Goal: Contribute content: Contribute content

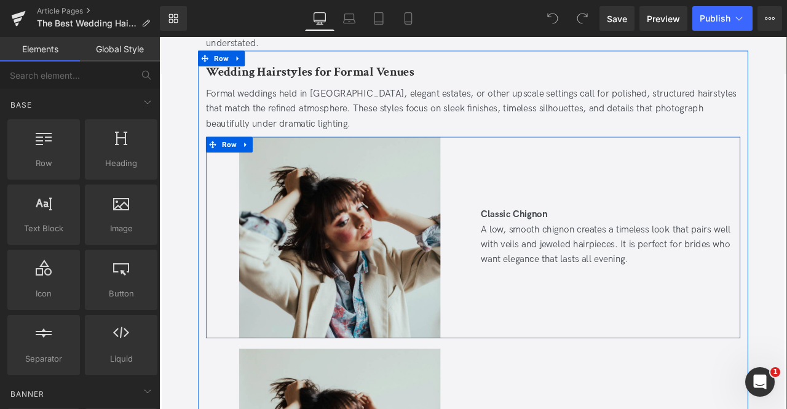
scroll to position [2914, 0]
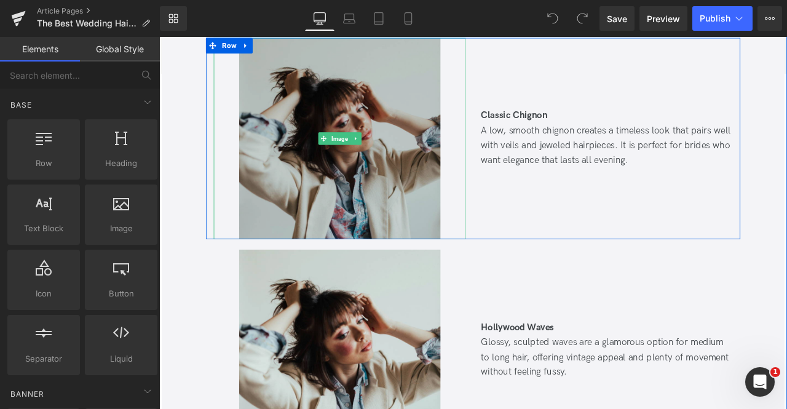
click at [285, 182] on img at bounding box center [373, 157] width 239 height 239
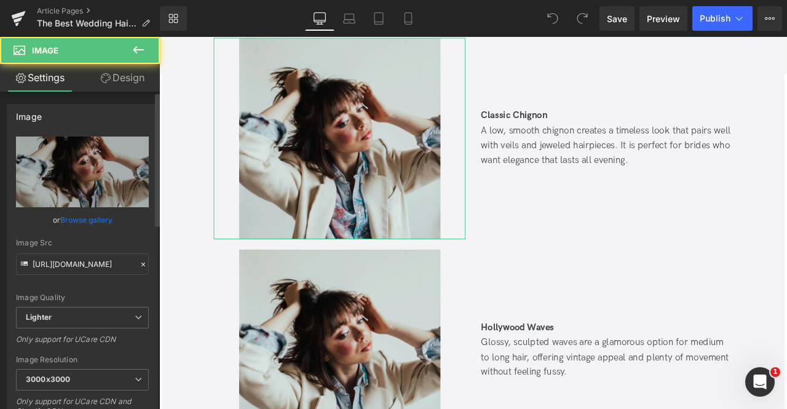
click at [77, 221] on link "Browse gallery" at bounding box center [86, 220] width 52 height 22
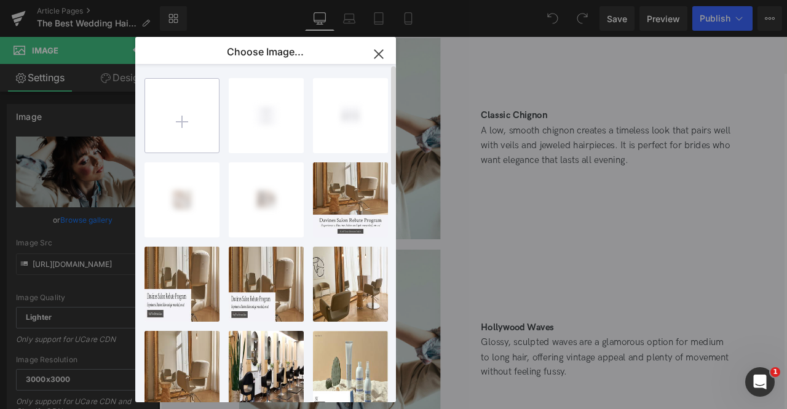
click at [179, 126] on input "file" at bounding box center [182, 116] width 74 height 74
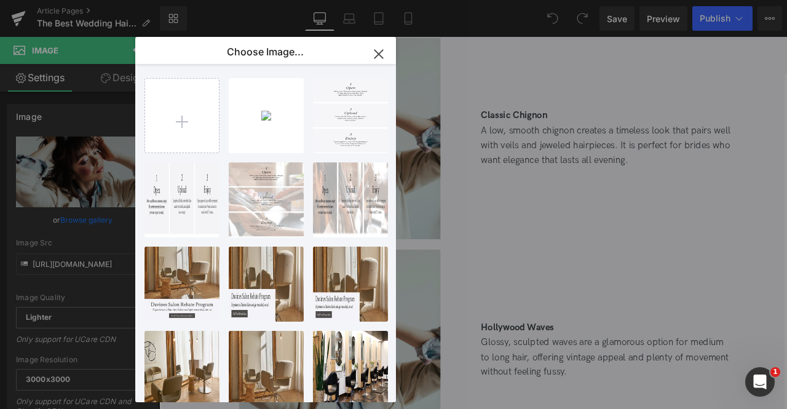
click at [90, 0] on div "You are previewing how the will restyle your page. You can not edit Elements in…" at bounding box center [393, 0] width 787 height 0
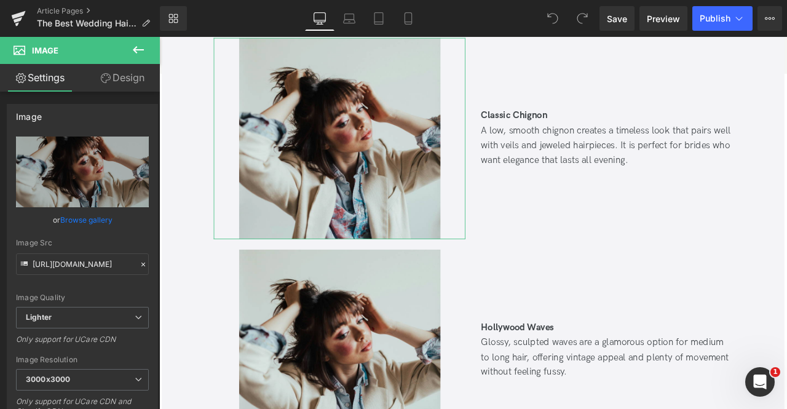
click at [90, 217] on link "Browse gallery" at bounding box center [86, 220] width 52 height 22
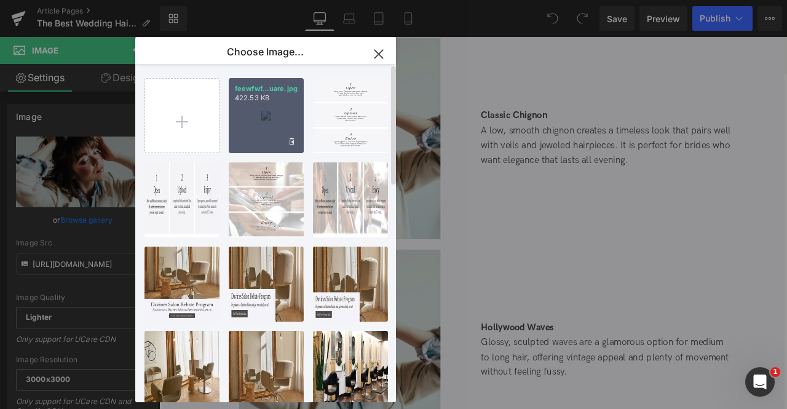
click at [245, 132] on div "feewfwf...uare.jpg 422.53 KB" at bounding box center [266, 115] width 75 height 75
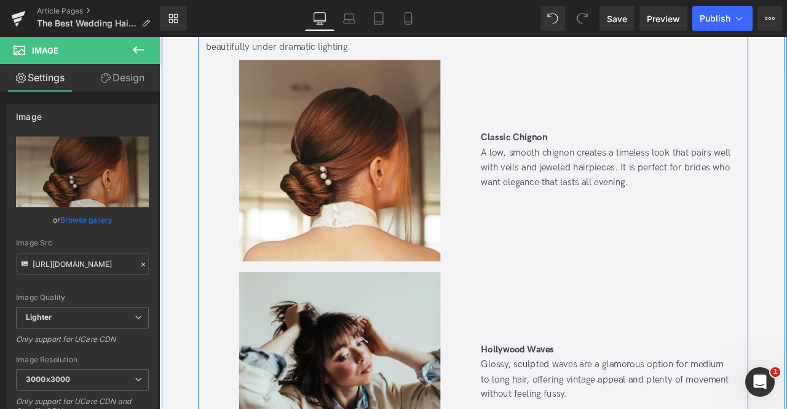
scroll to position [3003, 0]
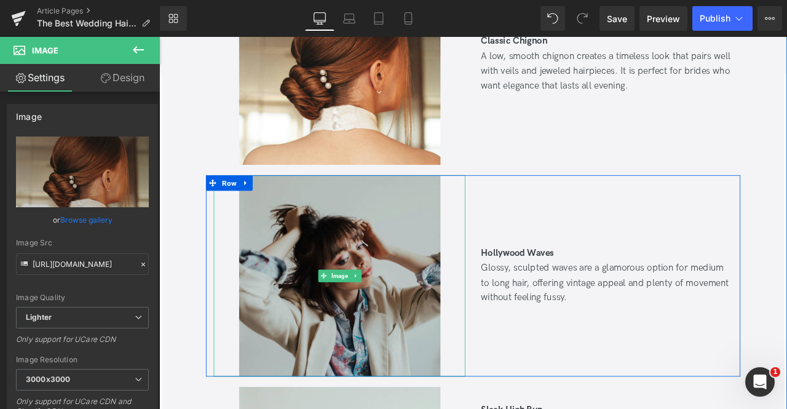
click at [277, 267] on img at bounding box center [373, 319] width 239 height 239
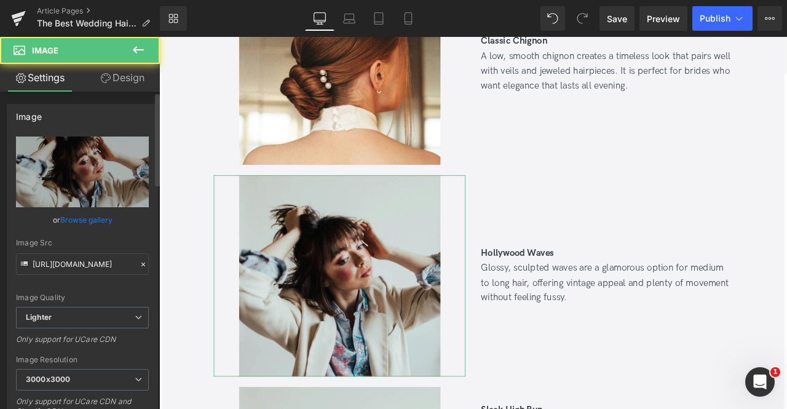
click at [91, 226] on link "Browse gallery" at bounding box center [86, 220] width 52 height 22
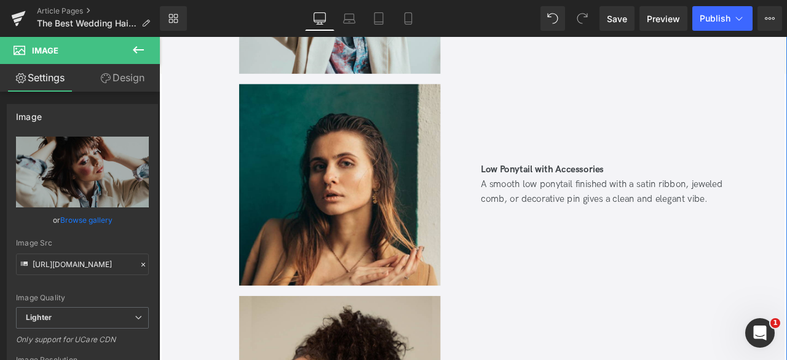
scroll to position [6493, 0]
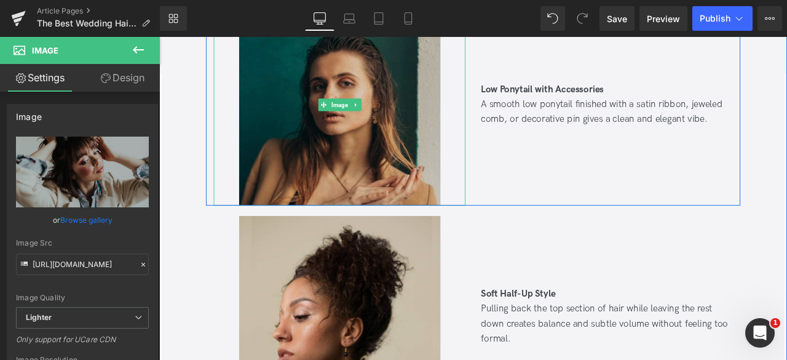
click at [398, 195] on img at bounding box center [373, 117] width 239 height 239
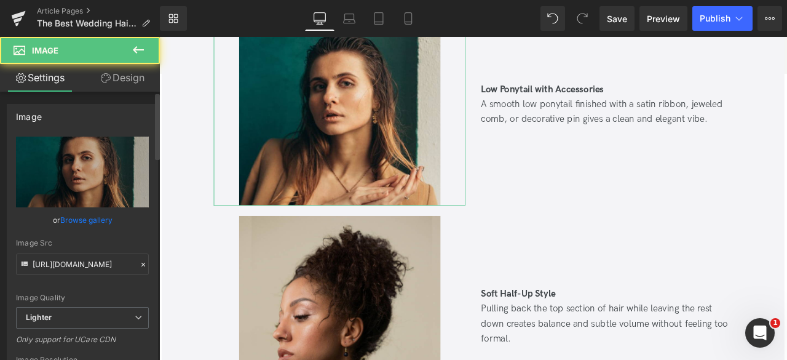
click at [96, 218] on link "Browse gallery" at bounding box center [86, 220] width 52 height 22
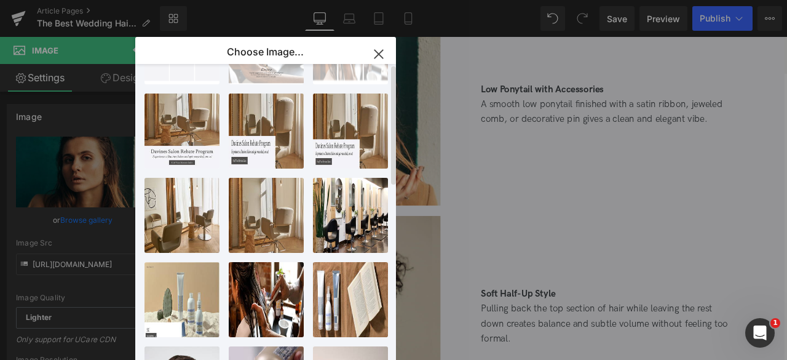
scroll to position [0, 0]
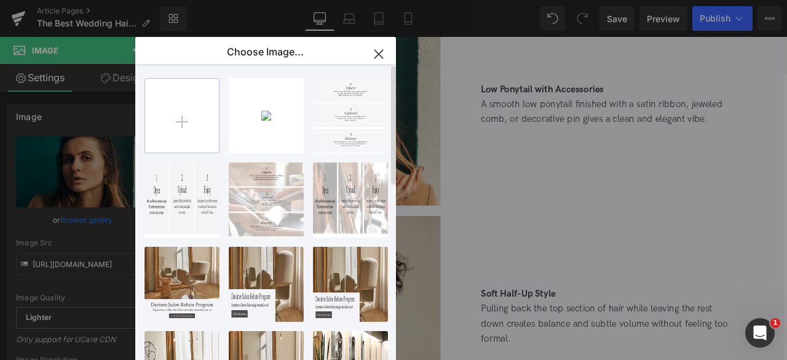
click at [190, 109] on input "file" at bounding box center [182, 116] width 74 height 74
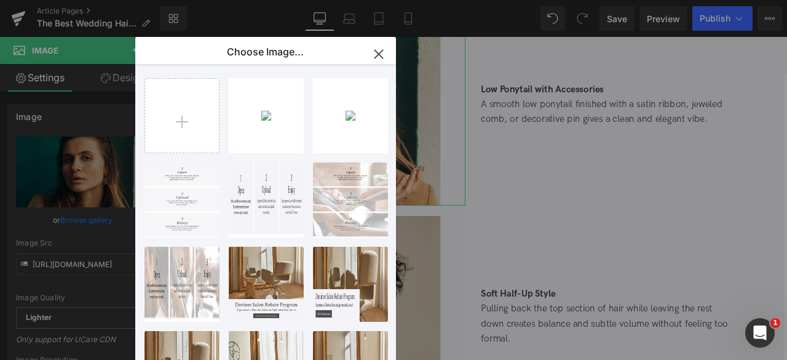
click at [78, 0] on div "You are previewing how the will restyle your page. You can not edit Elements in…" at bounding box center [393, 0] width 787 height 0
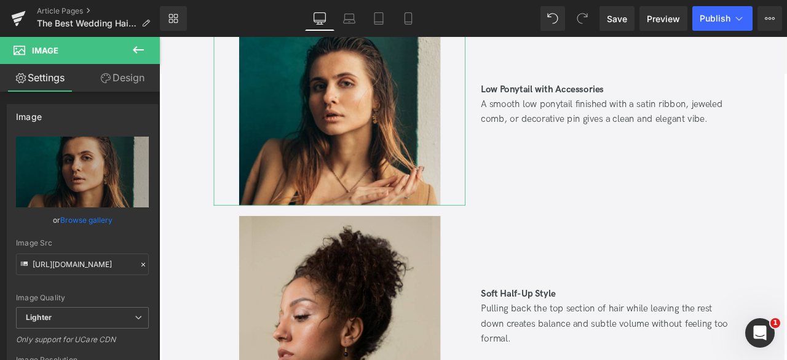
click at [78, 218] on link "Browse gallery" at bounding box center [86, 220] width 52 height 22
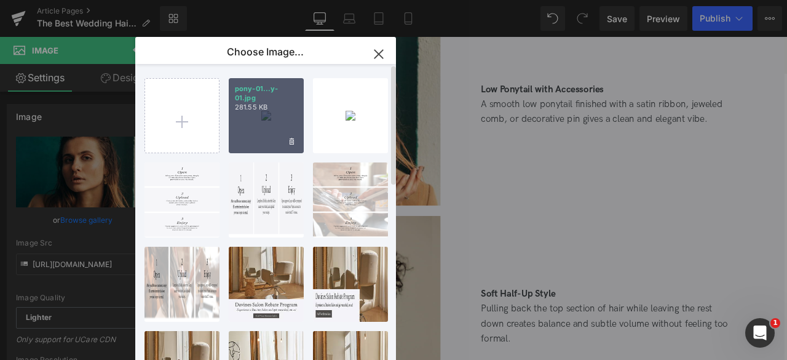
click at [258, 119] on div "pony-01...y-01.jpg 281.55 KB" at bounding box center [266, 115] width 75 height 75
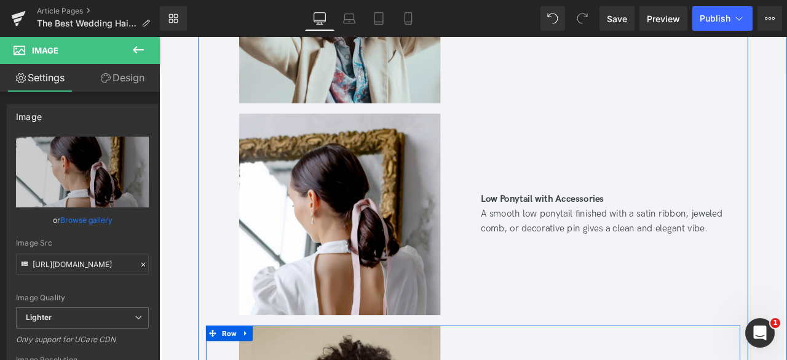
scroll to position [6351, 0]
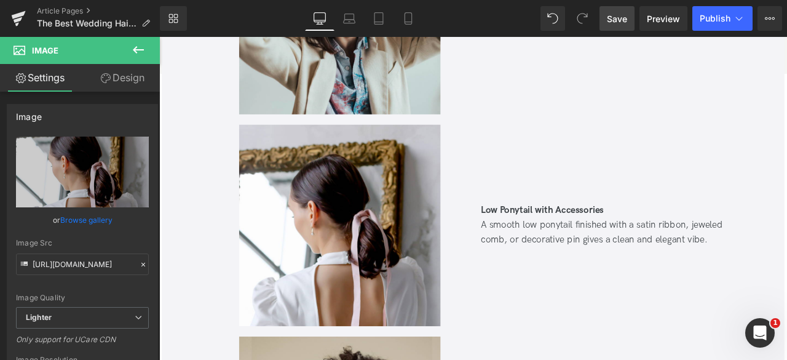
click at [620, 12] on span "Save" at bounding box center [617, 18] width 20 height 13
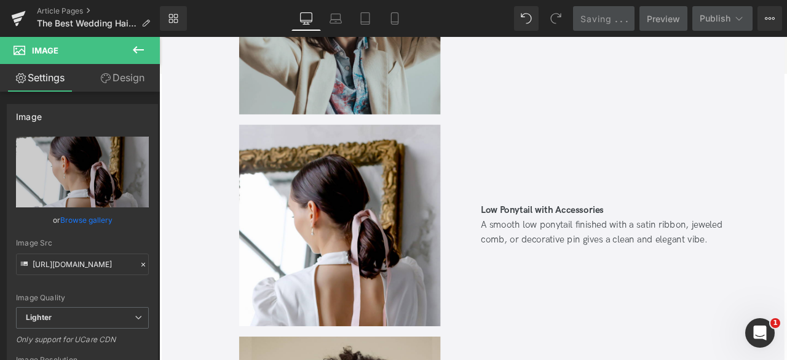
scroll to position [6244, 0]
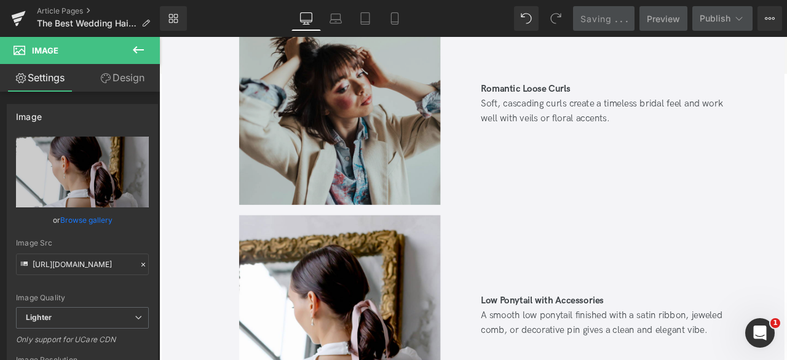
click at [322, 100] on img at bounding box center [373, 116] width 239 height 239
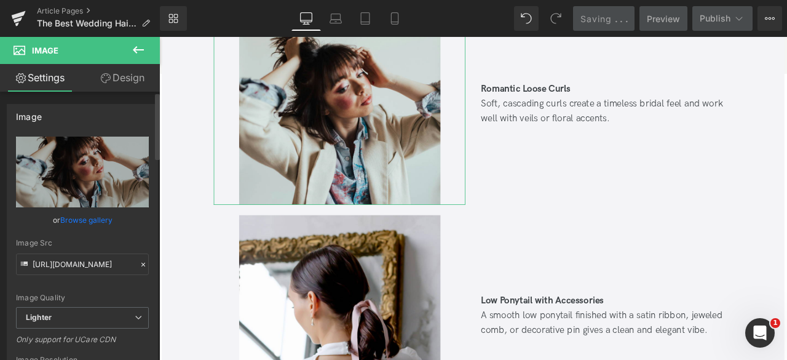
click at [93, 219] on link "Browse gallery" at bounding box center [86, 220] width 52 height 22
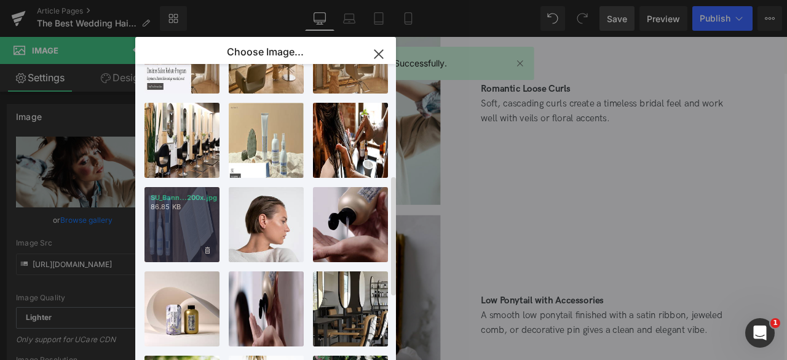
scroll to position [314, 0]
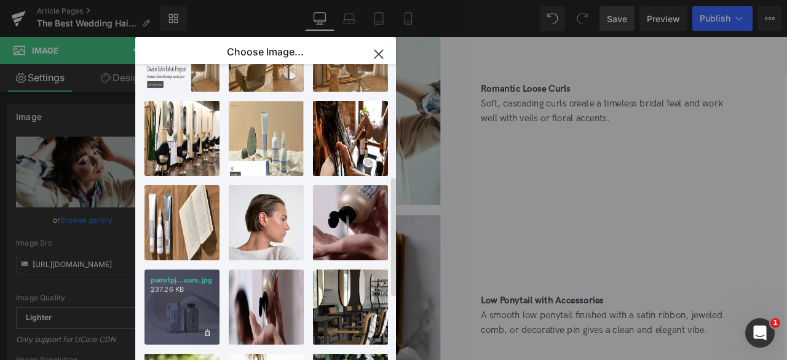
click at [185, 295] on div "pwrefpj...uare.jpg 237.26 KB" at bounding box center [182, 306] width 75 height 75
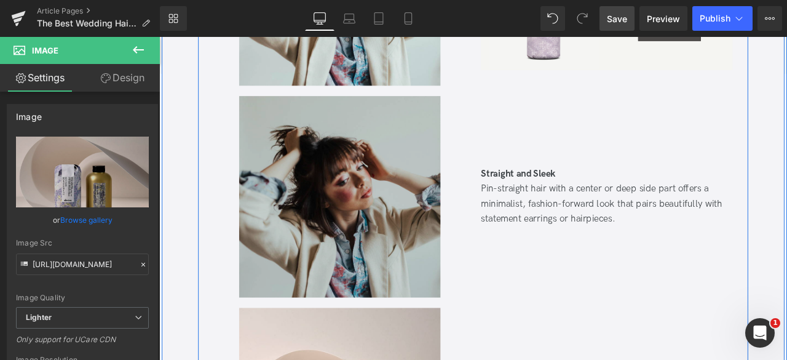
scroll to position [5882, 0]
click at [300, 221] on img at bounding box center [373, 227] width 239 height 239
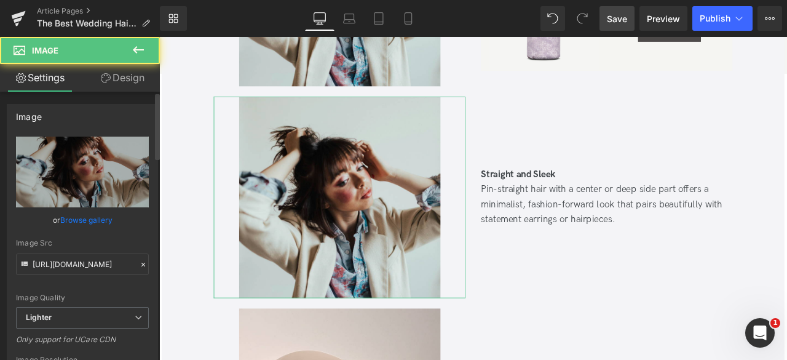
click at [116, 215] on div "or Browse gallery" at bounding box center [82, 219] width 133 height 13
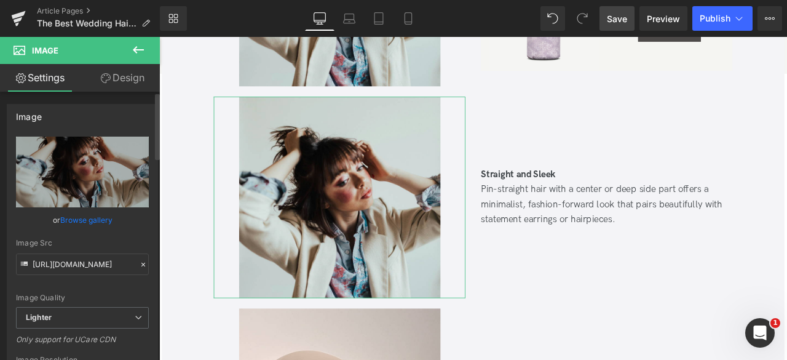
click at [108, 217] on link "Browse gallery" at bounding box center [86, 220] width 52 height 22
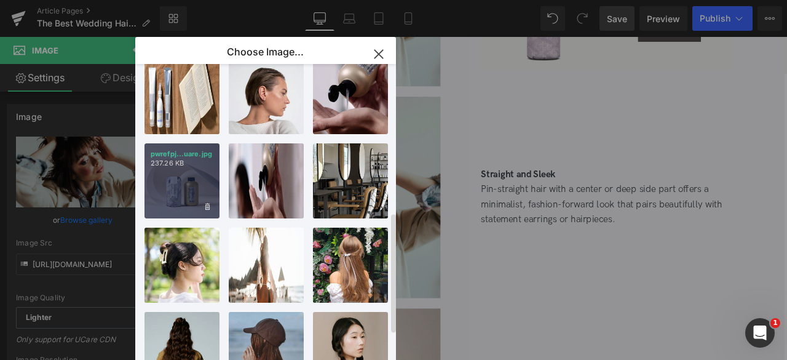
scroll to position [441, 0]
click at [180, 189] on div "pwrefpj...uare.jpg 237.26 KB" at bounding box center [182, 180] width 75 height 75
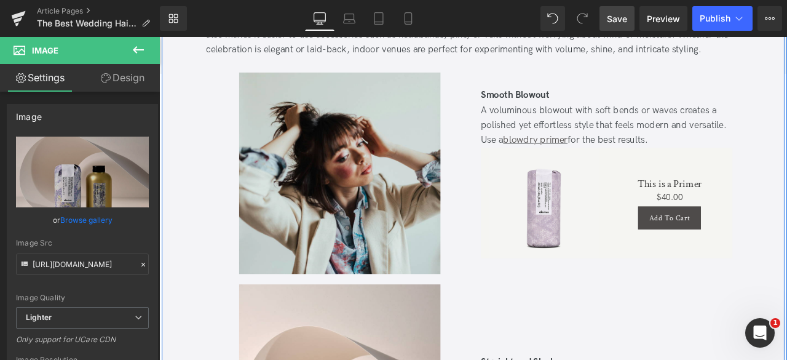
scroll to position [5639, 0]
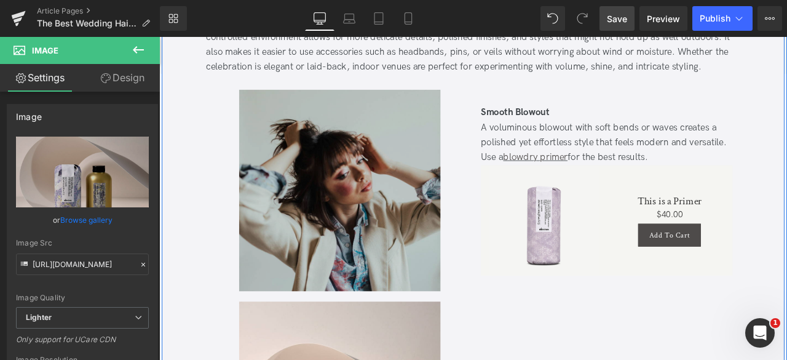
click at [287, 182] on img at bounding box center [373, 219] width 239 height 239
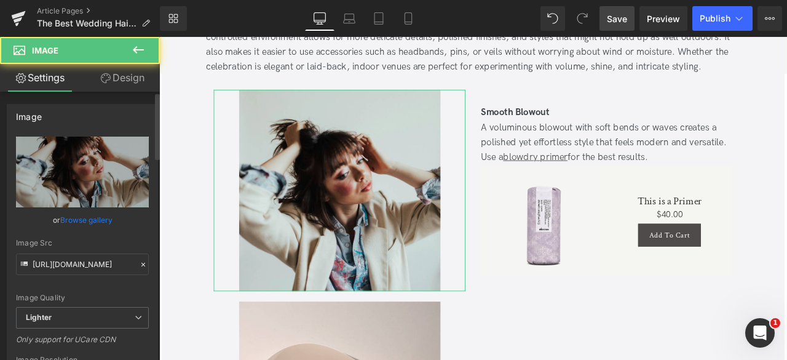
click at [83, 215] on link "Browse gallery" at bounding box center [86, 220] width 52 height 22
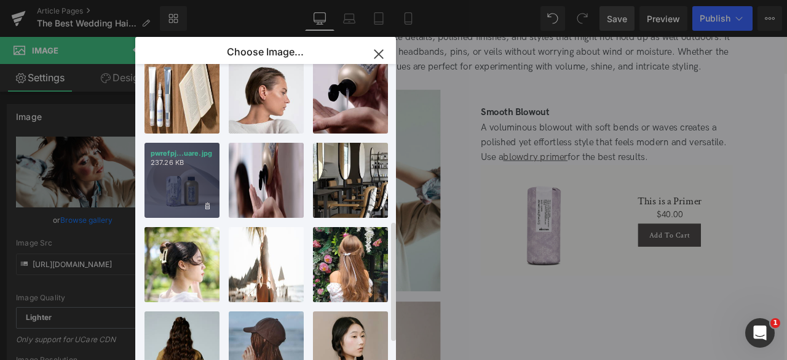
click at [171, 194] on div "pwrefpj...uare.jpg 237.26 KB" at bounding box center [182, 180] width 75 height 75
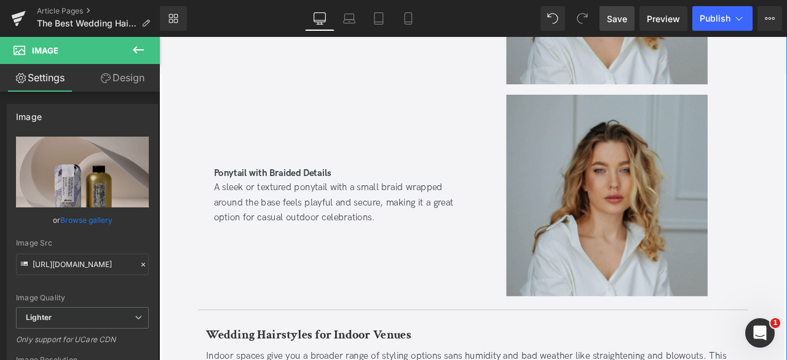
scroll to position [5228, 0]
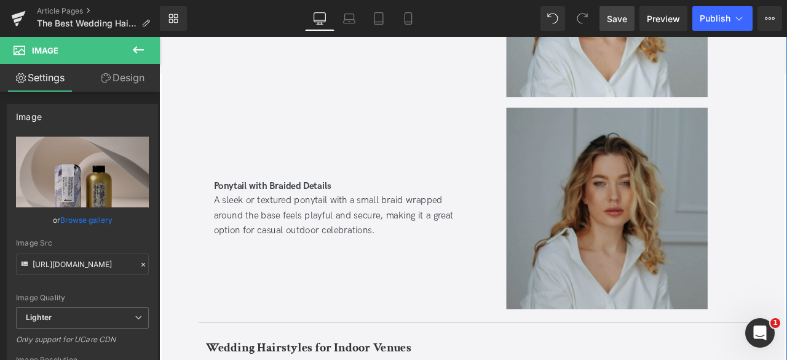
click at [618, 172] on img at bounding box center [690, 240] width 239 height 239
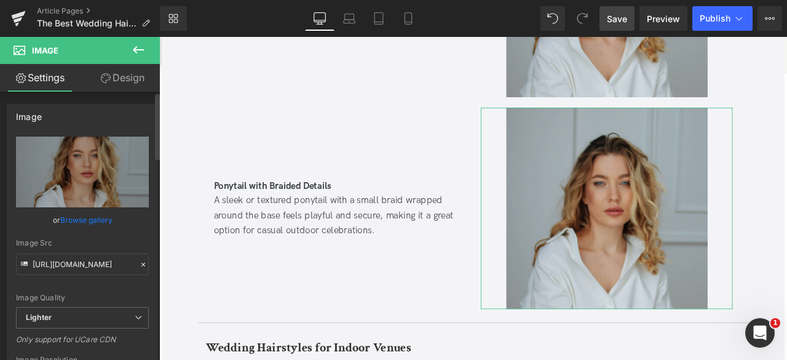
click at [98, 221] on link "Browse gallery" at bounding box center [86, 220] width 52 height 22
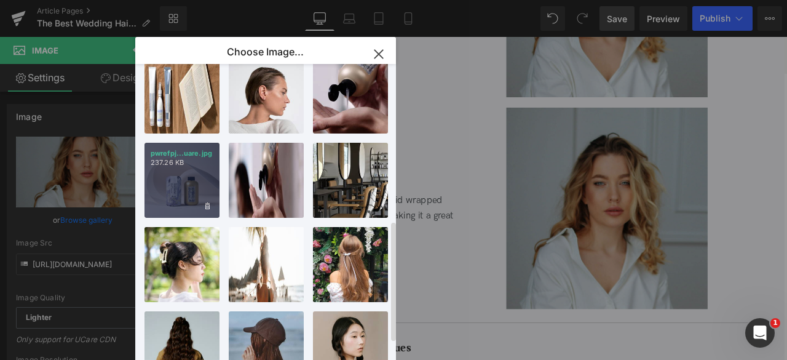
click at [185, 174] on div "pwrefpj...uare.jpg 237.26 KB" at bounding box center [182, 180] width 75 height 75
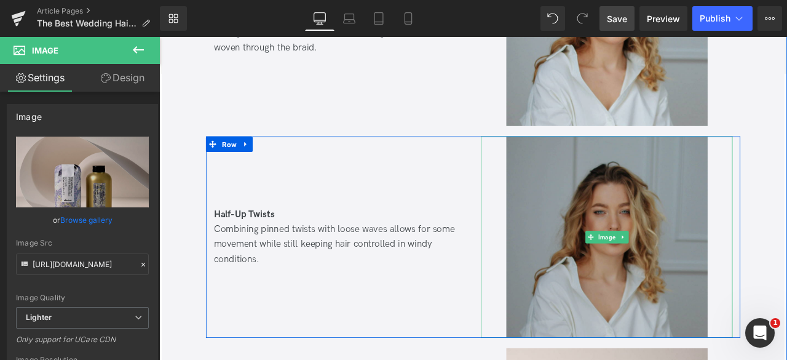
scroll to position [4935, 0]
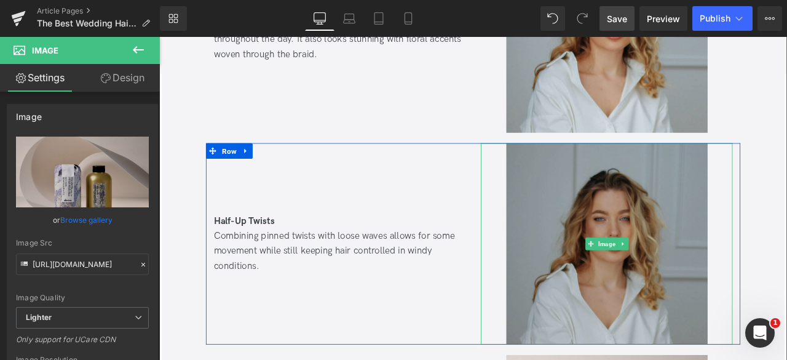
click at [658, 214] on img at bounding box center [690, 282] width 239 height 239
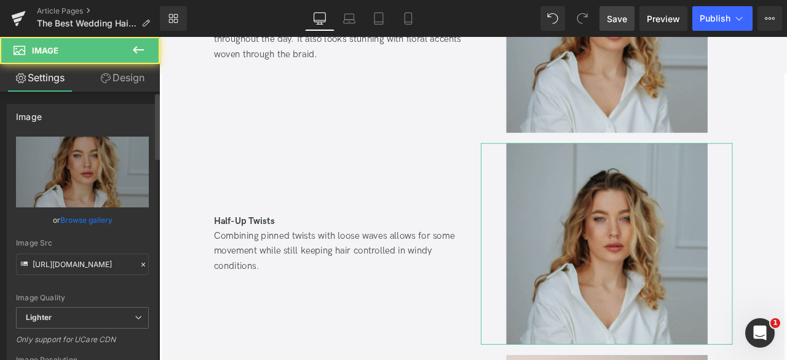
click at [98, 222] on link "Browse gallery" at bounding box center [86, 220] width 52 height 22
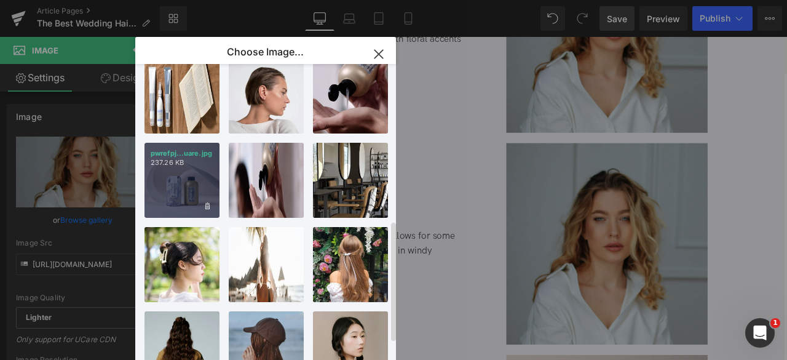
click at [204, 163] on p "237.26 KB" at bounding box center [182, 162] width 63 height 9
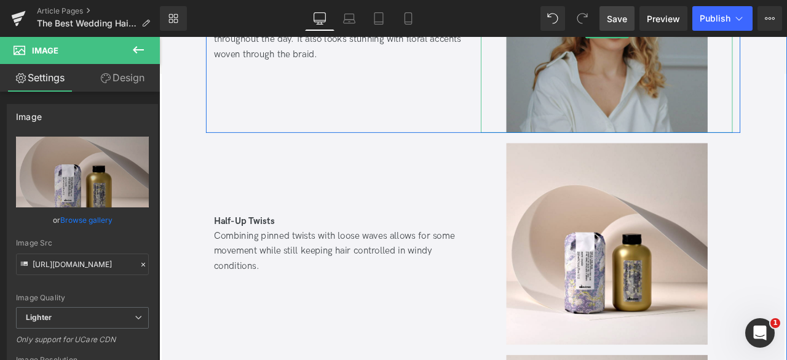
click at [697, 98] on img at bounding box center [690, 31] width 239 height 239
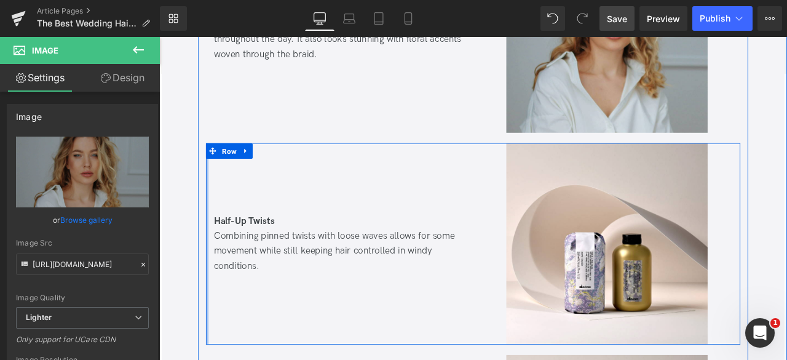
scroll to position [4672, 0]
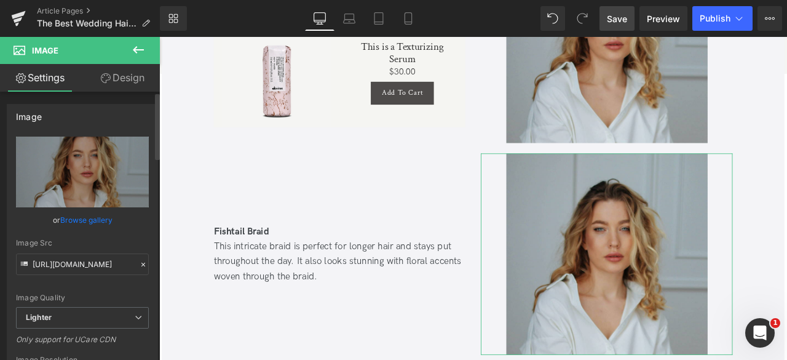
click at [86, 213] on link "Browse gallery" at bounding box center [86, 220] width 52 height 22
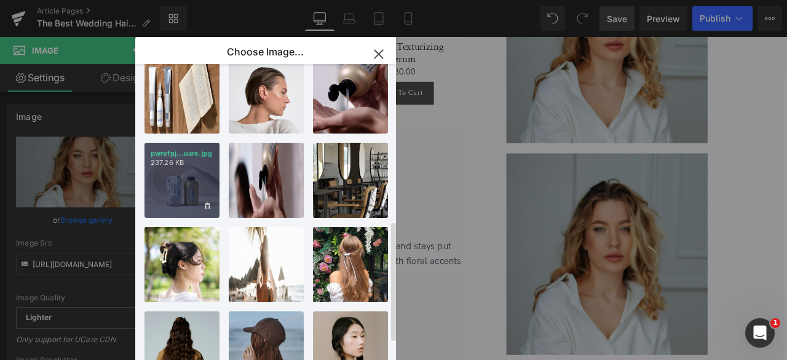
click at [195, 167] on div "pwrefpj...uare.jpg 237.26 KB" at bounding box center [182, 180] width 75 height 75
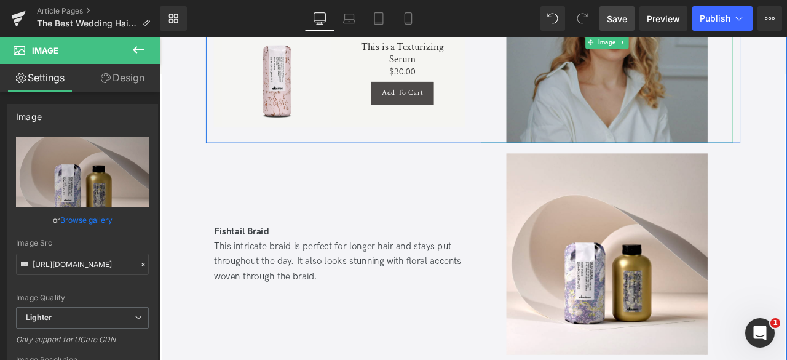
scroll to position [4525, 0]
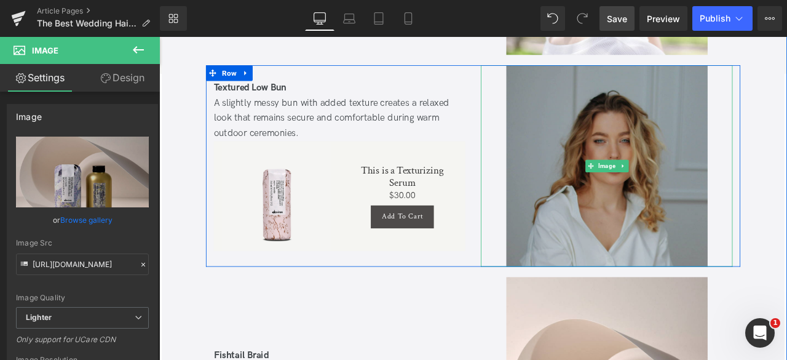
click at [583, 169] on img at bounding box center [690, 190] width 239 height 239
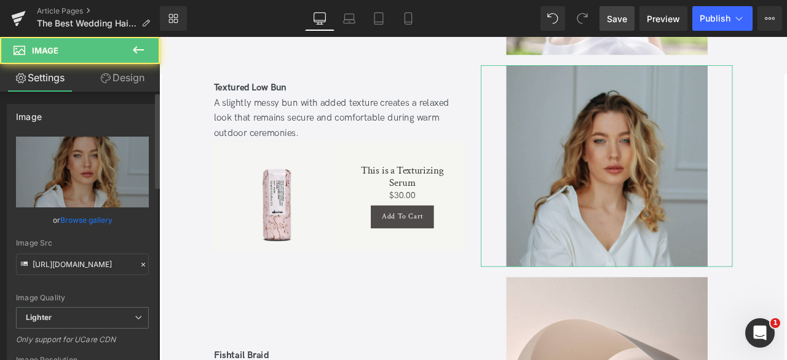
click at [90, 217] on link "Browse gallery" at bounding box center [86, 220] width 52 height 22
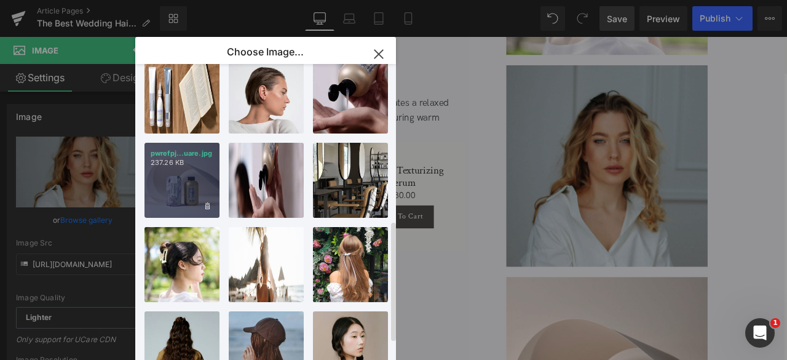
click at [196, 164] on p "237.26 KB" at bounding box center [182, 162] width 63 height 9
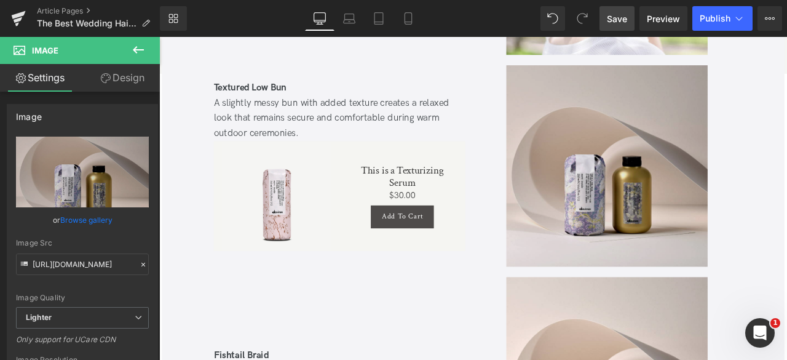
scroll to position [4313, 0]
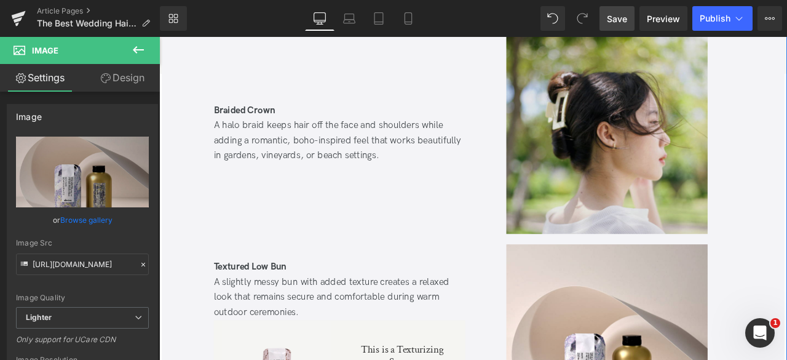
click at [646, 173] on img at bounding box center [690, 151] width 239 height 239
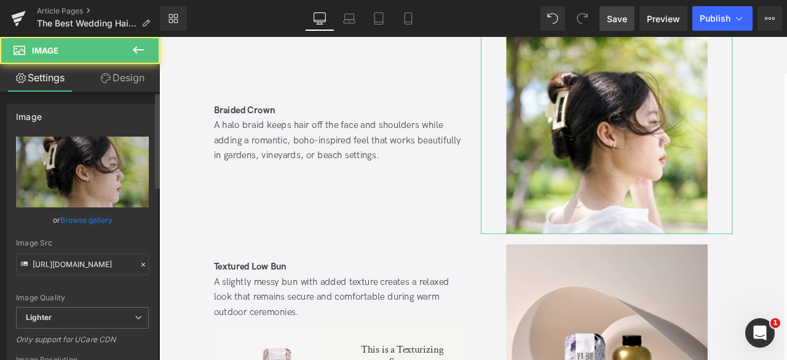
click at [98, 210] on link "Browse gallery" at bounding box center [86, 220] width 52 height 22
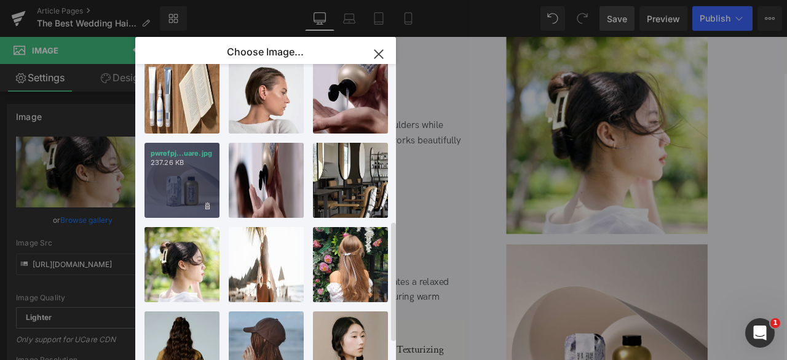
click at [164, 186] on div "pwrefpj...uare.jpg 237.26 KB" at bounding box center [182, 180] width 75 height 75
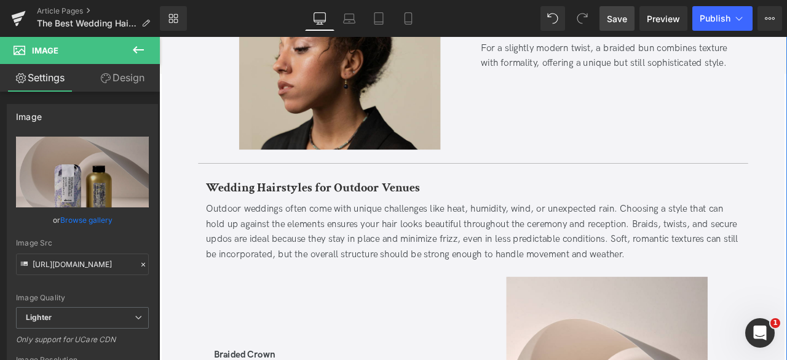
scroll to position [3820, 0]
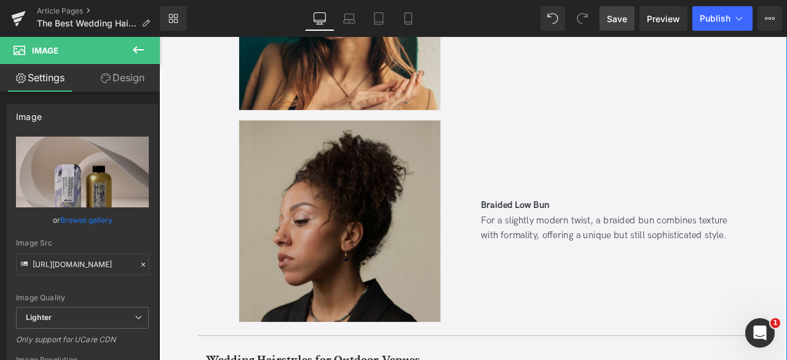
click at [338, 213] on img at bounding box center [373, 255] width 239 height 239
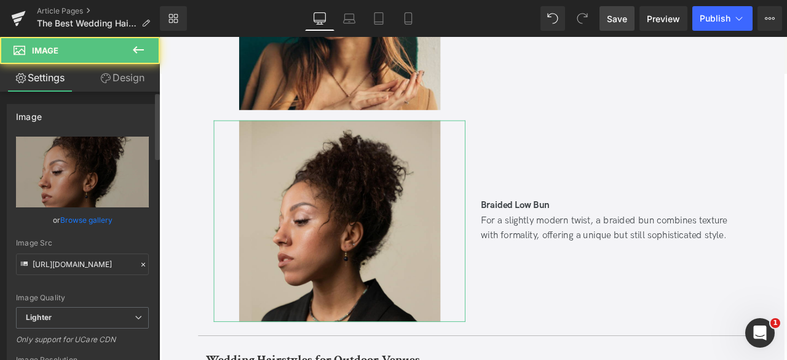
click at [97, 221] on link "Browse gallery" at bounding box center [86, 220] width 52 height 22
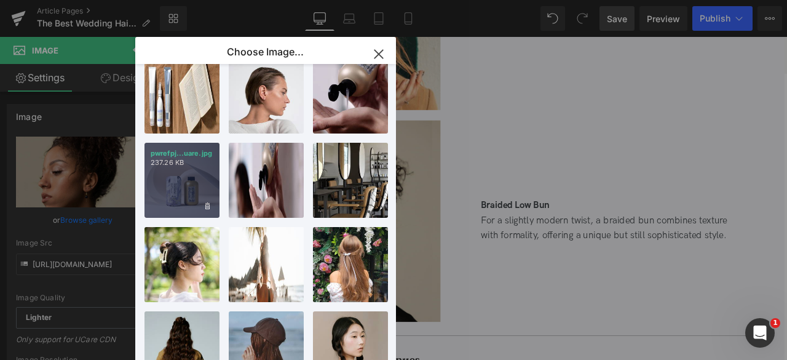
click at [175, 186] on div "pwrefpj...uare.jpg 237.26 KB" at bounding box center [182, 180] width 75 height 75
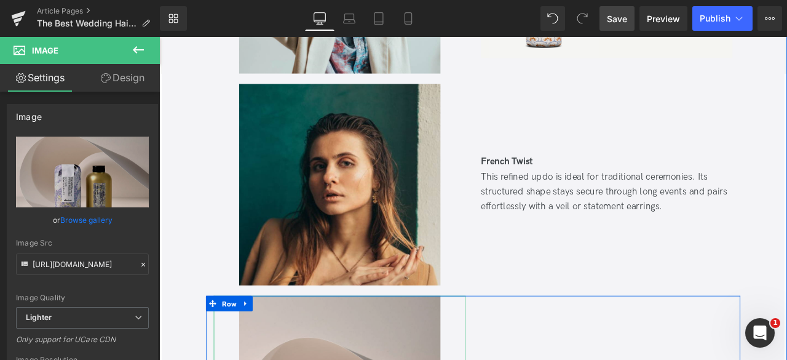
scroll to position [3611, 0]
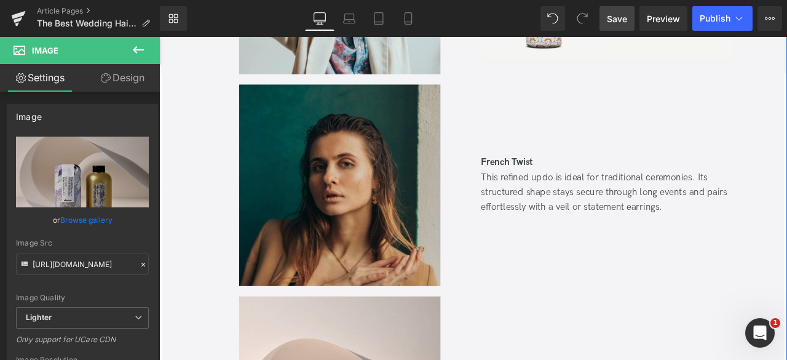
click at [332, 193] on img at bounding box center [373, 212] width 239 height 239
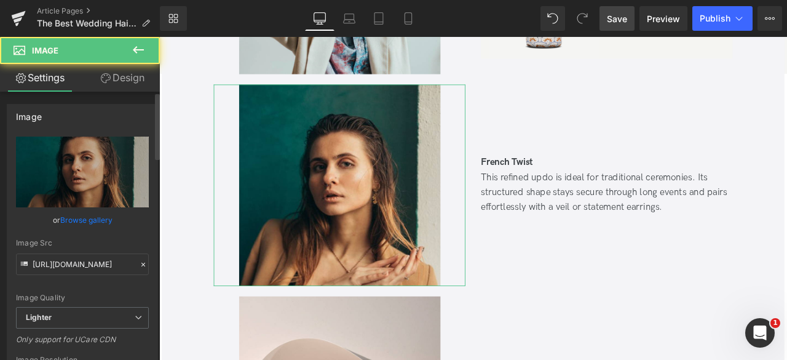
click at [72, 219] on link "Browse gallery" at bounding box center [86, 220] width 52 height 22
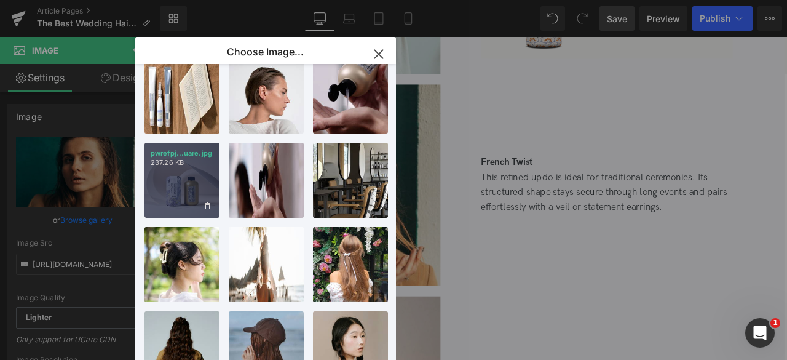
click at [190, 151] on p "pwrefpj...uare.jpg" at bounding box center [182, 153] width 63 height 9
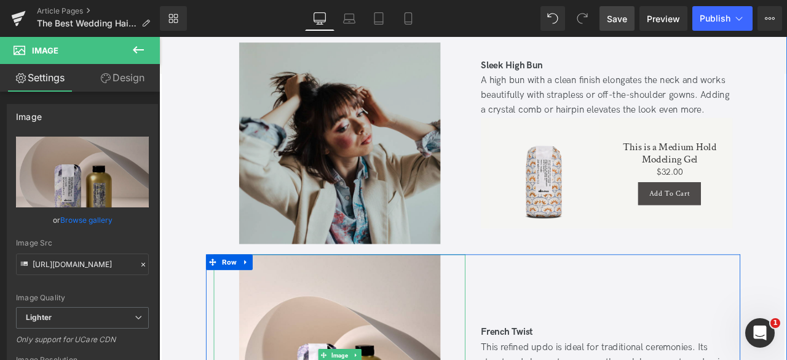
scroll to position [3411, 0]
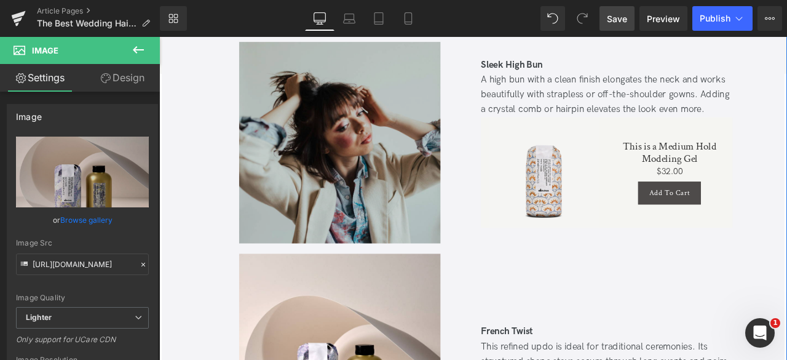
click at [311, 156] on img at bounding box center [373, 162] width 239 height 239
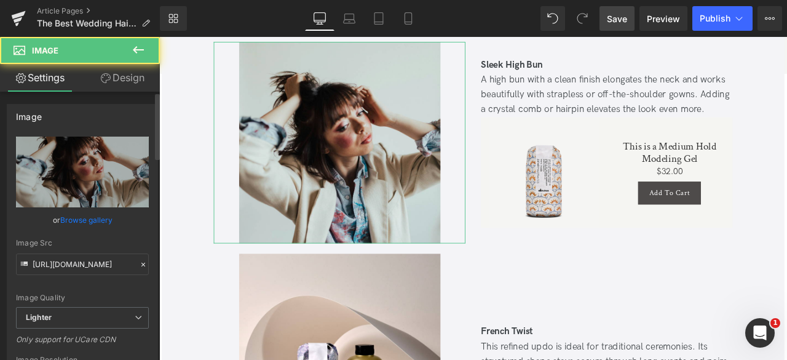
click at [66, 218] on link "Browse gallery" at bounding box center [86, 220] width 52 height 22
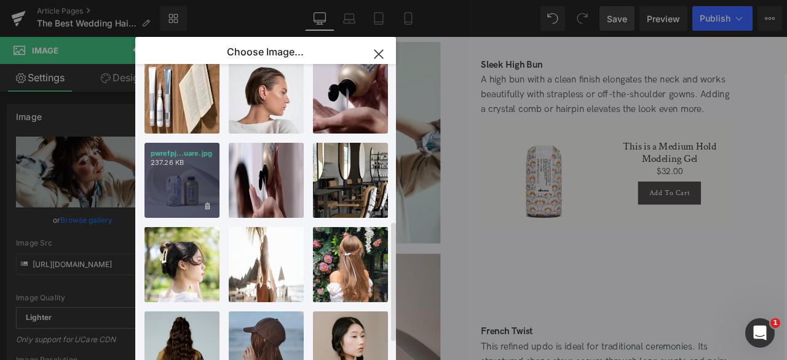
click at [172, 173] on div "pwrefpj...uare.jpg 237.26 KB" at bounding box center [182, 180] width 75 height 75
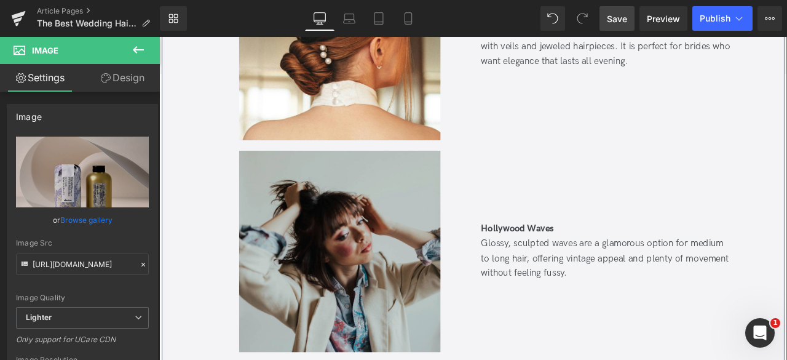
scroll to position [3031, 0]
click at [342, 289] on img at bounding box center [373, 291] width 239 height 239
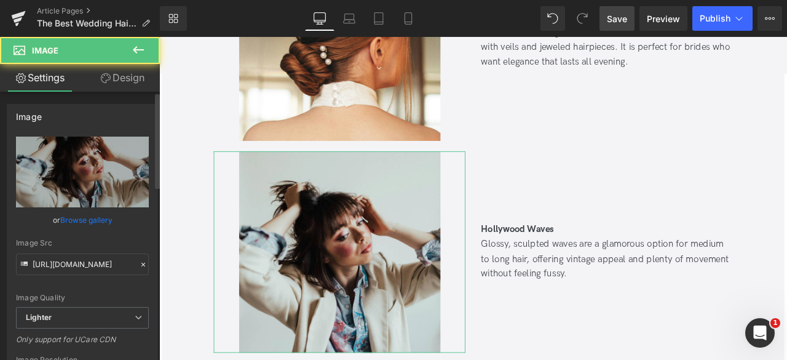
click at [93, 217] on link "Browse gallery" at bounding box center [86, 220] width 52 height 22
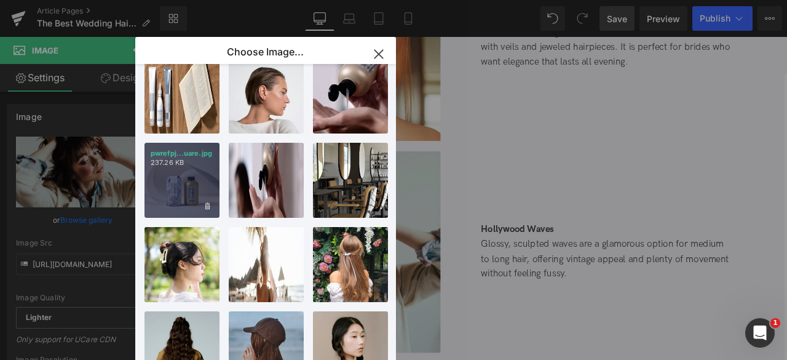
click at [194, 154] on p "pwrefpj...uare.jpg" at bounding box center [182, 153] width 63 height 9
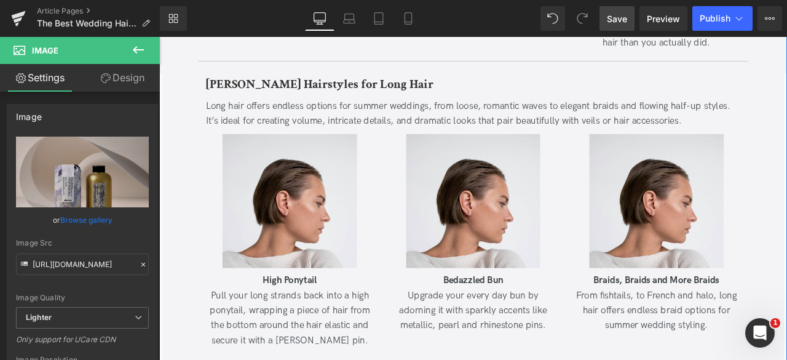
scroll to position [2334, 0]
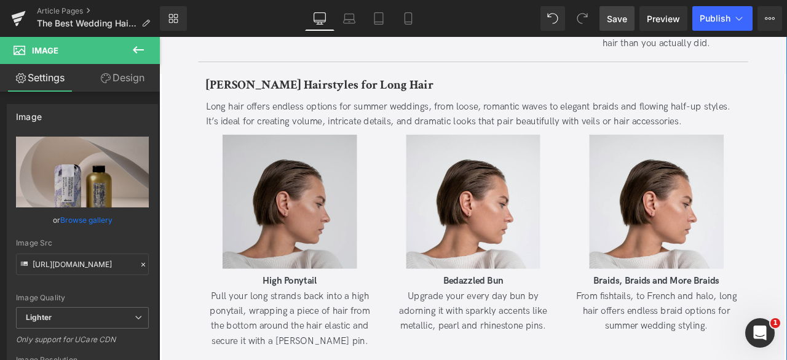
click at [330, 209] on img at bounding box center [313, 232] width 159 height 159
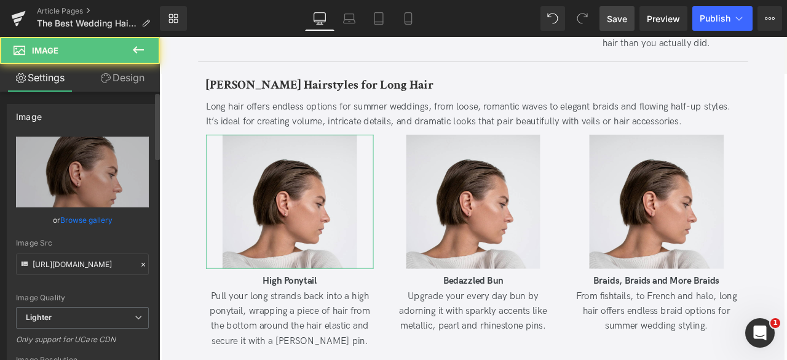
click at [87, 218] on link "Browse gallery" at bounding box center [86, 220] width 52 height 22
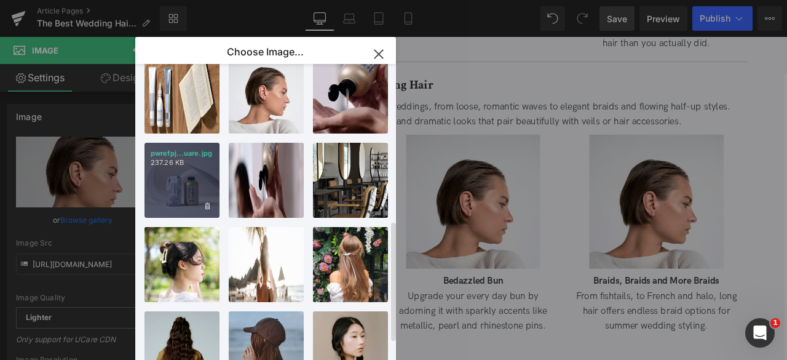
click at [173, 171] on div "pwrefpj...uare.jpg 237.26 KB" at bounding box center [182, 180] width 75 height 75
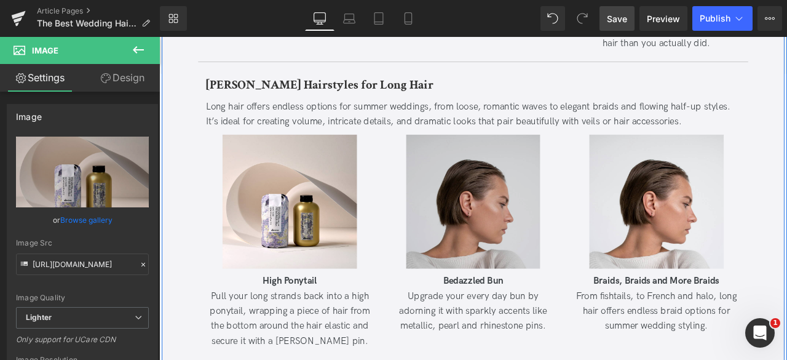
click at [461, 221] on img at bounding box center [531, 232] width 159 height 159
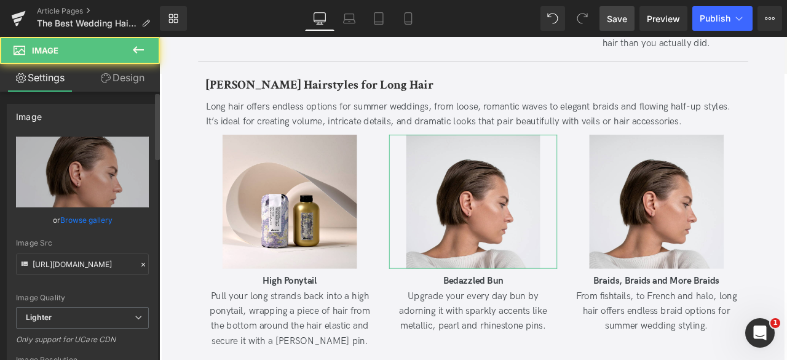
click at [101, 218] on link "Browse gallery" at bounding box center [86, 220] width 52 height 22
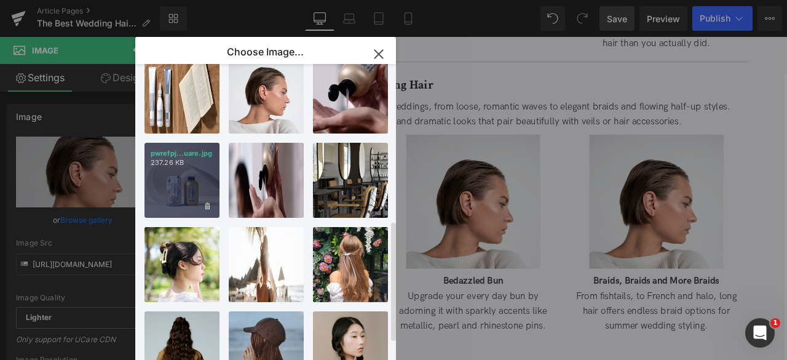
click at [191, 171] on div "pwrefpj...uare.jpg 237.26 KB" at bounding box center [182, 180] width 75 height 75
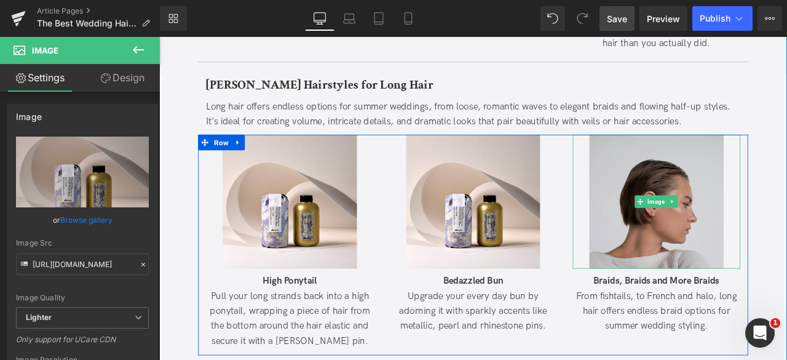
click at [753, 242] on img at bounding box center [748, 232] width 159 height 159
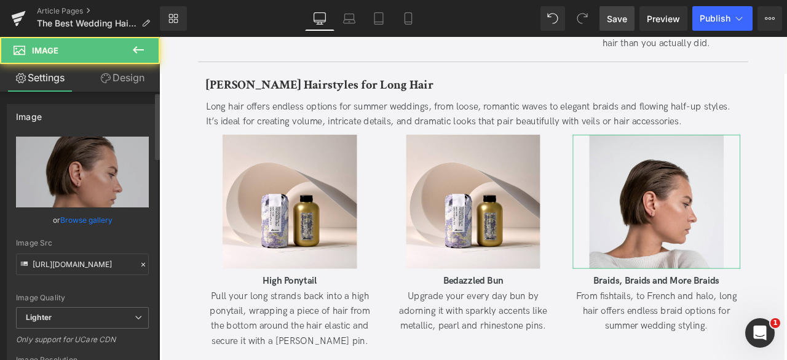
click at [102, 212] on link "Browse gallery" at bounding box center [86, 220] width 52 height 22
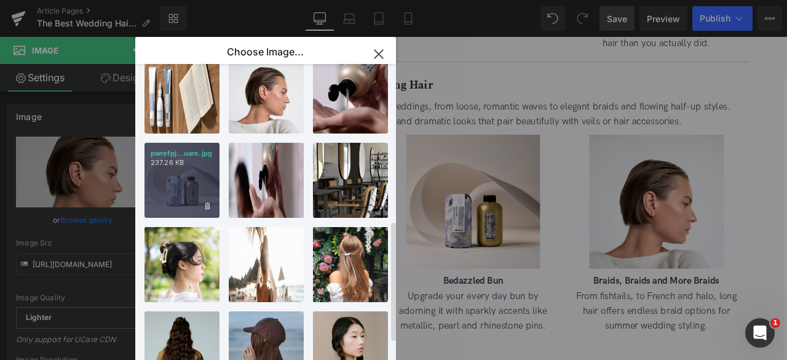
click at [153, 169] on div "pwrefpj...uare.jpg 237.26 KB" at bounding box center [182, 180] width 75 height 75
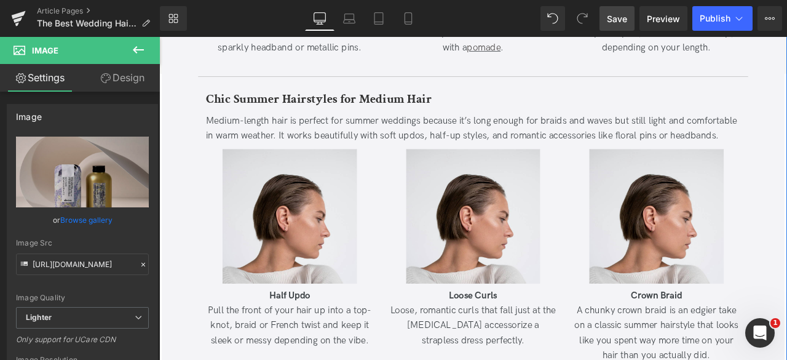
scroll to position [1964, 0]
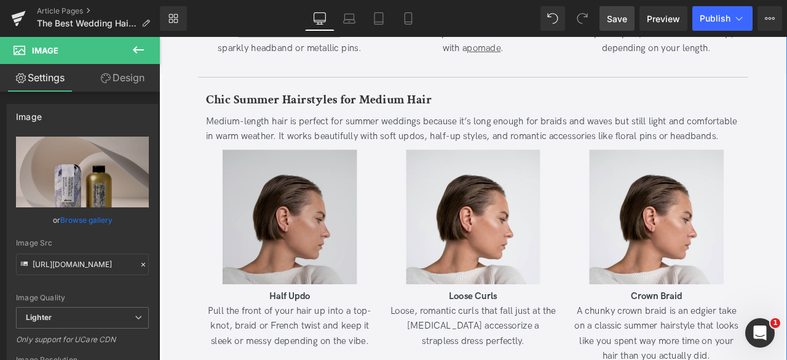
click at [301, 260] on img at bounding box center [313, 249] width 159 height 159
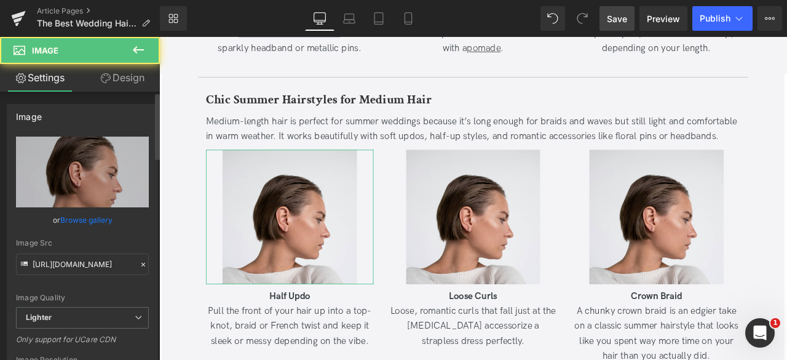
click at [71, 216] on link "Browse gallery" at bounding box center [86, 220] width 52 height 22
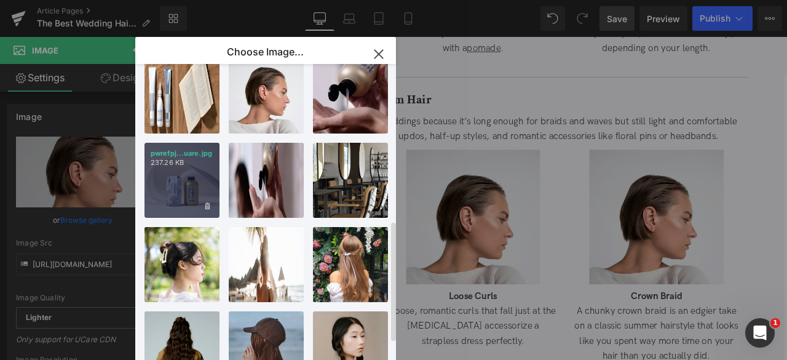
click at [180, 172] on div "pwrefpj...uare.jpg 237.26 KB" at bounding box center [182, 180] width 75 height 75
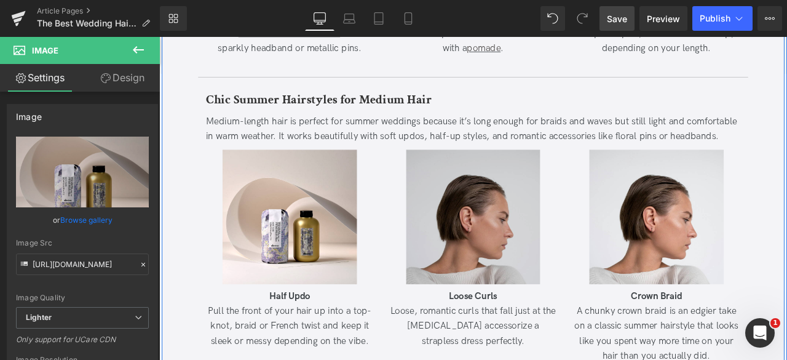
click at [570, 260] on img at bounding box center [531, 249] width 159 height 159
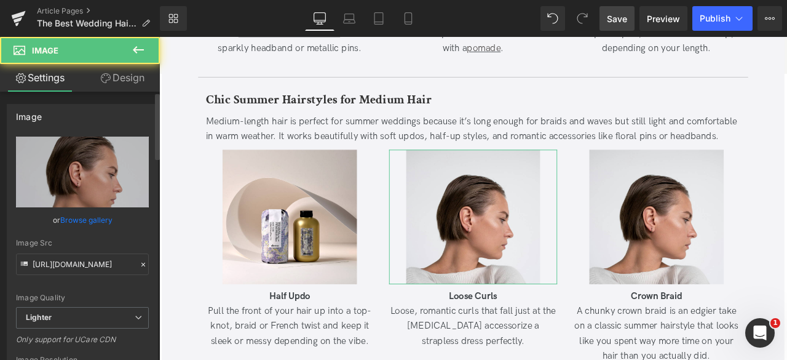
click at [98, 217] on link "Browse gallery" at bounding box center [86, 220] width 52 height 22
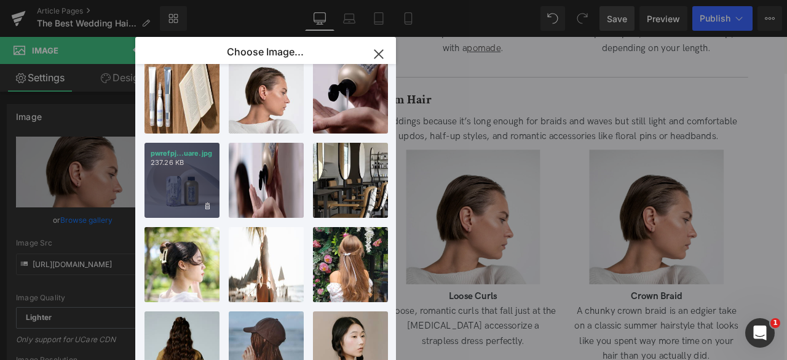
click at [186, 162] on p "237.26 KB" at bounding box center [182, 162] width 63 height 9
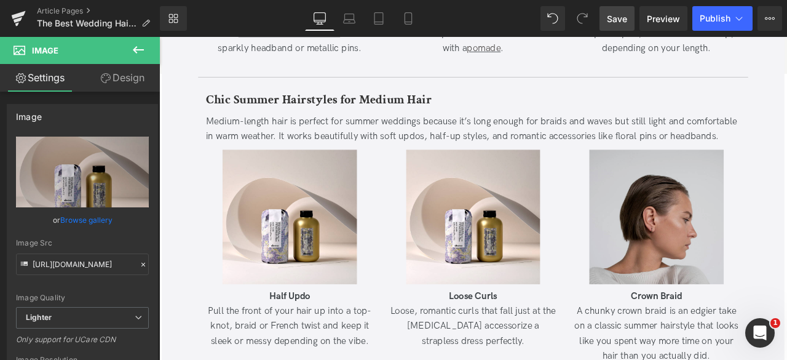
click at [710, 267] on img at bounding box center [748, 249] width 159 height 159
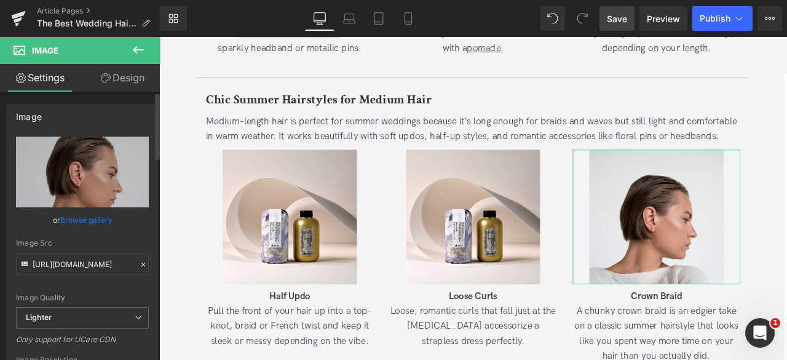
click at [103, 212] on link "Browse gallery" at bounding box center [86, 220] width 52 height 22
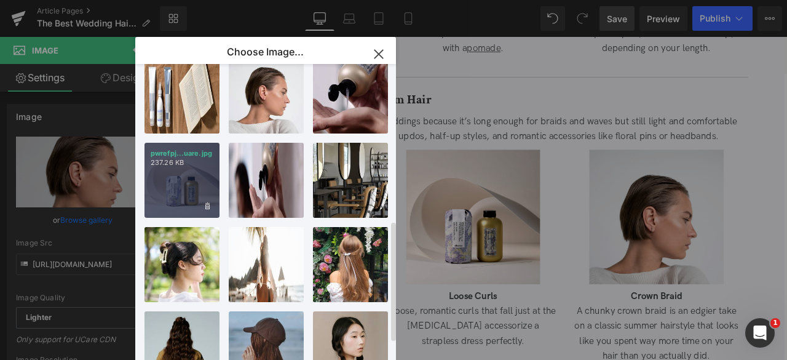
click at [200, 157] on p "pwrefpj...uare.jpg" at bounding box center [182, 153] width 63 height 9
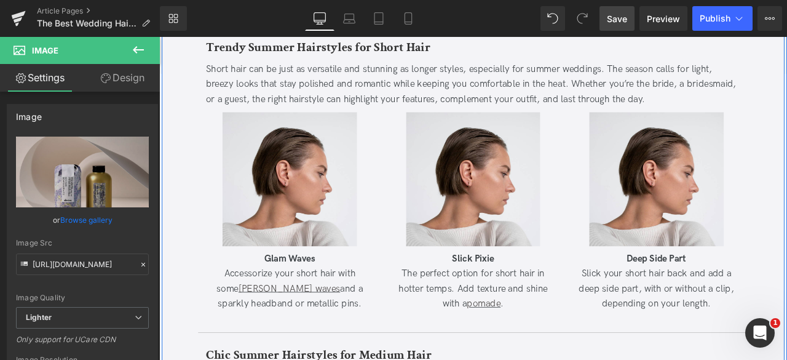
scroll to position [1659, 0]
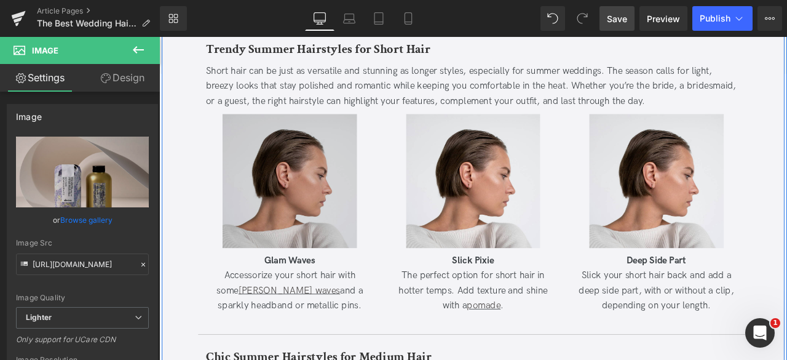
click at [269, 191] on img at bounding box center [313, 208] width 159 height 159
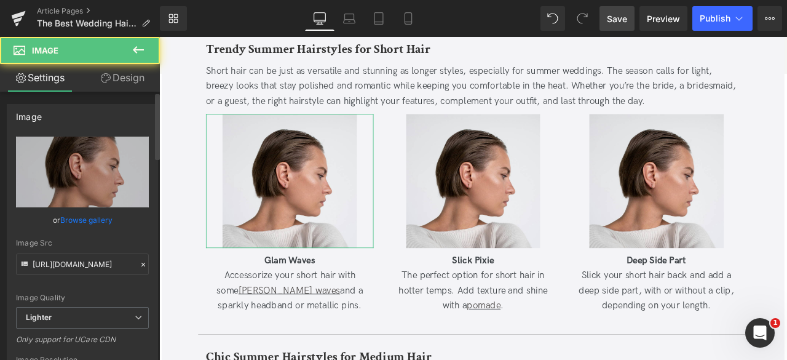
click at [76, 220] on link "Browse gallery" at bounding box center [86, 220] width 52 height 22
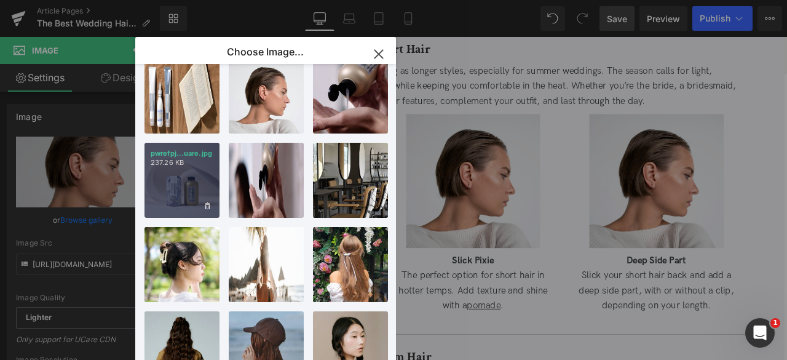
click at [180, 153] on p "pwrefpj...uare.jpg" at bounding box center [182, 153] width 63 height 9
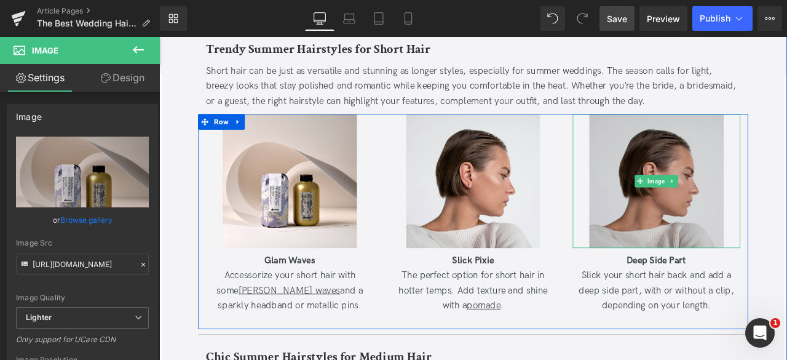
click at [723, 229] on img at bounding box center [748, 208] width 159 height 159
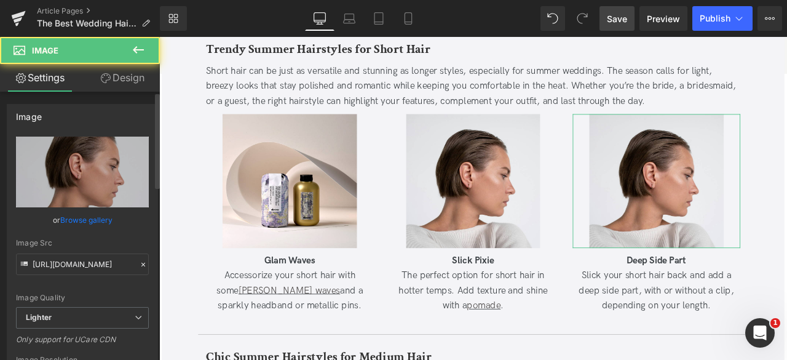
click at [85, 220] on link "Browse gallery" at bounding box center [86, 220] width 52 height 22
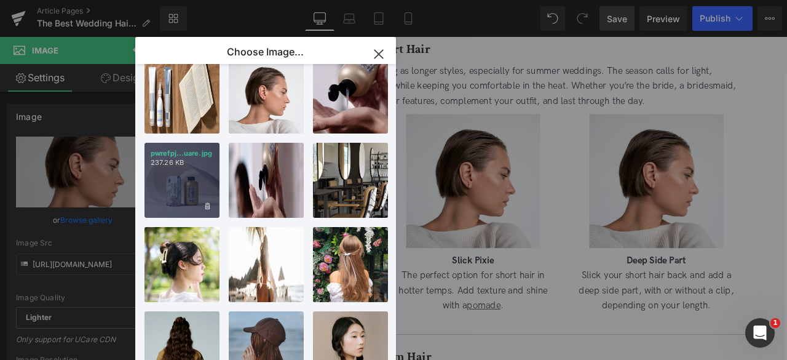
click at [167, 190] on div "pwrefpj...uare.jpg 237.26 KB" at bounding box center [182, 180] width 75 height 75
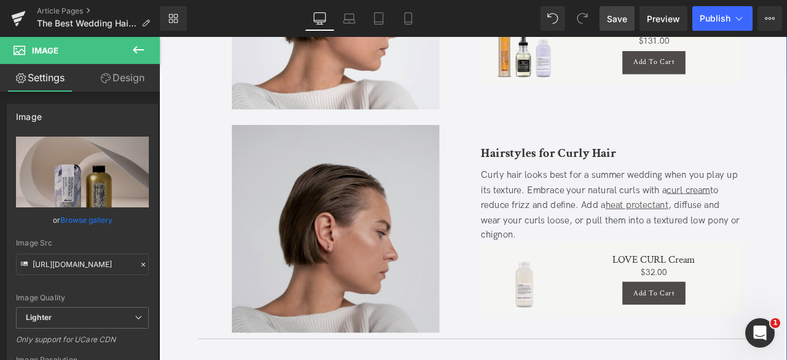
scroll to position [1183, 0]
click at [399, 243] on img at bounding box center [368, 264] width 246 height 246
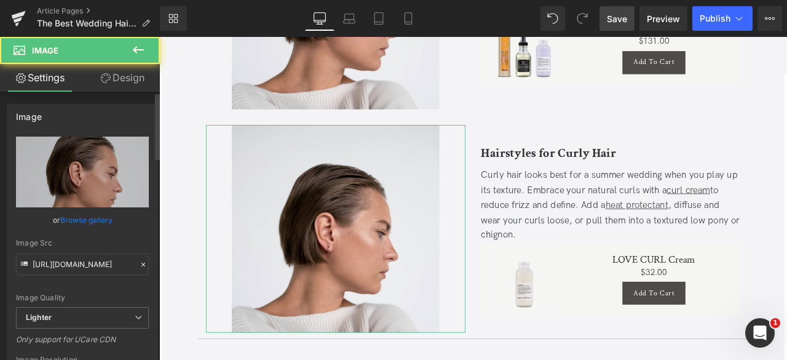
click at [101, 218] on link "Browse gallery" at bounding box center [86, 220] width 52 height 22
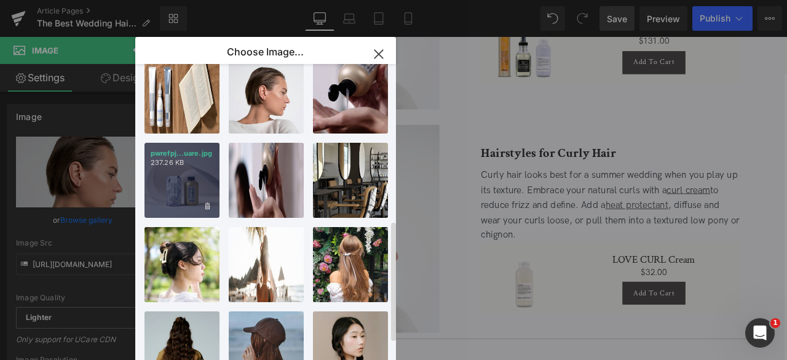
click at [189, 171] on div "pwrefpj...uare.jpg 237.26 KB" at bounding box center [182, 180] width 75 height 75
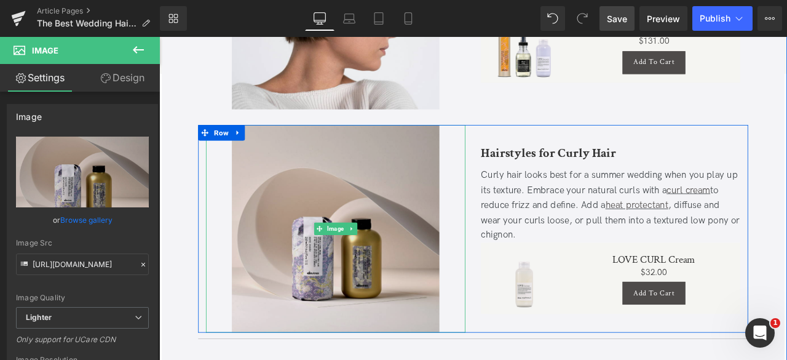
scroll to position [1006, 0]
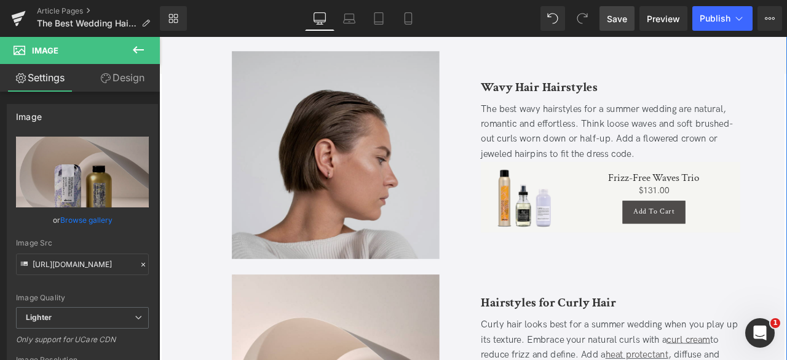
click at [309, 184] on img at bounding box center [368, 177] width 246 height 246
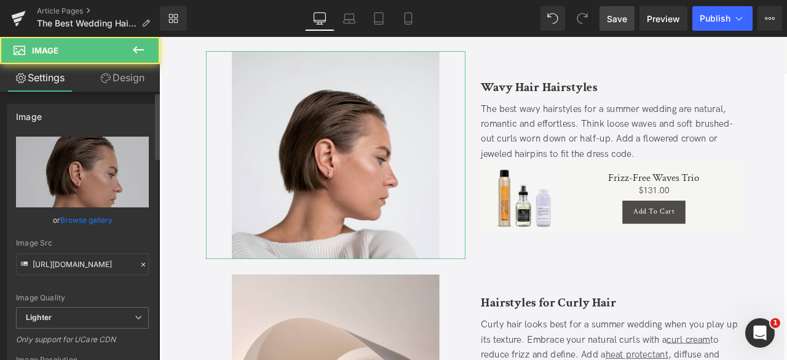
click at [89, 218] on link "Browse gallery" at bounding box center [86, 220] width 52 height 22
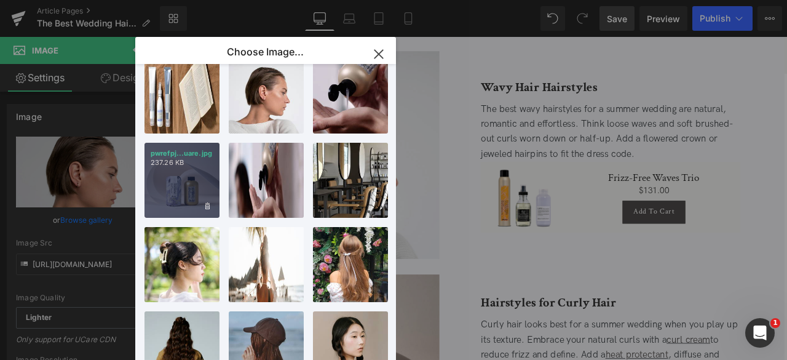
click at [173, 189] on div "pwrefpj...uare.jpg 237.26 KB" at bounding box center [182, 180] width 75 height 75
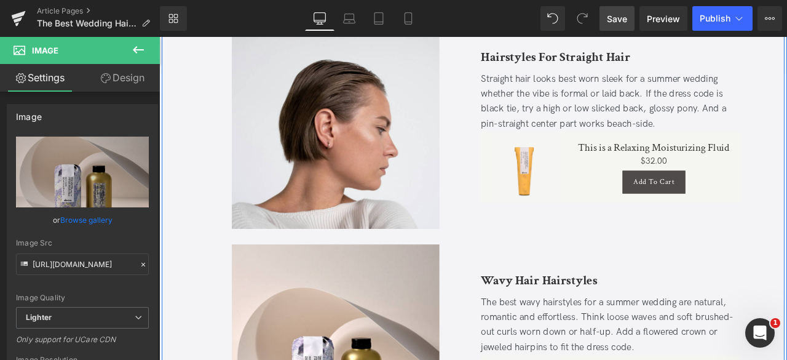
scroll to position [745, 0]
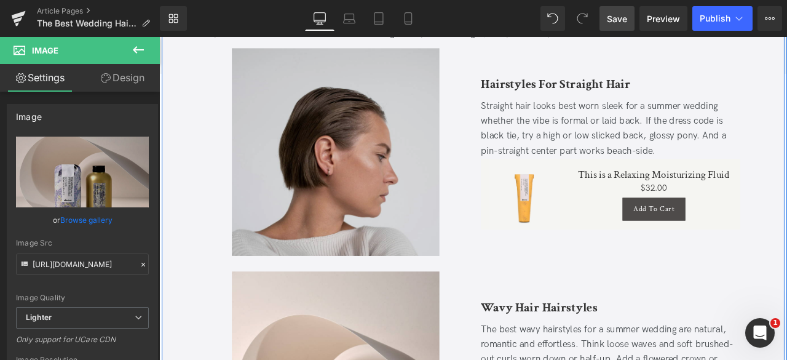
click at [298, 176] on img at bounding box center [368, 173] width 246 height 246
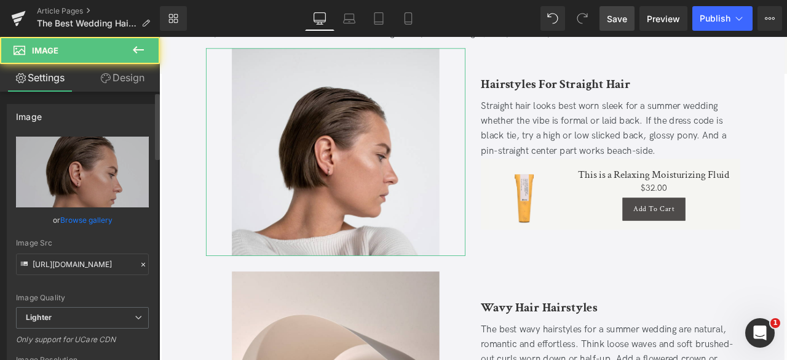
click at [85, 221] on link "Browse gallery" at bounding box center [86, 220] width 52 height 22
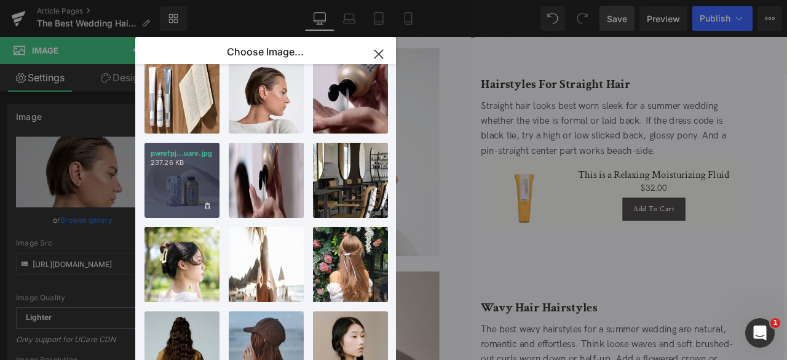
click at [184, 175] on div "pwrefpj...uare.jpg 237.26 KB" at bounding box center [182, 180] width 75 height 75
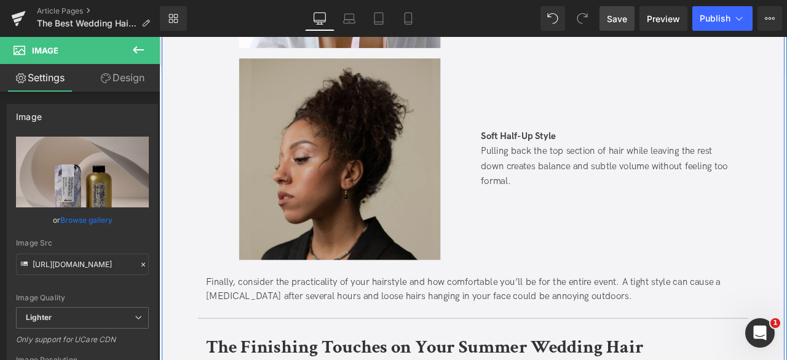
scroll to position [6672, 0]
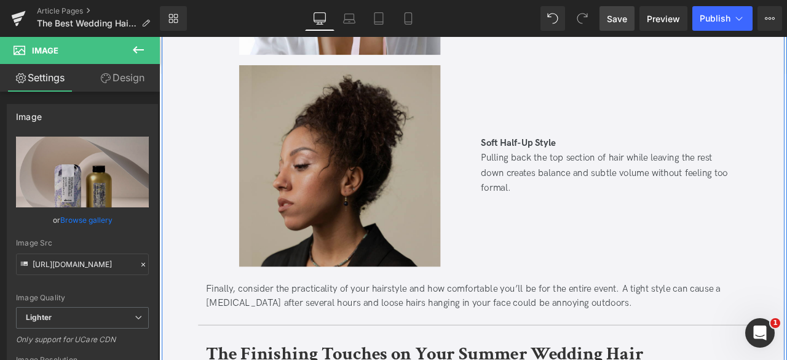
click at [316, 184] on img at bounding box center [373, 190] width 239 height 239
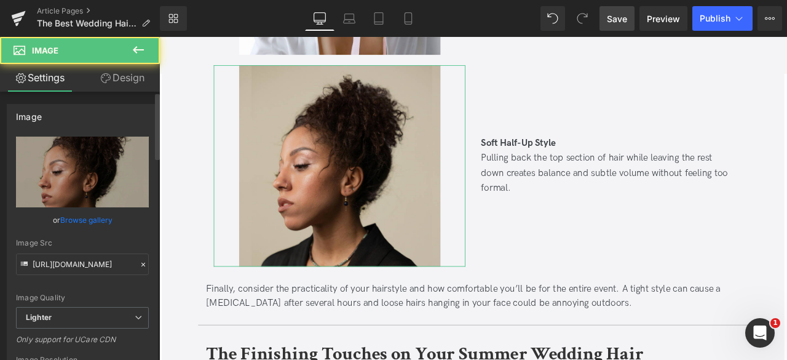
click at [66, 218] on link "Browse gallery" at bounding box center [86, 220] width 52 height 22
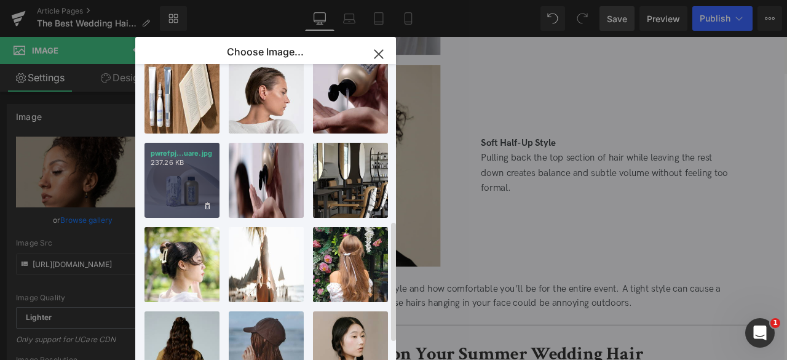
click at [180, 174] on div "pwrefpj...uare.jpg 237.26 KB" at bounding box center [182, 180] width 75 height 75
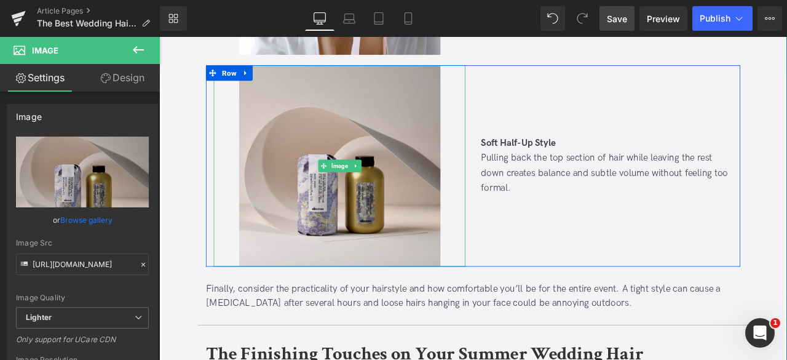
click at [426, 146] on img at bounding box center [373, 190] width 239 height 239
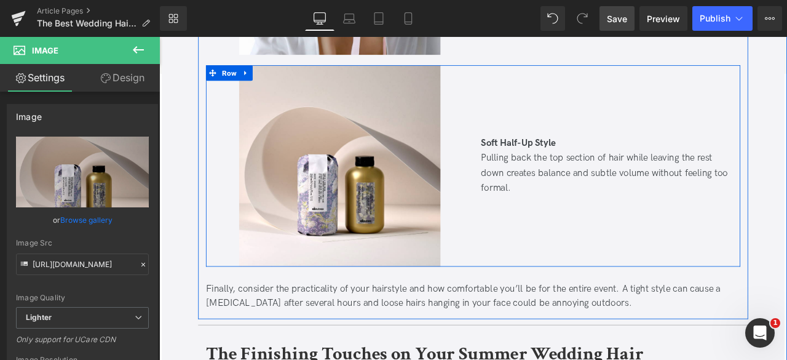
scroll to position [6662, 0]
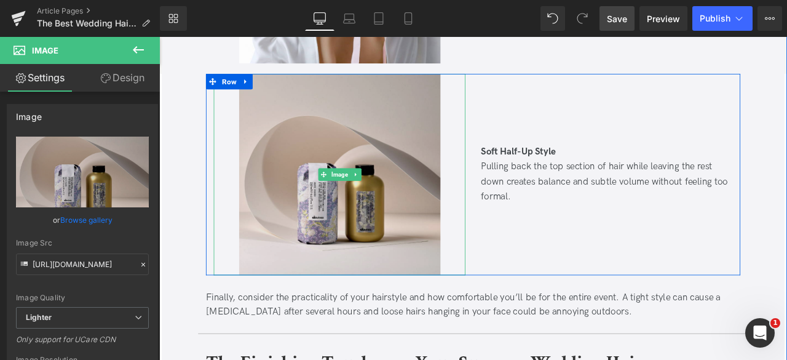
click at [416, 149] on img at bounding box center [373, 200] width 239 height 239
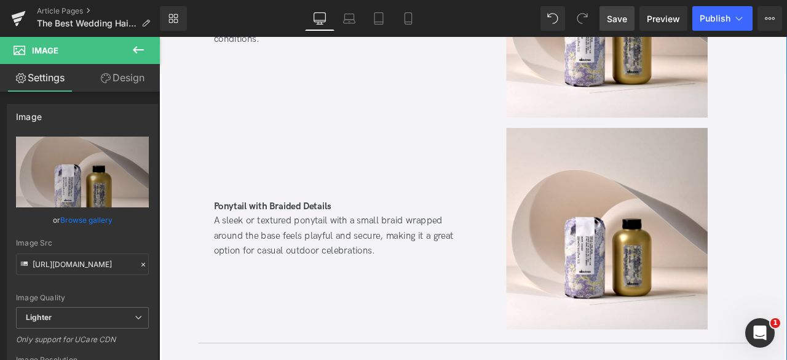
scroll to position [5204, 0]
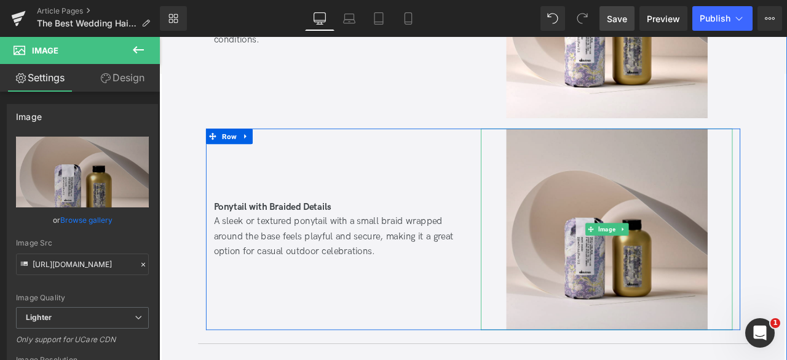
click at [656, 210] on img at bounding box center [690, 264] width 239 height 239
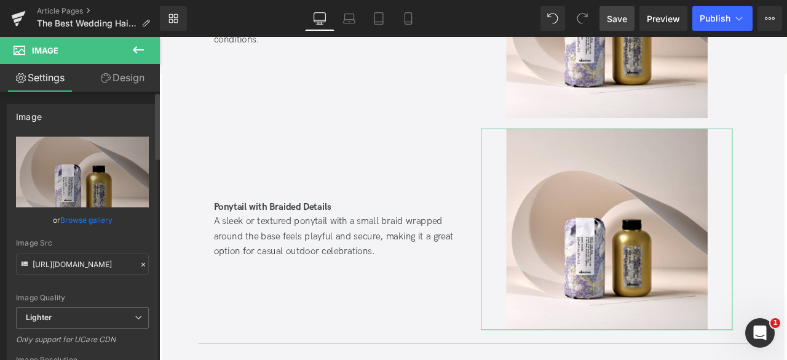
click at [88, 219] on link "Browse gallery" at bounding box center [86, 220] width 52 height 22
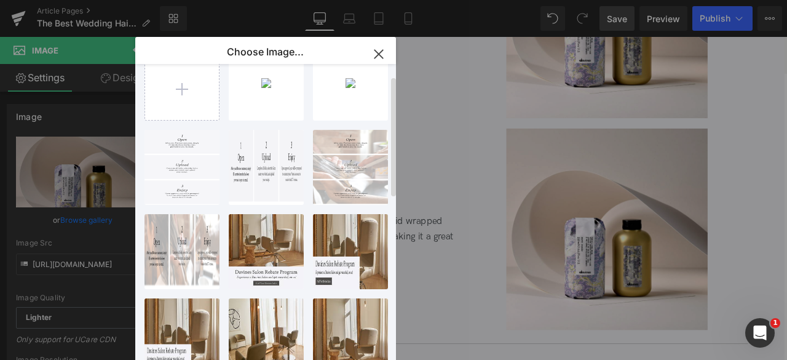
scroll to position [0, 0]
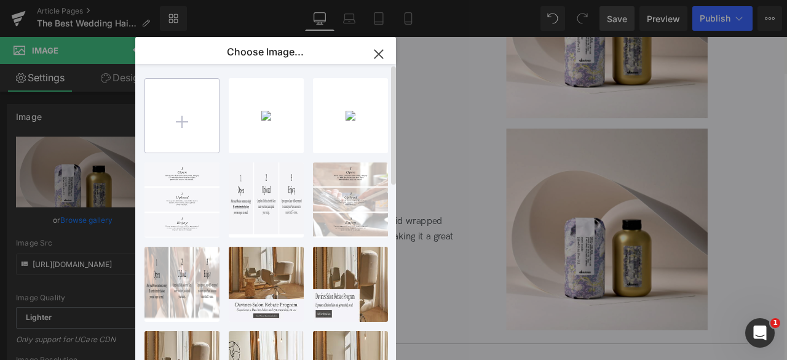
click at [185, 140] on input "file" at bounding box center [182, 116] width 74 height 74
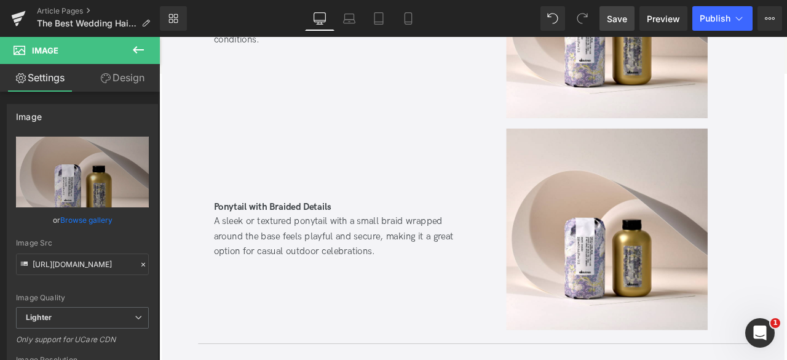
click at [97, 0] on div "You are previewing how the will restyle your page. You can not edit Elements in…" at bounding box center [393, 0] width 787 height 0
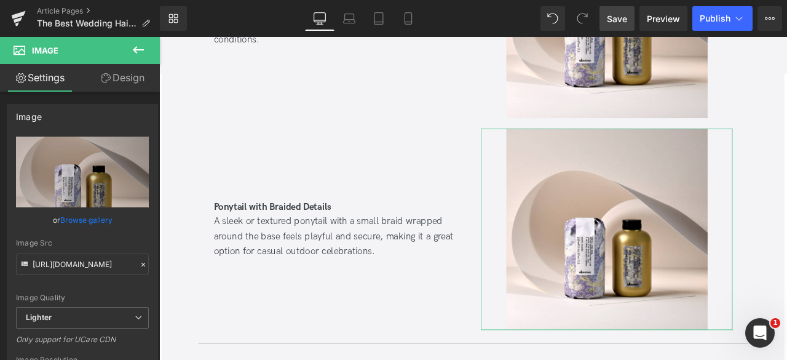
click at [97, 224] on link "Browse gallery" at bounding box center [86, 220] width 52 height 22
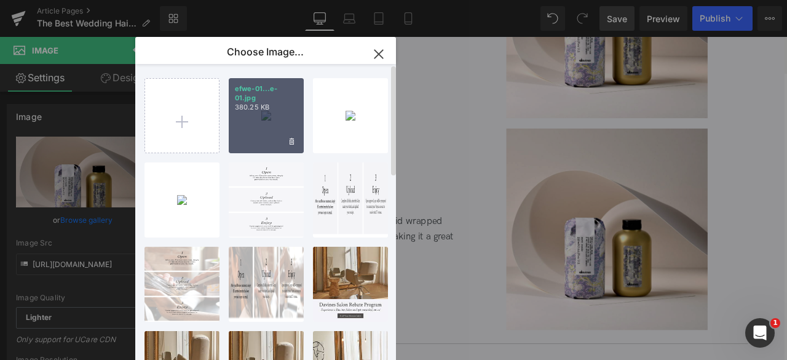
click at [246, 127] on div "efwe-01...e-01.jpg 380.25 KB" at bounding box center [266, 115] width 75 height 75
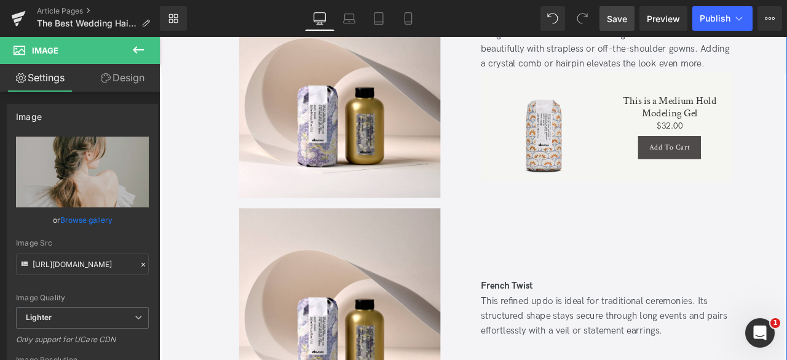
scroll to position [3469, 0]
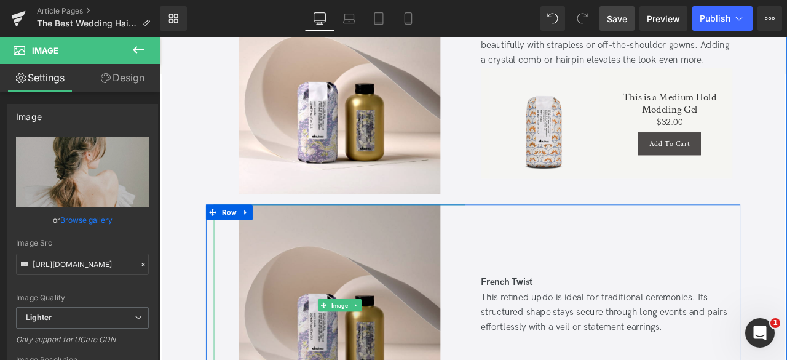
click at [391, 304] on img at bounding box center [373, 355] width 239 height 239
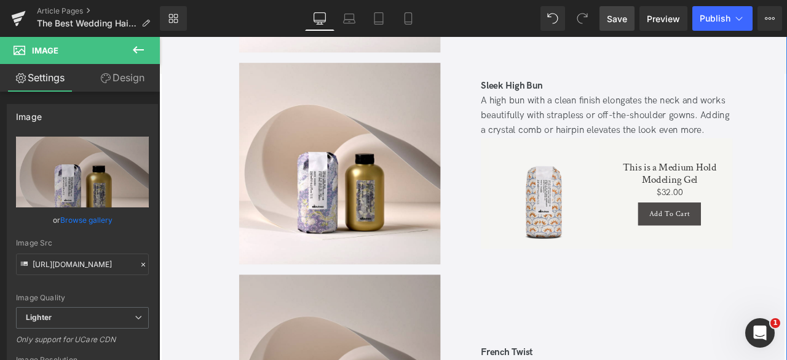
scroll to position [3386, 0]
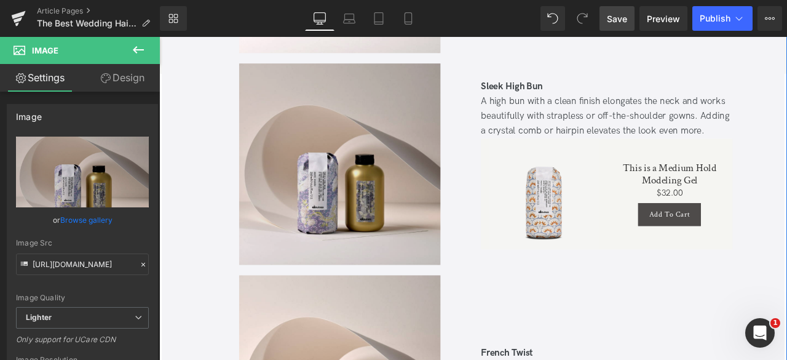
click at [338, 178] on img at bounding box center [373, 187] width 239 height 239
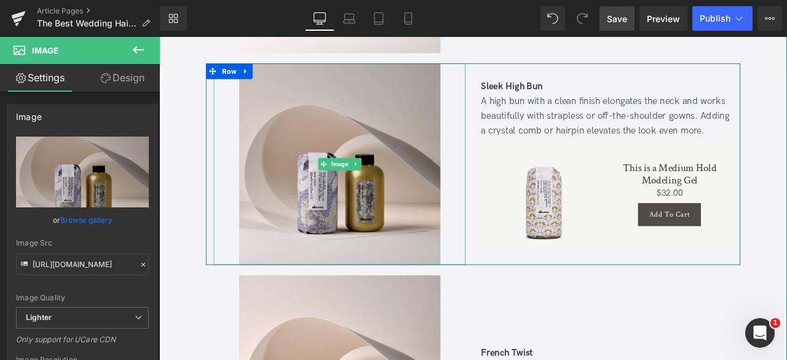
scroll to position [3552, 0]
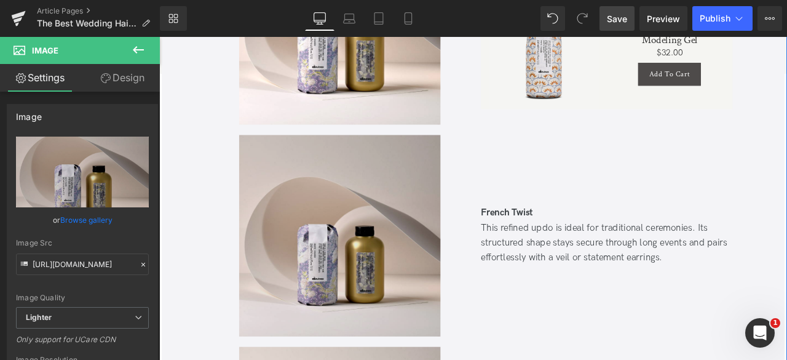
click at [306, 174] on img at bounding box center [373, 272] width 239 height 239
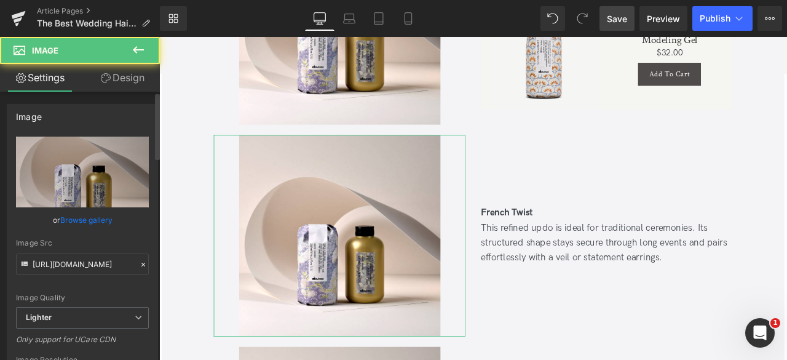
click at [66, 218] on link "Browse gallery" at bounding box center [86, 220] width 52 height 22
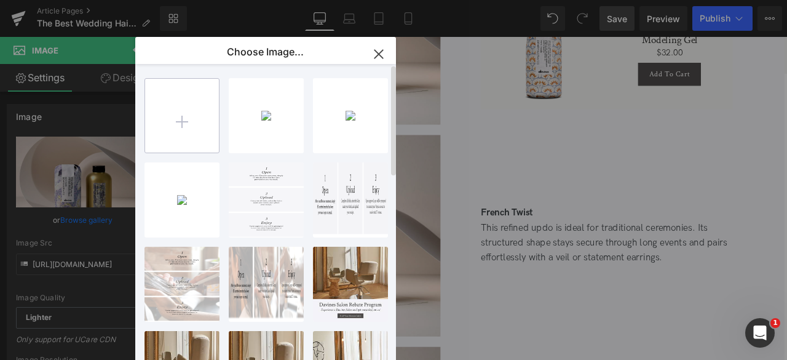
click at [170, 132] on input "file" at bounding box center [182, 116] width 74 height 74
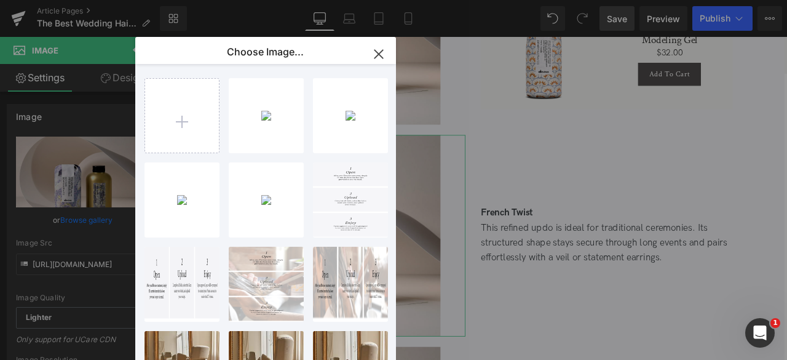
click at [92, 0] on div "You are previewing how the will restyle your page. You can not edit Elements in…" at bounding box center [393, 0] width 787 height 0
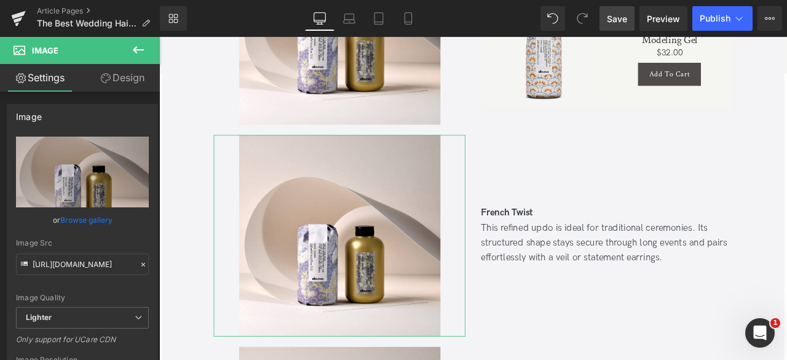
click at [92, 221] on link "Browse gallery" at bounding box center [86, 220] width 52 height 22
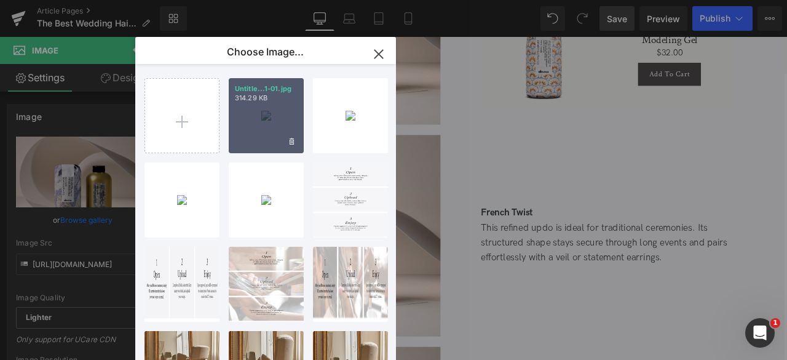
click at [245, 132] on div "Untitle...1-01.jpg 314.29 KB" at bounding box center [266, 115] width 75 height 75
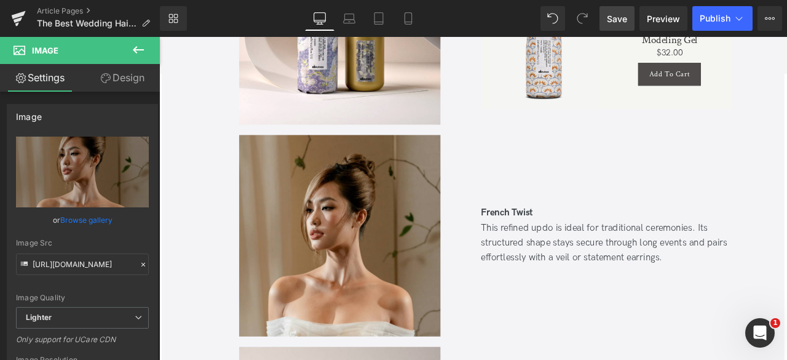
click at [612, 10] on link "Save" at bounding box center [617, 18] width 35 height 25
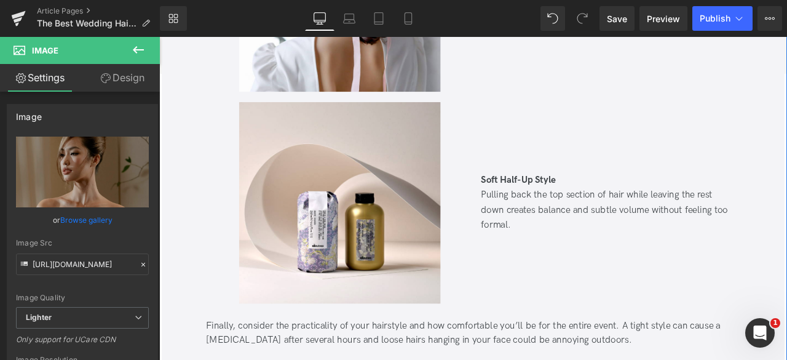
scroll to position [6754, 0]
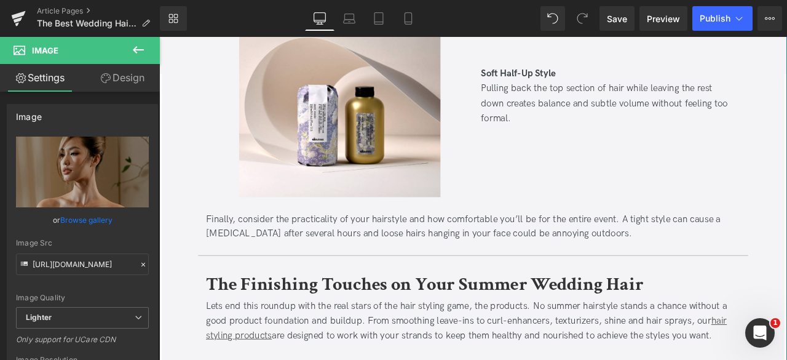
click at [372, 172] on img at bounding box center [373, 107] width 239 height 239
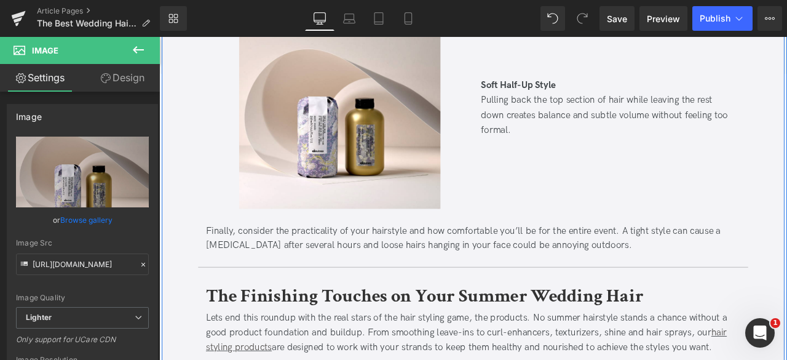
scroll to position [6741, 0]
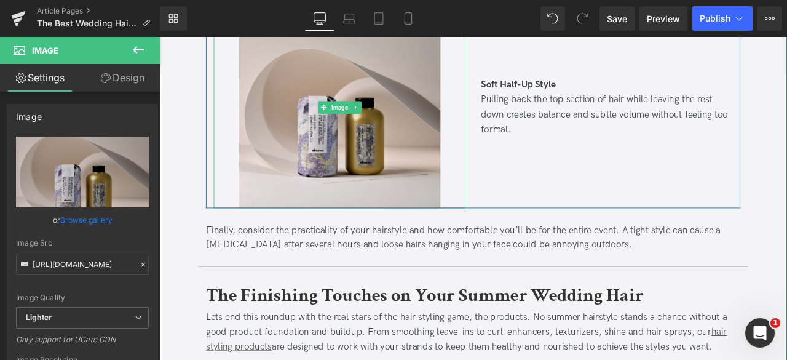
click at [385, 174] on img at bounding box center [373, 120] width 239 height 239
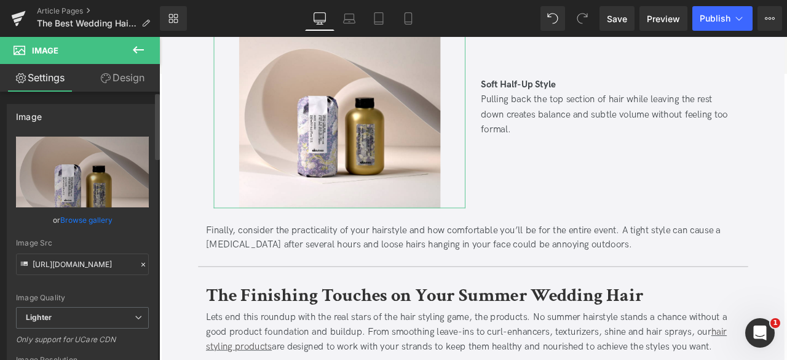
click at [89, 220] on link "Browse gallery" at bounding box center [86, 220] width 52 height 22
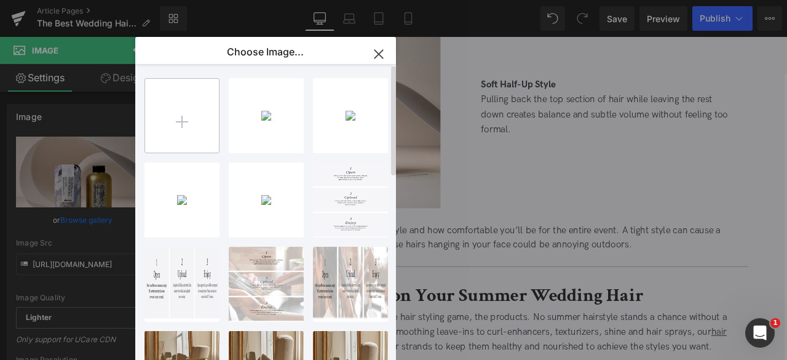
click at [174, 131] on input "file" at bounding box center [182, 116] width 74 height 74
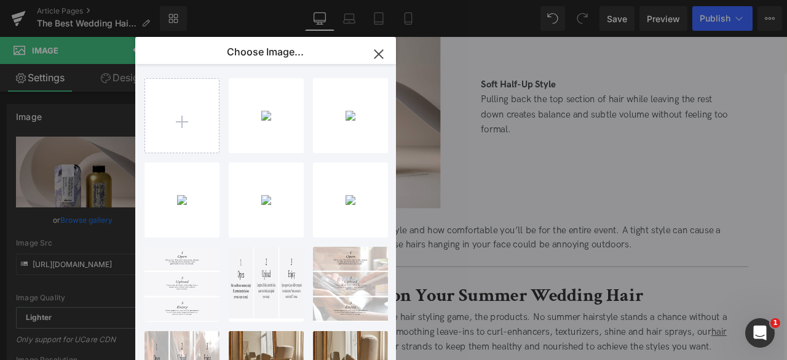
click at [84, 0] on div "You are previewing how the will restyle your page. You can not edit Elements in…" at bounding box center [393, 0] width 787 height 0
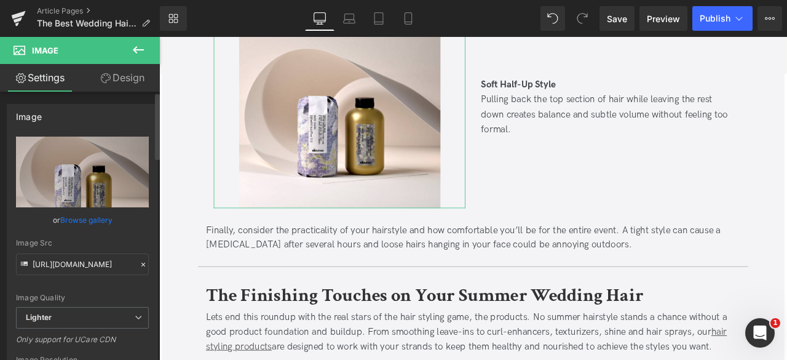
click at [93, 216] on link "Browse gallery" at bounding box center [86, 220] width 52 height 22
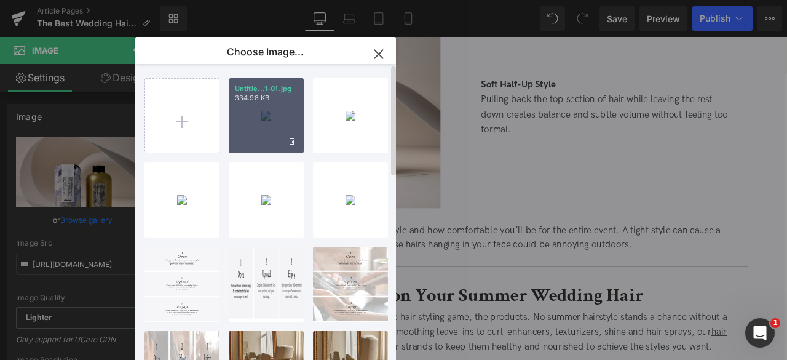
click at [237, 137] on div "Untitle...1-01.jpg 334.98 KB" at bounding box center [266, 115] width 75 height 75
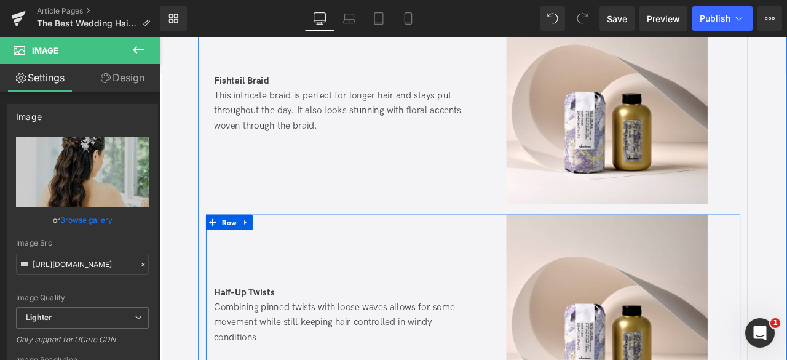
scroll to position [4850, 0]
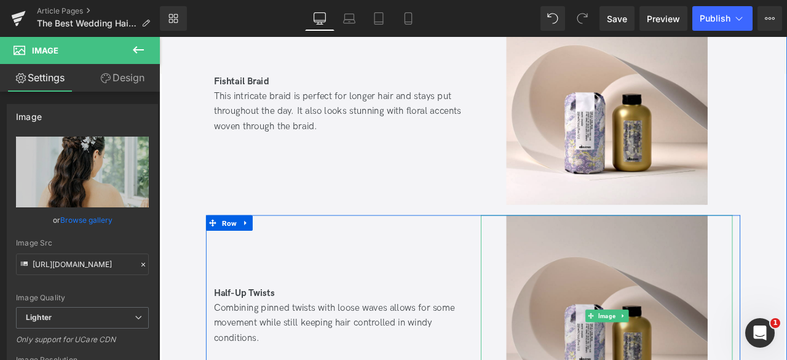
click at [634, 312] on img at bounding box center [690, 367] width 239 height 239
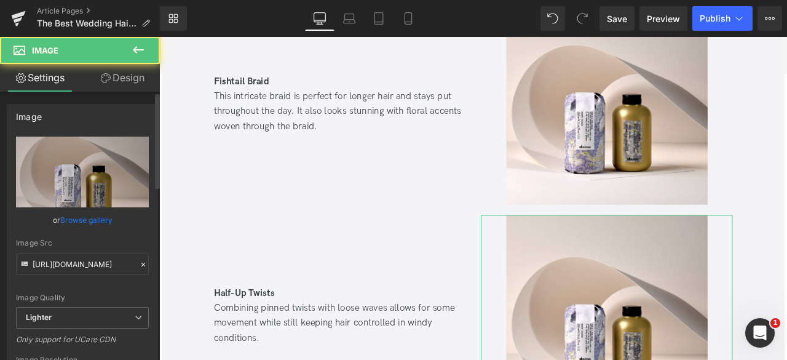
click at [102, 220] on link "Browse gallery" at bounding box center [86, 220] width 52 height 22
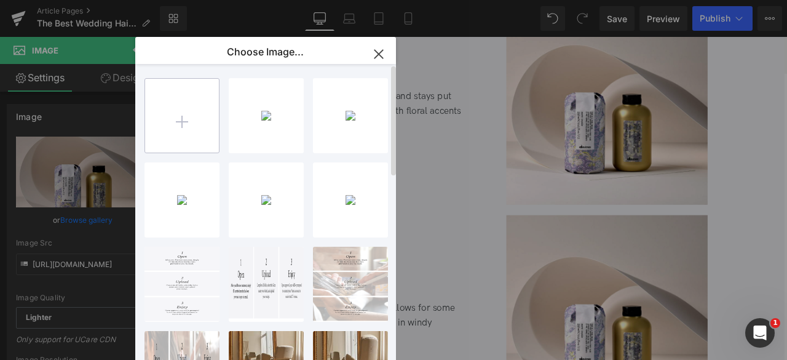
click at [172, 126] on input "file" at bounding box center [182, 116] width 74 height 74
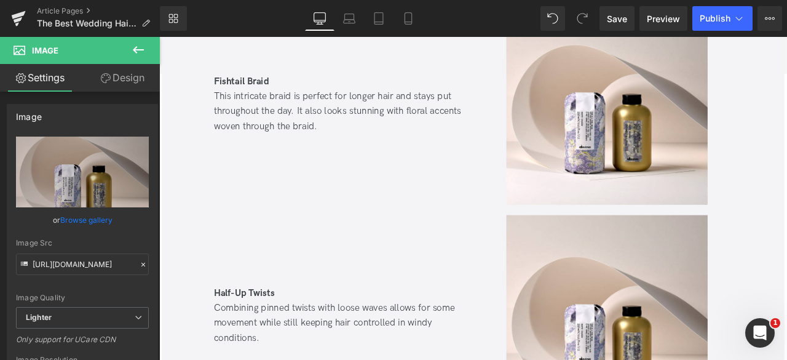
click at [83, 0] on div "You are previewing how the will restyle your page. You can not edit Elements in…" at bounding box center [393, 0] width 787 height 0
click at [83, 214] on link "Browse gallery" at bounding box center [86, 220] width 52 height 22
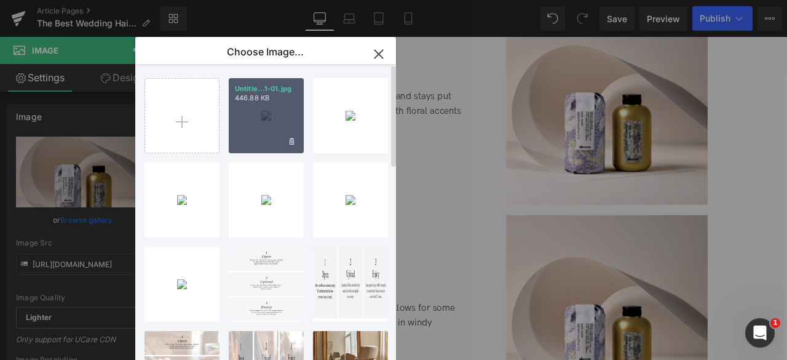
click at [259, 119] on div "Untitle...1-01.jpg 446.88 KB" at bounding box center [266, 115] width 75 height 75
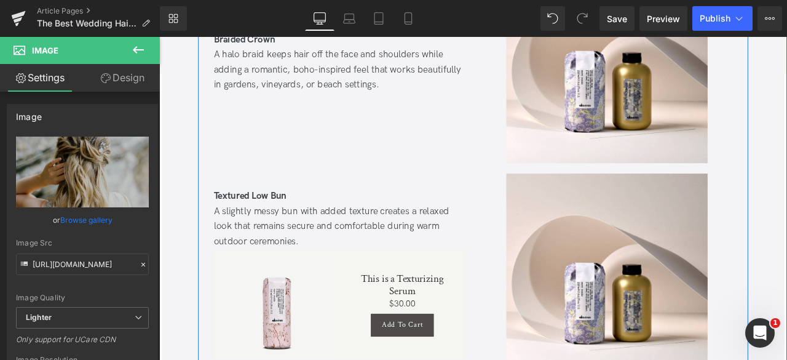
scroll to position [4423, 0]
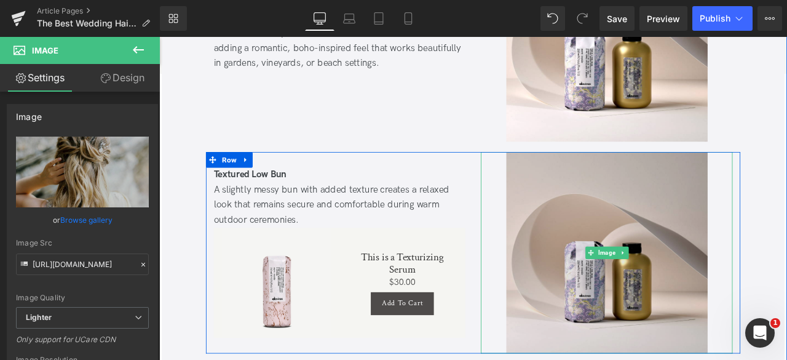
click at [602, 224] on img at bounding box center [690, 292] width 239 height 239
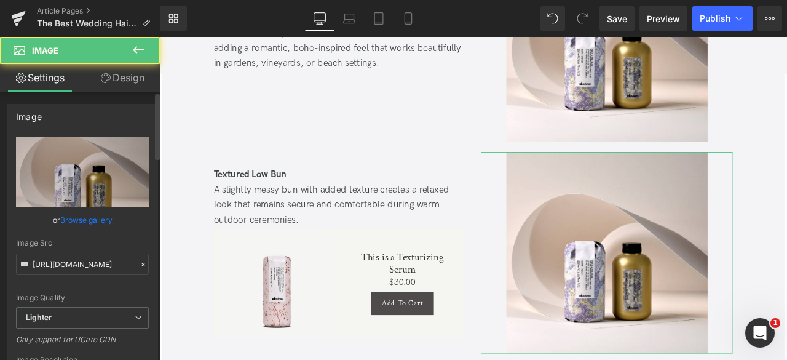
click at [90, 220] on link "Browse gallery" at bounding box center [86, 220] width 52 height 22
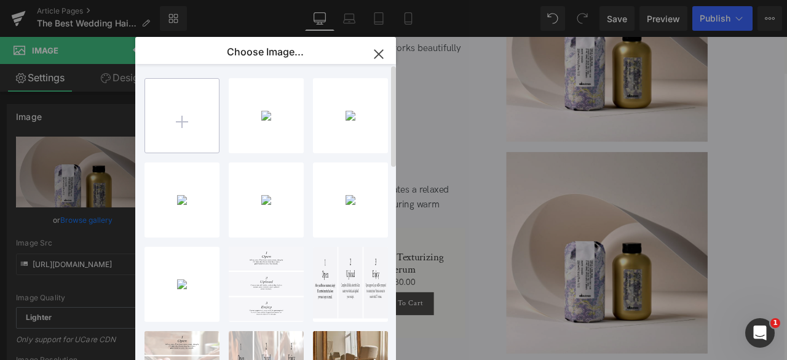
click at [186, 136] on input "file" at bounding box center [182, 116] width 74 height 74
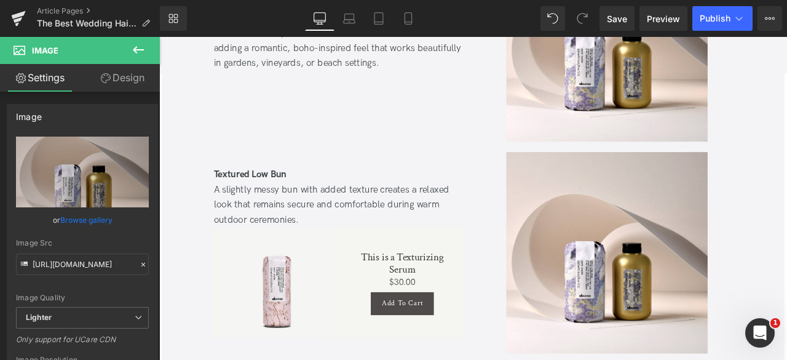
click at [14, 0] on div "You are previewing how the will restyle your page. You can not edit Elements in…" at bounding box center [393, 0] width 787 height 0
click at [74, 214] on link "Browse gallery" at bounding box center [86, 220] width 52 height 22
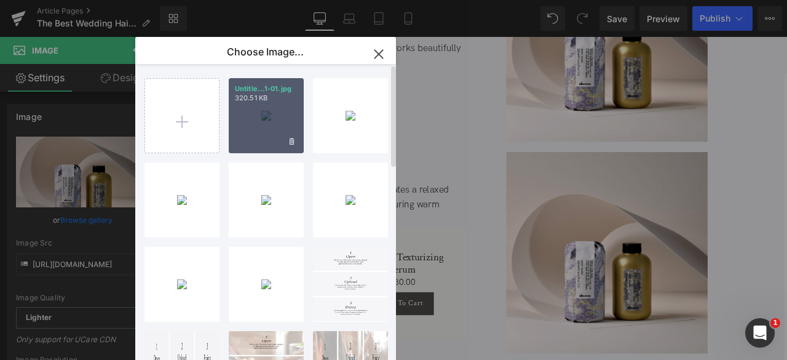
click at [237, 112] on div "Untitle...1-01.jpg 320.51 KB" at bounding box center [266, 115] width 75 height 75
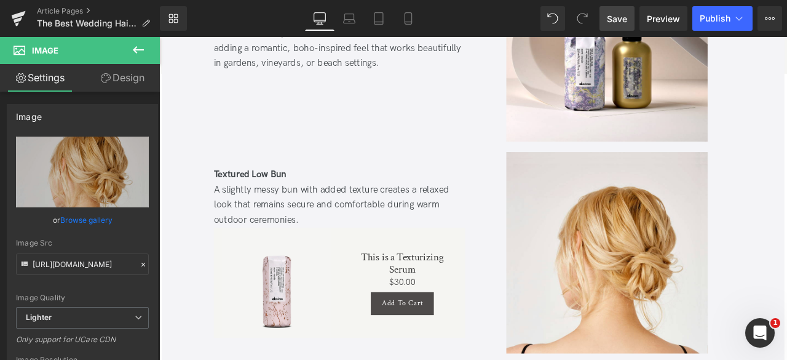
click at [621, 14] on span "Save" at bounding box center [617, 18] width 20 height 13
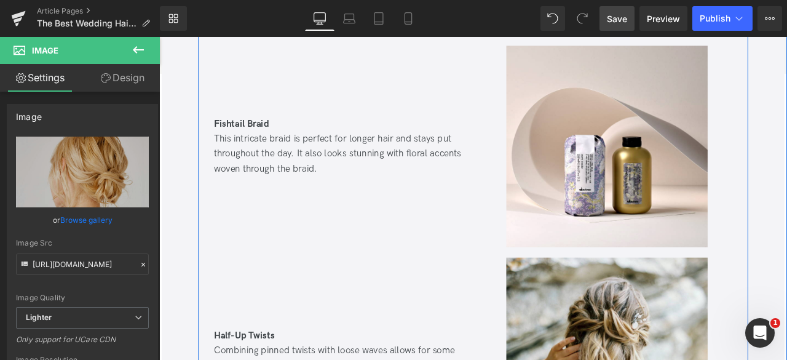
scroll to position [4749, 0]
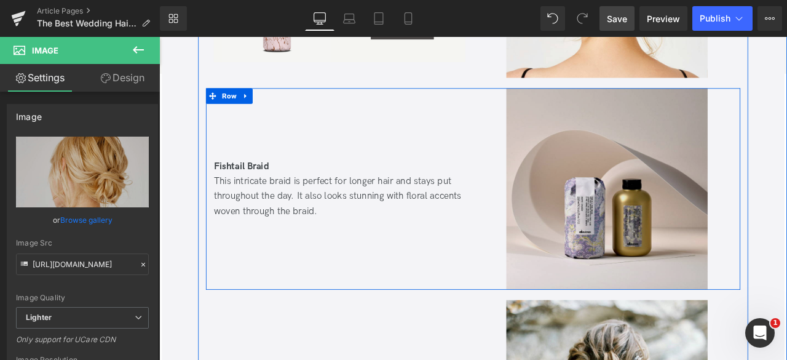
click at [598, 186] on img at bounding box center [690, 217] width 239 height 239
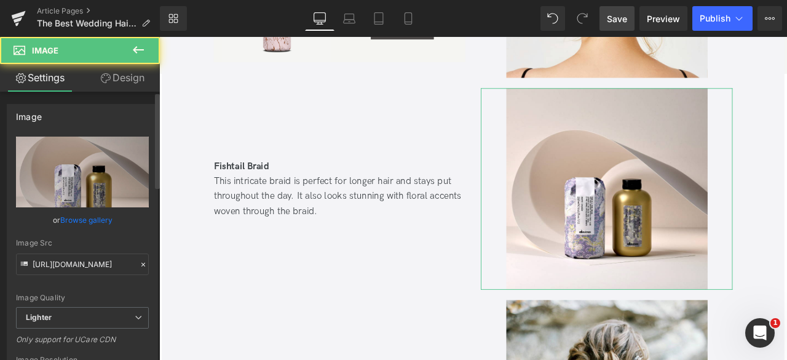
click at [76, 218] on link "Browse gallery" at bounding box center [86, 220] width 52 height 22
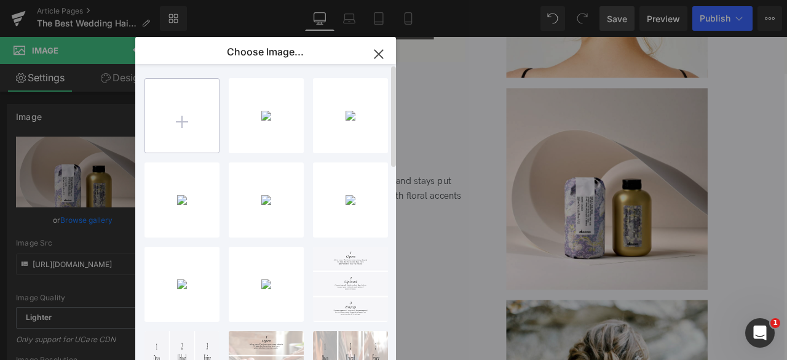
click at [186, 138] on input "file" at bounding box center [182, 116] width 74 height 74
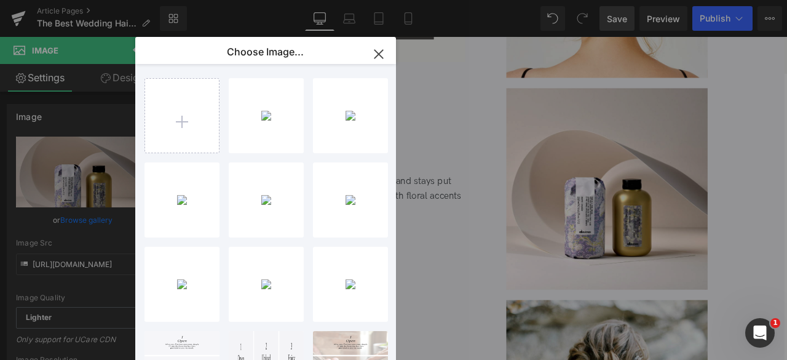
click at [80, 0] on div "You are previewing how the will restyle your page. You can not edit Elements in…" at bounding box center [393, 0] width 787 height 0
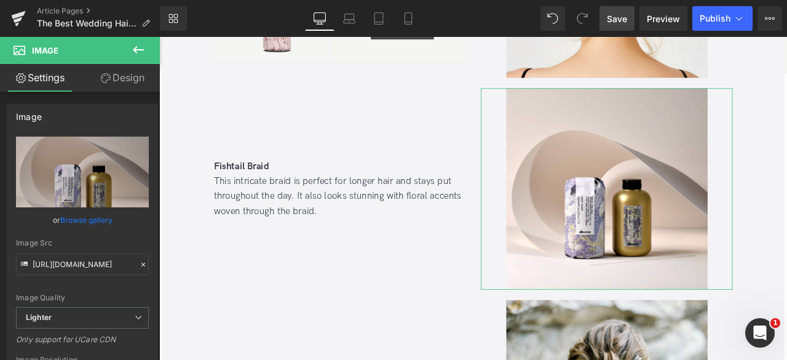
click at [80, 218] on link "Browse gallery" at bounding box center [86, 220] width 52 height 22
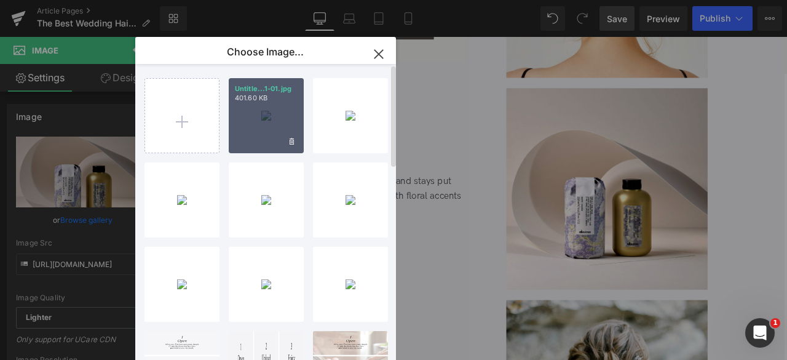
click at [253, 124] on div "Untitle...1-01.jpg 401.60 KB" at bounding box center [266, 115] width 75 height 75
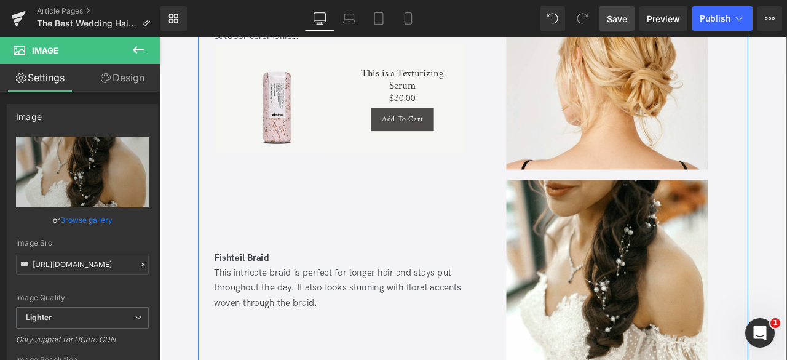
scroll to position [4640, 0]
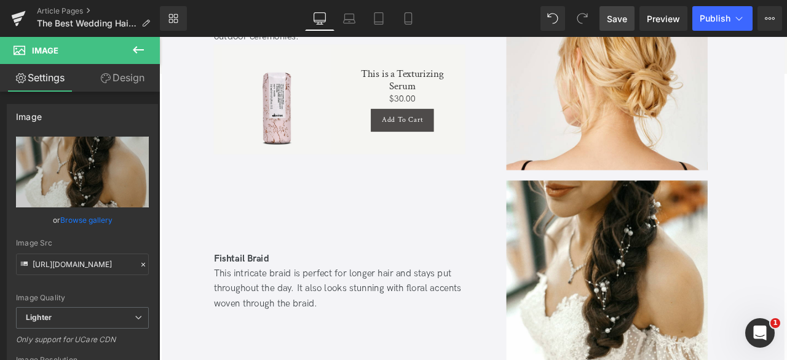
click at [611, 24] on span "Save" at bounding box center [617, 18] width 20 height 13
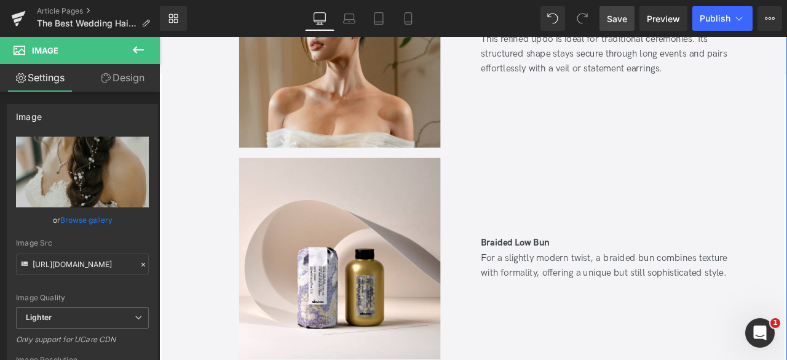
scroll to position [3771, 0]
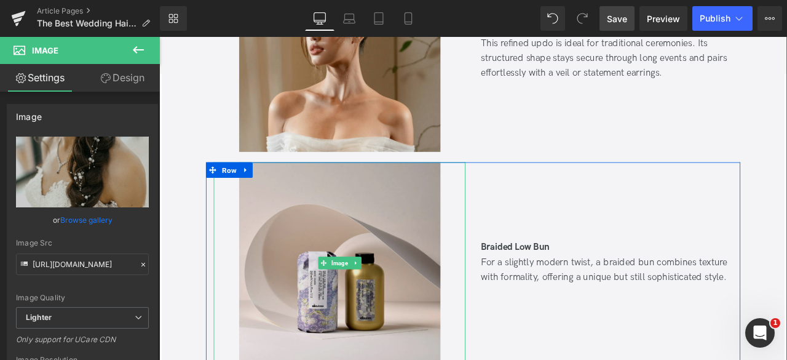
click at [357, 262] on img at bounding box center [373, 304] width 239 height 239
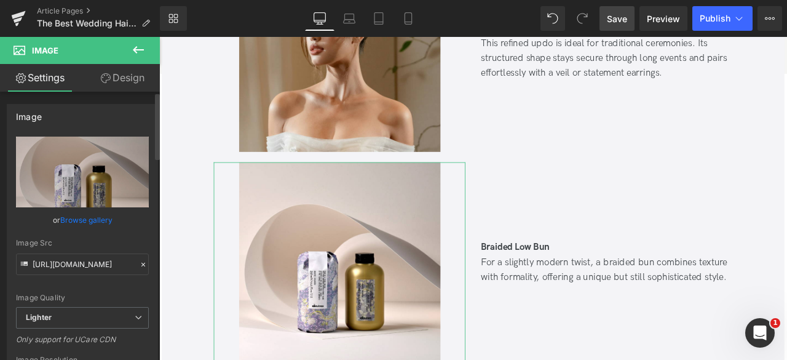
click at [72, 226] on link "Browse gallery" at bounding box center [86, 220] width 52 height 22
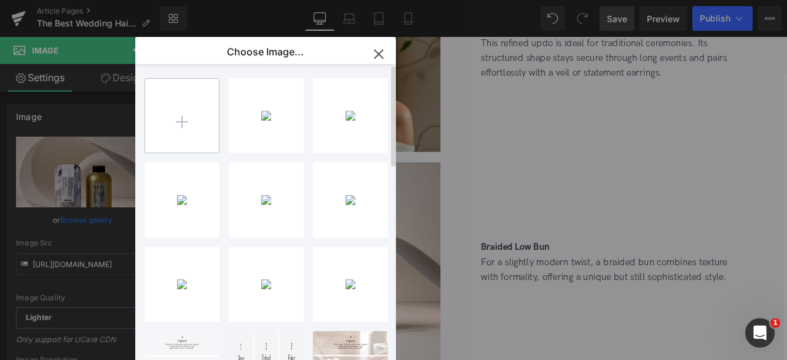
click at [186, 148] on input "file" at bounding box center [182, 116] width 74 height 74
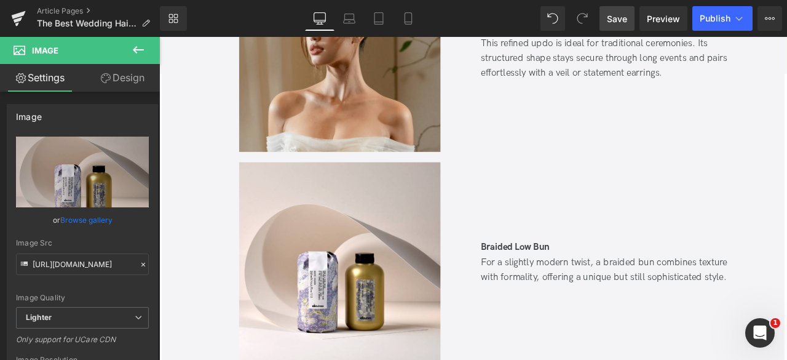
click at [84, 0] on div "You are previewing how the will restyle your page. You can not edit Elements in…" at bounding box center [393, 0] width 787 height 0
click at [84, 210] on link "Browse gallery" at bounding box center [86, 220] width 52 height 22
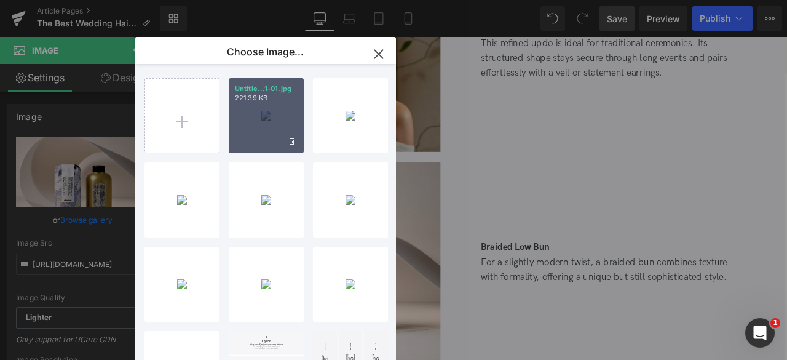
click at [258, 129] on div "Untitle...1-01.jpg 221.39 KB" at bounding box center [266, 115] width 75 height 75
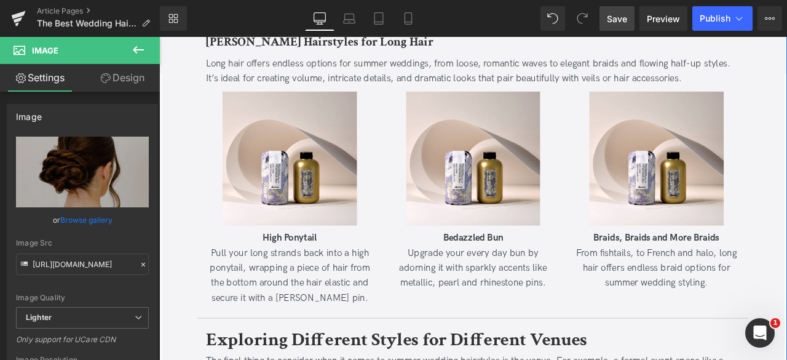
scroll to position [2386, 0]
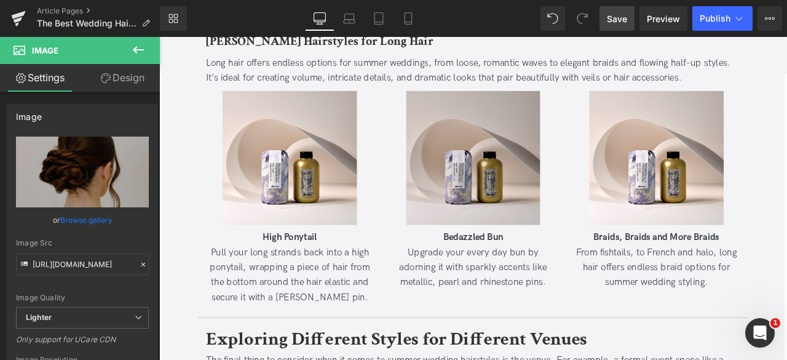
click at [523, 195] on img at bounding box center [531, 180] width 159 height 159
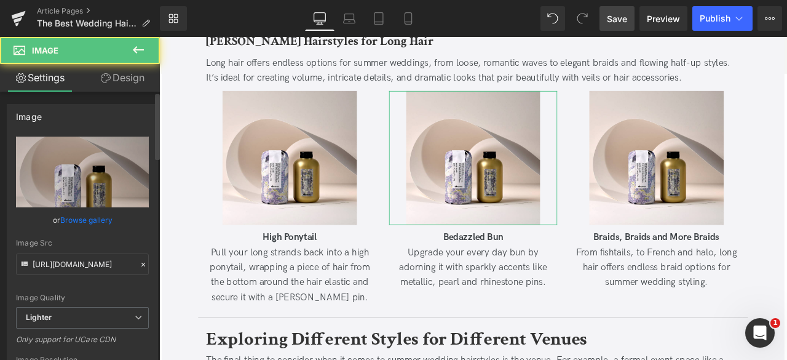
click at [87, 222] on link "Browse gallery" at bounding box center [86, 220] width 52 height 22
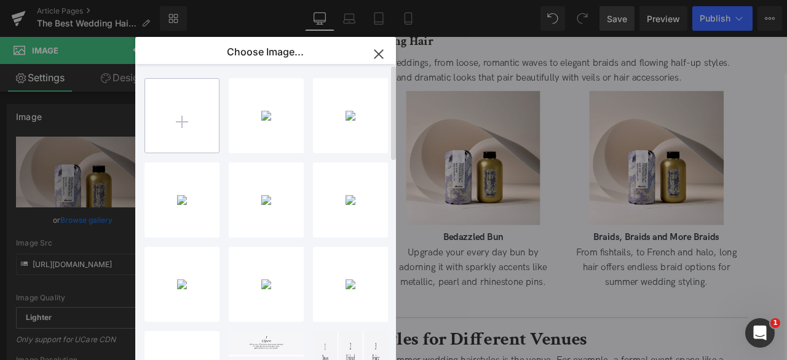
click at [179, 135] on input "file" at bounding box center [182, 116] width 74 height 74
click at [44, 0] on div "You are previewing how the will restyle your page. You can not edit Elements in…" at bounding box center [393, 0] width 787 height 0
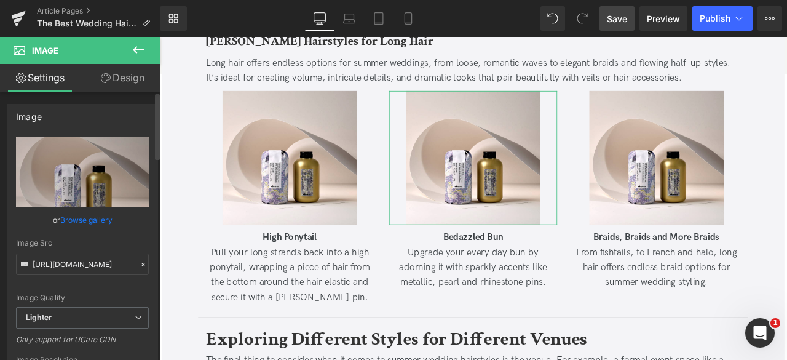
click at [71, 214] on link "Browse gallery" at bounding box center [86, 220] width 52 height 22
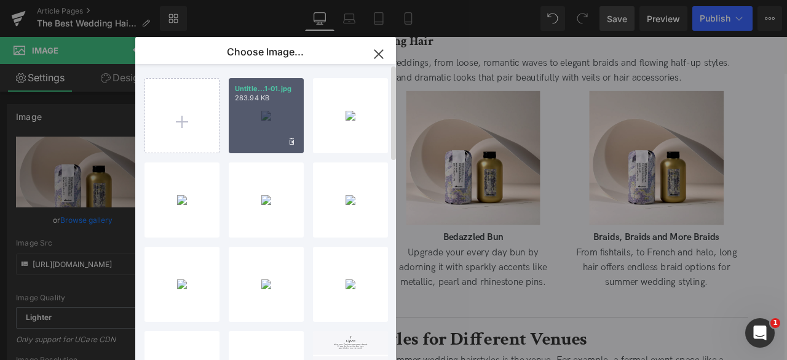
click at [257, 120] on div "Untitle...1-01.jpg 283.94 KB" at bounding box center [266, 115] width 75 height 75
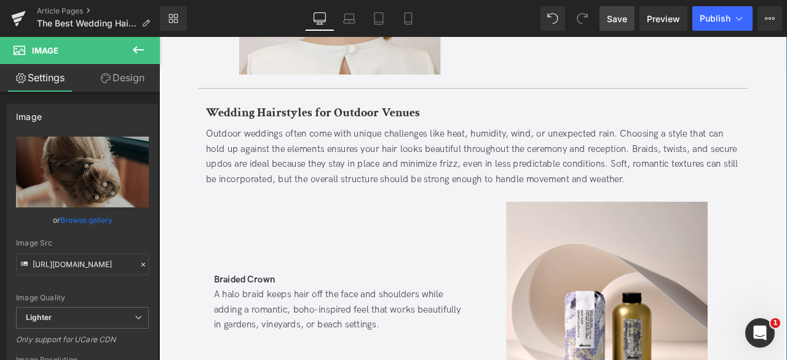
scroll to position [4198, 0]
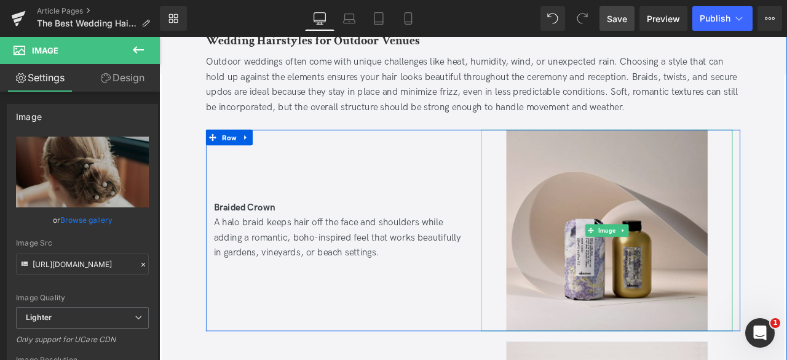
click at [635, 251] on img at bounding box center [690, 266] width 239 height 239
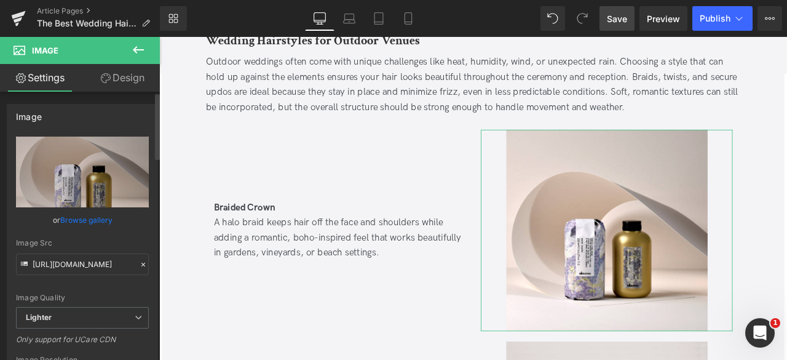
click at [66, 216] on link "Browse gallery" at bounding box center [86, 220] width 52 height 22
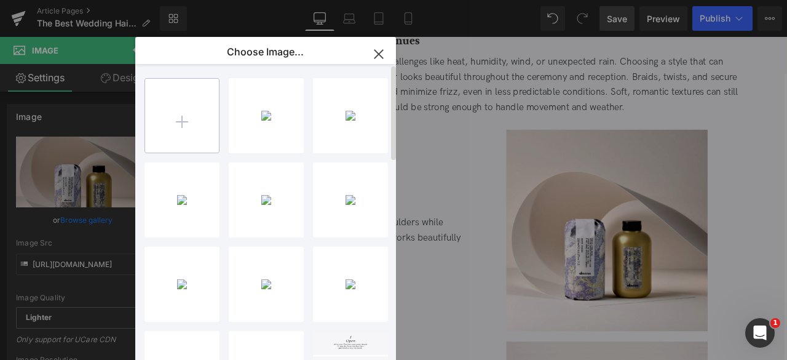
click at [185, 149] on input "file" at bounding box center [182, 116] width 74 height 74
click at [82, 0] on div "You are previewing how the will restyle your page. You can not edit Elements in…" at bounding box center [393, 0] width 787 height 0
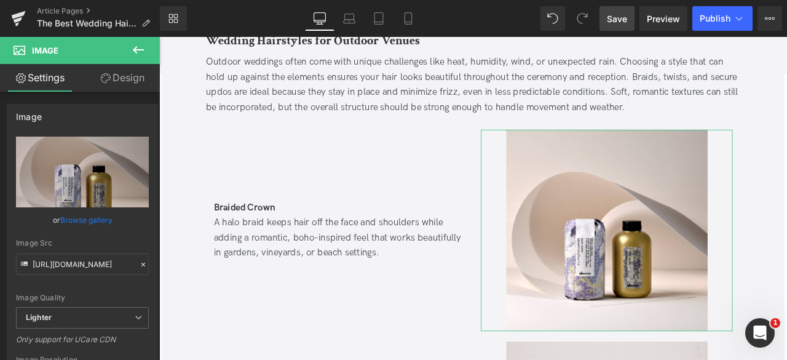
click at [82, 221] on link "Browse gallery" at bounding box center [86, 220] width 52 height 22
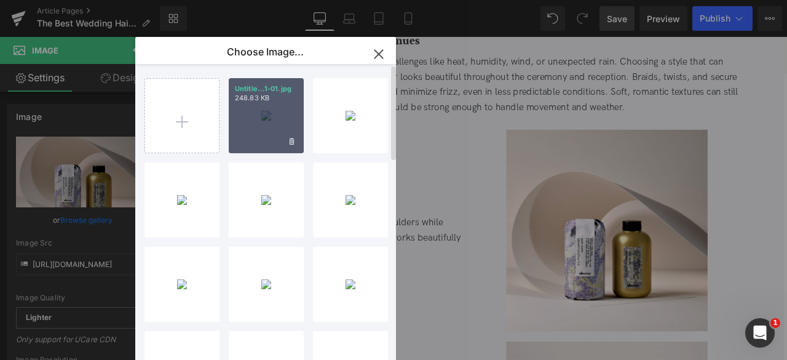
click at [250, 136] on div "Untitle...1-01.jpg 248.83 KB" at bounding box center [266, 115] width 75 height 75
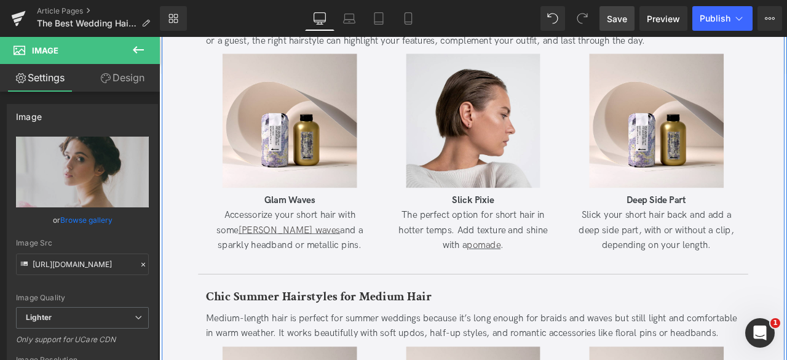
scroll to position [1729, 0]
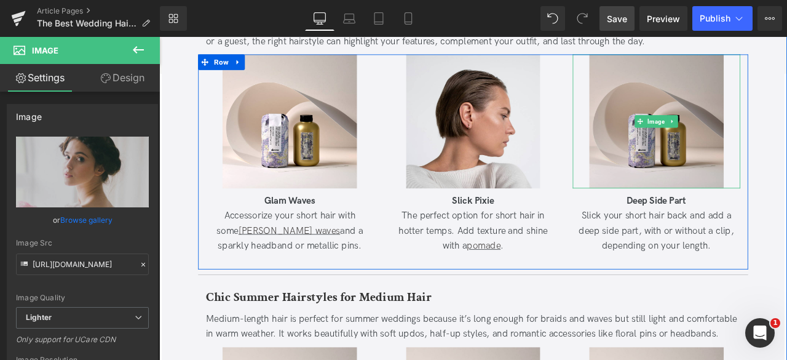
click at [689, 133] on img at bounding box center [748, 137] width 159 height 159
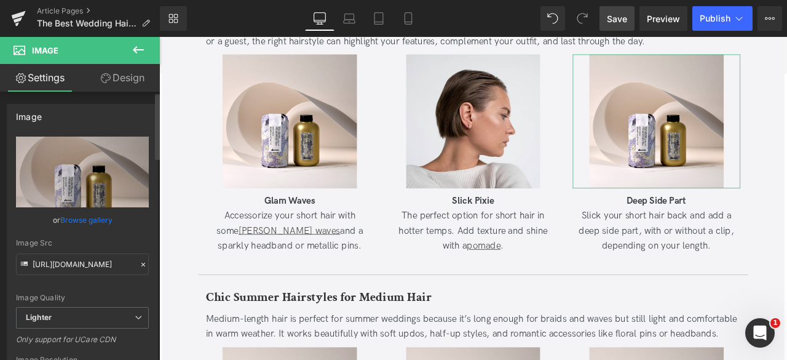
click at [85, 220] on link "Browse gallery" at bounding box center [86, 220] width 52 height 22
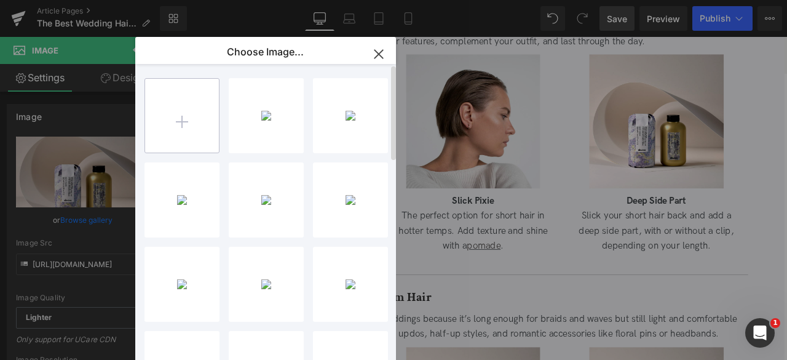
click at [180, 118] on input "file" at bounding box center [182, 116] width 74 height 74
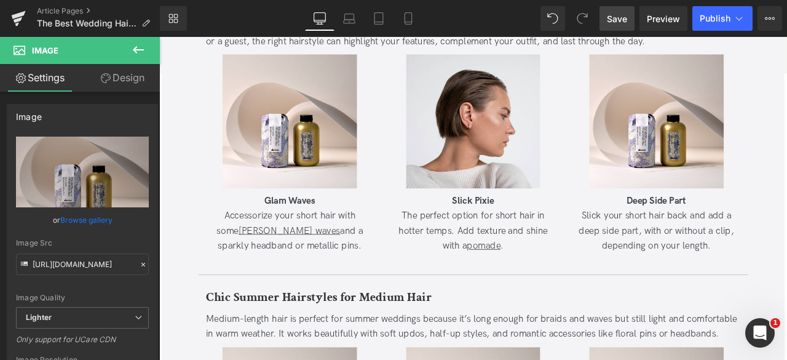
click at [82, 0] on div "You are previewing how the will restyle your page. You can not edit Elements in…" at bounding box center [393, 0] width 787 height 0
click at [82, 216] on link "Browse gallery" at bounding box center [86, 220] width 52 height 22
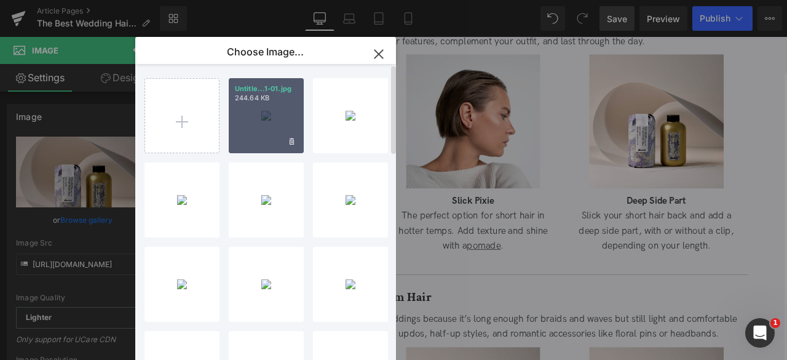
click at [246, 141] on div "Untitle...1-01.jpg 244.64 KB" at bounding box center [266, 115] width 75 height 75
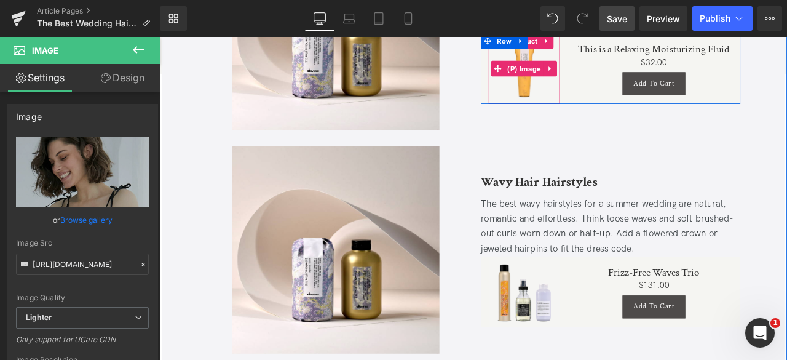
scroll to position [932, 0]
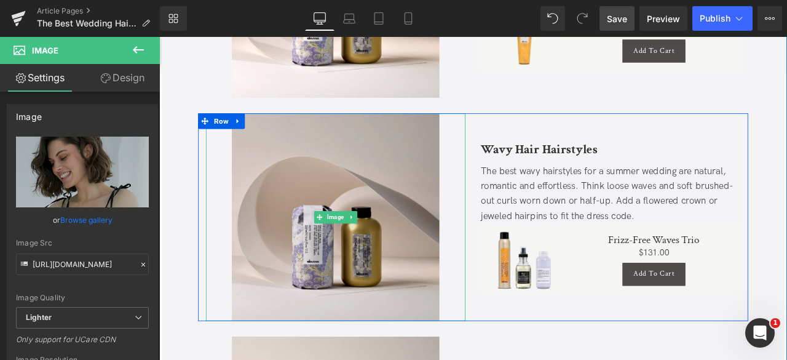
click at [446, 164] on img at bounding box center [368, 250] width 246 height 246
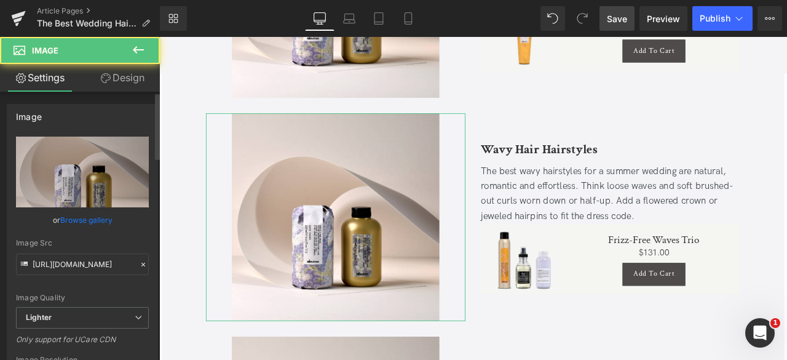
click at [88, 220] on link "Browse gallery" at bounding box center [86, 220] width 52 height 22
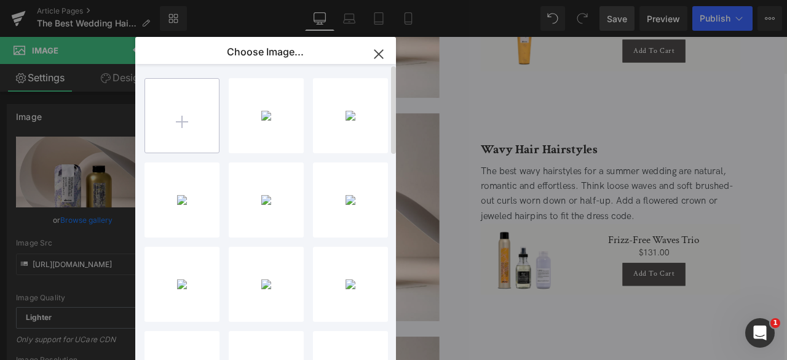
click at [197, 133] on input "file" at bounding box center [182, 116] width 74 height 74
click at [422, 0] on div "You are previewing how the will restyle your page. You can not edit Elements in…" at bounding box center [393, 0] width 787 height 0
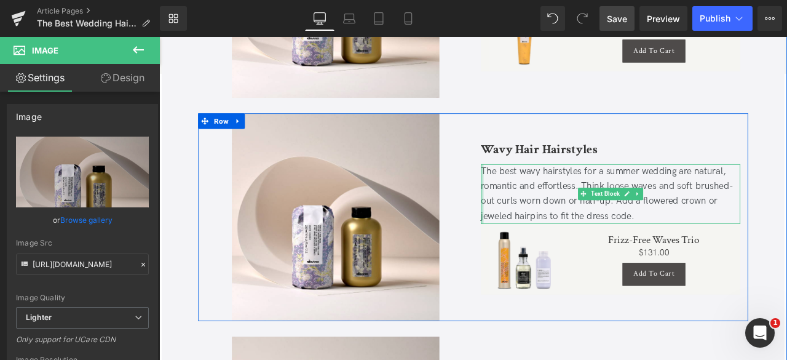
scroll to position [1100, 0]
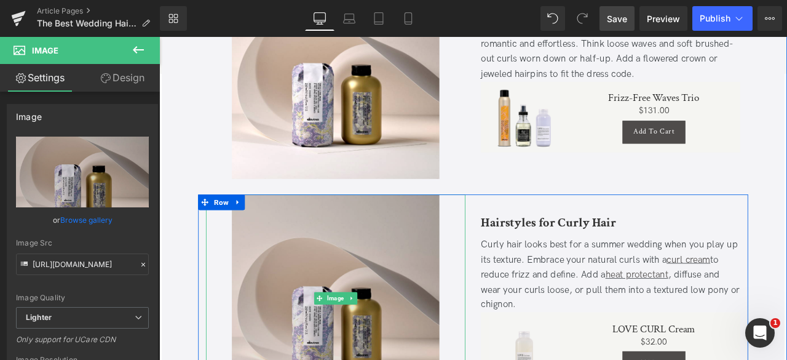
click at [245, 324] on img at bounding box center [368, 347] width 246 height 246
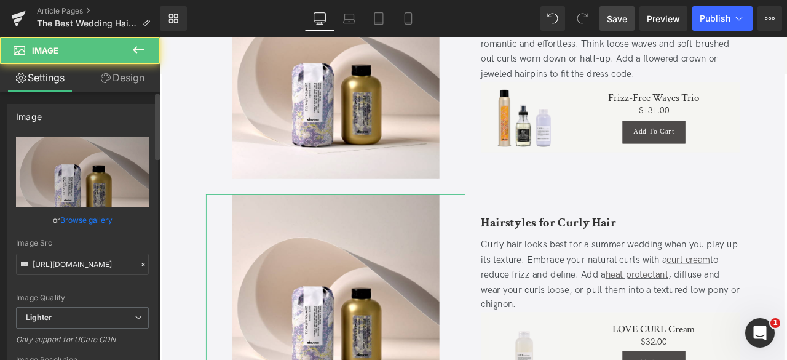
click at [108, 229] on link "Browse gallery" at bounding box center [86, 220] width 52 height 22
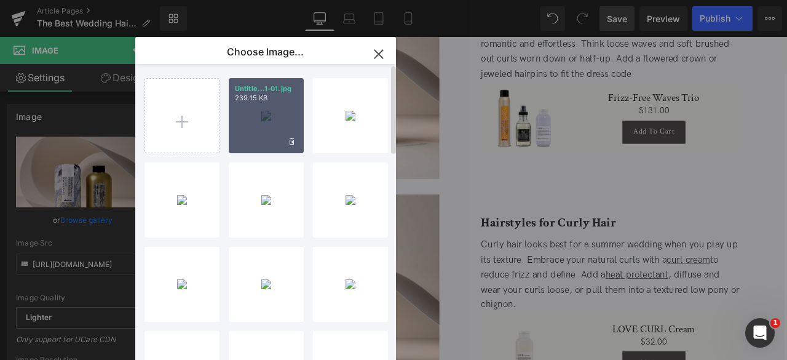
click at [260, 127] on div "Untitle...1-01.jpg 239.15 KB" at bounding box center [266, 115] width 75 height 75
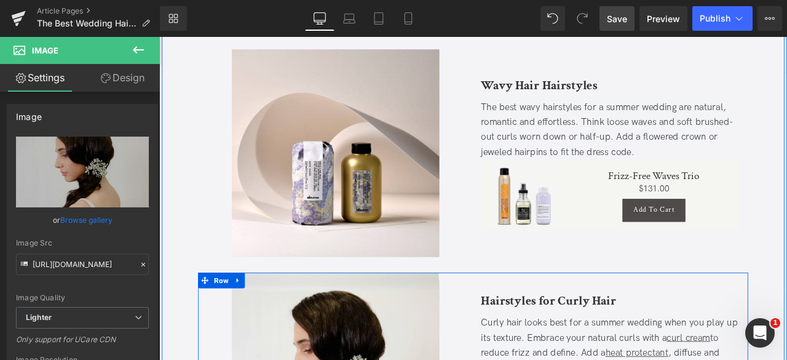
scroll to position [998, 0]
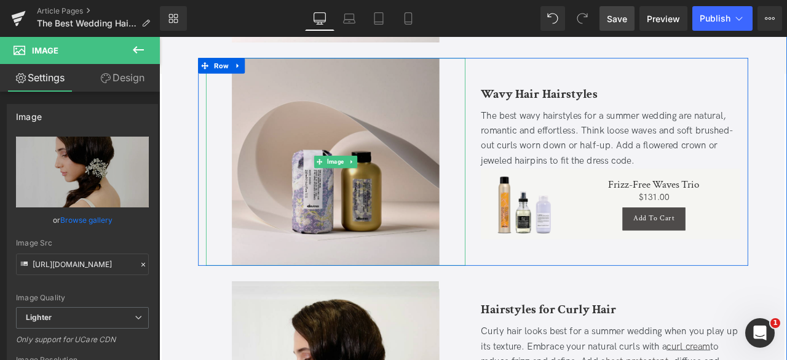
click at [308, 230] on img at bounding box center [368, 185] width 246 height 246
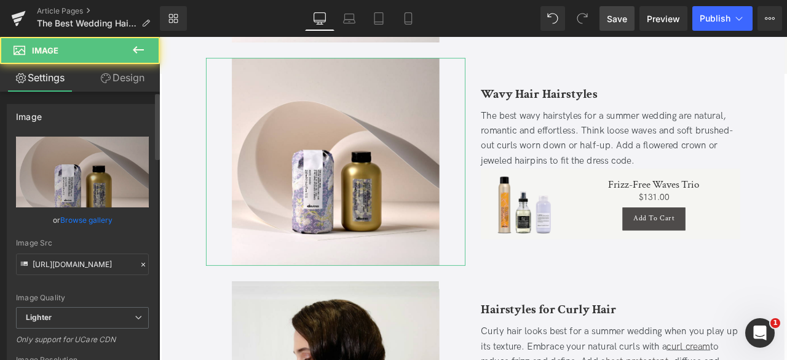
click at [107, 220] on link "Browse gallery" at bounding box center [86, 220] width 52 height 22
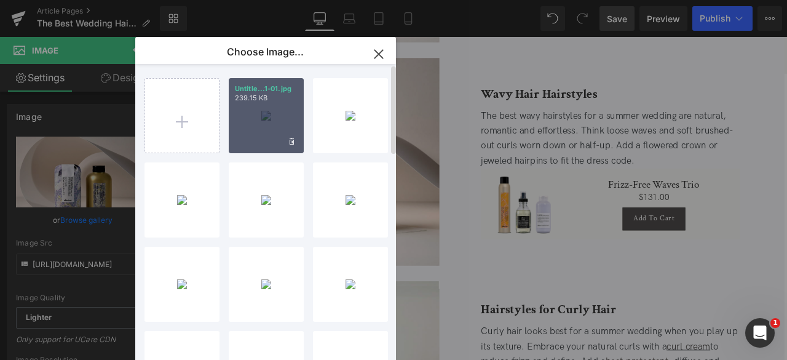
click at [250, 101] on p "239.15 KB" at bounding box center [266, 97] width 63 height 9
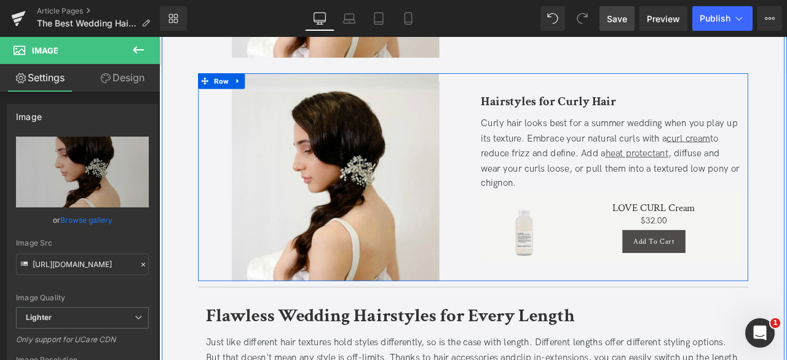
scroll to position [1245, 0]
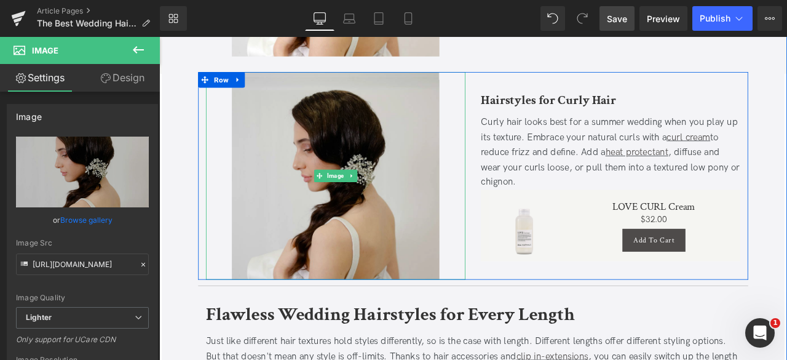
click at [309, 237] on img at bounding box center [368, 202] width 246 height 246
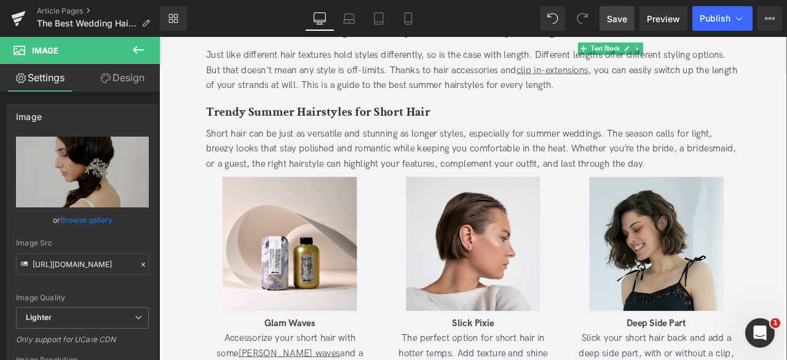
scroll to position [1619, 0]
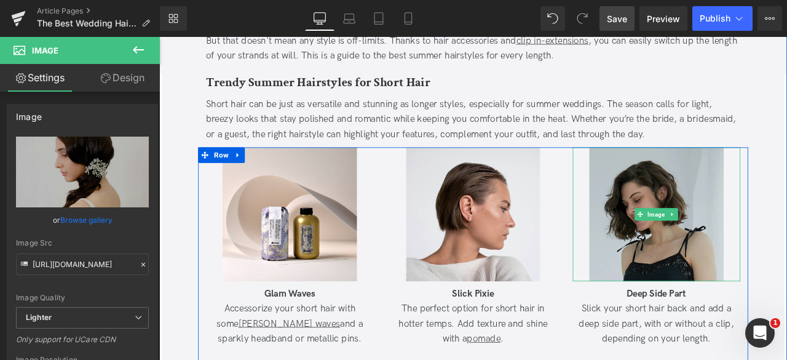
click at [693, 244] on img at bounding box center [748, 247] width 159 height 159
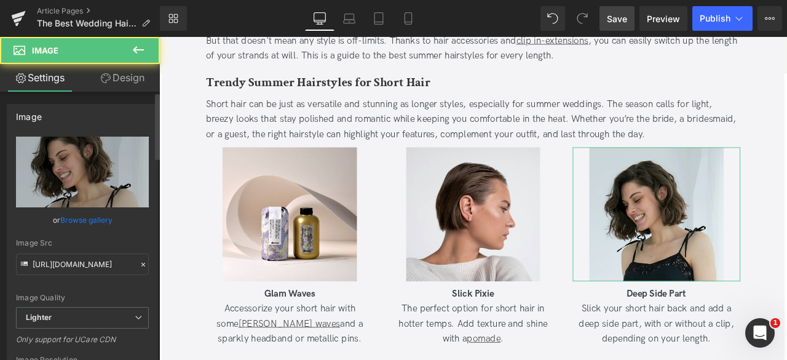
click at [92, 215] on link "Browse gallery" at bounding box center [86, 220] width 52 height 22
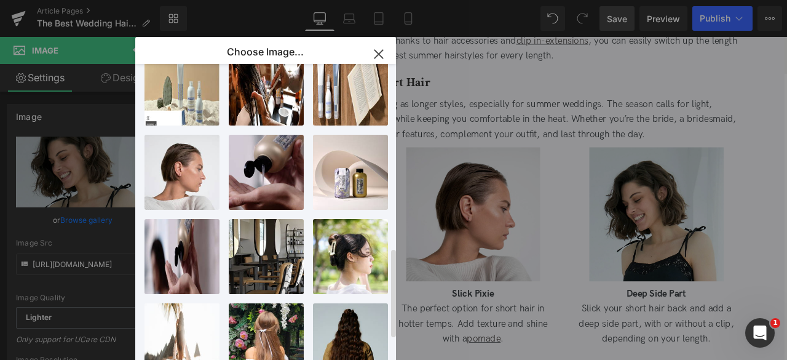
scroll to position [701, 0]
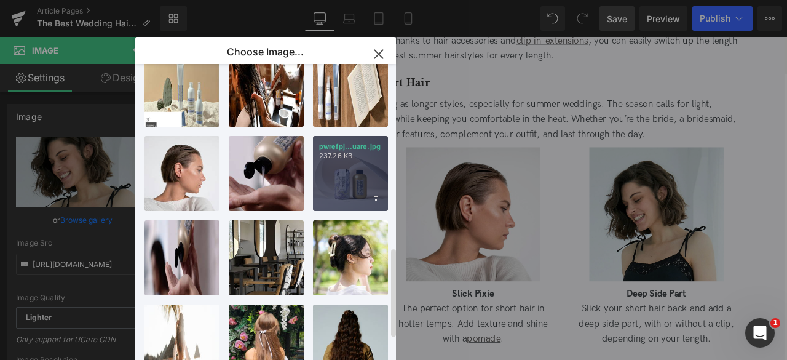
click at [365, 154] on p "237.26 KB" at bounding box center [350, 155] width 63 height 9
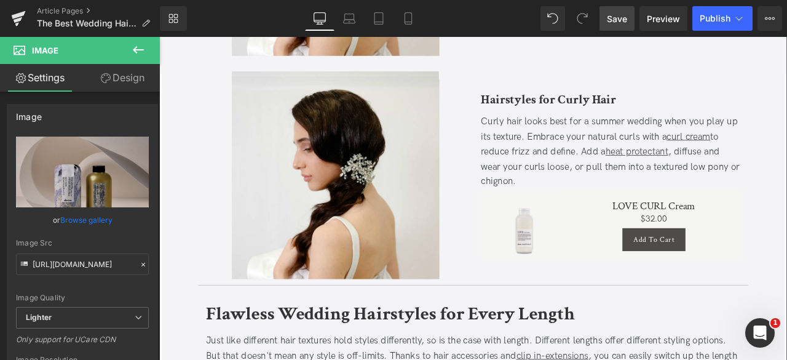
scroll to position [1207, 0]
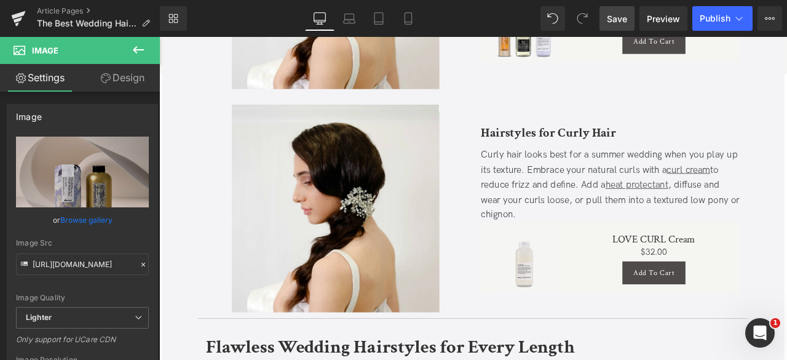
click at [608, 15] on span "Save" at bounding box center [617, 18] width 20 height 13
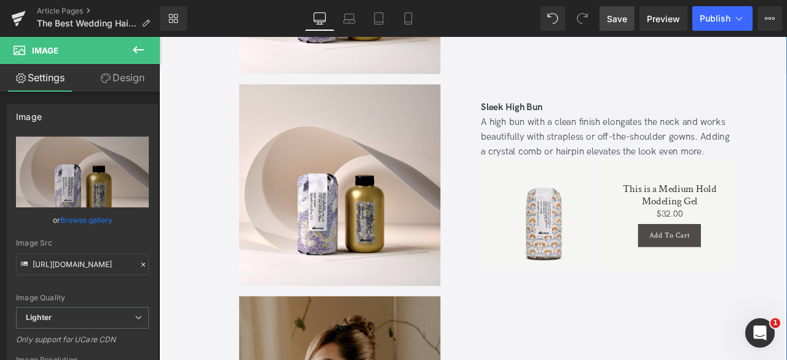
scroll to position [3375, 0]
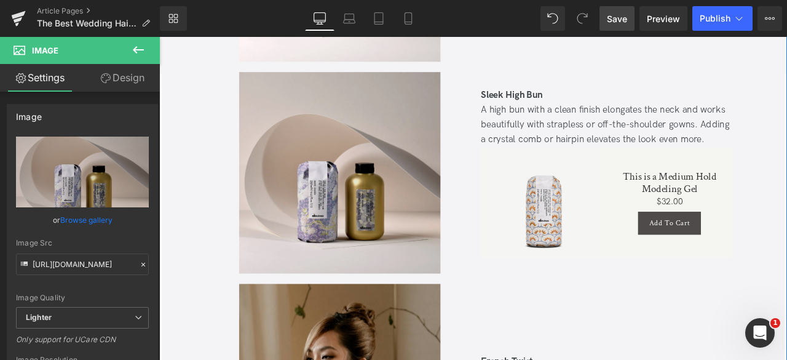
click at [306, 152] on img at bounding box center [373, 198] width 239 height 239
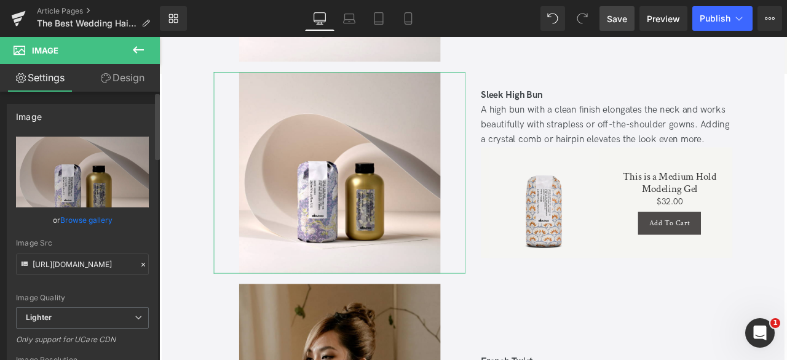
click at [94, 218] on link "Browse gallery" at bounding box center [86, 220] width 52 height 22
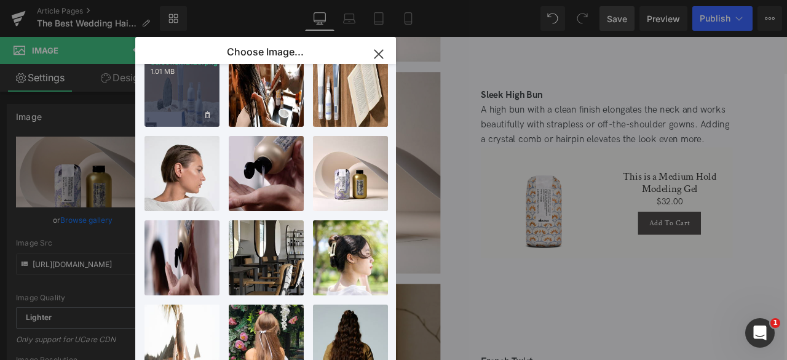
scroll to position [0, 0]
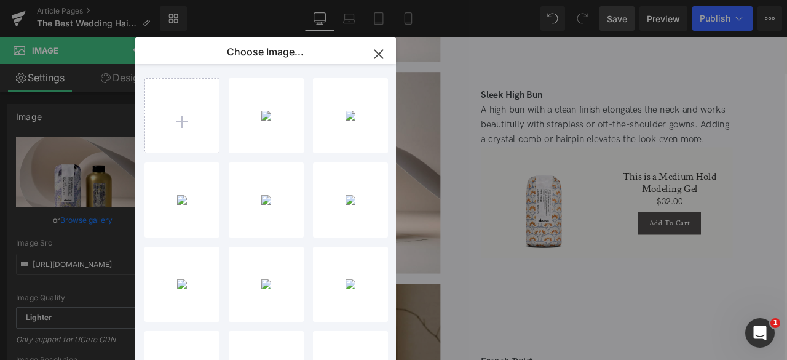
click at [189, 118] on input "file" at bounding box center [182, 116] width 74 height 74
click at [93, 0] on div "You are previewing how the will restyle your page. You can not edit Elements in…" at bounding box center [393, 0] width 787 height 0
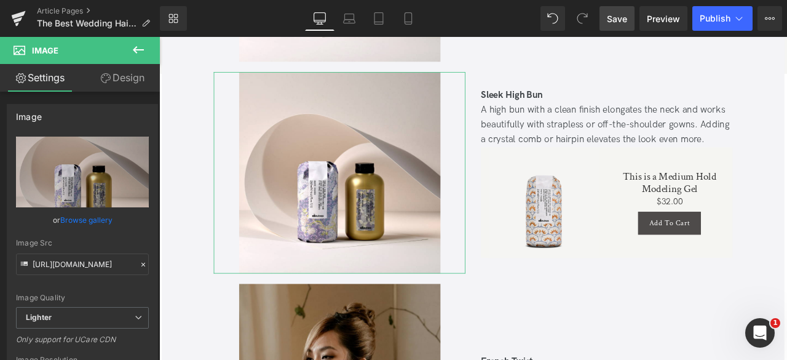
click at [93, 223] on link "Browse gallery" at bounding box center [86, 220] width 52 height 22
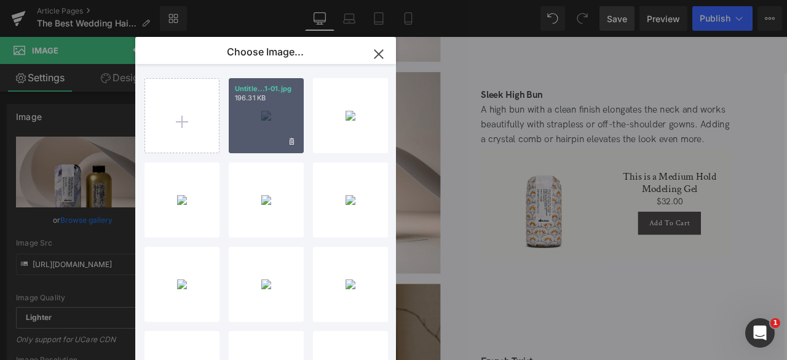
click at [247, 121] on div "Untitle...1-01.jpg 196.31 KB" at bounding box center [266, 115] width 75 height 75
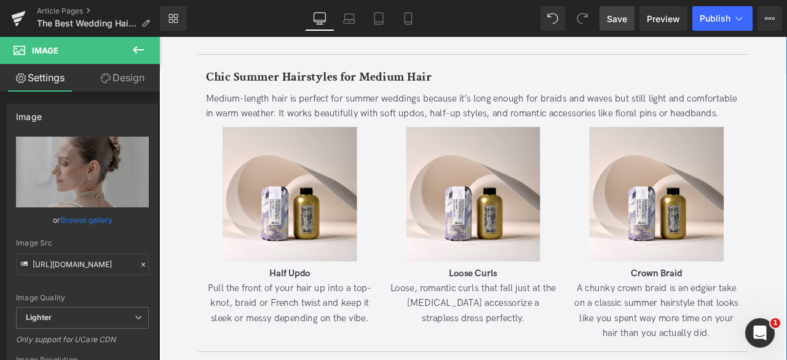
scroll to position [1990, 0]
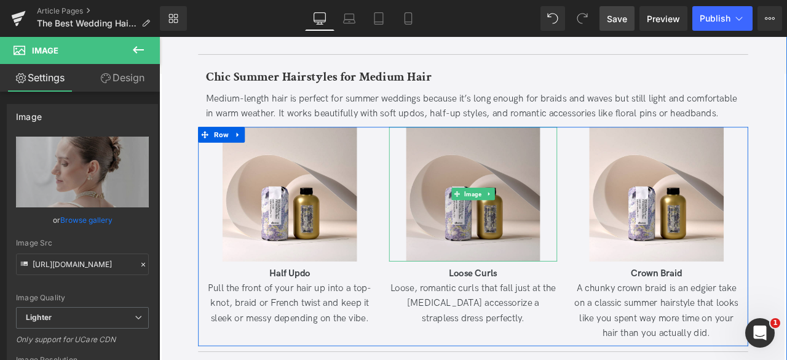
click at [520, 208] on img at bounding box center [531, 223] width 159 height 159
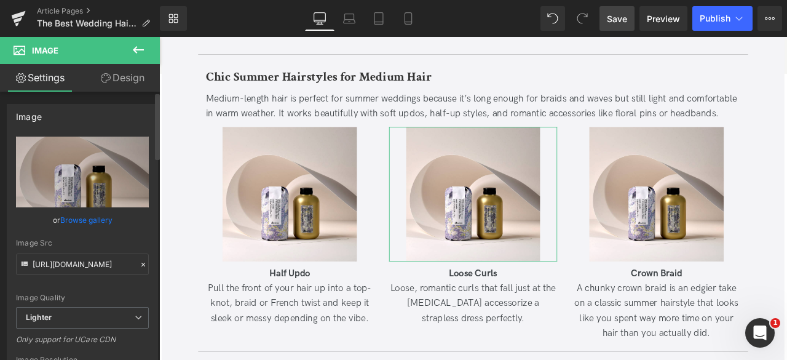
click at [98, 213] on link "Browse gallery" at bounding box center [86, 220] width 52 height 22
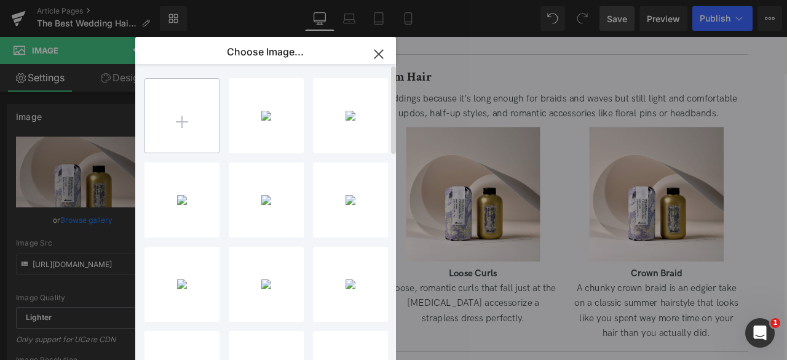
click at [194, 129] on input "file" at bounding box center [182, 116] width 74 height 74
click at [83, 0] on div "You are previewing how the will restyle your page. You can not edit Elements in…" at bounding box center [393, 0] width 787 height 0
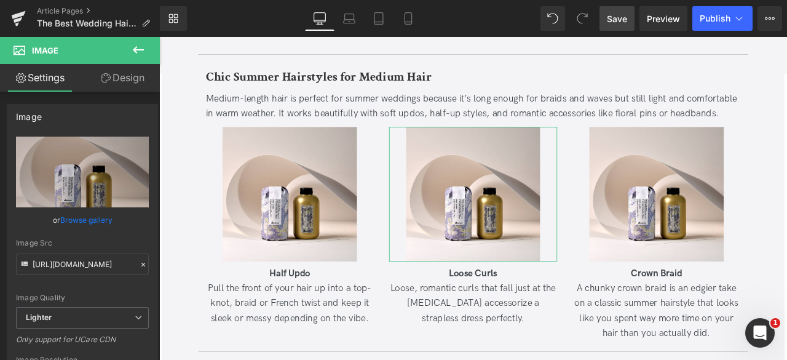
click at [83, 218] on link "Browse gallery" at bounding box center [86, 220] width 52 height 22
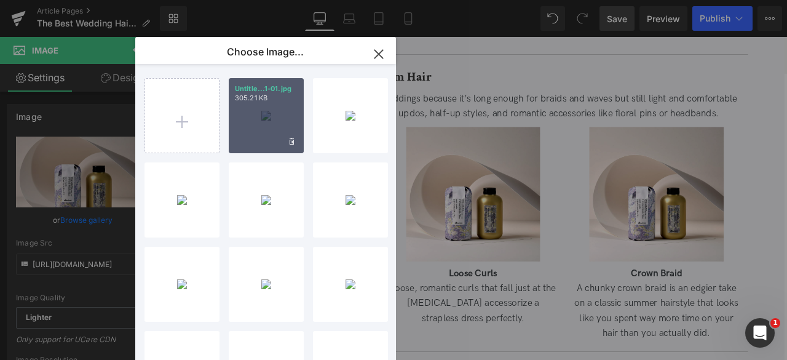
click at [257, 133] on div "Untitle...1-01.jpg 305.21 KB" at bounding box center [266, 115] width 75 height 75
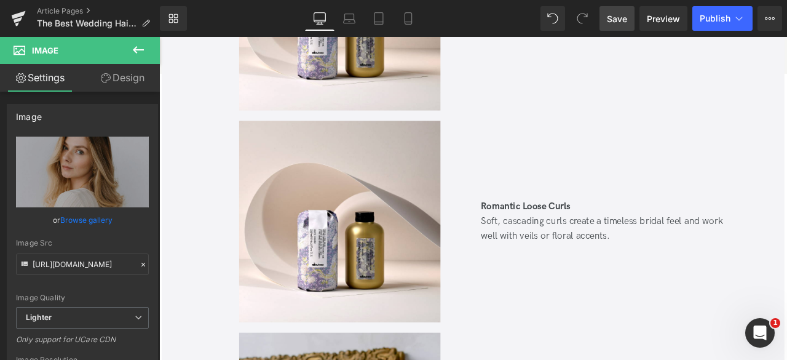
scroll to position [6105, 0]
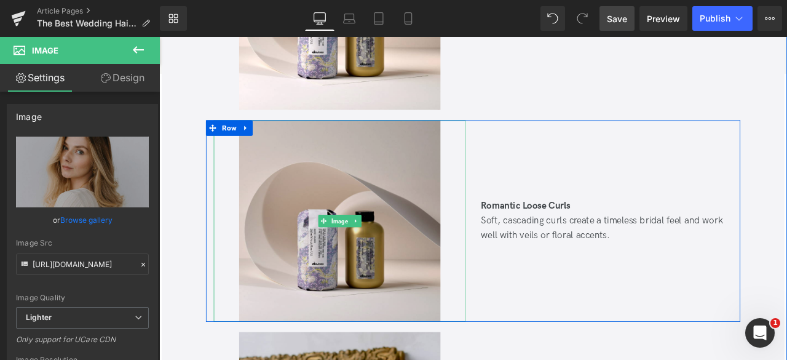
click at [362, 306] on img at bounding box center [373, 255] width 239 height 239
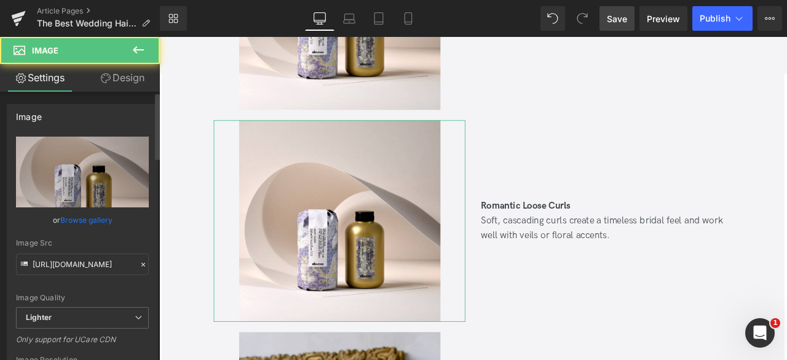
click at [105, 218] on link "Browse gallery" at bounding box center [86, 220] width 52 height 22
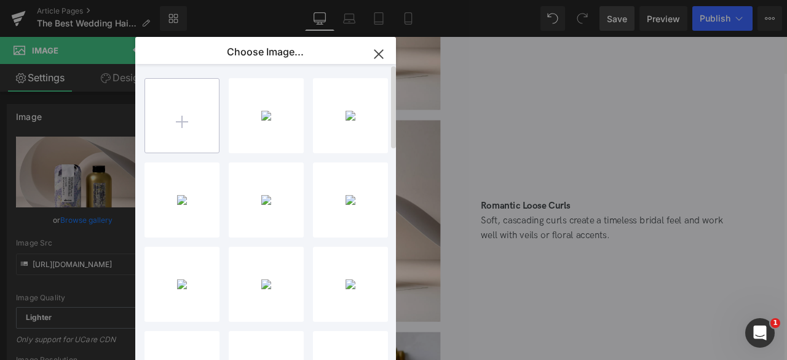
click at [180, 127] on input "file" at bounding box center [182, 116] width 74 height 74
click at [69, 0] on div "You are previewing how the will restyle your page. You can not edit Elements in…" at bounding box center [393, 0] width 787 height 0
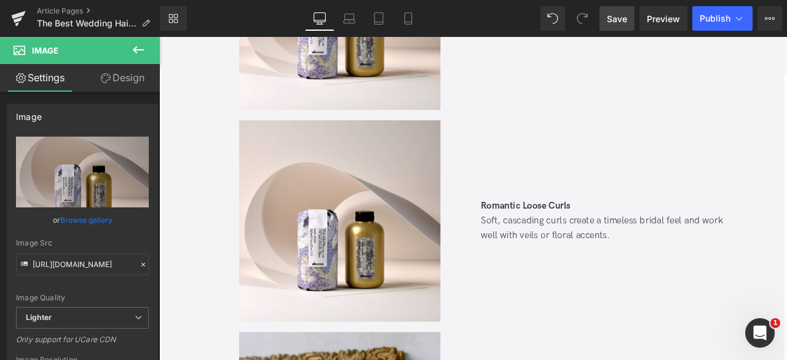
click at [69, 221] on link "Browse gallery" at bounding box center [86, 220] width 52 height 22
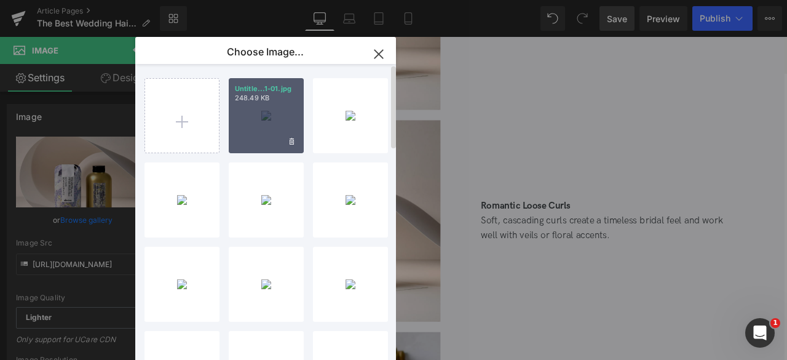
click at [272, 125] on div "Untitle...1-01.jpg 248.49 KB" at bounding box center [266, 115] width 75 height 75
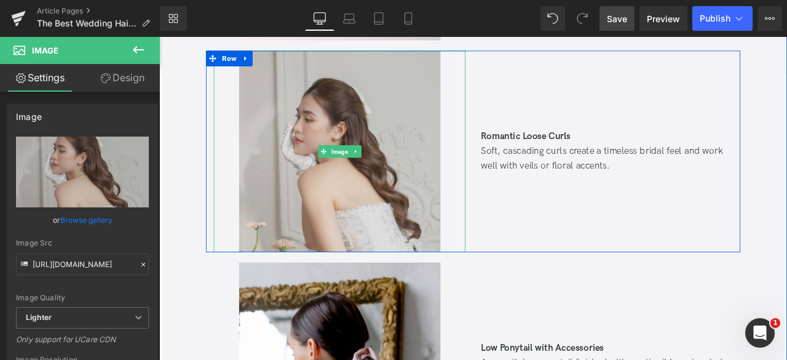
scroll to position [6188, 0]
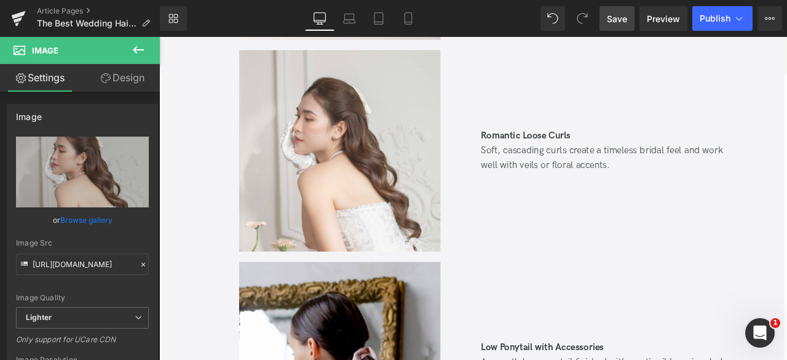
click at [621, 14] on span "Save" at bounding box center [617, 18] width 20 height 13
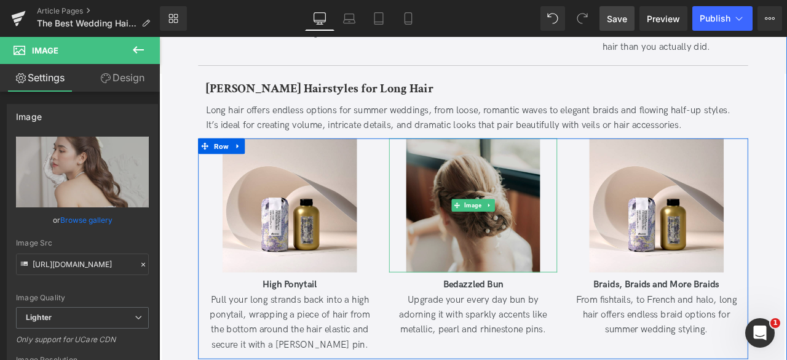
scroll to position [2372, 0]
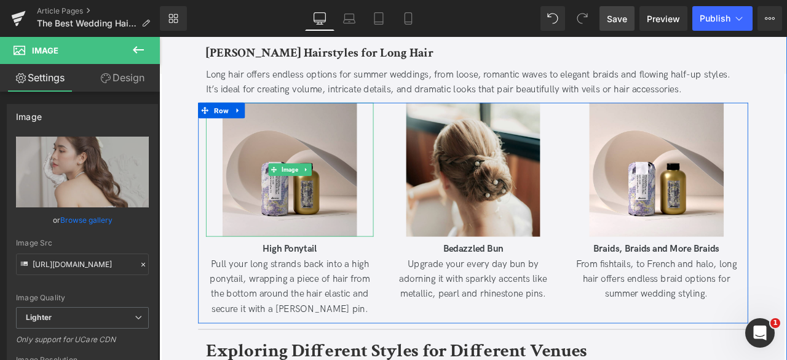
click at [246, 243] on img at bounding box center [313, 194] width 159 height 159
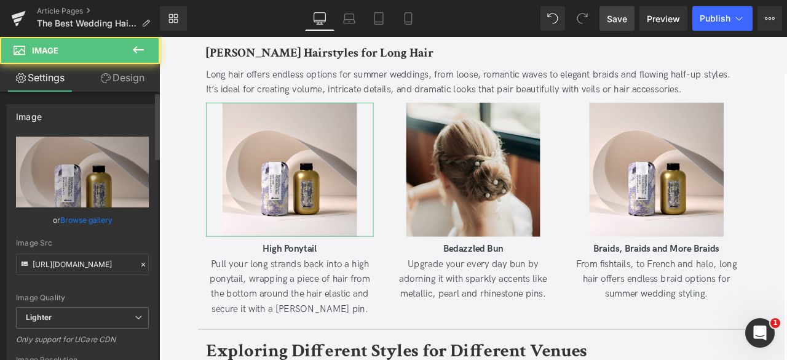
click at [96, 221] on link "Browse gallery" at bounding box center [86, 220] width 52 height 22
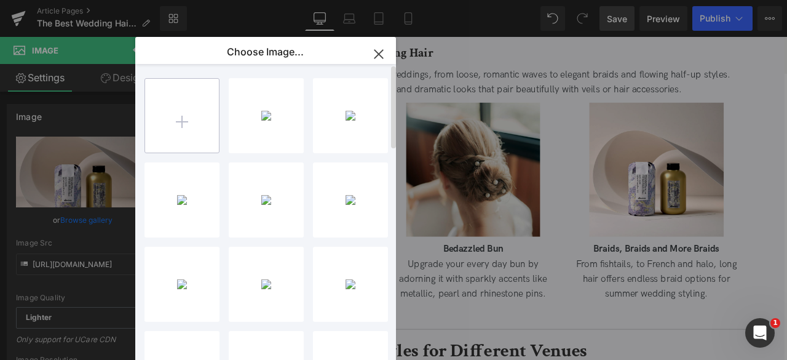
click at [193, 122] on input "file" at bounding box center [182, 116] width 74 height 74
click at [77, 0] on div "You are previewing how the will restyle your page. You can not edit Elements in…" at bounding box center [393, 0] width 787 height 0
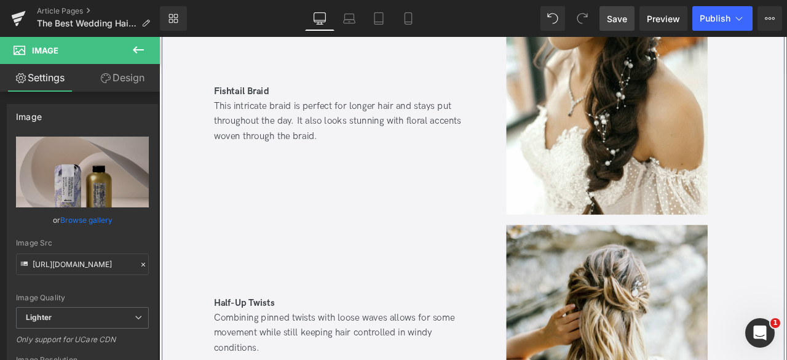
scroll to position [4853, 0]
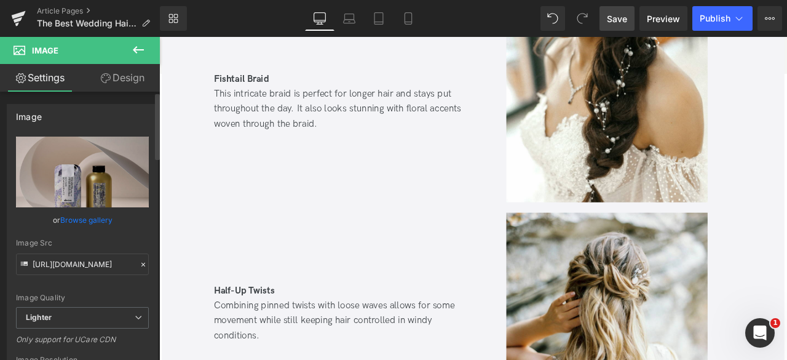
click at [87, 220] on link "Browse gallery" at bounding box center [86, 220] width 52 height 22
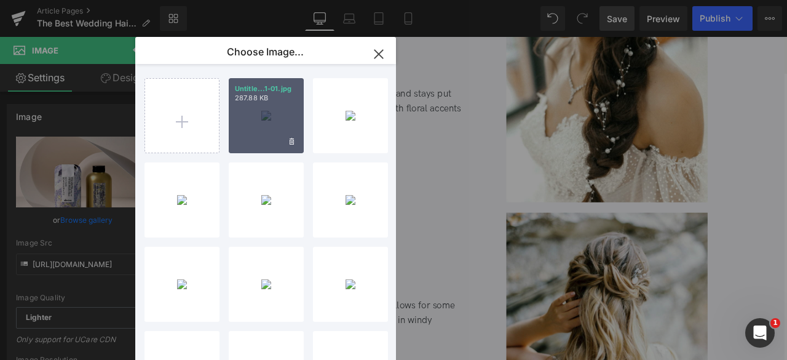
click at [249, 115] on div "Untitle...1-01.jpg 287.88 KB" at bounding box center [266, 115] width 75 height 75
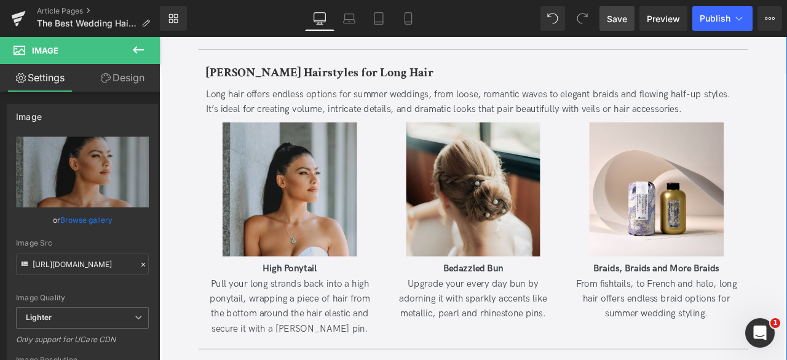
scroll to position [2352, 0]
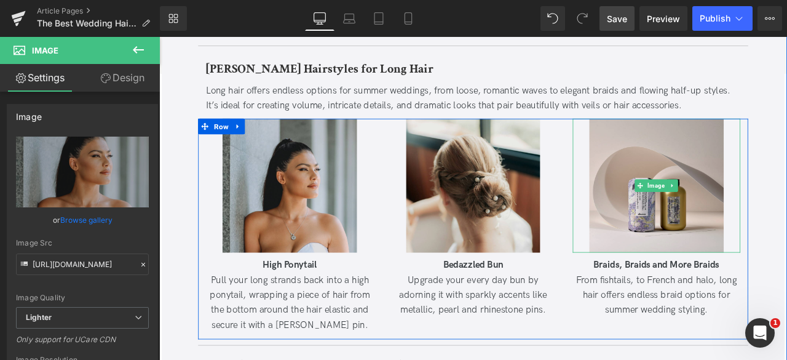
click at [723, 188] on img at bounding box center [748, 213] width 159 height 159
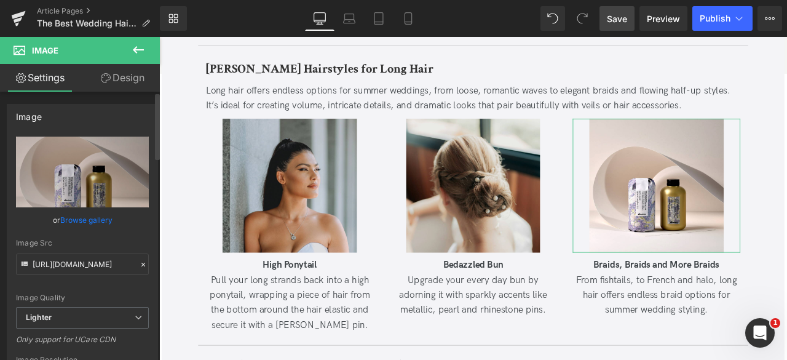
click at [103, 211] on link "Browse gallery" at bounding box center [86, 220] width 52 height 22
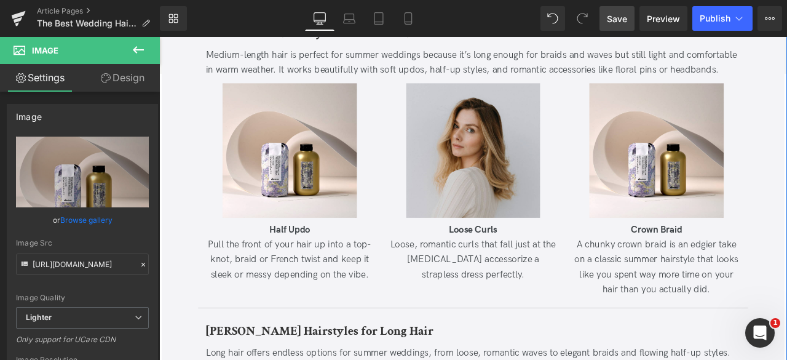
scroll to position [2038, 0]
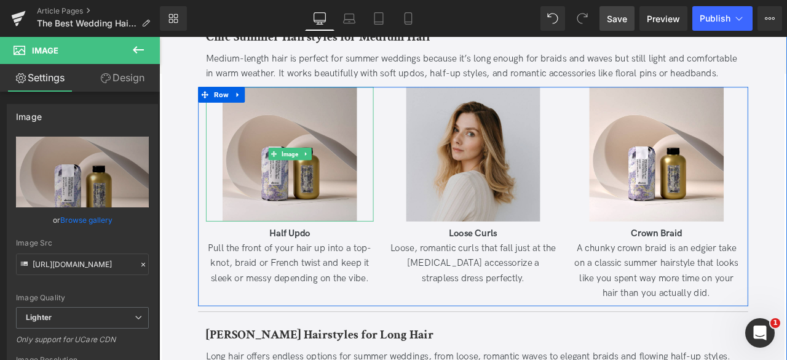
click at [284, 196] on img at bounding box center [313, 176] width 159 height 159
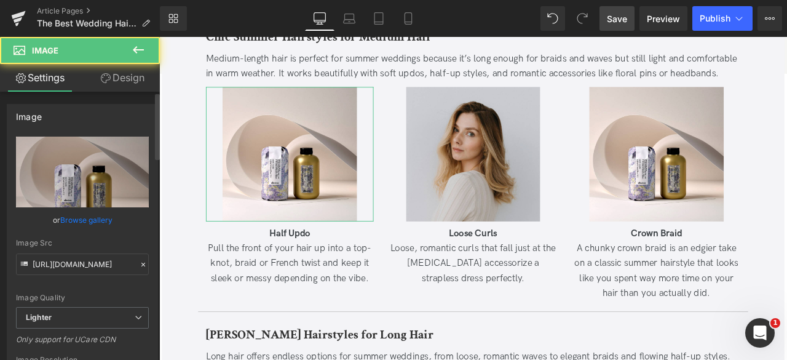
click at [97, 220] on link "Browse gallery" at bounding box center [86, 220] width 52 height 22
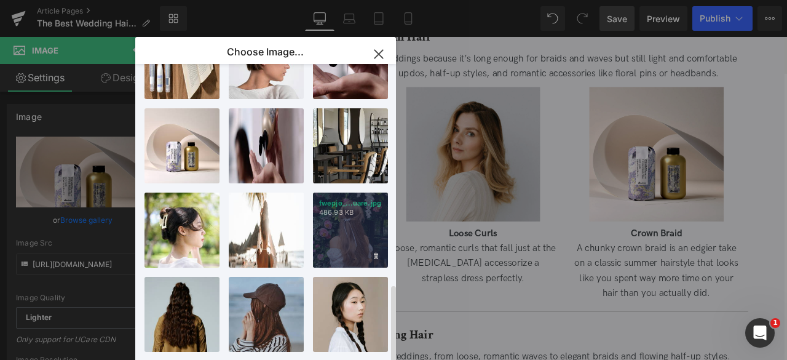
click at [343, 229] on div "fwepjo_...uare.jpg 486.93 KB" at bounding box center [350, 230] width 75 height 75
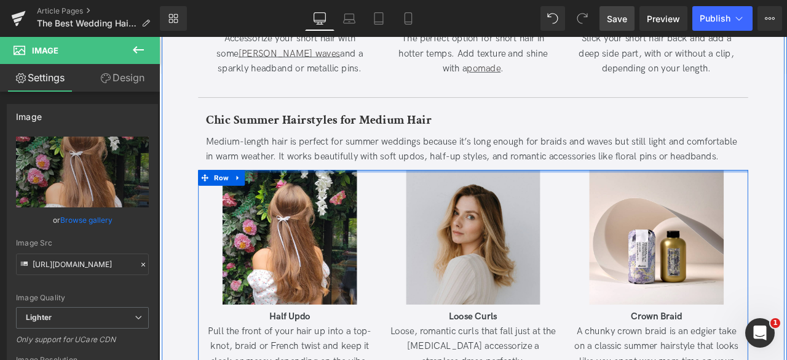
scroll to position [1940, 0]
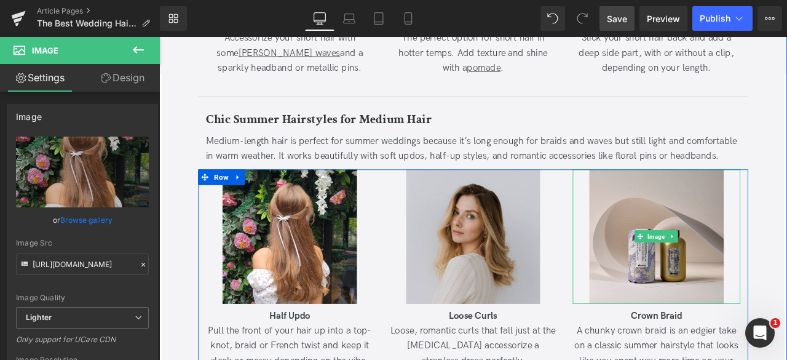
click at [713, 238] on img at bounding box center [748, 273] width 159 height 159
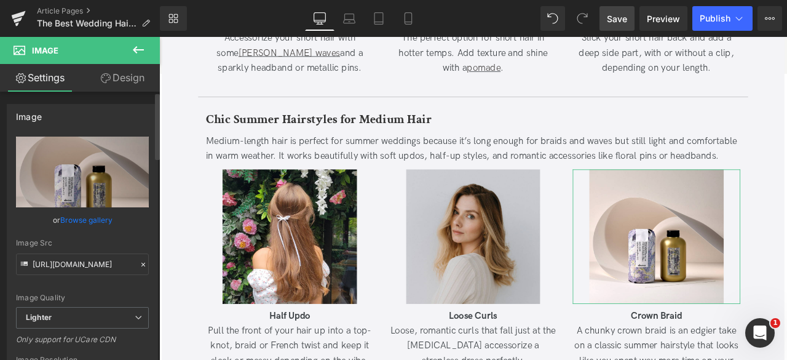
click at [95, 216] on link "Browse gallery" at bounding box center [86, 220] width 52 height 22
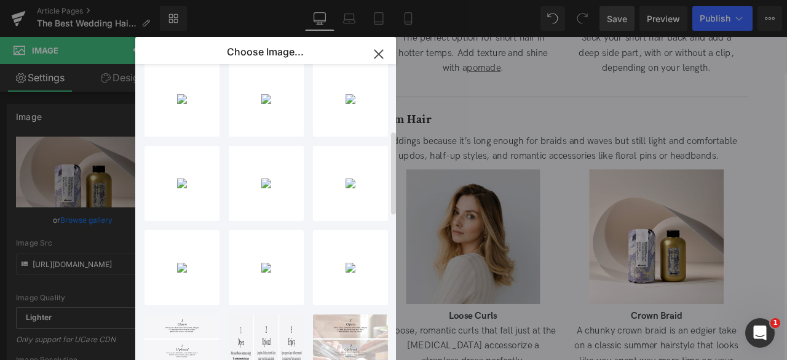
scroll to position [270, 0]
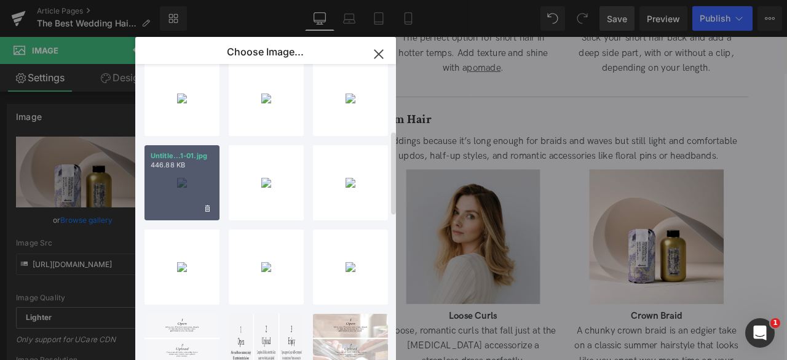
click at [165, 191] on div "Untitle...1-01.jpg 446.88 KB" at bounding box center [182, 182] width 75 height 75
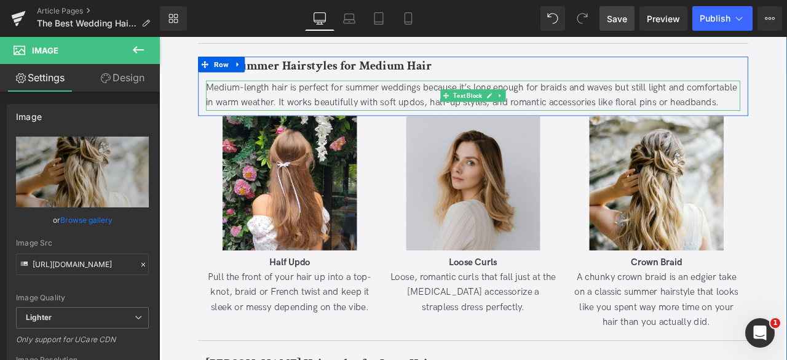
scroll to position [2004, 0]
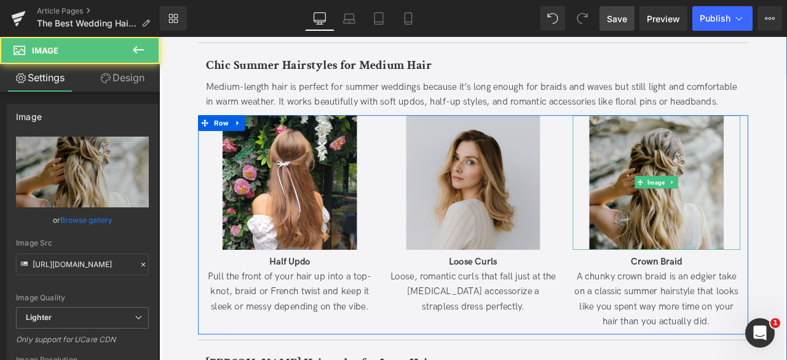
click at [710, 151] on img at bounding box center [748, 209] width 159 height 159
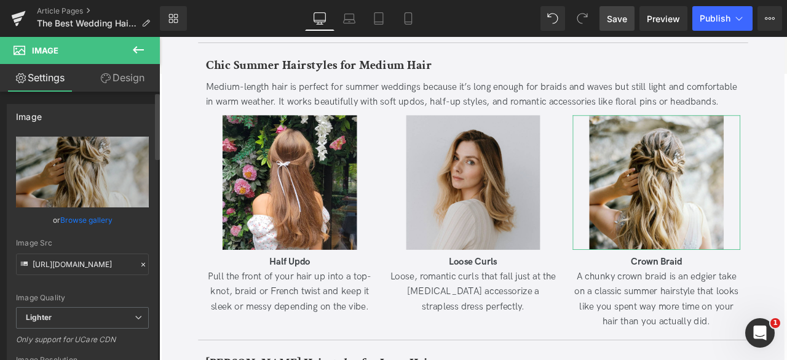
click at [102, 213] on link "Browse gallery" at bounding box center [86, 220] width 52 height 22
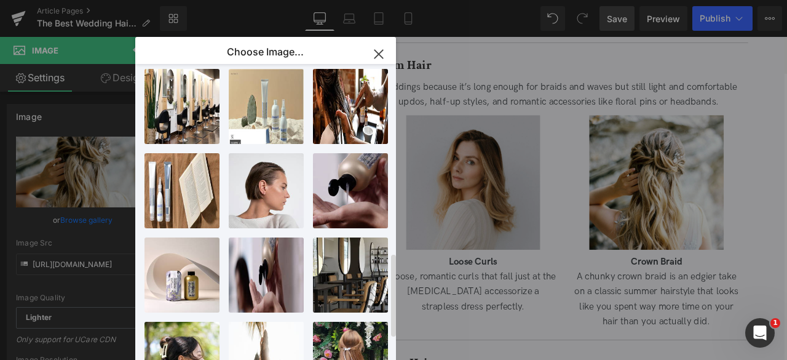
scroll to position [769, 0]
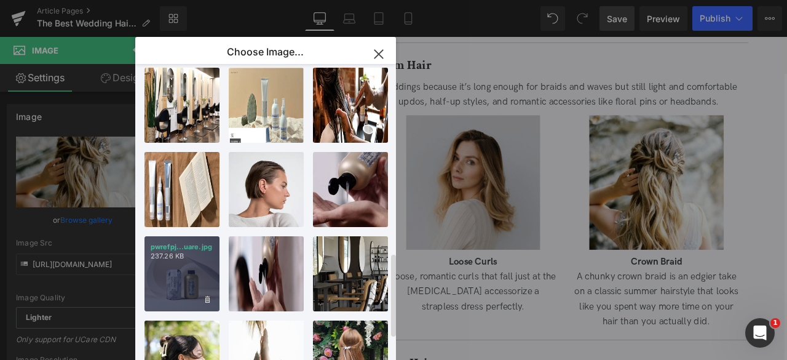
click at [177, 261] on div "pwrefpj...uare.jpg 237.26 KB" at bounding box center [182, 273] width 75 height 75
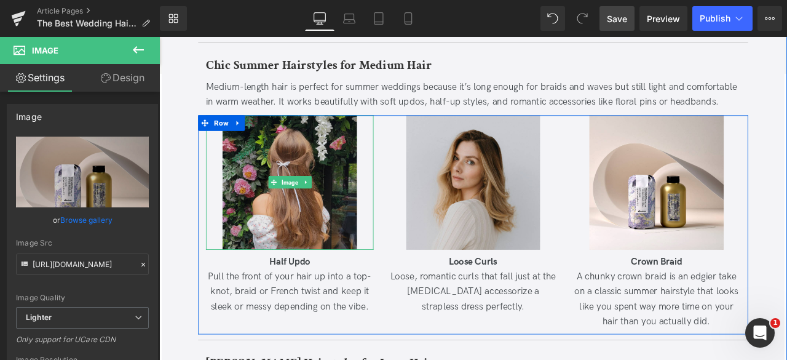
click at [274, 225] on img at bounding box center [313, 209] width 159 height 159
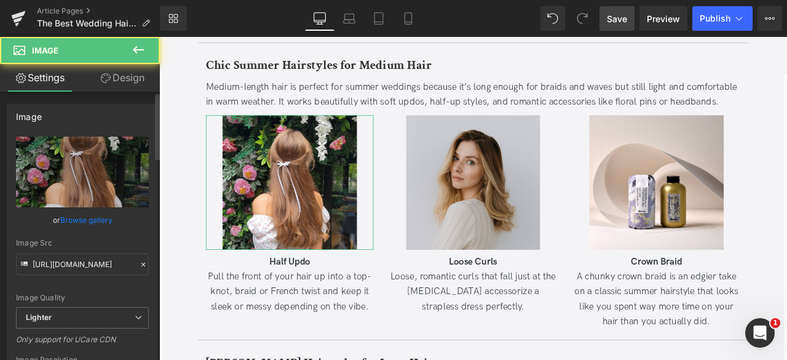
click at [86, 223] on link "Browse gallery" at bounding box center [86, 220] width 52 height 22
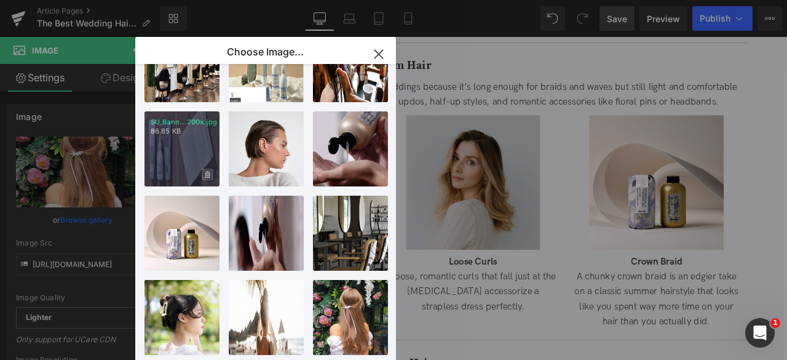
scroll to position [808, 0]
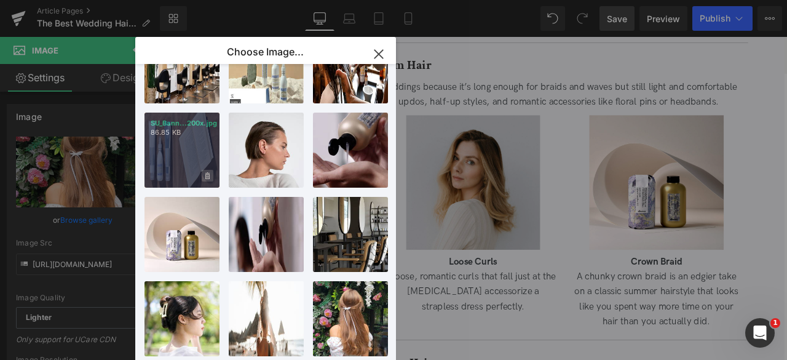
click at [0, 0] on p "237.26 KB" at bounding box center [0, 0] width 0 height 0
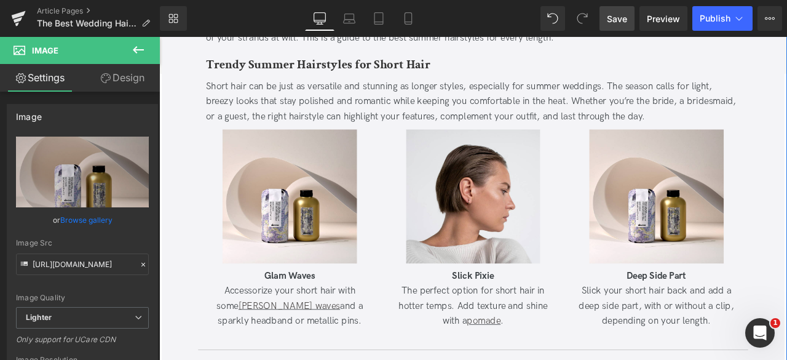
scroll to position [1640, 0]
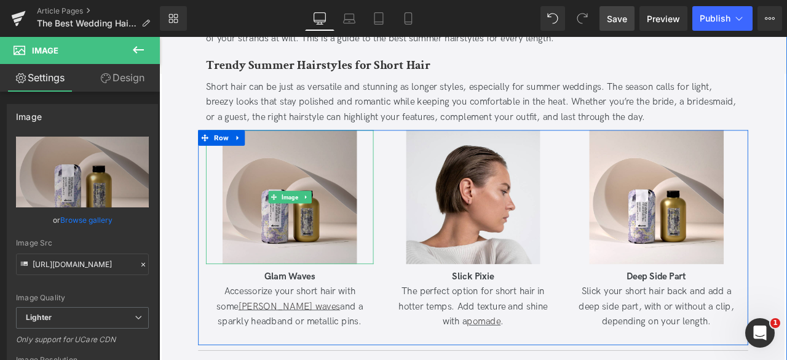
click at [266, 253] on img at bounding box center [313, 226] width 159 height 159
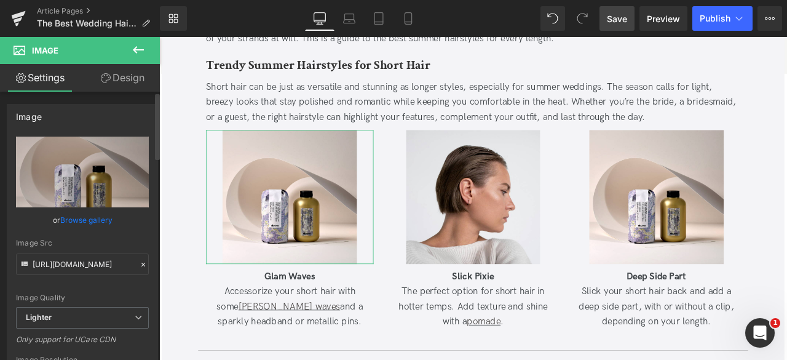
click at [85, 220] on link "Browse gallery" at bounding box center [86, 220] width 52 height 22
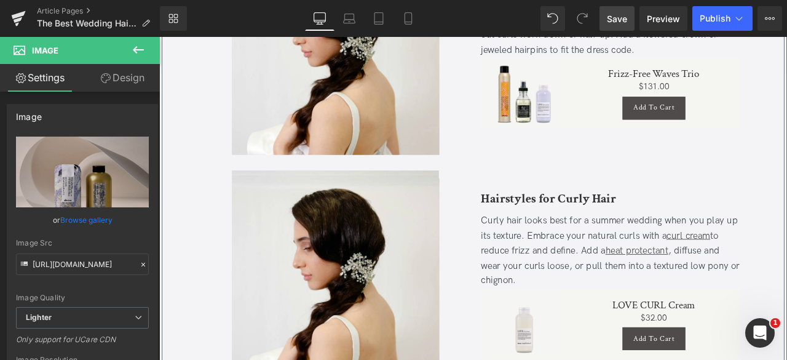
scroll to position [1130, 0]
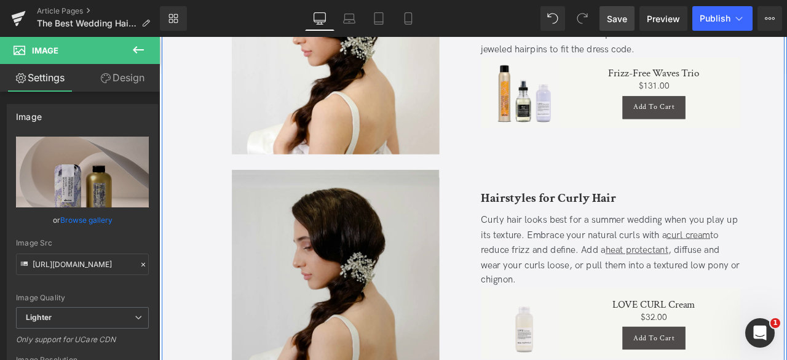
click at [413, 290] on img at bounding box center [368, 317] width 246 height 246
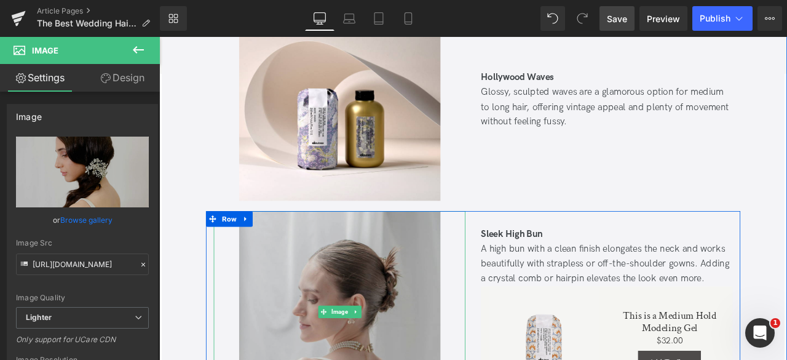
scroll to position [3119, 0]
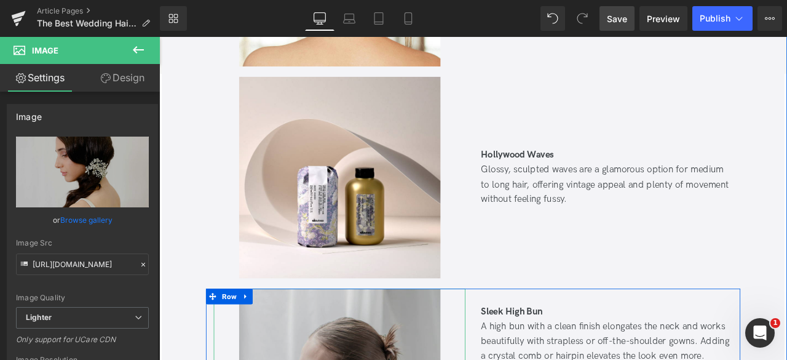
click at [320, 242] on img at bounding box center [373, 203] width 239 height 239
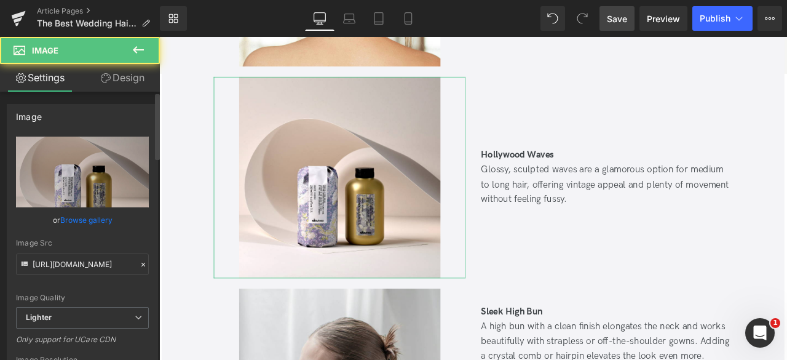
click at [90, 216] on link "Browse gallery" at bounding box center [86, 220] width 52 height 22
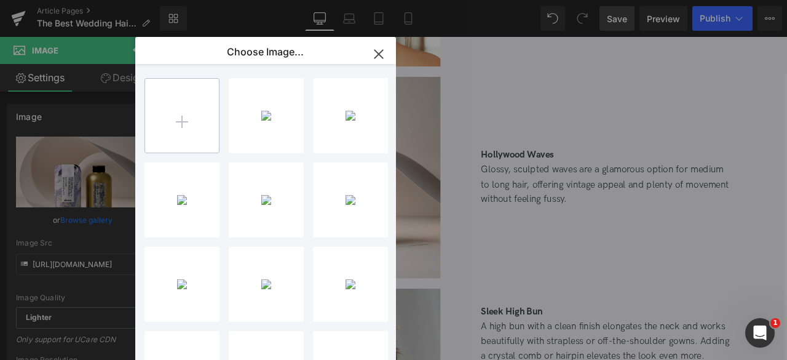
click at [157, 130] on input "file" at bounding box center [182, 116] width 74 height 74
type input "C:\fakepath\Untitled-1-01.jpg"
click at [85, 0] on div "You are previewing how the will restyle your page. You can not edit Elements in…" at bounding box center [393, 0] width 787 height 0
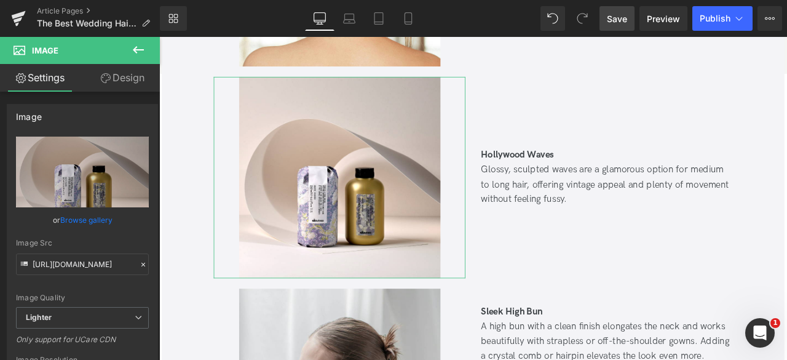
click at [85, 218] on link "Browse gallery" at bounding box center [86, 220] width 52 height 22
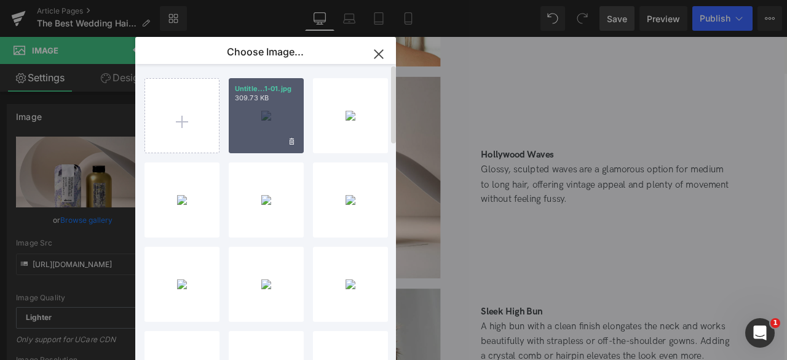
click at [267, 124] on div "Untitle...1-01.jpg 309.73 KB" at bounding box center [266, 115] width 75 height 75
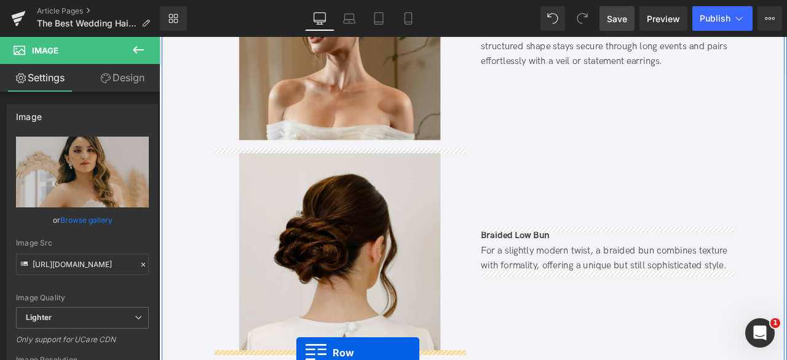
scroll to position [3662, 0]
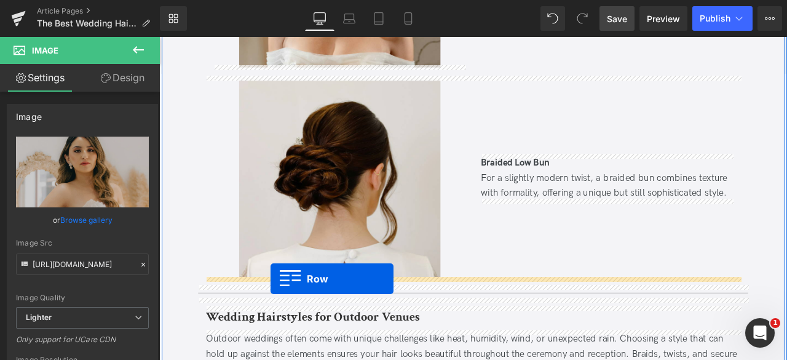
drag, startPoint x: 225, startPoint y: 100, endPoint x: 291, endPoint y: 324, distance: 232.8
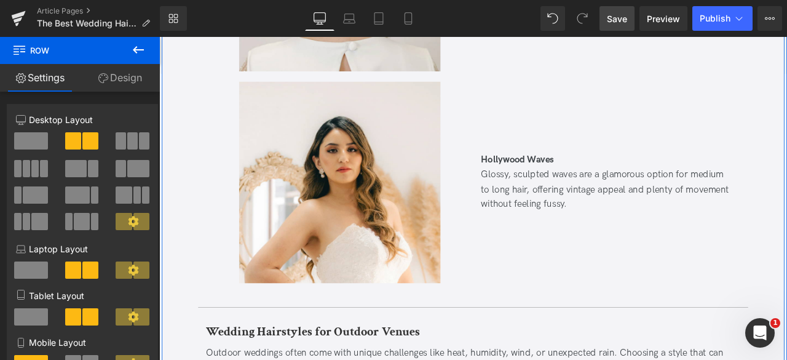
scroll to position [3853, 0]
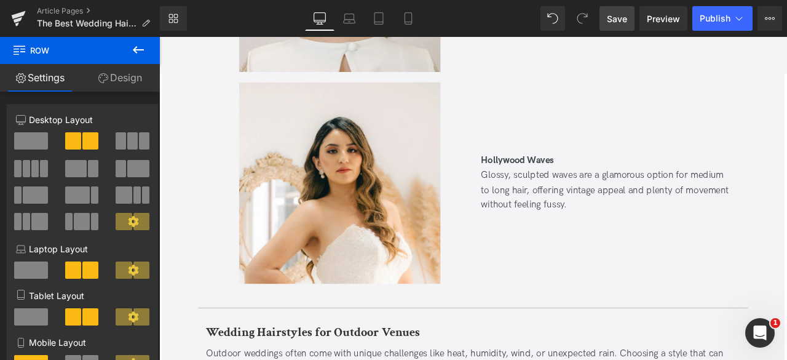
click at [619, 21] on span "Save" at bounding box center [617, 18] width 20 height 13
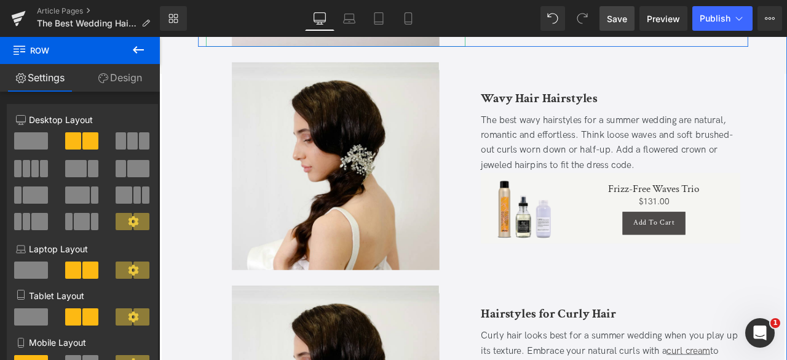
scroll to position [976, 0]
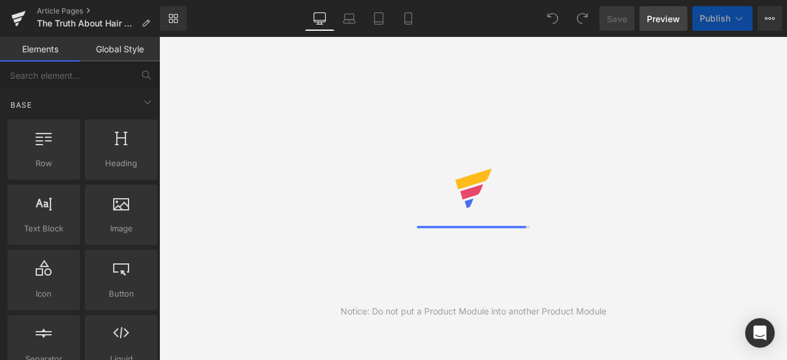
click at [665, 25] on span "Preview" at bounding box center [663, 18] width 33 height 13
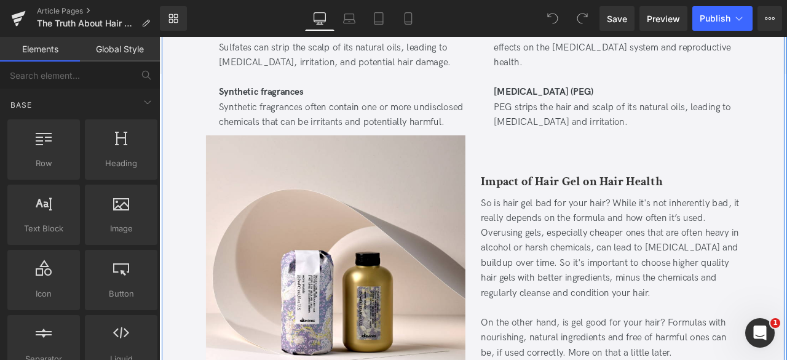
scroll to position [996, 0]
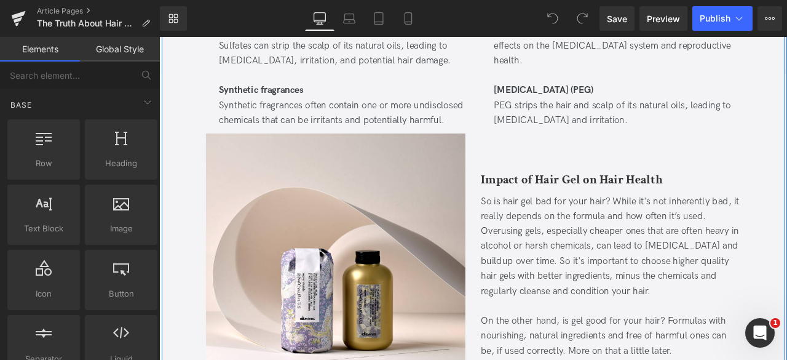
click at [544, 255] on div "So is hair gel bad for your hair? While it's not inherently bad, it really depe…" at bounding box center [695, 285] width 308 height 124
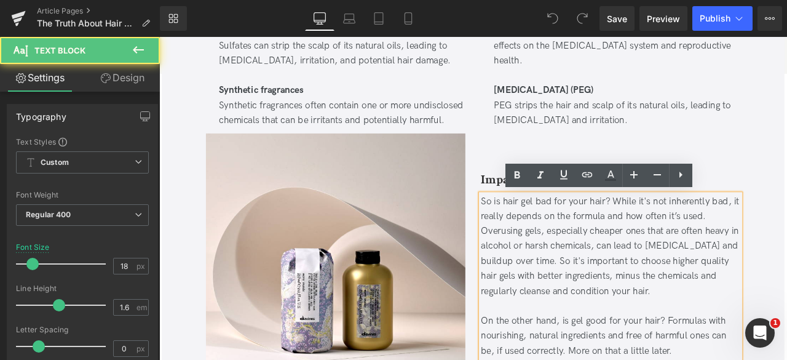
click at [574, 269] on div "So is hair gel bad for your hair? While it's not inherently bad, it really depe…" at bounding box center [695, 285] width 308 height 124
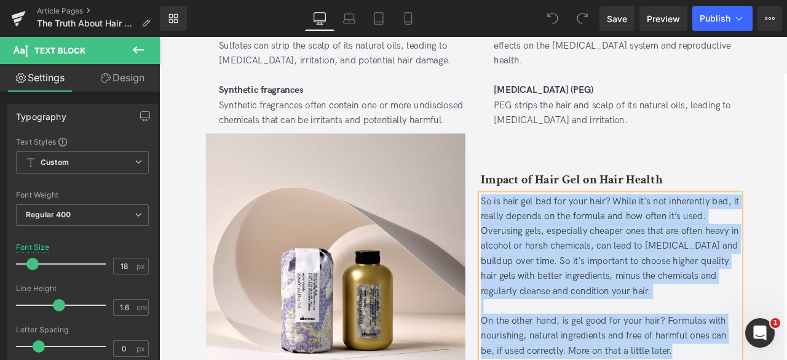
copy div "So is hair gel bad for your hair? While it's not inherently bad, it really depe…"
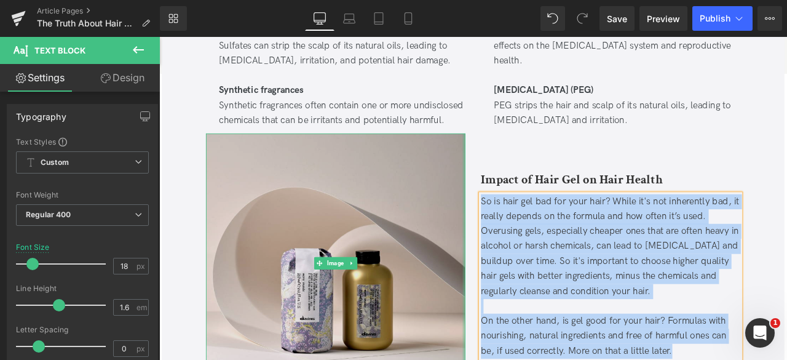
scroll to position [1148, 0]
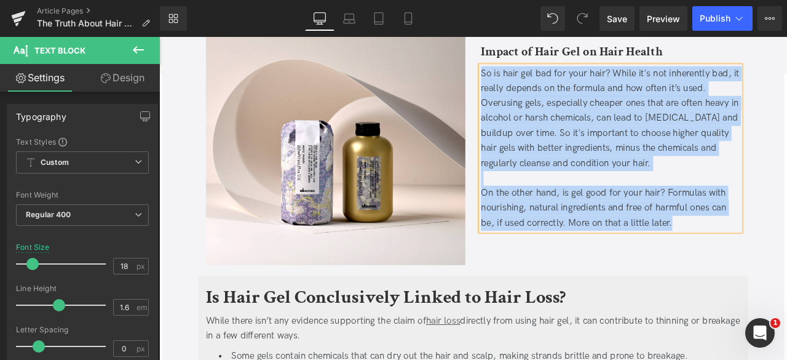
click at [787, 249] on div "On the other hand, is gel good for your hair? Formulas with nourishing, natural…" at bounding box center [695, 239] width 308 height 53
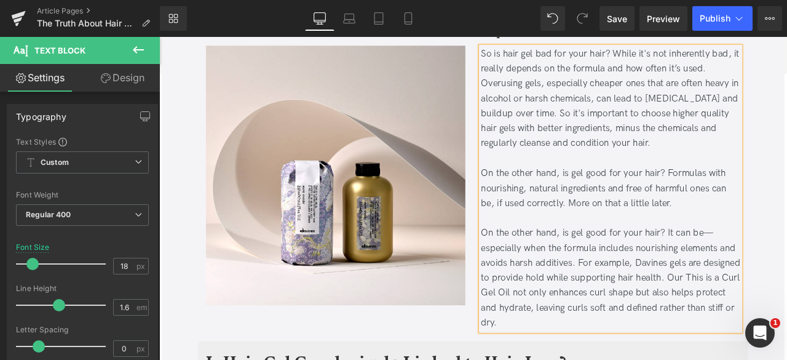
scroll to position [1108, 0]
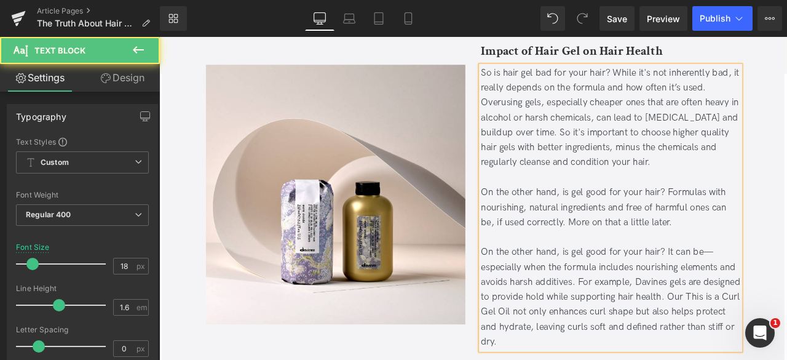
click at [649, 244] on div "On the other hand, is gel good for your hair? Formulas with nourishing, natural…" at bounding box center [695, 239] width 308 height 53
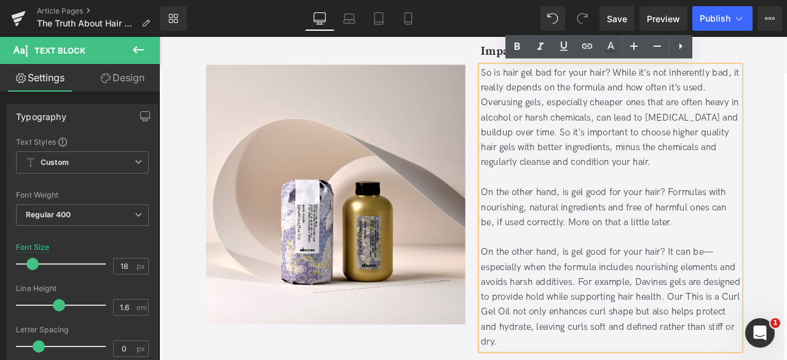
click at [760, 290] on div "On the other hand, is gel good for your hair? It can be—especially when the for…" at bounding box center [695, 346] width 308 height 124
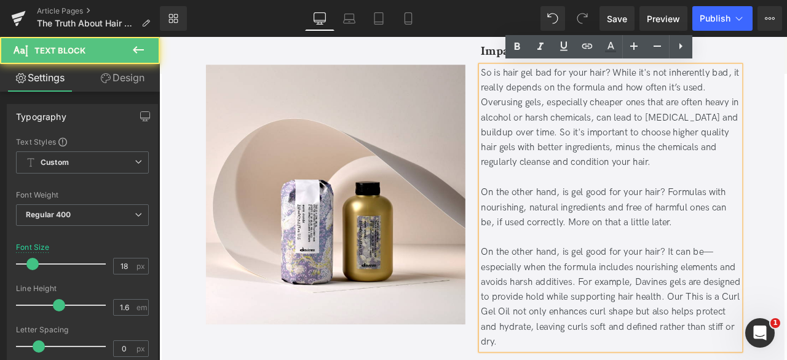
click at [787, 292] on div "On the other hand, is gel good for your hair? It can be—especially when the for…" at bounding box center [695, 346] width 308 height 124
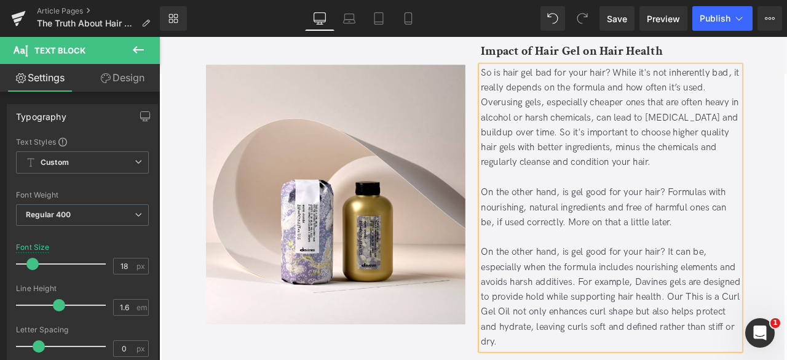
click at [716, 316] on div "On the other hand, is gel good for your hair? It can be, especially when the fo…" at bounding box center [695, 346] width 308 height 124
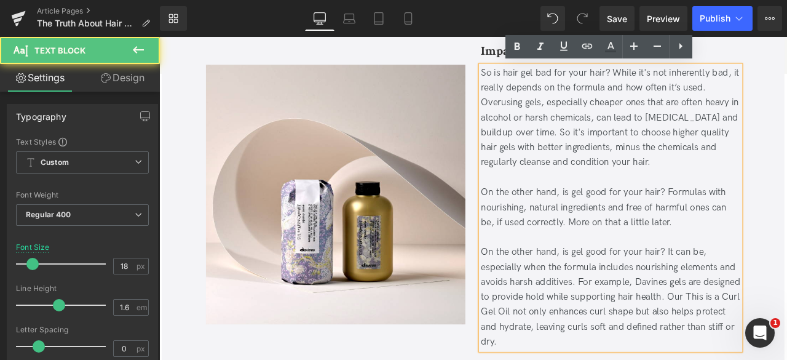
click at [656, 325] on div "On the other hand, is gel good for your hair? It can be, especially when the fo…" at bounding box center [695, 346] width 308 height 124
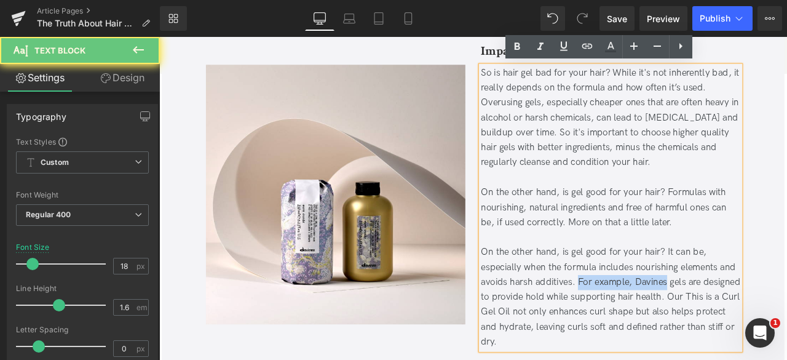
click at [720, 327] on div "On the other hand, is gel good for your hair? It can be, especially when the fo…" at bounding box center [695, 346] width 308 height 124
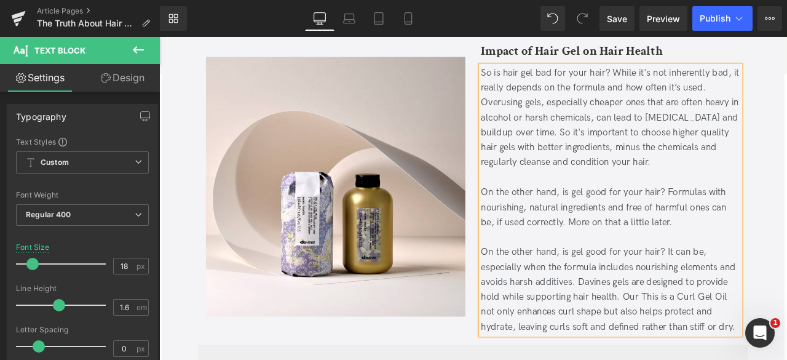
click at [707, 344] on div "On the other hand, is gel good for your hair? It can be, especially when the fo…" at bounding box center [695, 337] width 308 height 106
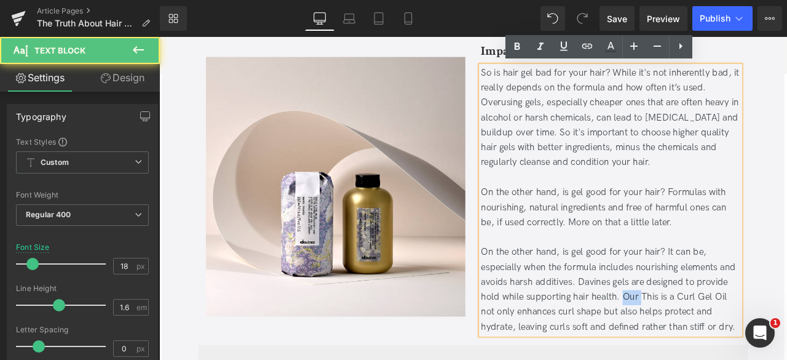
click at [707, 344] on div "On the other hand, is gel good for your hair? It can be, especially when the fo…" at bounding box center [695, 337] width 308 height 106
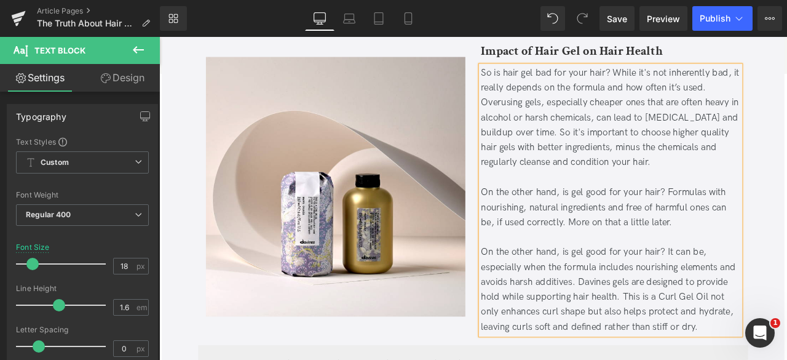
click at [678, 331] on div "On the other hand, is gel good for your hair? It can be, especially when the fo…" at bounding box center [695, 337] width 308 height 106
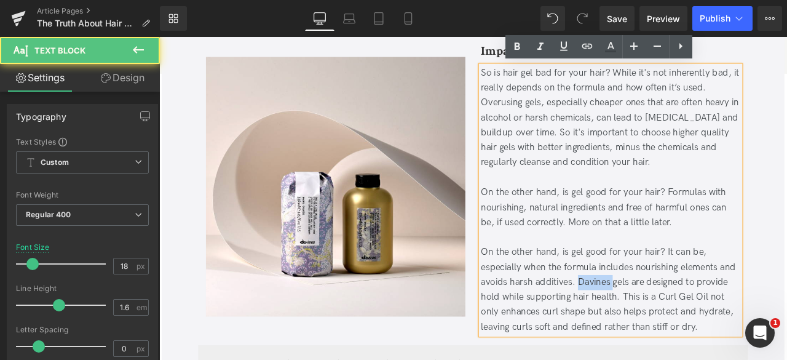
click at [678, 331] on div "On the other hand, is gel good for your hair? It can be, especially when the fo…" at bounding box center [695, 337] width 308 height 106
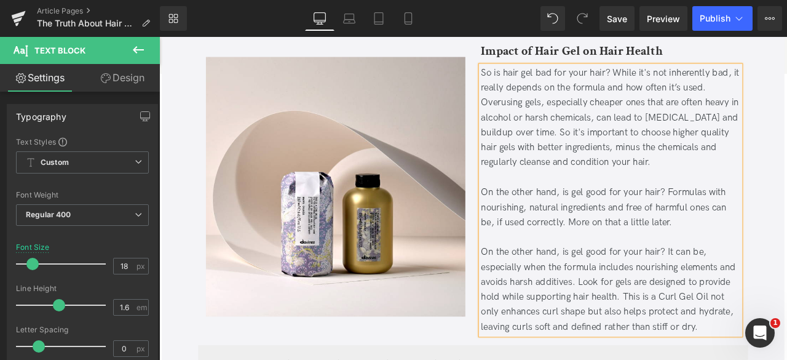
click at [723, 324] on div "On the other hand, is gel good for your hair? It can be, especially when the fo…" at bounding box center [695, 337] width 308 height 106
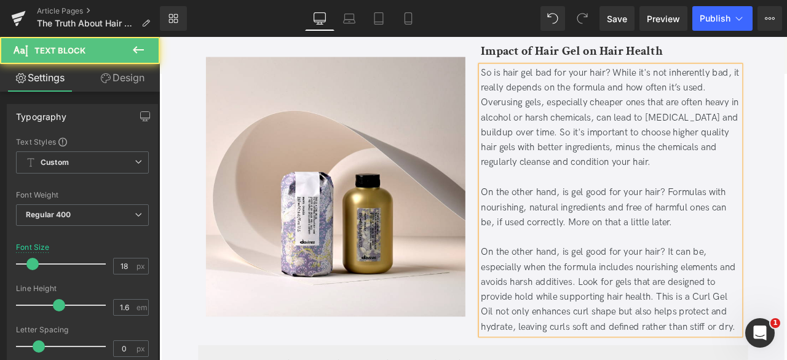
click at [566, 350] on div "On the other hand, is gel good for your hair? It can be, especially when the fo…" at bounding box center [695, 337] width 308 height 106
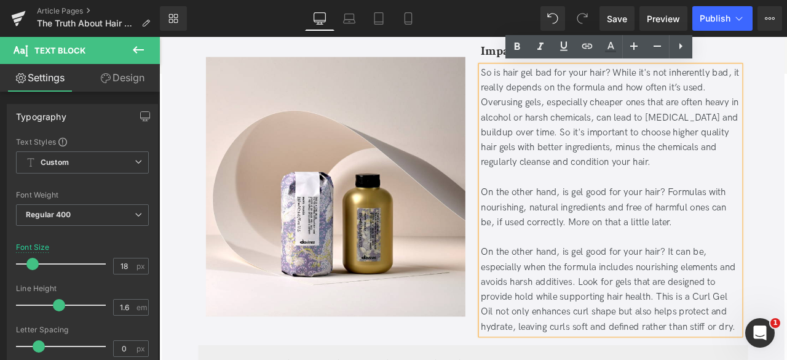
click at [683, 316] on div "On the other hand, is gel good for your hair? It can be, especially when the fo…" at bounding box center [695, 337] width 308 height 106
click at [572, 237] on div "On the other hand, is gel good for your hair? Formulas with nourishing, natural…" at bounding box center [695, 239] width 308 height 53
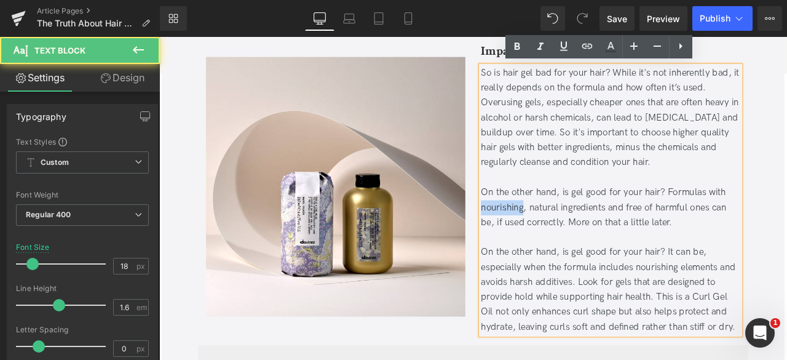
click at [572, 237] on div "On the other hand, is gel good for your hair? Formulas with nourishing, natural…" at bounding box center [695, 239] width 308 height 53
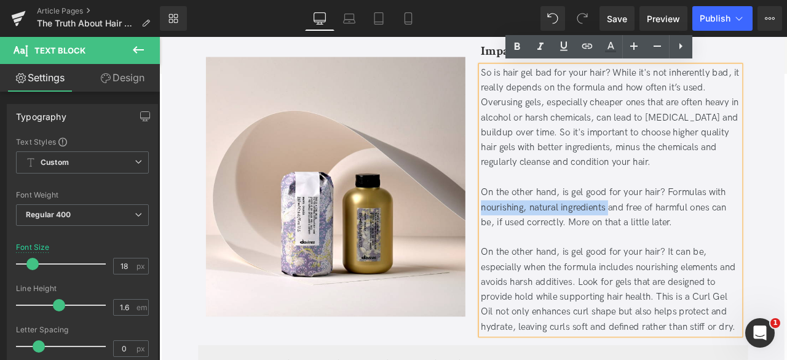
click at [686, 237] on div "On the other hand, is gel good for your hair? Formulas with nourishing, natural…" at bounding box center [695, 239] width 308 height 53
click at [774, 311] on div "On the other hand, is gel good for your hair? It can be, especially when the fo…" at bounding box center [695, 337] width 308 height 106
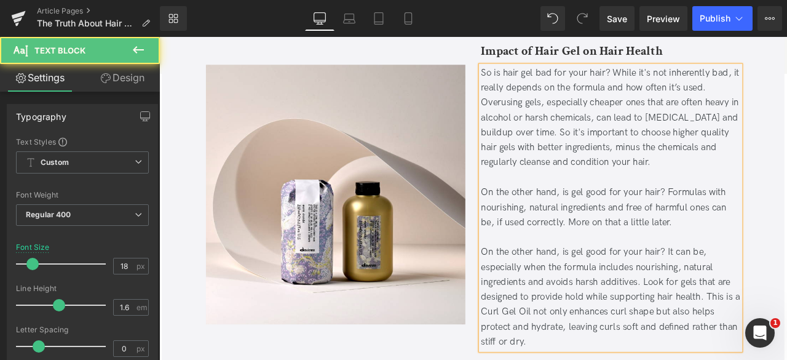
click at [631, 320] on div "On the other hand, is gel good for your hair? It can be, especially when the fo…" at bounding box center [695, 346] width 308 height 124
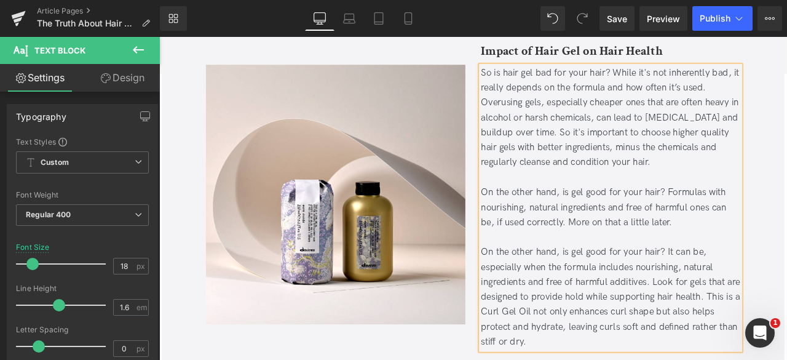
click at [742, 325] on div "On the other hand, is gel good for your hair? It can be, especially when the fo…" at bounding box center [695, 346] width 308 height 124
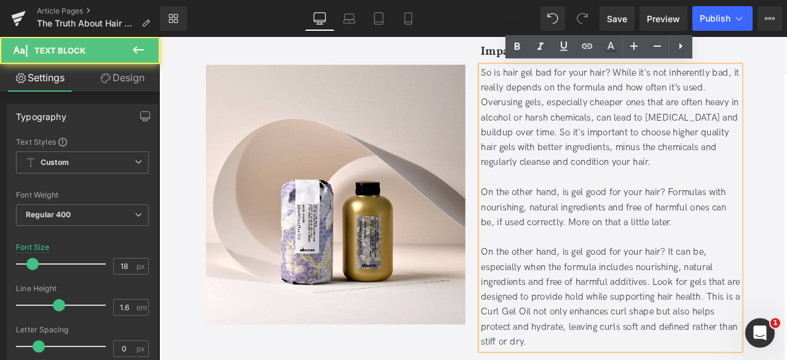
click at [709, 338] on div "On the other hand, is gel good for your hair? It can be, especially when the fo…" at bounding box center [695, 346] width 308 height 124
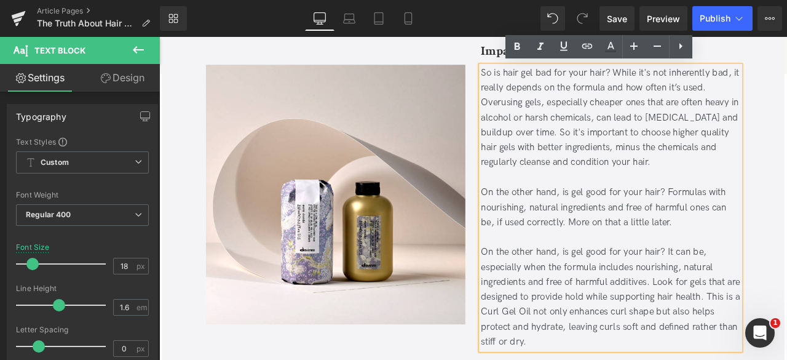
click at [787, 347] on div "On the other hand, is gel good for your hair? It can be, especially when the fo…" at bounding box center [695, 346] width 308 height 124
click at [615, 359] on div "On the other hand, is gel good for your hair? It can be, especially when the fo…" at bounding box center [695, 346] width 308 height 124
click at [557, 52] on icon at bounding box center [564, 46] width 15 height 15
click at [584, 44] on icon at bounding box center [587, 46] width 10 height 5
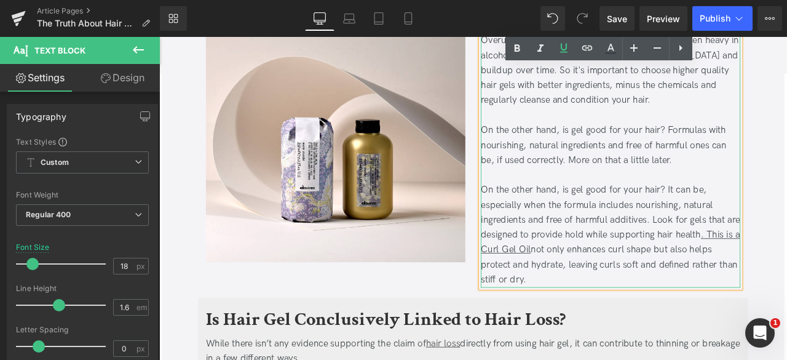
scroll to position [1183, 0]
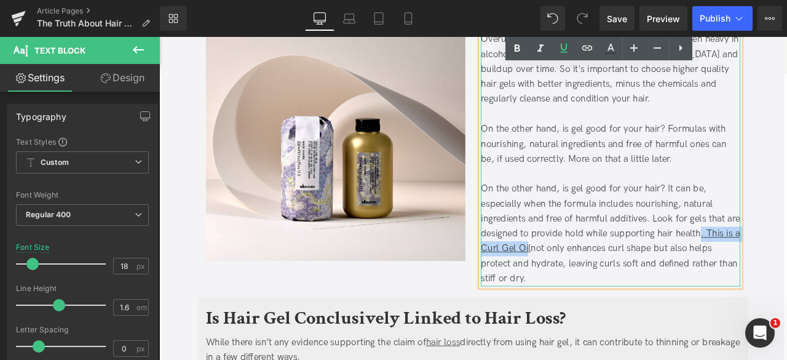
click at [613, 286] on u ". This is a Curl Gel Oil" at bounding box center [694, 278] width 307 height 31
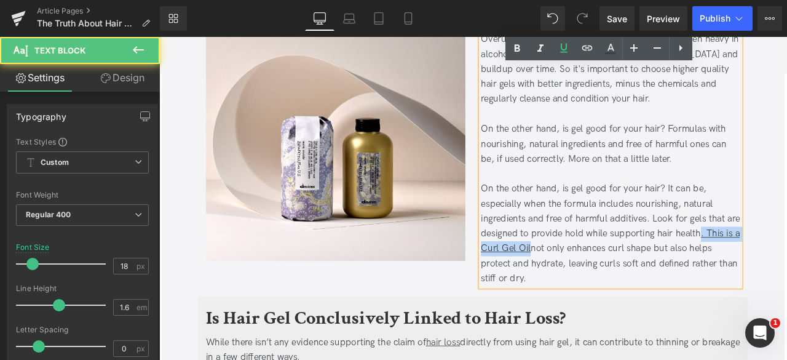
click at [614, 287] on u ". This is a Curl Gel Oil" at bounding box center [694, 278] width 307 height 31
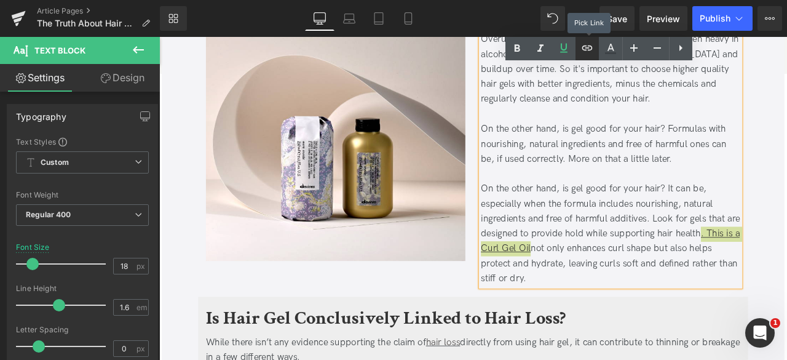
click at [586, 55] on link at bounding box center [587, 48] width 23 height 23
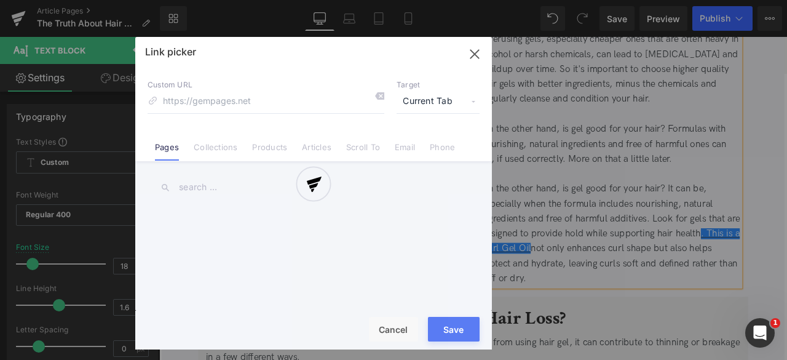
click at [761, 0] on div "Text Color Highlight Color #333333 Edit or remove link: Edit - Unlink - Cancel …" at bounding box center [393, 0] width 787 height 0
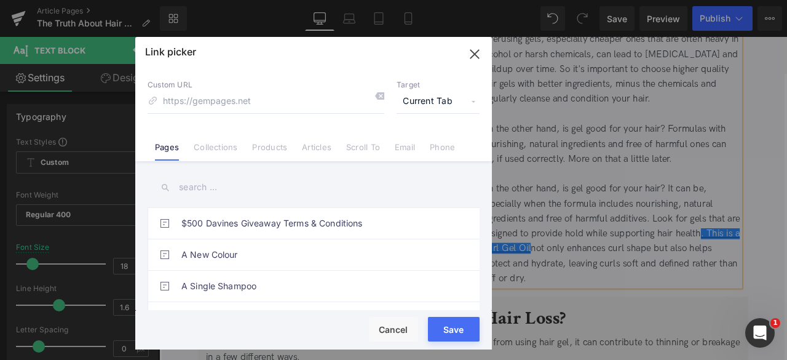
click at [460, 106] on span "Current Tab" at bounding box center [438, 101] width 83 height 23
click at [435, 145] on li "New Tab" at bounding box center [438, 146] width 95 height 22
click at [215, 141] on li "Collections" at bounding box center [215, 143] width 58 height 22
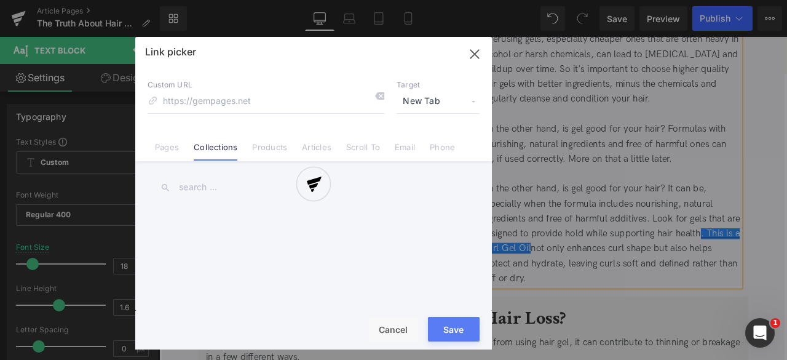
click at [267, 151] on div at bounding box center [313, 193] width 357 height 312
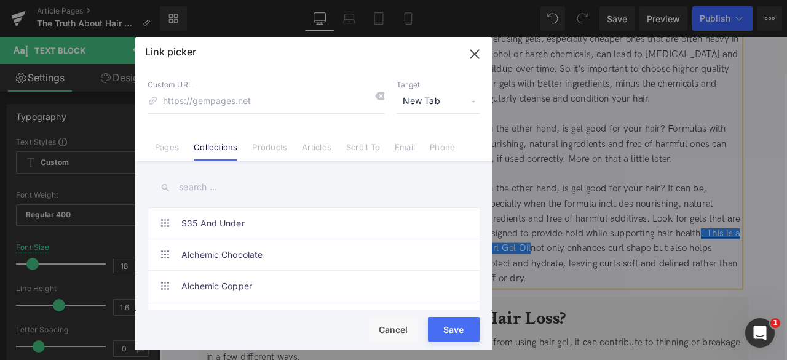
click at [267, 151] on link "Products" at bounding box center [269, 151] width 35 height 18
click at [207, 188] on input "text" at bounding box center [314, 187] width 332 height 28
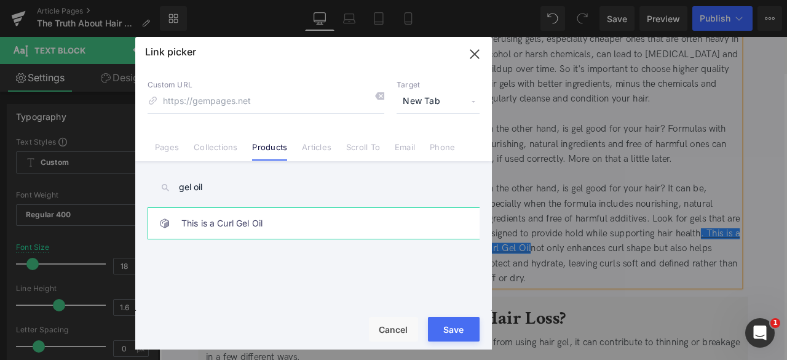
type input "gel oil"
click at [237, 226] on link "This is a Curl Gel Oil" at bounding box center [316, 223] width 271 height 31
click at [462, 330] on button "Save" at bounding box center [454, 329] width 52 height 25
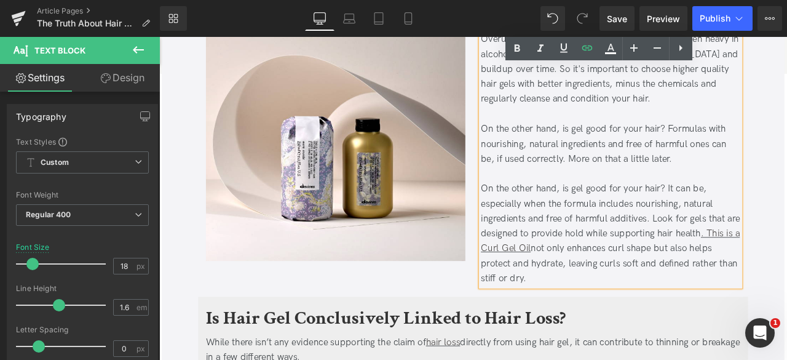
click at [787, 274] on div "On the other hand, is gel good for your hair? It can be, especially when the fo…" at bounding box center [695, 270] width 308 height 124
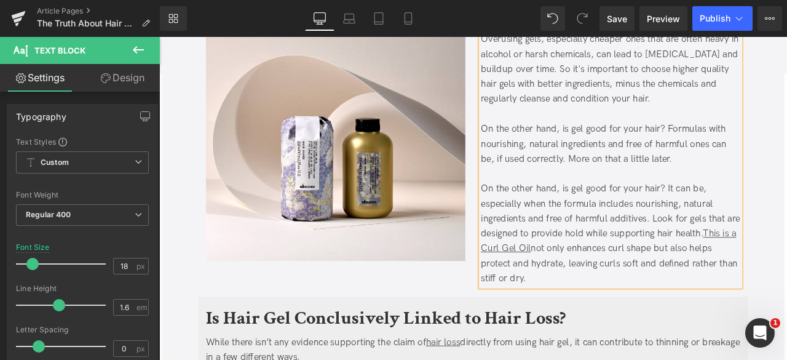
click at [683, 252] on div "On the other hand, is gel good for your hair? It can be, especially when the fo…" at bounding box center [695, 270] width 308 height 124
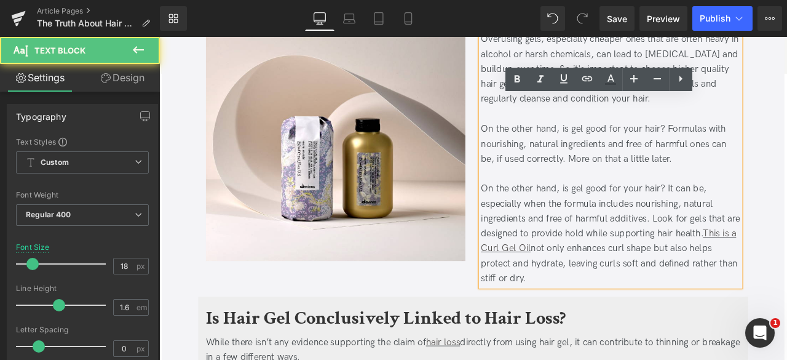
click at [662, 292] on div "On the other hand, is gel good for your hair? It can be, especially when the fo…" at bounding box center [695, 270] width 308 height 124
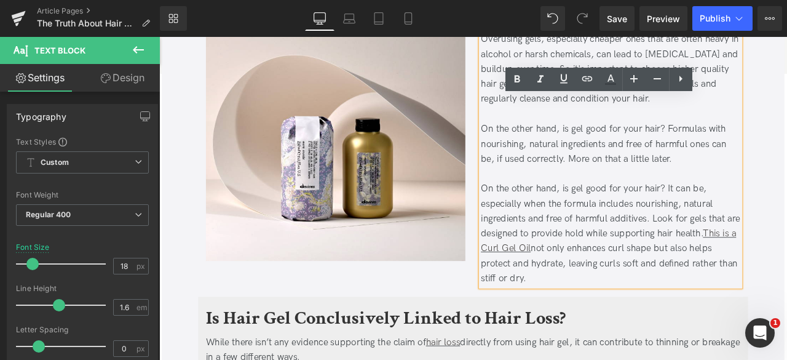
click at [652, 311] on div "On the other hand, is gel good for your hair? It can be, especially when the fo…" at bounding box center [695, 270] width 308 height 124
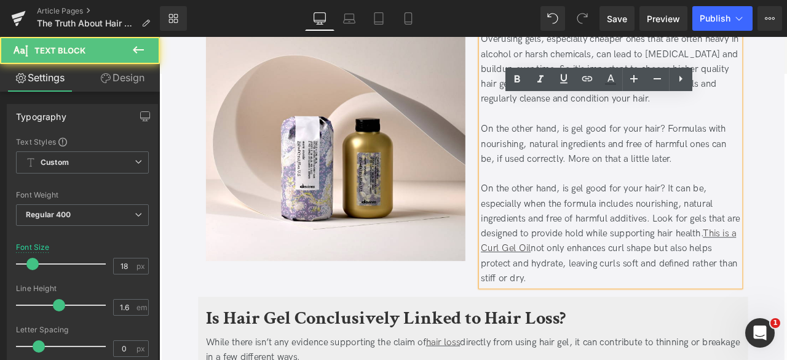
click at [646, 319] on div "On the other hand, is gel good for your hair? It can be, especially when the fo…" at bounding box center [695, 270] width 308 height 124
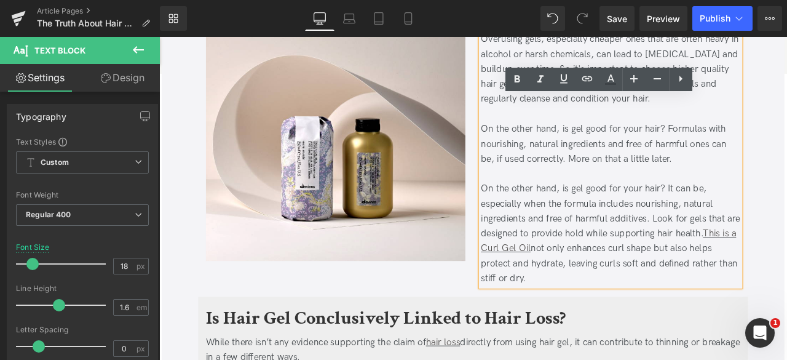
click at [709, 176] on div "On the other hand, is gel good for your hair? Formulas with nourishing, natural…" at bounding box center [695, 163] width 308 height 53
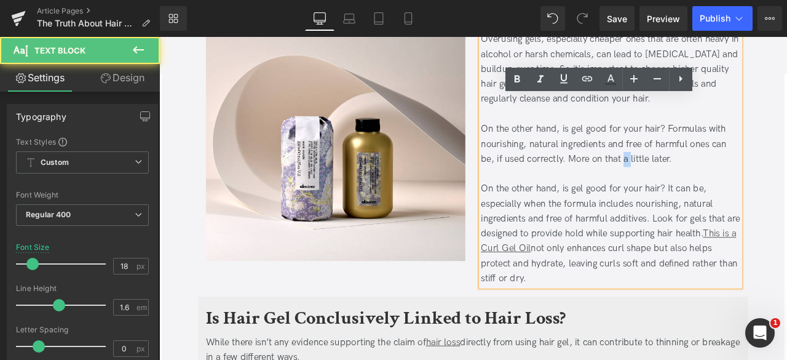
click at [709, 176] on div "On the other hand, is gel good for your hair? Formulas with nourishing, natural…" at bounding box center [695, 163] width 308 height 53
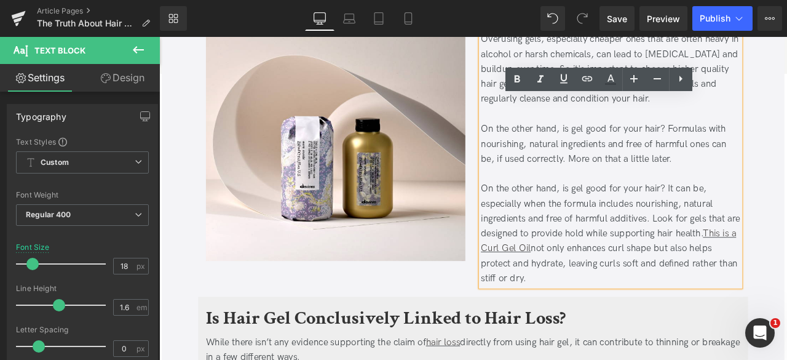
click at [669, 170] on div "On the other hand, is gel good for your hair? Formulas with nourishing, natural…" at bounding box center [695, 163] width 308 height 53
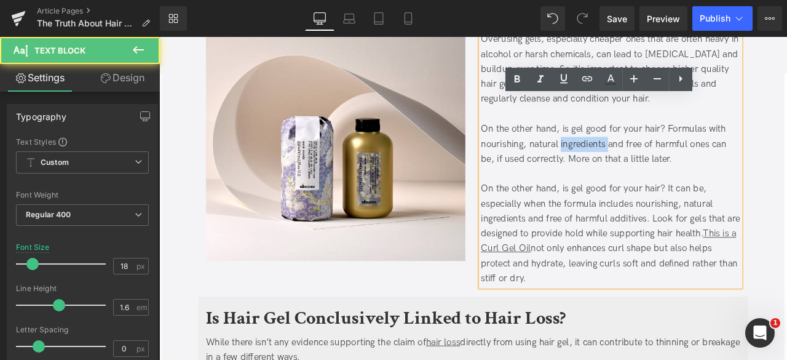
click at [669, 170] on div "On the other hand, is gel good for your hair? Formulas with nourishing, natural…" at bounding box center [695, 163] width 308 height 53
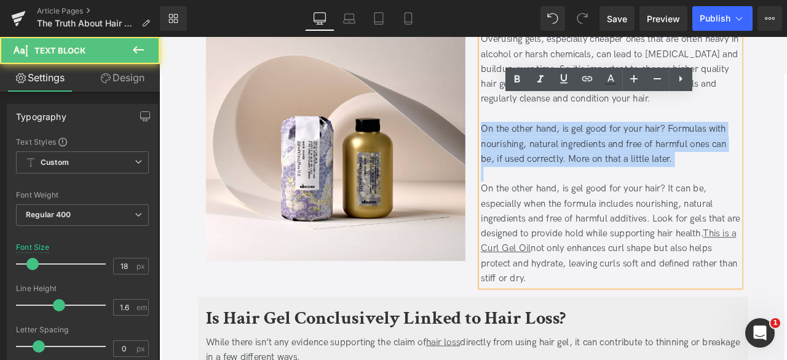
click at [669, 170] on div "On the other hand, is gel good for your hair? Formulas with nourishing, natural…" at bounding box center [695, 163] width 308 height 53
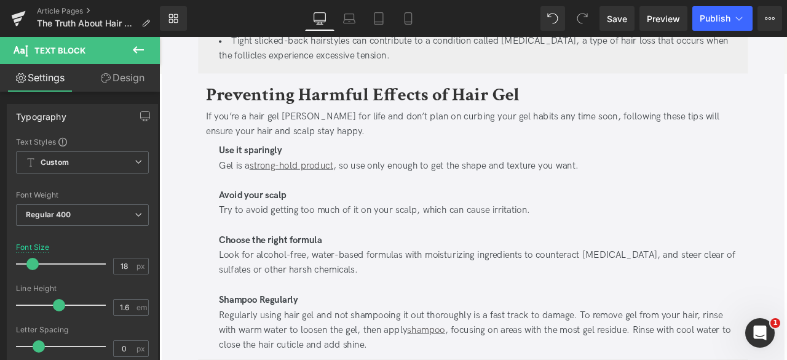
scroll to position [1572, 0]
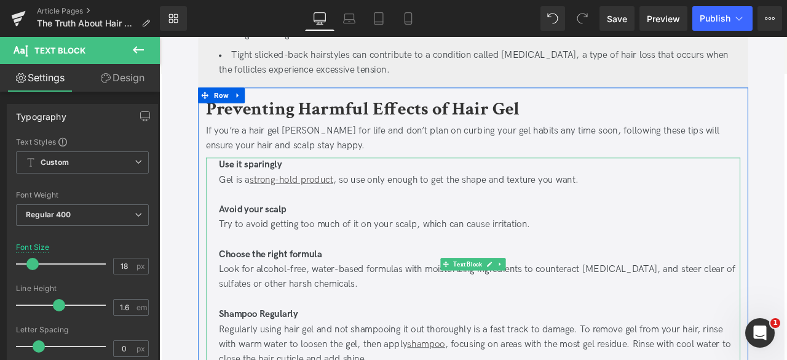
click at [232, 308] on div "Look for alcohol-free, water-based formulas with moisturizing ingredients to co…" at bounding box center [539, 322] width 618 height 36
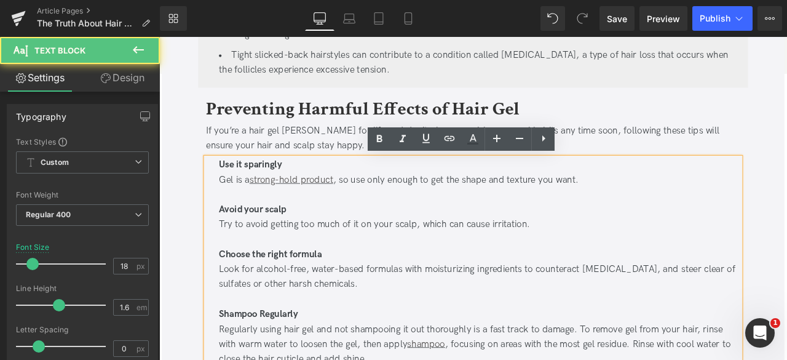
click at [234, 313] on div "Look for alcohol-free, water-based formulas with moisturizing ingredients to co…" at bounding box center [539, 322] width 618 height 36
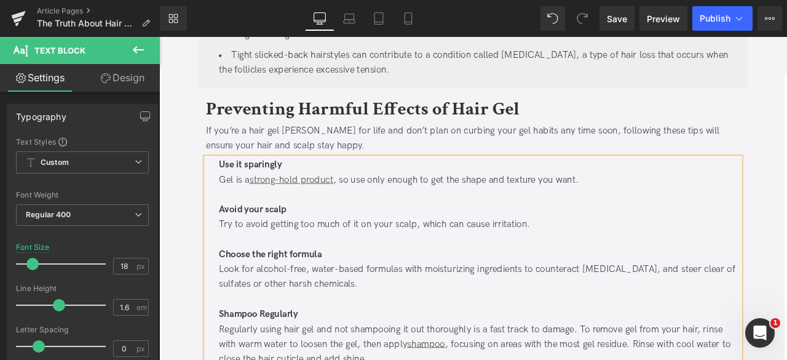
click at [228, 202] on div "Use it sparingly Gel is a strong-hold product , so use only enough to get the s…" at bounding box center [531, 306] width 633 height 252
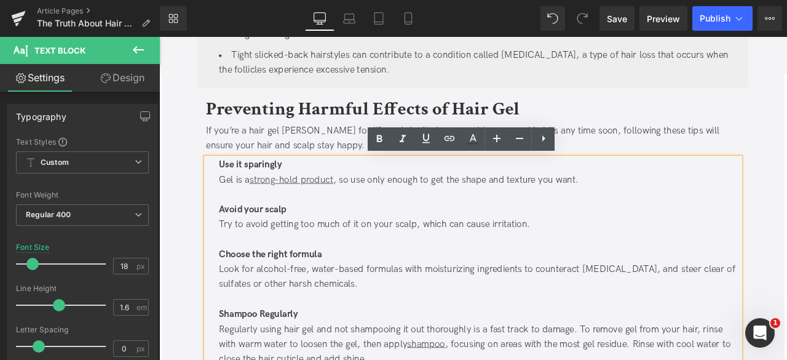
click at [227, 290] on div "Use it sparingly Gel is a strong-hold product , so use only enough to get the s…" at bounding box center [531, 306] width 633 height 252
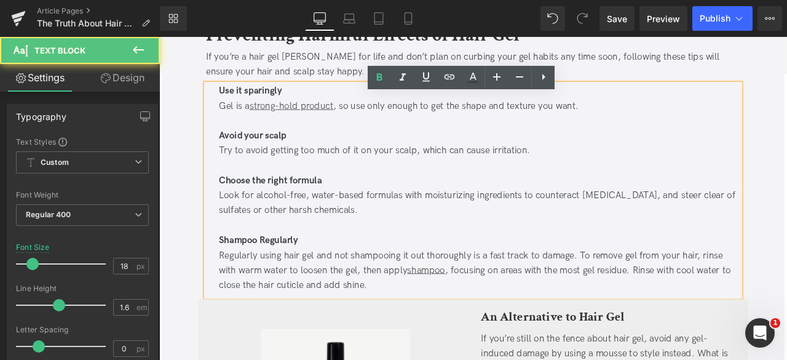
scroll to position [1663, 0]
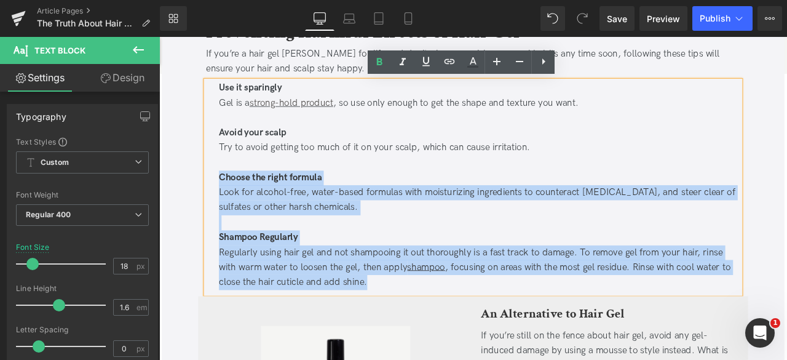
click at [410, 329] on div "Regularly using hair gel and not shampooing it out thoroughly is a fast track t…" at bounding box center [539, 310] width 618 height 53
copy div "Choose the right formula Look for alcohol-free, water-based formulas with moist…"
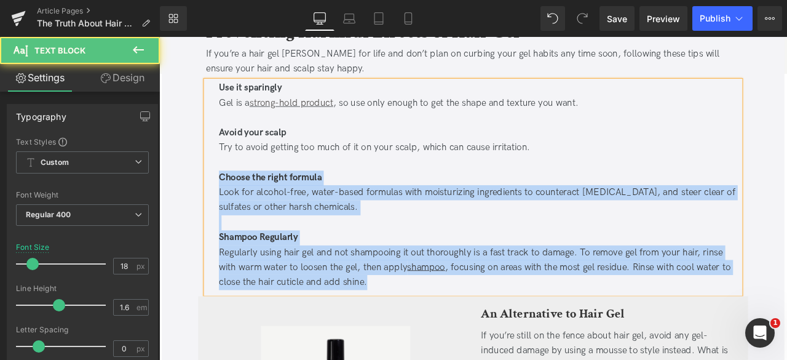
click at [358, 239] on div "Look for alcohol-free, water-based formulas with moisturizing ingredients to co…" at bounding box center [539, 231] width 618 height 36
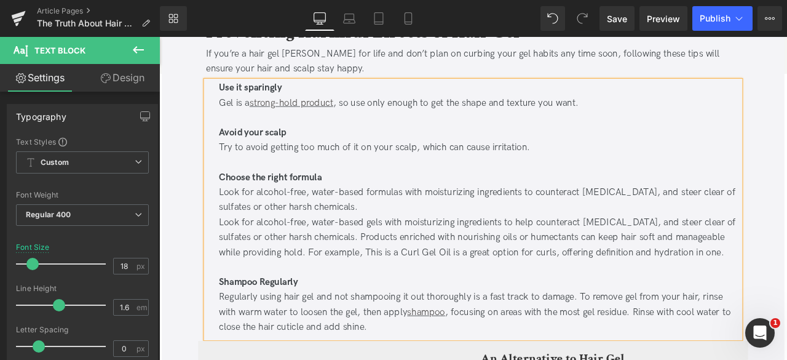
click at [343, 269] on div "Look for alcohol-free, water-based gels with moisturizing ingredients to help c…" at bounding box center [539, 274] width 618 height 53
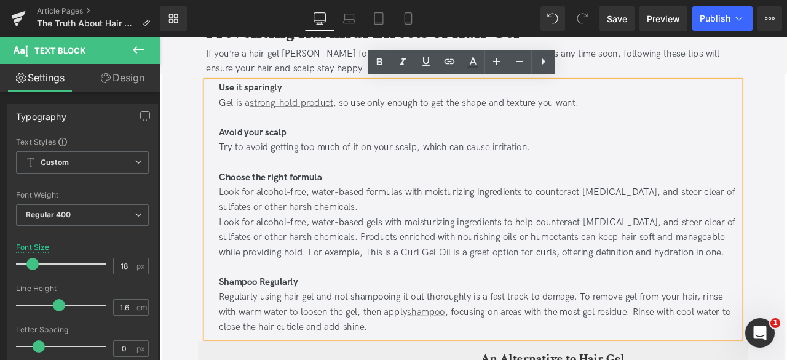
click at [306, 292] on div "Look for alcohol-free, water-based gels with moisturizing ingredients to help c…" at bounding box center [539, 274] width 618 height 53
click at [386, 272] on div "Look for alcohol-free, water-based gels with moisturizing ingredients to help c…" at bounding box center [539, 274] width 618 height 53
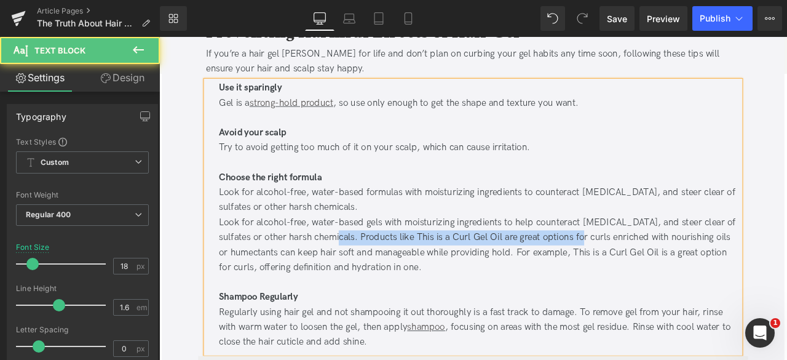
click at [346, 270] on div "Look for alcohol-free, water-based gels with moisturizing ingredients to help c…" at bounding box center [539, 283] width 618 height 71
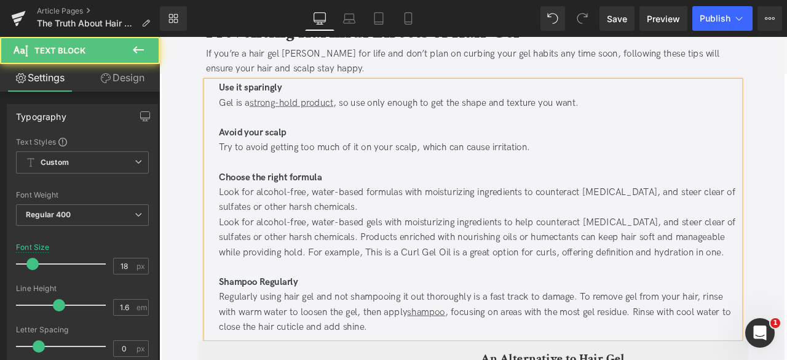
click at [311, 290] on div "Look for alcohol-free, water-based gels with moisturizing ingredients to help c…" at bounding box center [539, 274] width 618 height 53
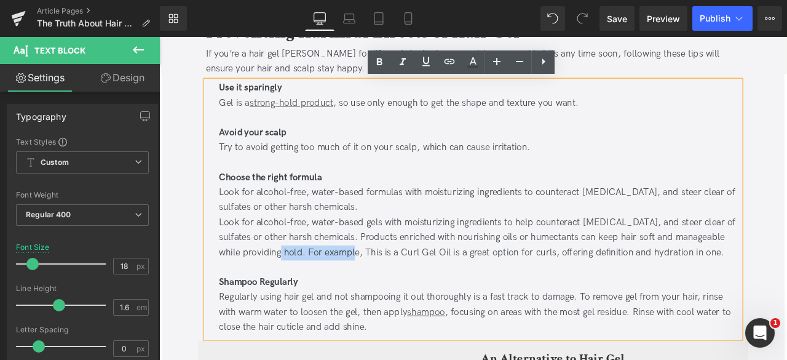
click at [371, 290] on div "Look for alcohol-free, water-based gels with moisturizing ingredients to help c…" at bounding box center [539, 274] width 618 height 53
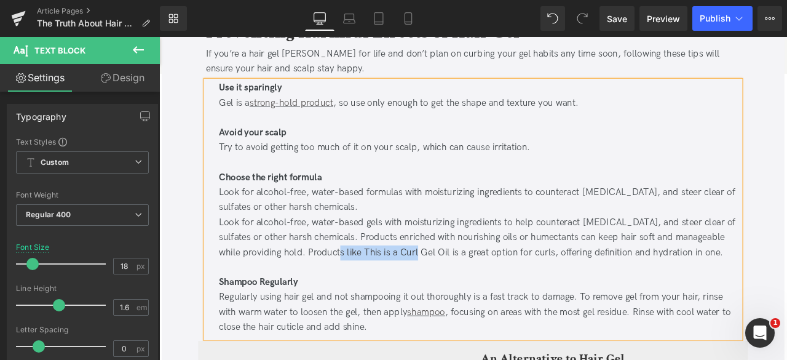
click at [467, 291] on div "Look for alcohol-free, water-based gels with moisturizing ingredients to help c…" at bounding box center [539, 274] width 618 height 53
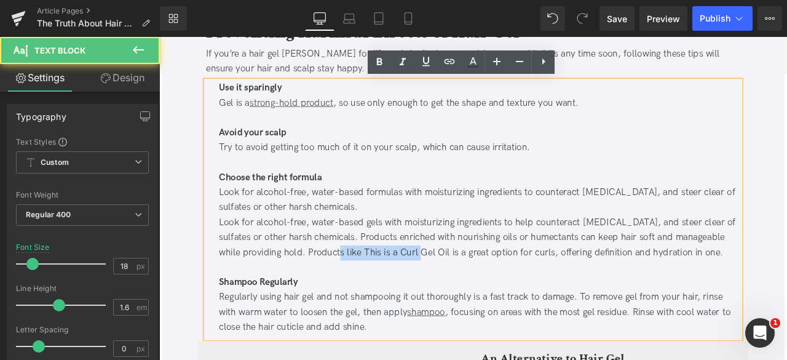
click at [470, 295] on div "Look for alcohol-free, water-based gels with moisturizing ingredients to help c…" at bounding box center [539, 274] width 618 height 53
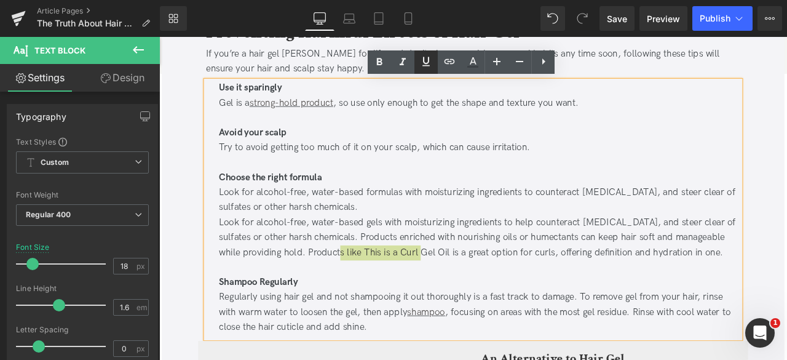
click at [424, 58] on icon at bounding box center [426, 61] width 7 height 9
click at [444, 63] on icon at bounding box center [449, 61] width 15 height 15
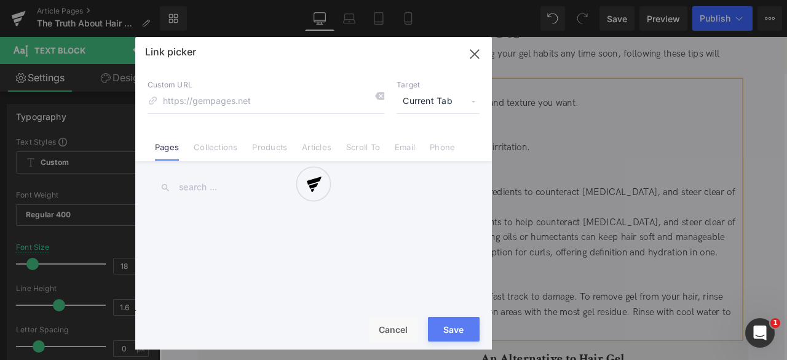
click at [531, 0] on div "Text Color Highlight Color #333333 Edit or remove link: Edit - Unlink - Cancel …" at bounding box center [393, 0] width 787 height 0
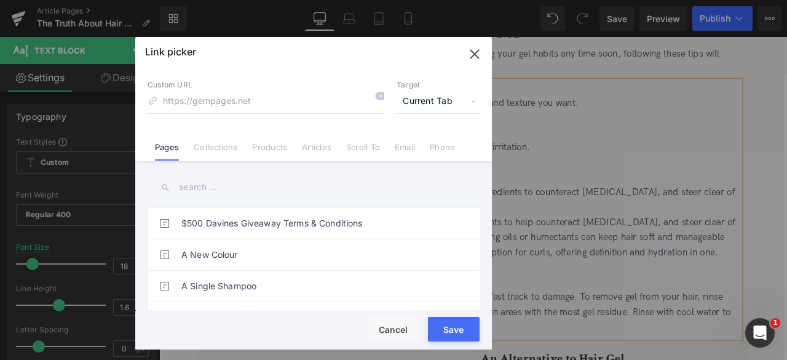
click at [419, 92] on span "Current Tab" at bounding box center [438, 101] width 83 height 23
click at [433, 151] on li "New Tab" at bounding box center [438, 146] width 95 height 22
click at [262, 149] on link "Products" at bounding box center [269, 151] width 35 height 18
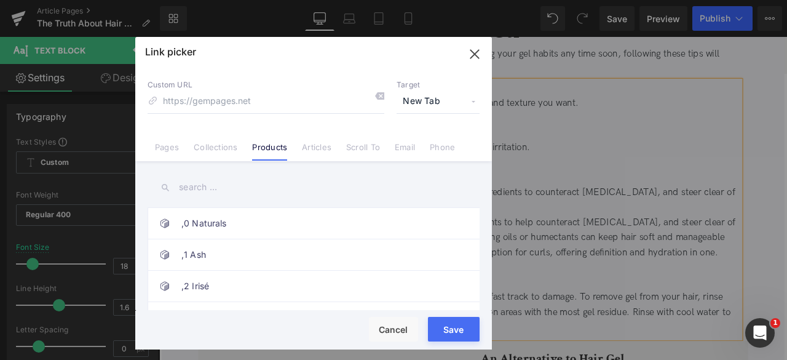
click at [198, 188] on input "text" at bounding box center [314, 187] width 332 height 28
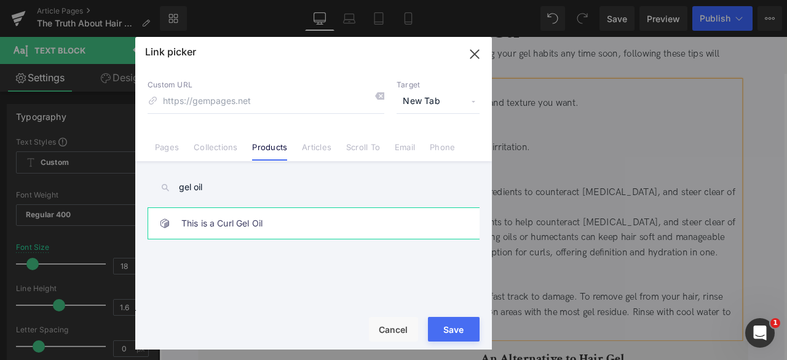
type input "gel oil"
click at [238, 223] on link "This is a Curl Gel Oil" at bounding box center [316, 223] width 271 height 31
click at [448, 330] on button "Save" at bounding box center [454, 329] width 52 height 25
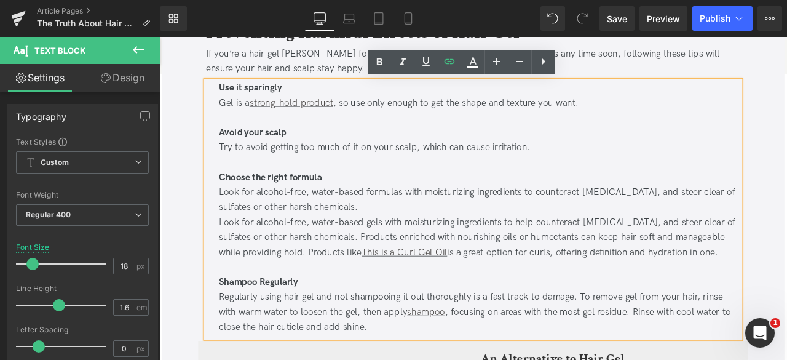
click at [333, 276] on div "Look for alcohol-free, water-based gels with moisturizing ingredients to help c…" at bounding box center [539, 274] width 618 height 53
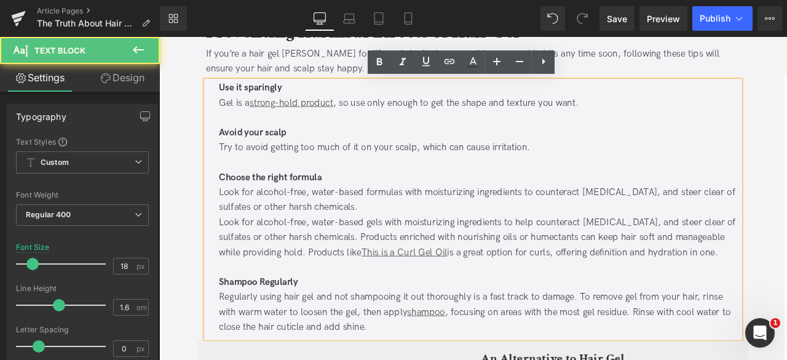
click at [350, 270] on div "Look for alcohol-free, water-based gels with moisturizing ingredients to help c…" at bounding box center [539, 274] width 618 height 53
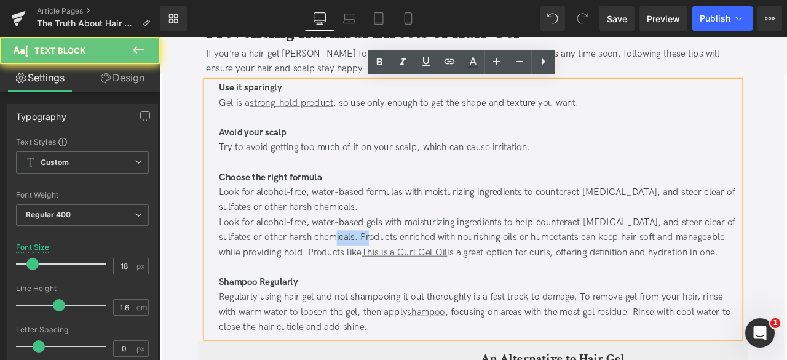
click at [350, 270] on div "Look for alcohol-free, water-based gels with moisturizing ingredients to help c…" at bounding box center [539, 274] width 618 height 53
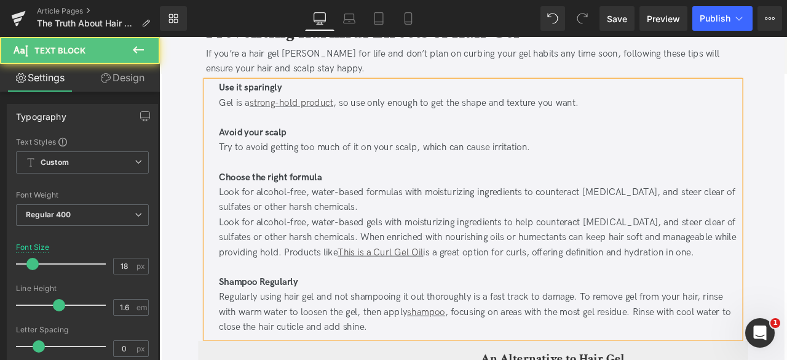
click at [586, 273] on div "Look for alcohol-free, water-based gels with moisturizing ingredients to help c…" at bounding box center [539, 274] width 618 height 53
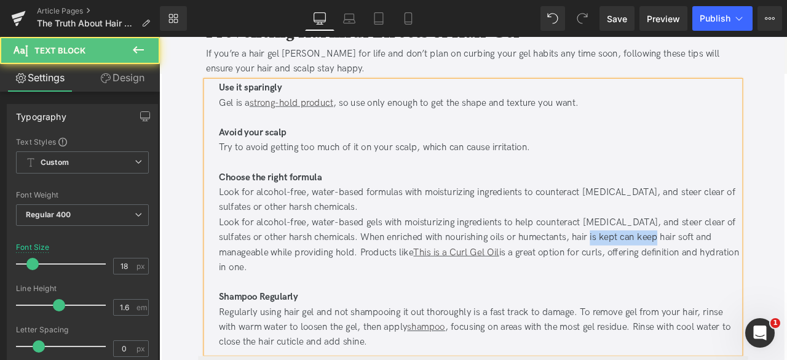
click at [721, 274] on div "Look for alcohol-free, water-based gels with moisturizing ingredients to help c…" at bounding box center [539, 283] width 618 height 71
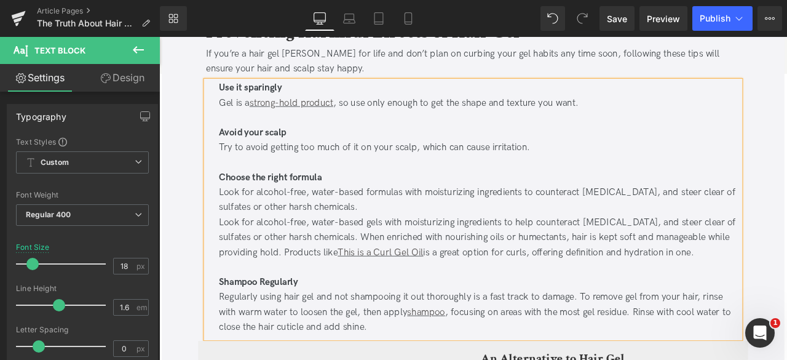
click at [764, 271] on div "Look for alcohol-free, water-based gels with moisturizing ingredients to help c…" at bounding box center [539, 274] width 618 height 53
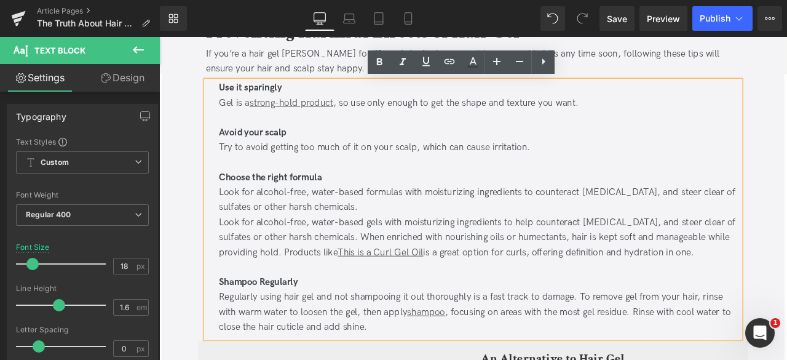
click at [262, 293] on div "Look for alcohol-free, water-based gels with moisturizing ingredients to help c…" at bounding box center [539, 274] width 618 height 53
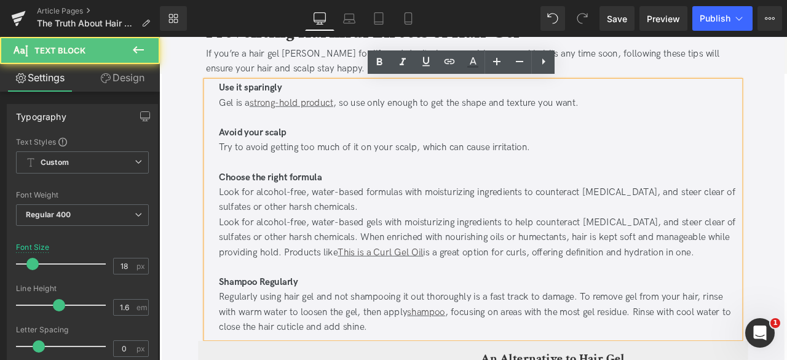
click at [262, 293] on div "Look for alcohol-free, water-based gels with moisturizing ingredients to help c…" at bounding box center [539, 274] width 618 height 53
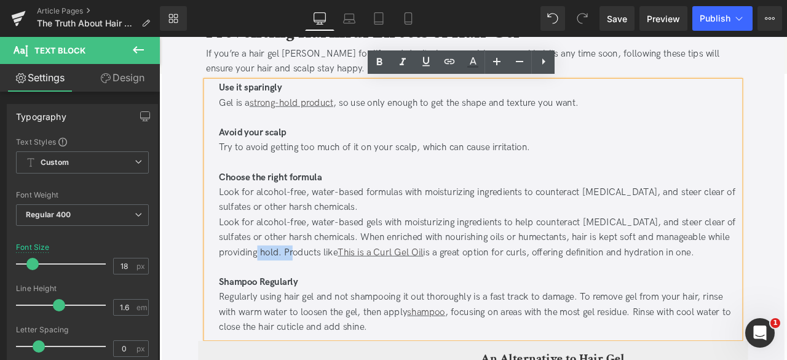
click at [262, 293] on div "Look for alcohol-free, water-based gels with moisturizing ingredients to help c…" at bounding box center [539, 274] width 618 height 53
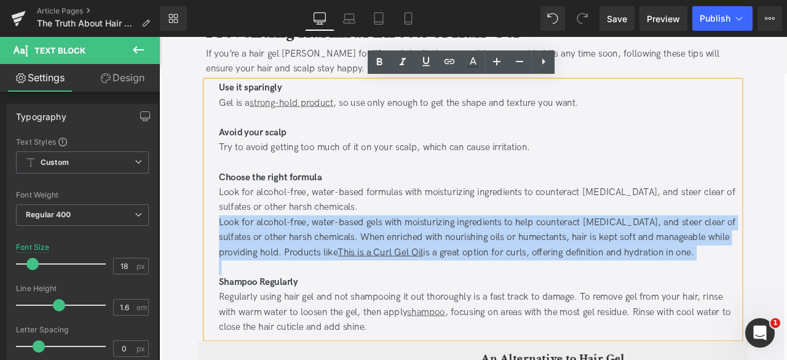
click at [262, 293] on div "Look for alcohol-free, water-based gels with moisturizing ingredients to help c…" at bounding box center [539, 274] width 618 height 53
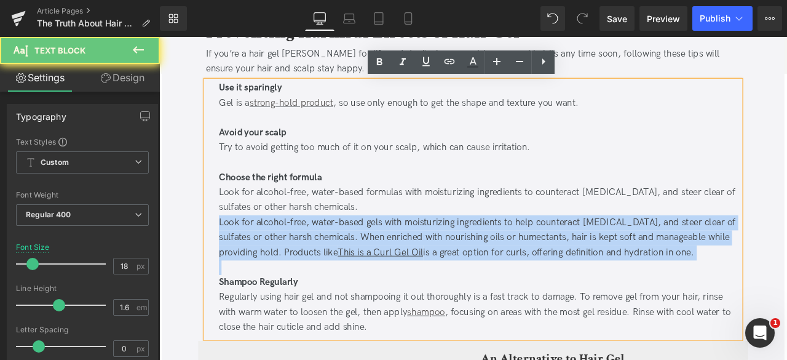
copy div "Look for alcohol-free, water-based gels with moisturizing ingredients to help c…"
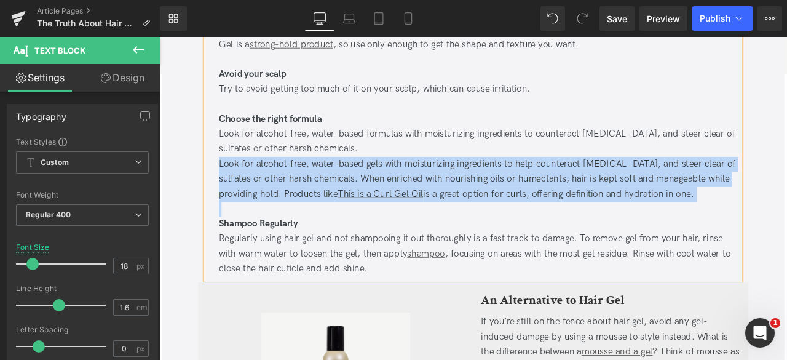
scroll to position [1732, 0]
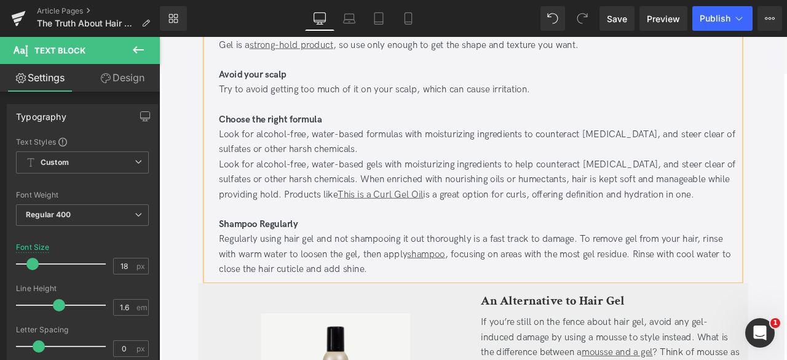
click at [316, 302] on div "Regularly using hair gel and not shampooing it out thoroughly is a fast track t…" at bounding box center [539, 294] width 618 height 53
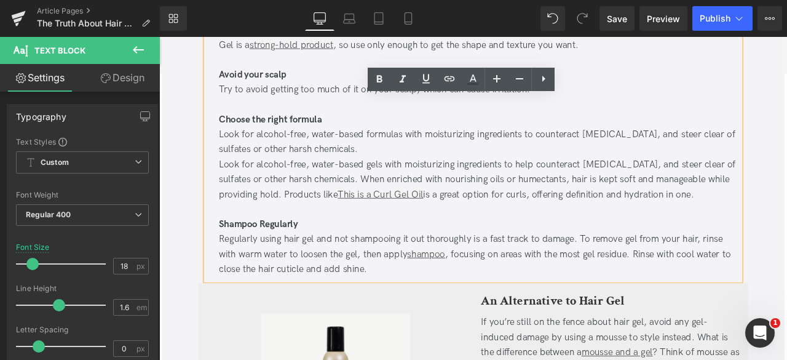
click at [413, 312] on div "Regularly using hair gel and not shampooing it out thoroughly is a fast track t…" at bounding box center [539, 294] width 618 height 53
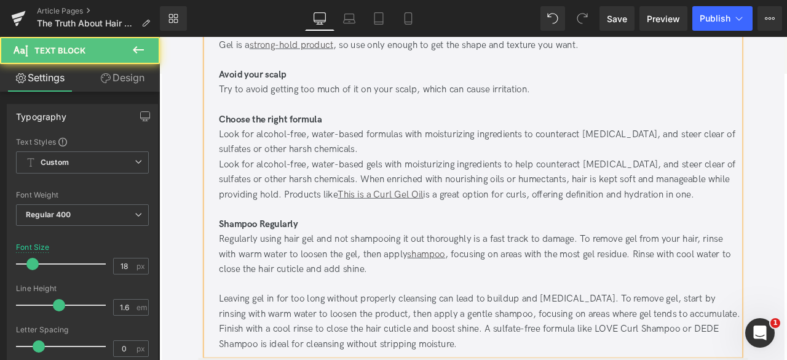
click at [413, 312] on div "Regularly using hair gel and not shampooing it out thoroughly is a fast track t…" at bounding box center [539, 294] width 618 height 53
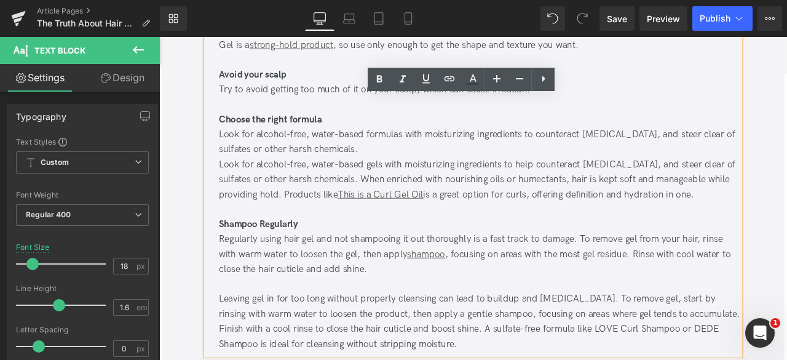
click at [720, 290] on div "Regularly using hair gel and not shampooing it out thoroughly is a fast track t…" at bounding box center [539, 294] width 618 height 53
click at [698, 316] on div "Regularly using hair gel and not shampooing it out thoroughly is a fast track t…" at bounding box center [539, 294] width 618 height 53
click at [723, 293] on div "Regularly using hair gel and not shampooing it out thoroughly is a fast track t…" at bounding box center [539, 294] width 618 height 53
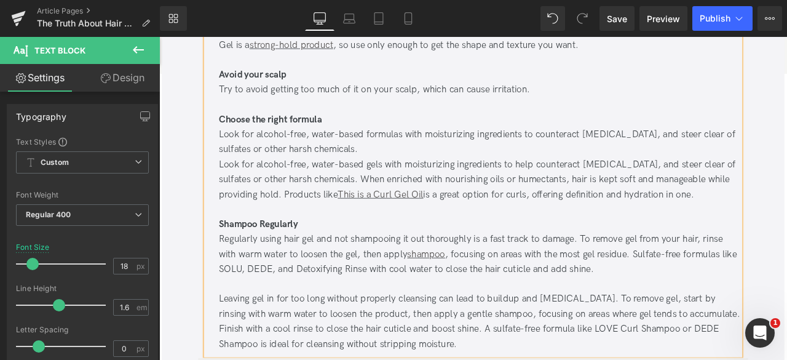
click at [255, 312] on div "Regularly using hair gel and not shampooing it out thoroughly is a fast track t…" at bounding box center [539, 294] width 618 height 53
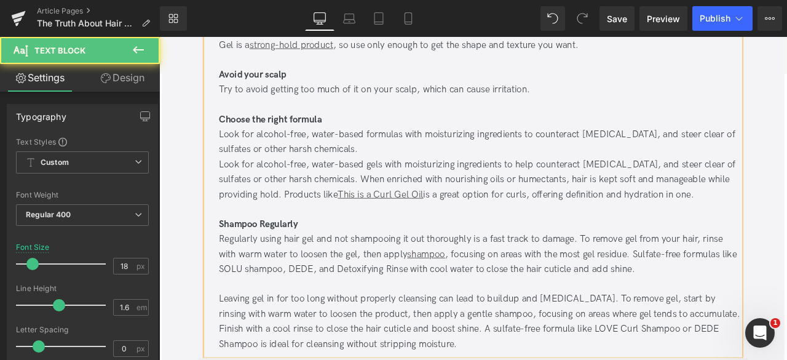
click at [337, 316] on div "Regularly using hair gel and not shampooing it out thoroughly is a fast track t…" at bounding box center [539, 294] width 618 height 53
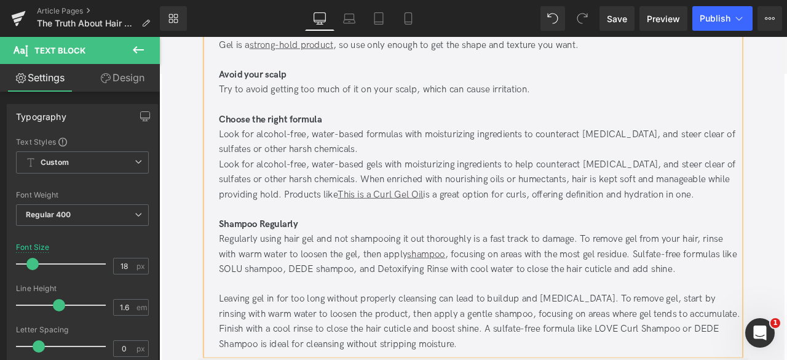
click at [311, 315] on div "Regularly using hair gel and not shampooing it out thoroughly is a fast track t…" at bounding box center [539, 294] width 618 height 53
click at [408, 318] on div "Regularly using hair gel and not shampooing it out thoroughly is a fast track t…" at bounding box center [539, 294] width 618 height 53
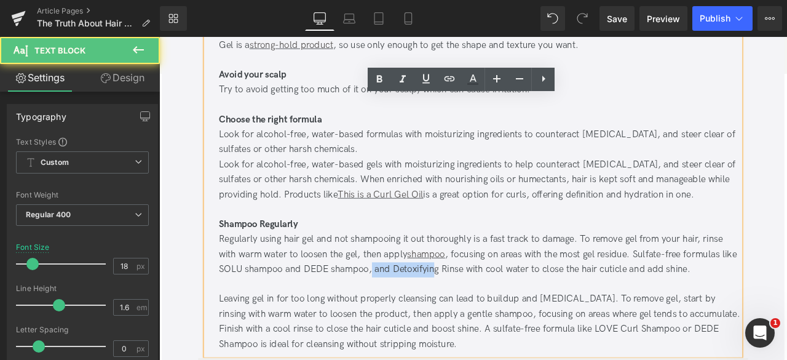
click at [481, 308] on div "Regularly using hair gel and not shampooing it out thoroughly is a fast track t…" at bounding box center [539, 294] width 618 height 53
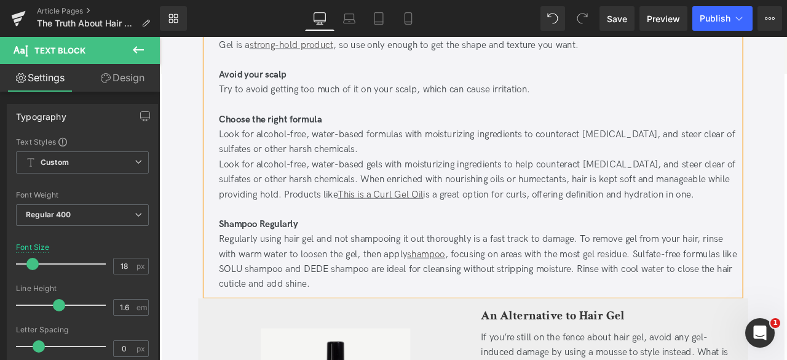
click at [244, 304] on div "Regularly using hair gel and not shampooing it out thoroughly is a fast track t…" at bounding box center [539, 303] width 618 height 71
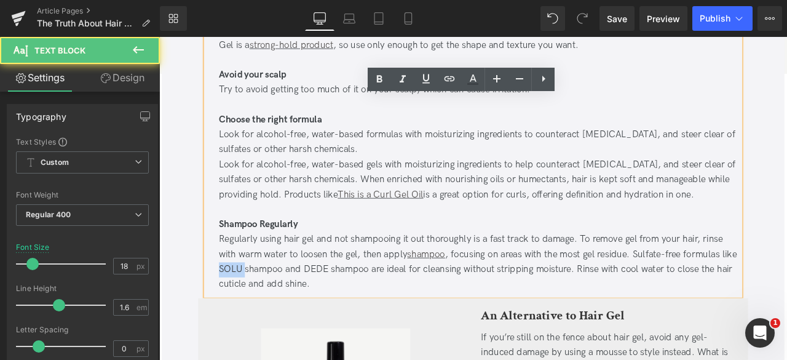
click at [244, 304] on div "Regularly using hair gel and not shampooing it out thoroughly is a fast track t…" at bounding box center [539, 303] width 618 height 71
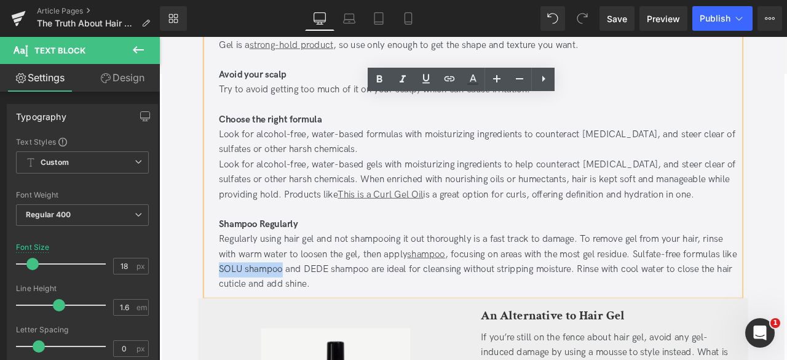
click at [291, 311] on div "Regularly using hair gel and not shampooing it out thoroughly is a fast track t…" at bounding box center [539, 303] width 618 height 71
click at [427, 83] on icon at bounding box center [426, 78] width 15 height 15
click at [450, 78] on icon at bounding box center [449, 78] width 15 height 15
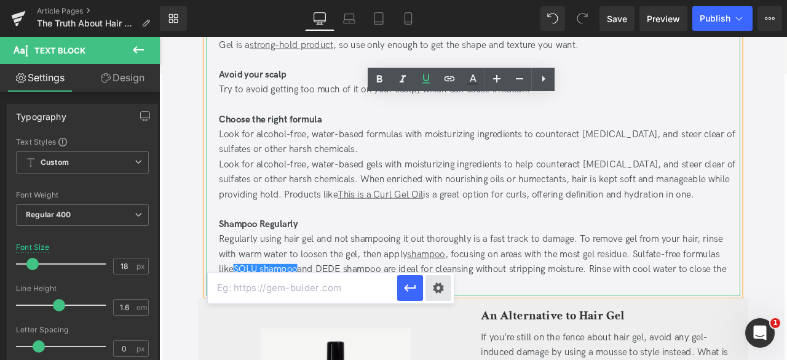
click at [443, 0] on div "Text Color Highlight Color #333333 Edit or remove link: Edit - Unlink - Cancel" at bounding box center [393, 0] width 787 height 0
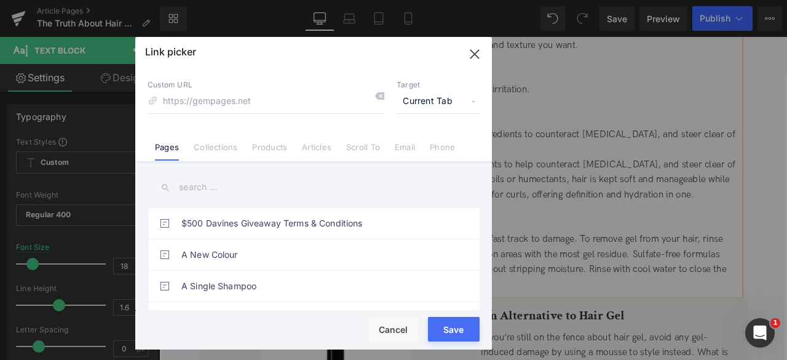
click at [413, 103] on span "Current Tab" at bounding box center [438, 101] width 83 height 23
click at [418, 143] on li "New Tab" at bounding box center [438, 146] width 95 height 22
click at [265, 146] on link "Products" at bounding box center [269, 151] width 35 height 18
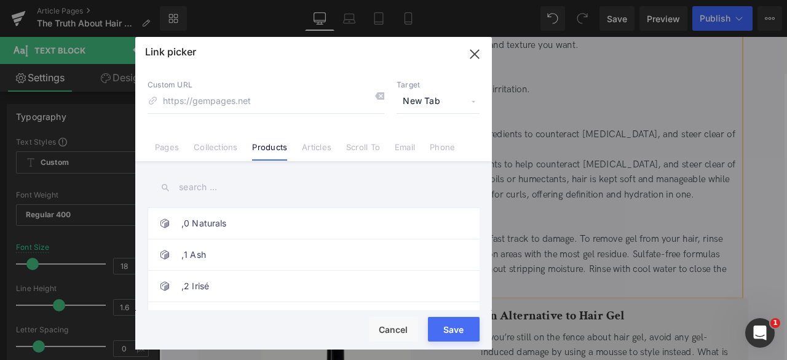
click at [197, 189] on input "text" at bounding box center [314, 187] width 332 height 28
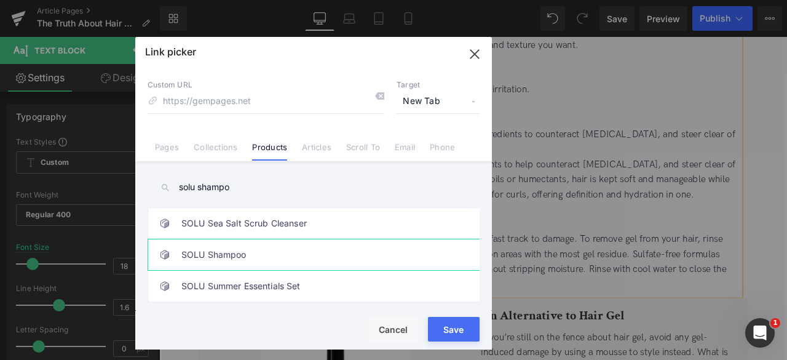
type input "solu shampo"
click at [335, 266] on link "SOLU Shampoo" at bounding box center [316, 254] width 271 height 31
click at [447, 330] on button "Save" at bounding box center [454, 329] width 52 height 25
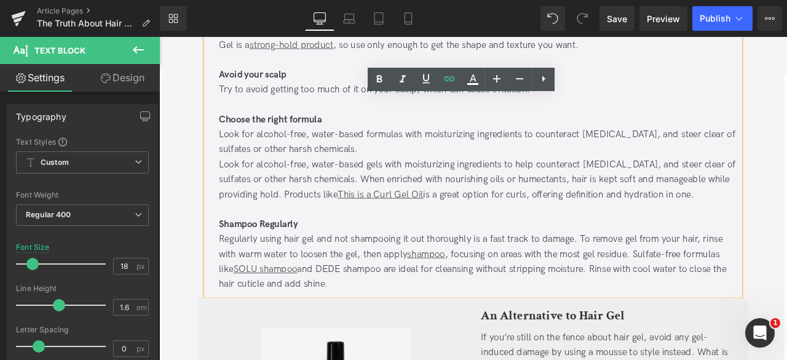
click at [347, 316] on div "Regularly using hair gel and not shampooing it out thoroughly is a fast track t…" at bounding box center [539, 303] width 618 height 71
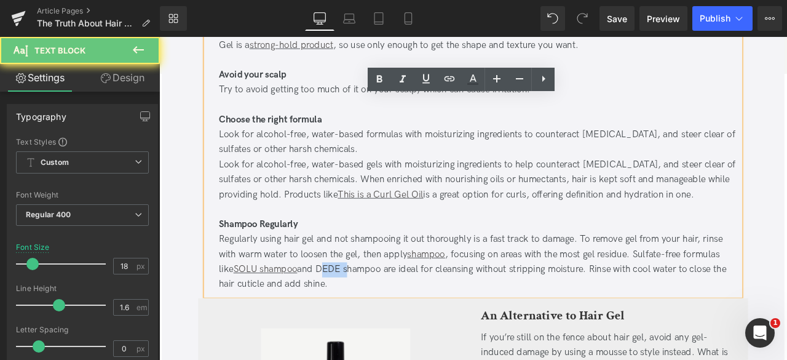
click at [347, 316] on div "Regularly using hair gel and not shampooing it out thoroughly is a fast track t…" at bounding box center [539, 303] width 618 height 71
click at [359, 316] on div "Regularly using hair gel and not shampooing it out thoroughly is a fast track t…" at bounding box center [539, 303] width 618 height 71
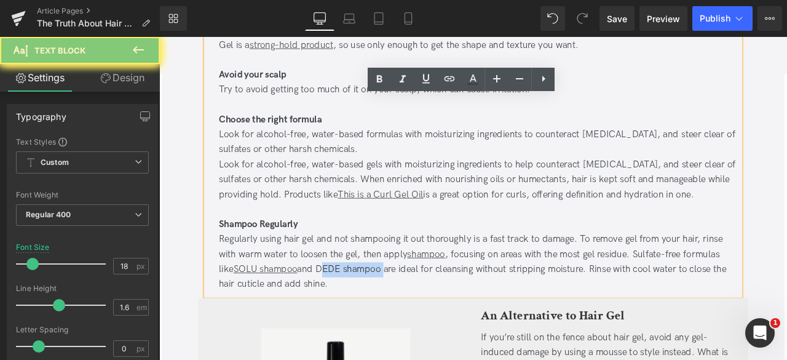
click at [371, 314] on div "Regularly using hair gel and not shampooing it out thoroughly is a fast track t…" at bounding box center [539, 303] width 618 height 71
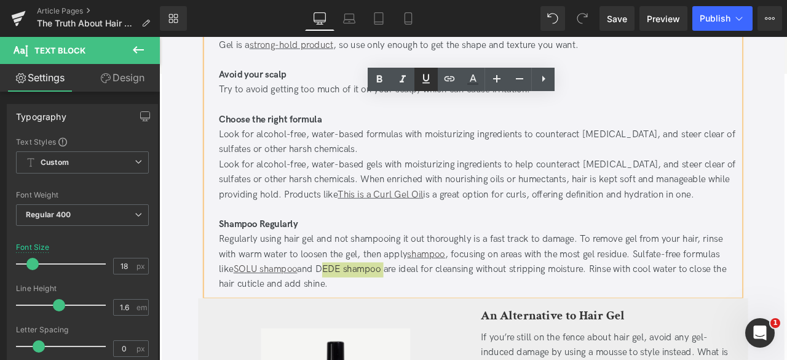
click at [422, 83] on icon at bounding box center [426, 78] width 15 height 15
click at [453, 80] on icon at bounding box center [450, 78] width 10 height 5
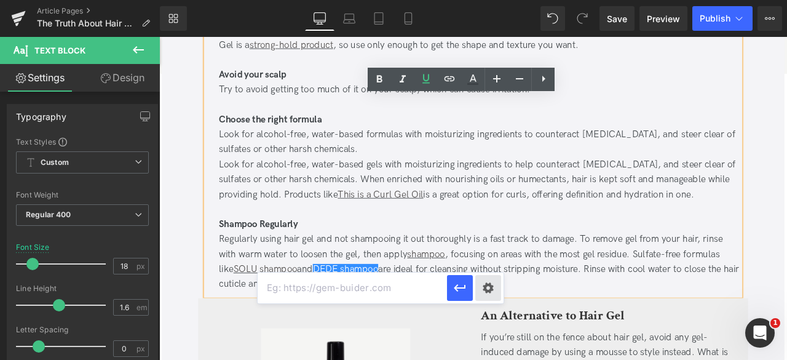
click at [485, 0] on div "Text Color Highlight Color #333333 Edit or remove link: Edit - Unlink - Cancel" at bounding box center [393, 0] width 787 height 0
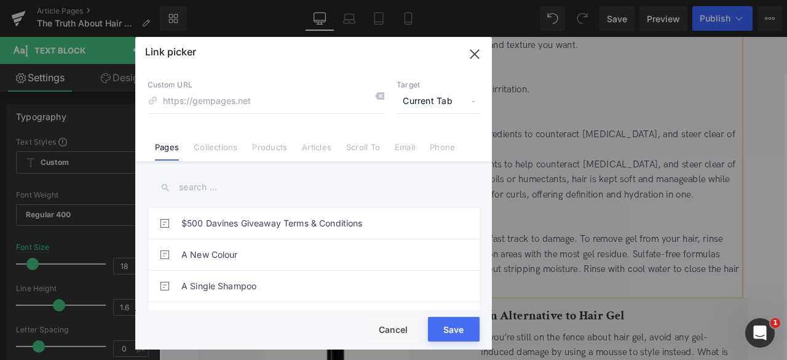
click at [439, 103] on span "Current Tab" at bounding box center [438, 101] width 83 height 23
click at [417, 151] on li "New Tab" at bounding box center [438, 146] width 95 height 22
click at [256, 155] on link "Products" at bounding box center [269, 151] width 35 height 18
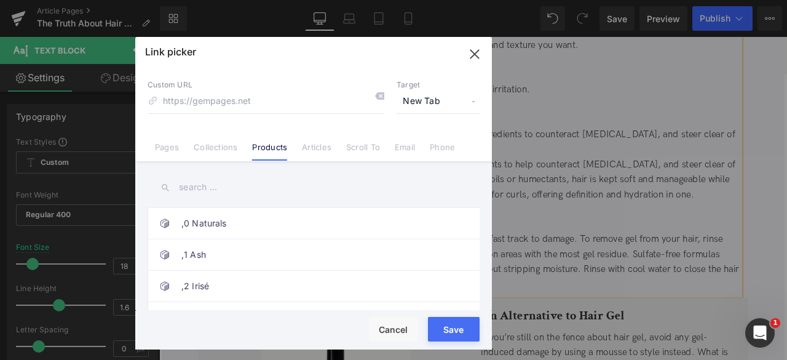
click at [202, 188] on input "text" at bounding box center [314, 187] width 332 height 28
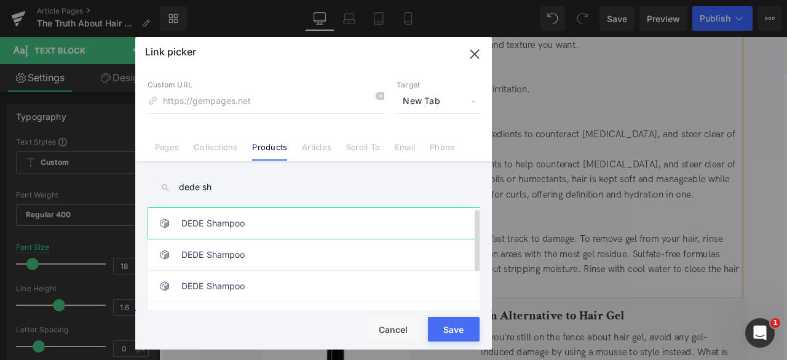
type input "dede sh"
click at [285, 226] on link "DEDE Shampoo" at bounding box center [316, 223] width 271 height 31
click at [328, 258] on link "DEDE Shampoo" at bounding box center [316, 254] width 271 height 31
click at [331, 227] on link "DEDE Shampoo" at bounding box center [316, 223] width 271 height 31
click at [461, 325] on button "Save" at bounding box center [454, 329] width 52 height 25
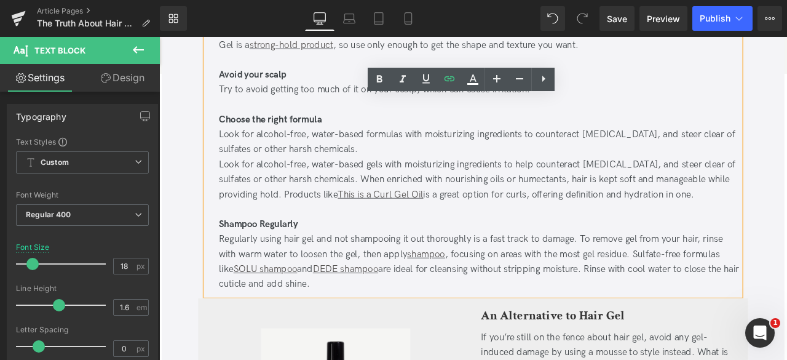
click at [539, 316] on div "Regularly using hair gel and not shampooing it out thoroughly is a fast track t…" at bounding box center [539, 303] width 618 height 71
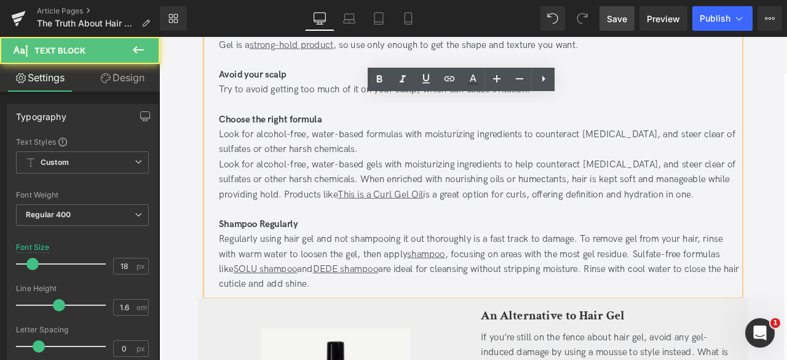
click at [614, 11] on link "Save" at bounding box center [617, 18] width 35 height 25
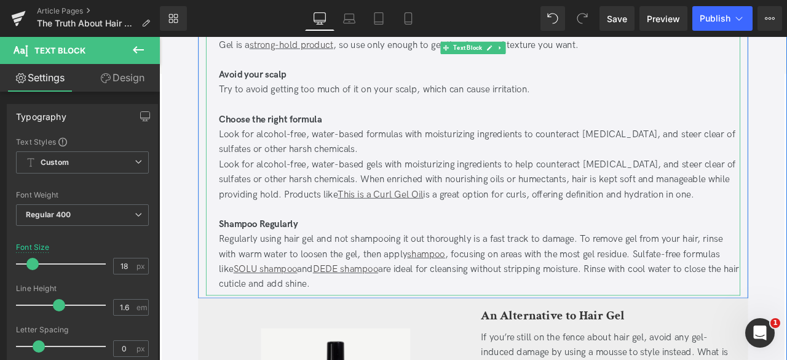
click at [681, 298] on div "Regularly using hair gel and not shampooing it out thoroughly is a fast track t…" at bounding box center [539, 303] width 618 height 71
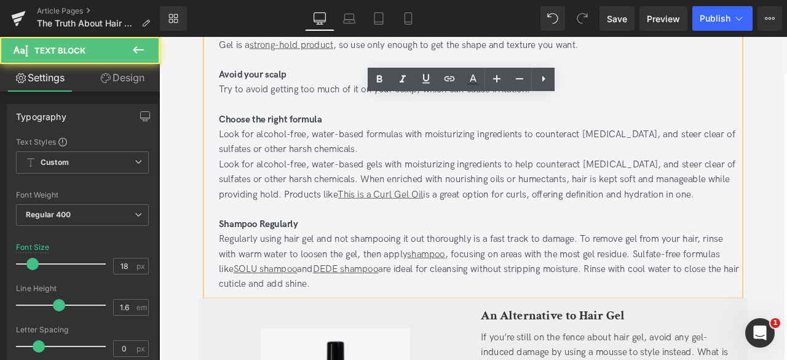
click at [657, 225] on div "Look for alcohol-free, water-based gels with moisturizing ingredients to help c…" at bounding box center [539, 206] width 618 height 53
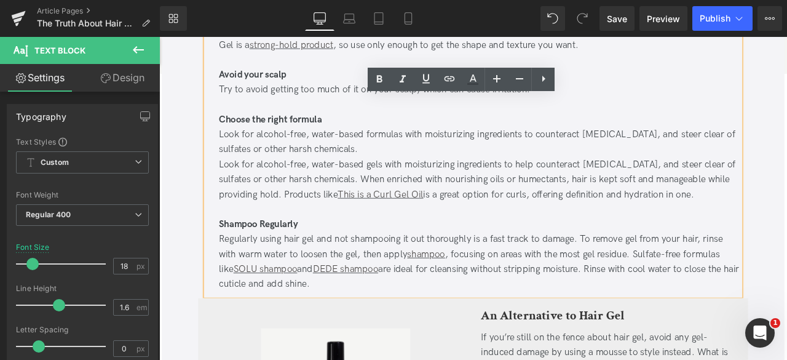
click at [695, 132] on div "Choose the right formula" at bounding box center [539, 136] width 618 height 18
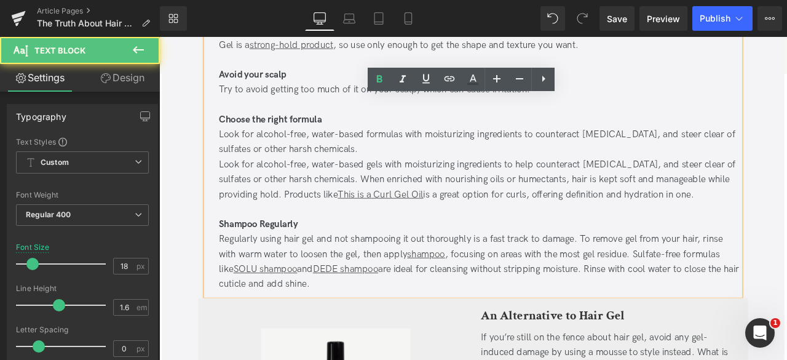
click at [653, 308] on div "Regularly using hair gel and not shampooing it out thoroughly is a fast track t…" at bounding box center [539, 303] width 618 height 71
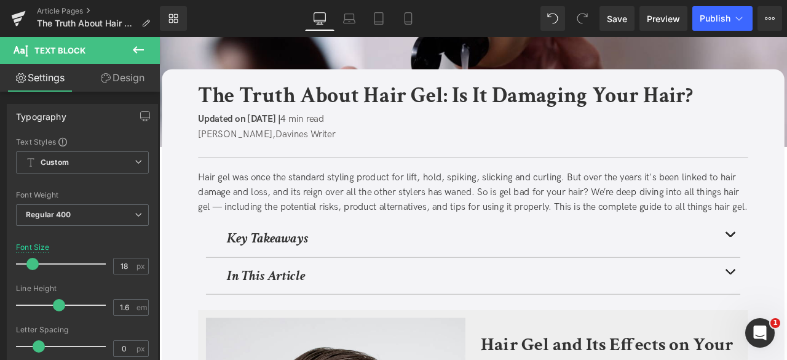
scroll to position [0, 0]
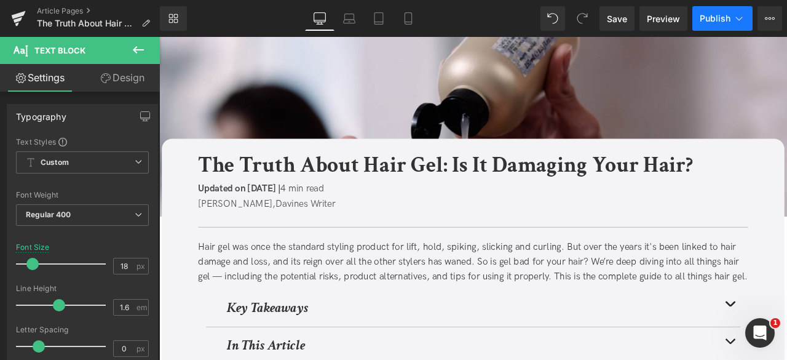
click at [742, 13] on icon at bounding box center [739, 18] width 12 height 12
click at [774, 9] on button "View Live Page View with current Template Save Template to Library Schedule Pub…" at bounding box center [770, 18] width 25 height 25
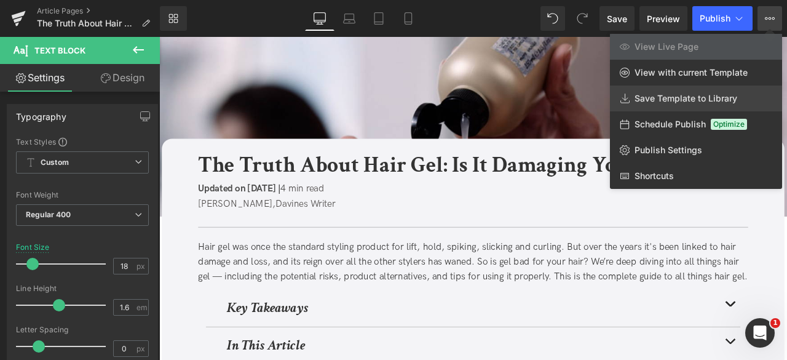
click at [671, 90] on link "Save Template to Library" at bounding box center [696, 98] width 172 height 26
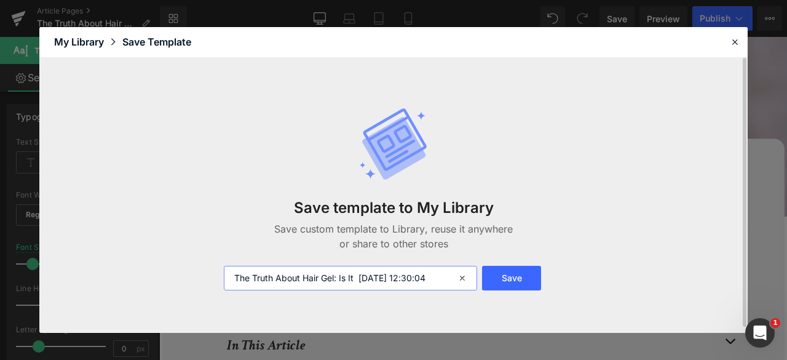
click at [235, 279] on input "The Truth About Hair Gel: Is It 2025-08-22 12:30:04" at bounding box center [350, 278] width 253 height 25
type input "FOR CA: The Truth About Hair Gel: Is It [DATE] 12:30:04"
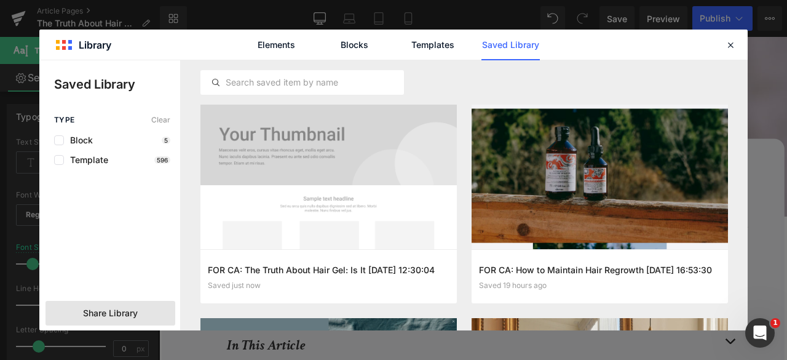
click at [0, 0] on div "Share Library" at bounding box center [0, 0] width 0 height 0
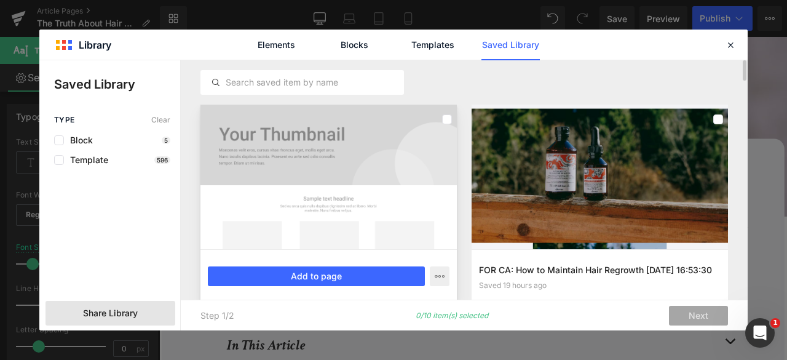
click at [354, 154] on div at bounding box center [328, 177] width 256 height 145
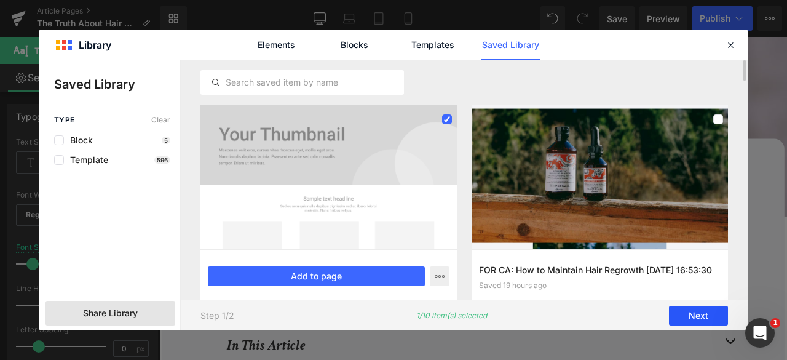
click at [679, 314] on button "Next" at bounding box center [698, 316] width 59 height 20
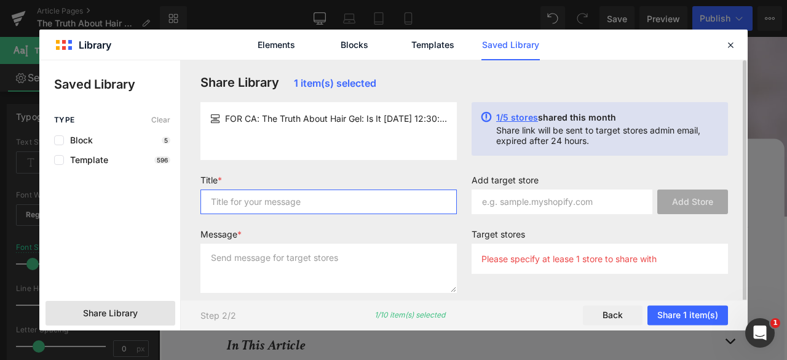
click at [399, 203] on input "text" at bounding box center [328, 201] width 256 height 25
type input "for liv"
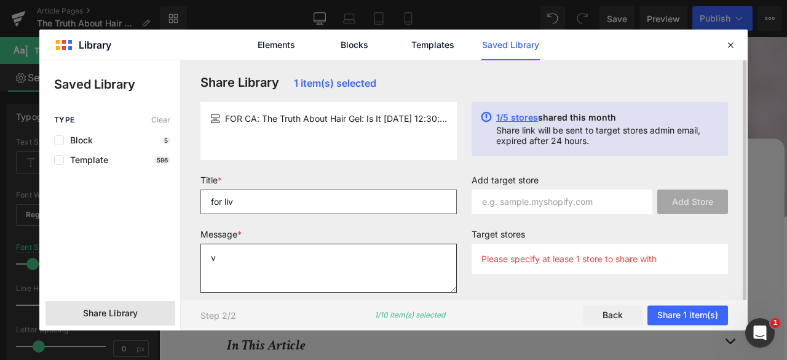
type textarea "v"
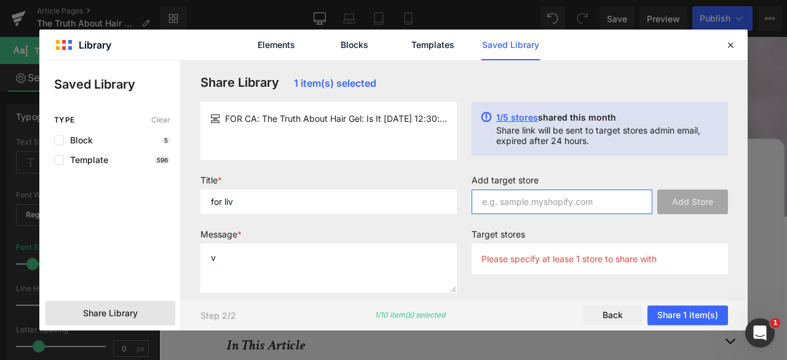
paste input "[DOMAIN_NAME]"
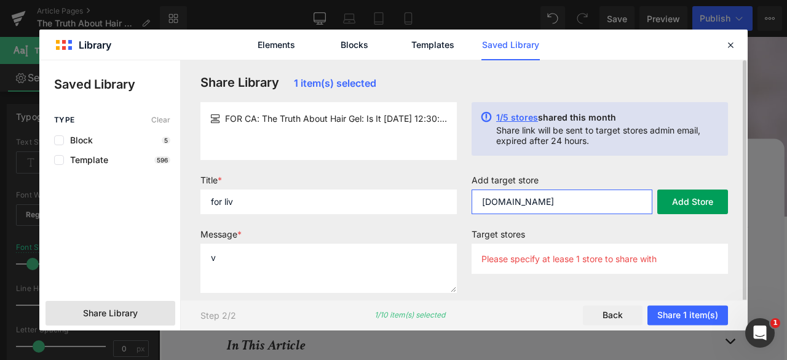
type input "[DOMAIN_NAME]"
click at [681, 208] on button "Add Store" at bounding box center [692, 201] width 71 height 25
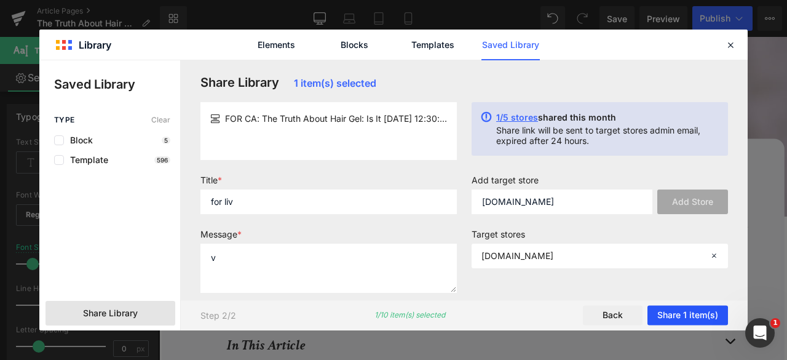
click at [712, 314] on button "Share 1 item(s)" at bounding box center [688, 316] width 81 height 20
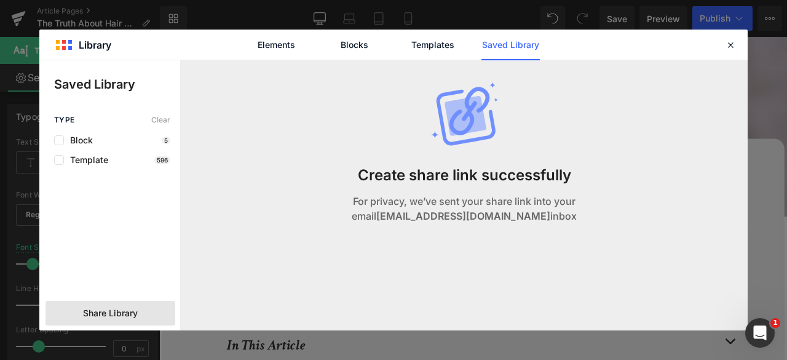
click at [720, 46] on div "Elements Blocks Templates Saved Library" at bounding box center [393, 45] width 709 height 30
click at [725, 48] on icon at bounding box center [730, 44] width 11 height 11
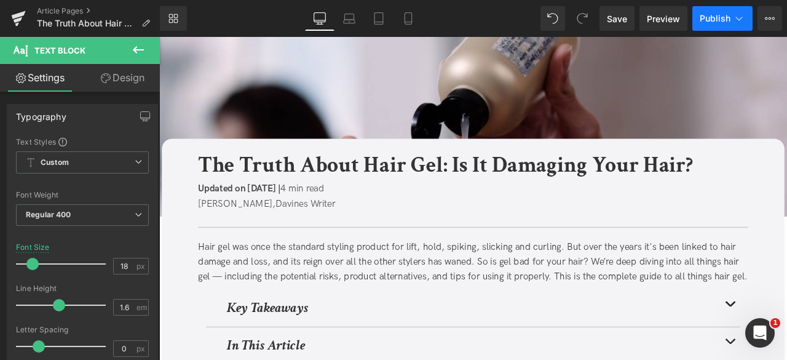
click at [743, 22] on icon at bounding box center [739, 18] width 12 height 12
click at [611, 17] on span "Save" at bounding box center [617, 18] width 20 height 13
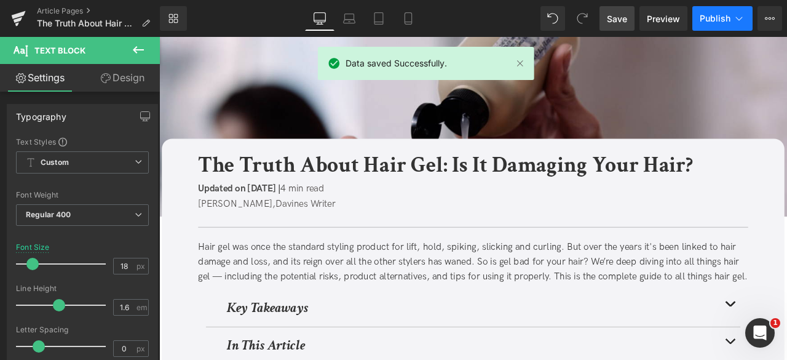
click at [732, 15] on button "Publish" at bounding box center [723, 18] width 60 height 25
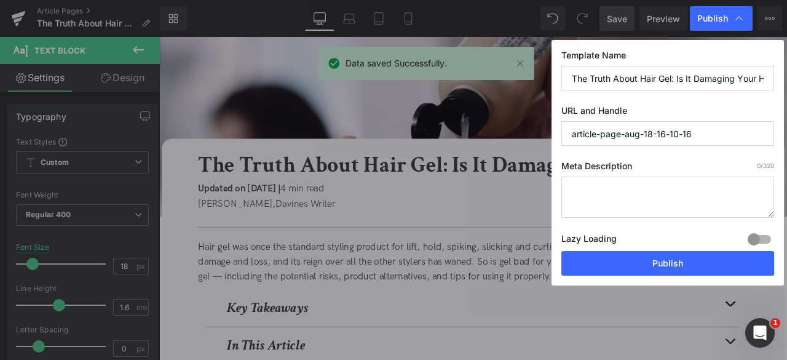
click at [650, 130] on input "article-page-aug-18-16-10-16" at bounding box center [668, 133] width 213 height 25
paste input "/is-gel-bad-for-your-hair"
type input "is-gel-bad-for-your-hair"
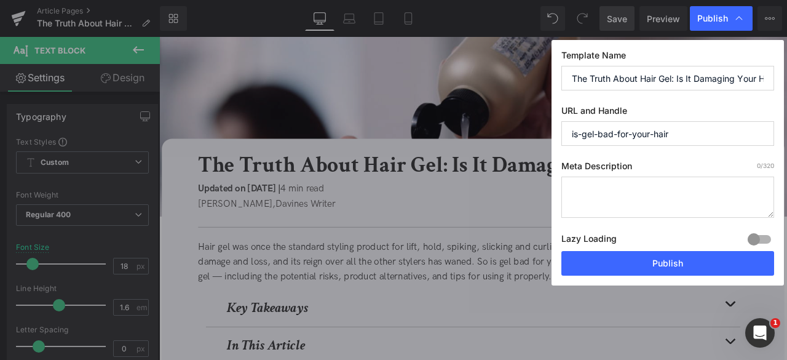
click at [670, 183] on textarea at bounding box center [668, 197] width 213 height 41
paste textarea "Is hair gel damaging your hair? Learn the effects of gel on hair health, how to…"
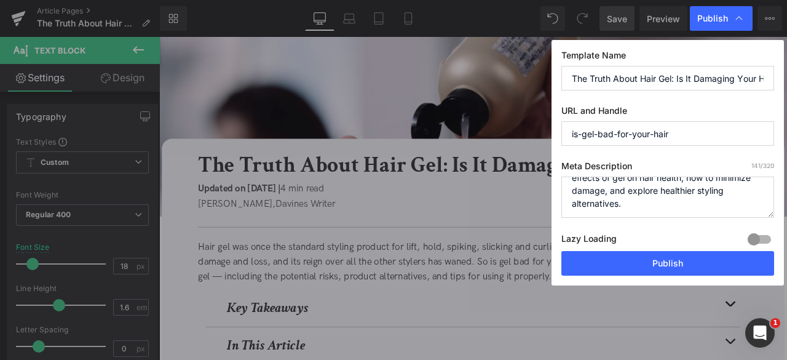
scroll to position [26, 0]
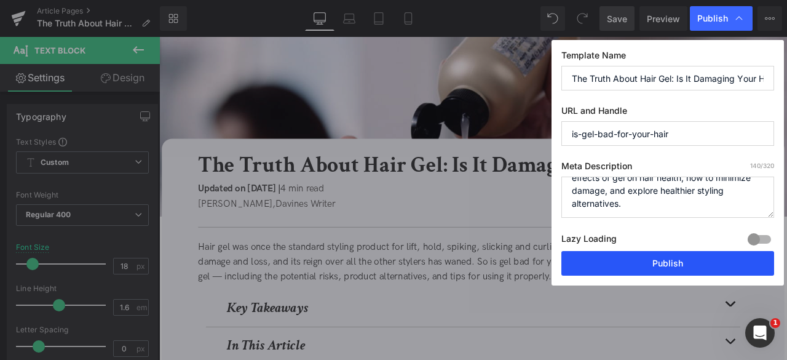
type textarea "Is hair gel damaging your hair? Learn the effects of gel on hair health, how to…"
click at [677, 264] on button "Publish" at bounding box center [668, 263] width 213 height 25
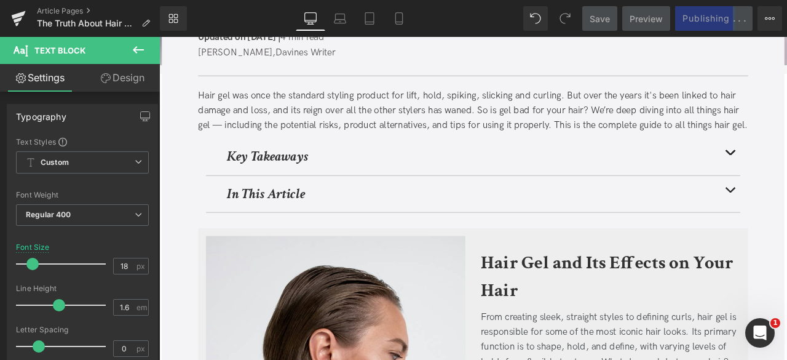
scroll to position [179, 0]
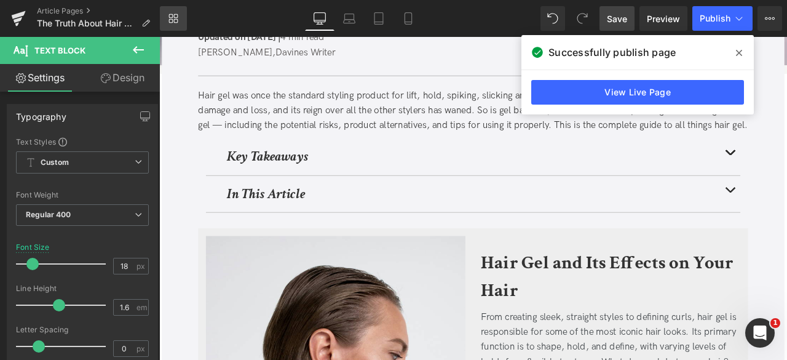
click at [176, 15] on icon at bounding box center [174, 19] width 10 height 10
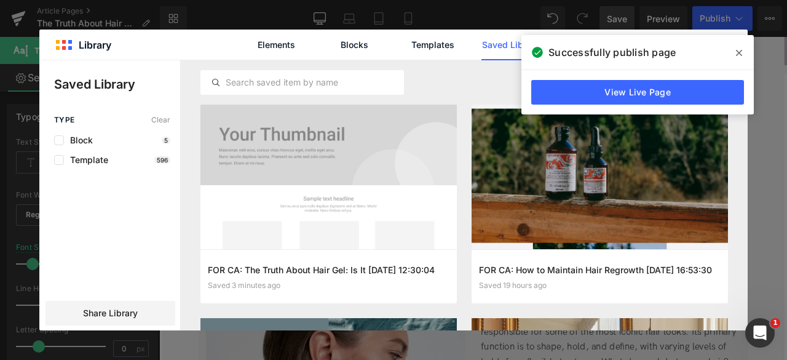
click at [738, 50] on icon at bounding box center [739, 53] width 6 height 10
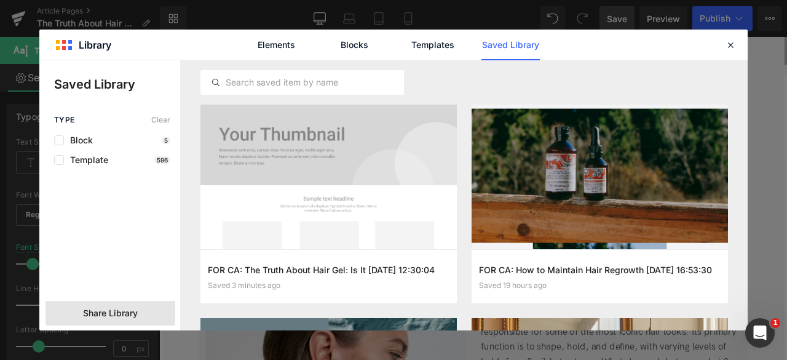
click at [138, 311] on div "Share Library" at bounding box center [111, 313] width 130 height 25
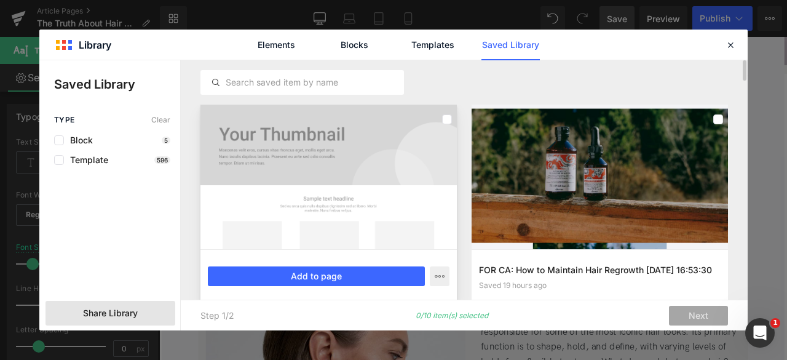
click at [348, 188] on div at bounding box center [328, 177] width 256 height 145
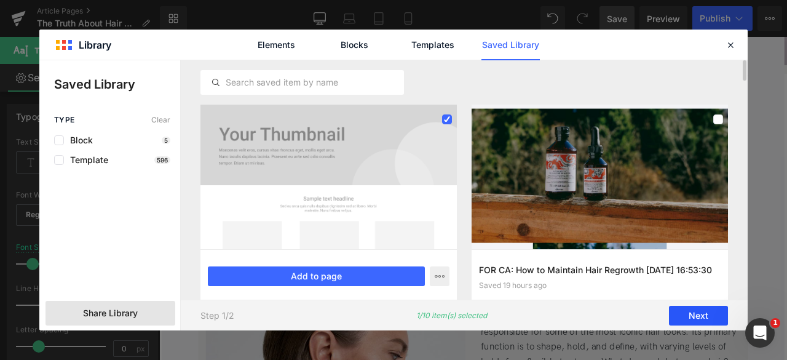
click at [675, 309] on button "Next" at bounding box center [698, 316] width 59 height 20
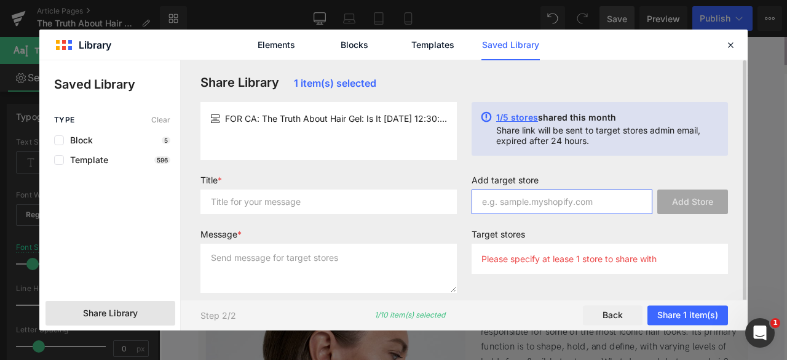
click at [522, 204] on input "text" at bounding box center [562, 201] width 181 height 25
paste input "Hair gel was once the standard styling product for lift, hold, spiking, slickin…"
type input "Hair gel was once the standard styling product for lift, hold, spiking, slickin…"
click at [522, 204] on input "text" at bounding box center [562, 201] width 181 height 25
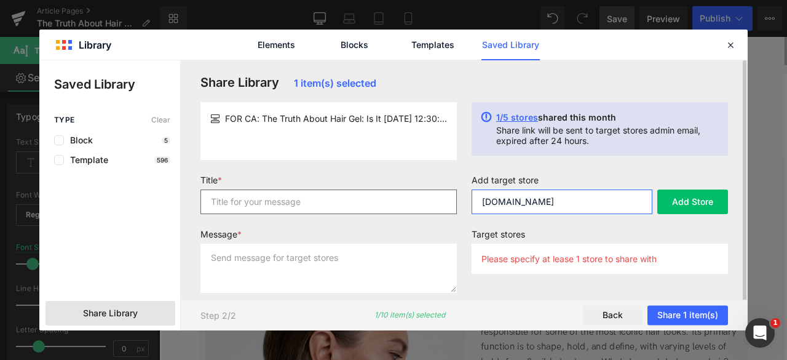
type input "[DOMAIN_NAME]"
click at [409, 204] on input "text" at bounding box center [328, 201] width 256 height 25
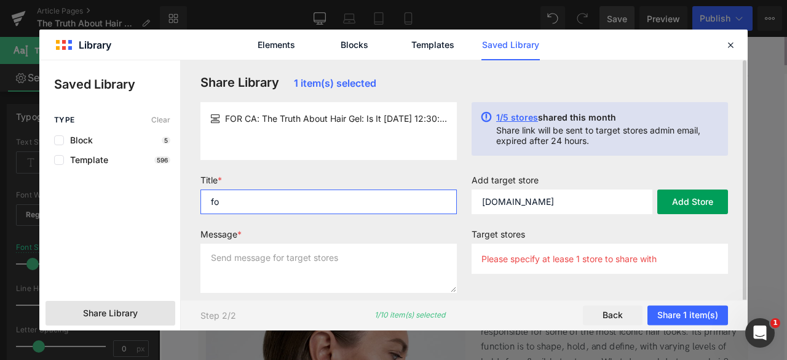
type input "fo"
click at [677, 200] on button "Add Store" at bounding box center [692, 201] width 71 height 25
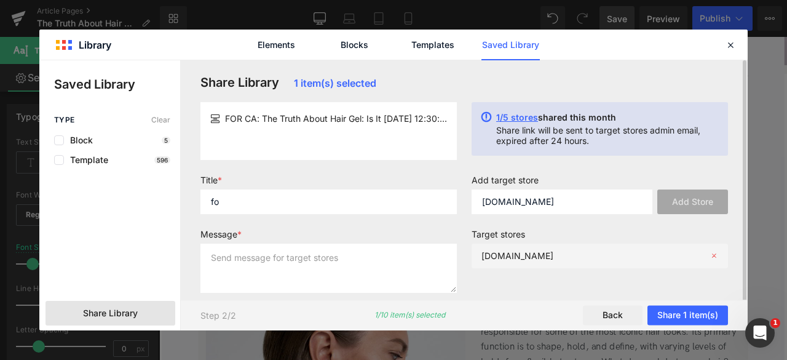
click at [0, 0] on div "[DOMAIN_NAME]" at bounding box center [0, 0] width 0 height 0
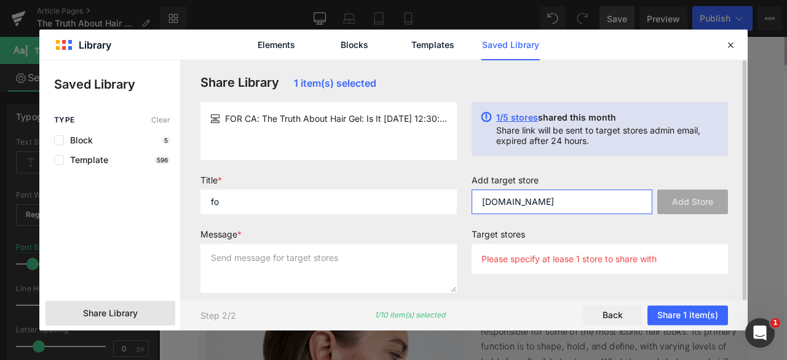
click at [592, 195] on input "[DOMAIN_NAME]" at bounding box center [562, 201] width 181 height 25
type input "fewefw"
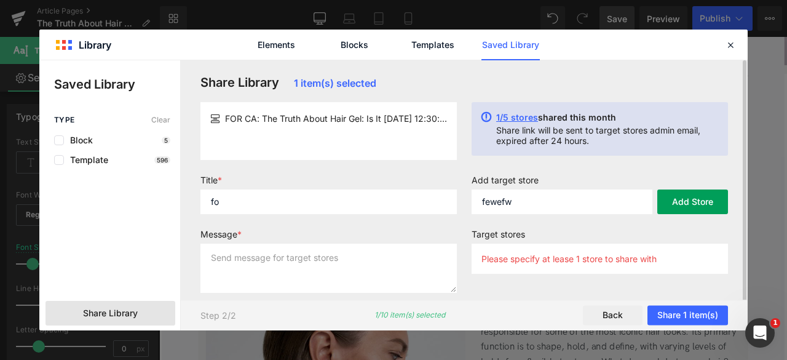
click at [694, 200] on button "Add Store" at bounding box center [692, 201] width 71 height 25
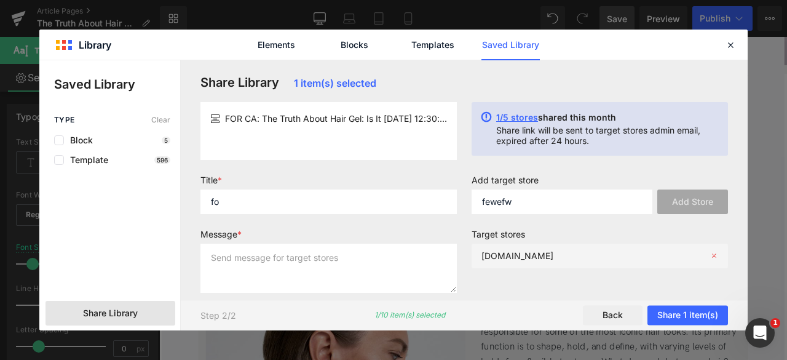
click at [0, 0] on div "fewefw.myshopify.com" at bounding box center [0, 0] width 0 height 0
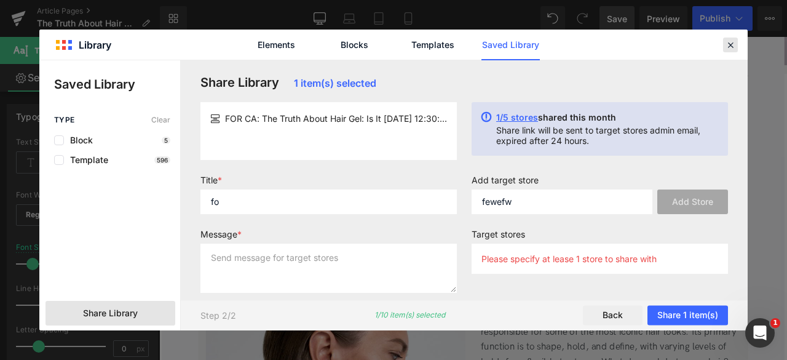
click at [733, 46] on icon at bounding box center [730, 44] width 11 height 11
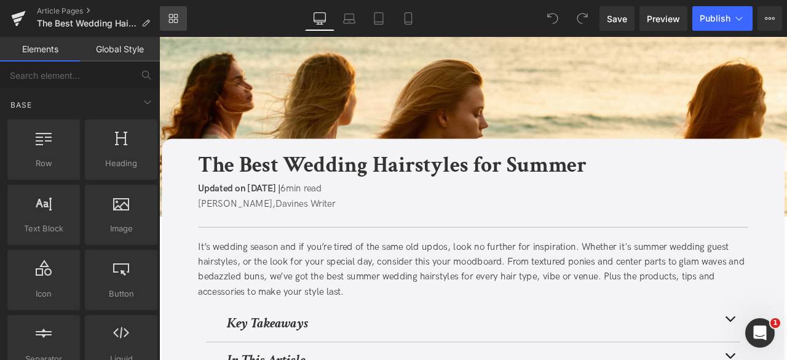
click at [182, 18] on link "Library" at bounding box center [173, 18] width 27 height 25
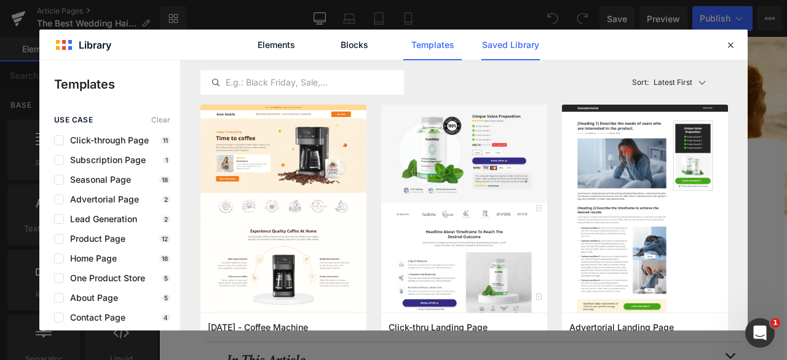
click at [0, 0] on link "Saved Library" at bounding box center [0, 0] width 0 height 0
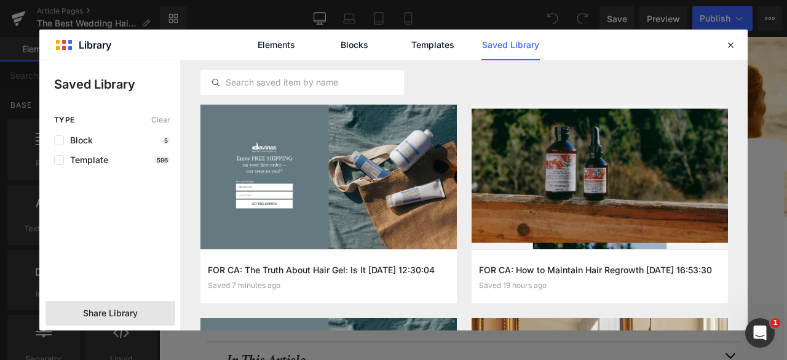
click at [109, 311] on span "Share Library" at bounding box center [110, 313] width 55 height 12
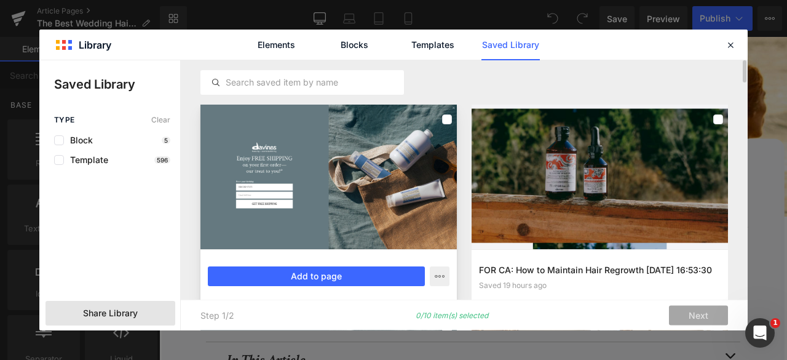
click at [358, 180] on div at bounding box center [328, 177] width 256 height 145
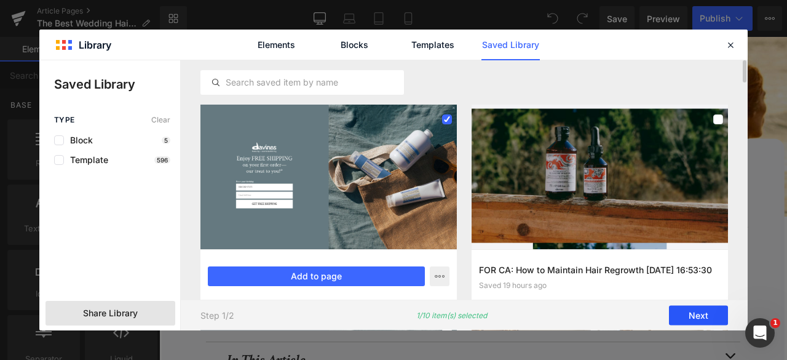
click at [691, 311] on button "Next" at bounding box center [698, 316] width 59 height 20
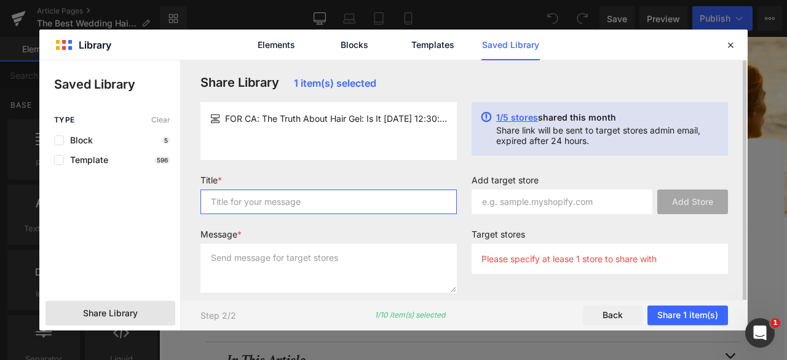
click at [335, 191] on input "text" at bounding box center [328, 201] width 256 height 25
type input "for liv"
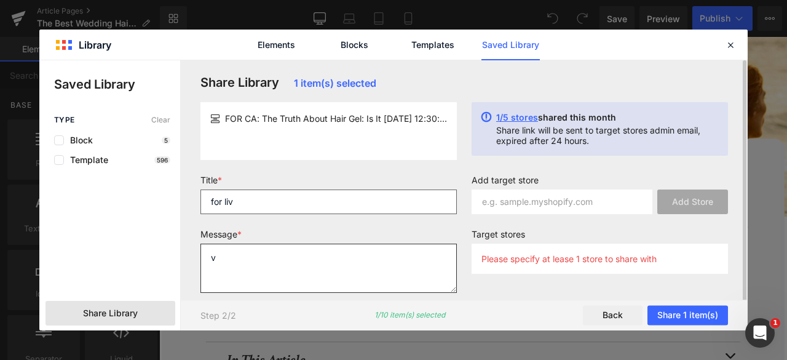
type textarea "v"
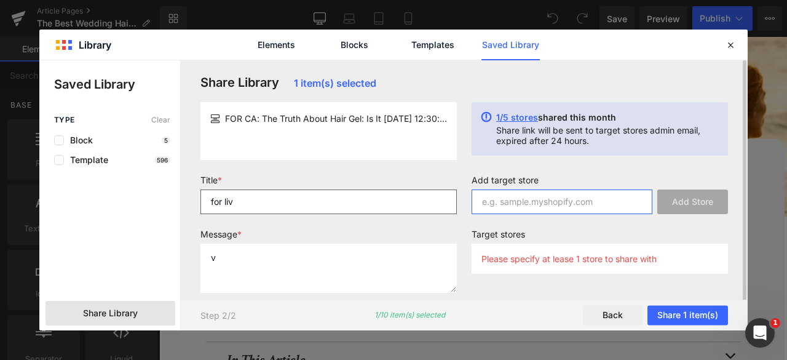
paste input "[DOMAIN_NAME]"
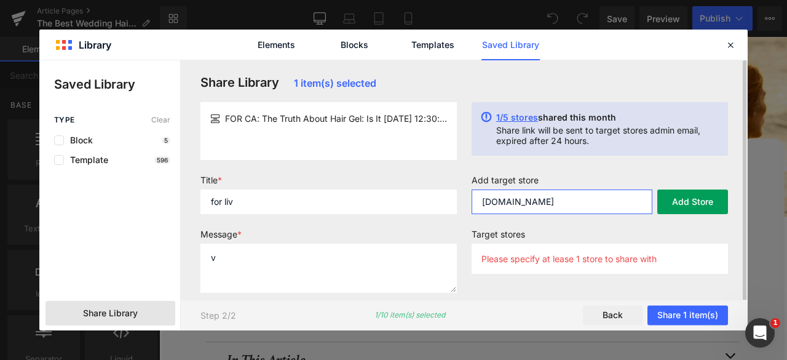
type input "[DOMAIN_NAME]"
click at [685, 190] on button "Add Store" at bounding box center [692, 201] width 71 height 25
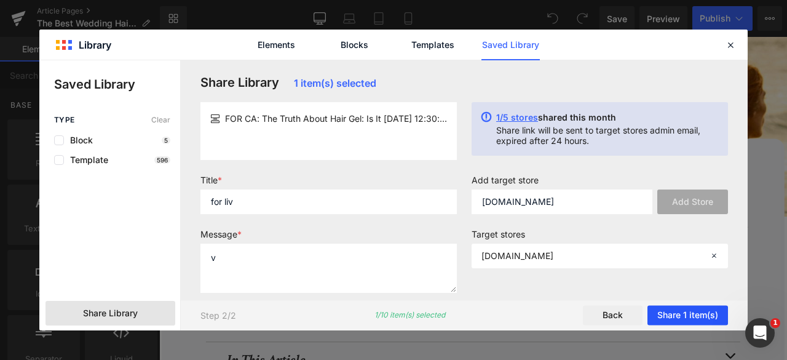
click at [689, 316] on button "Share 1 item(s)" at bounding box center [688, 316] width 81 height 20
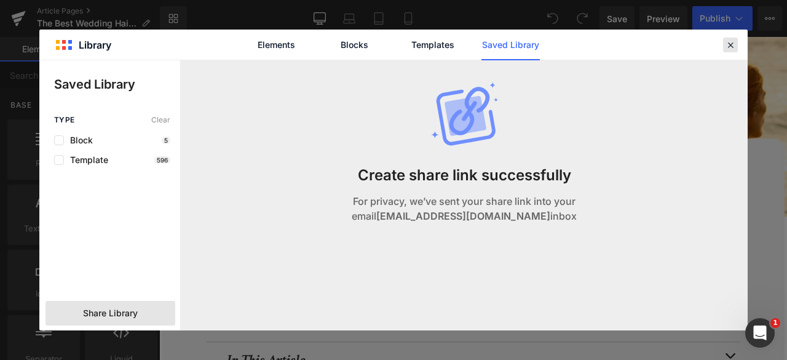
click at [726, 42] on icon at bounding box center [730, 44] width 11 height 11
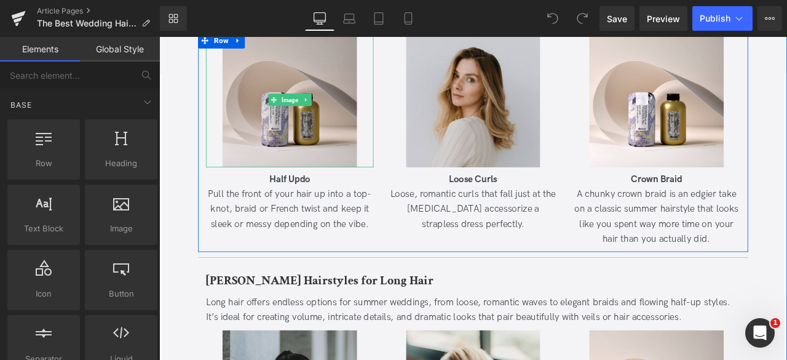
scroll to position [2102, 0]
click at [242, 145] on img at bounding box center [313, 112] width 159 height 159
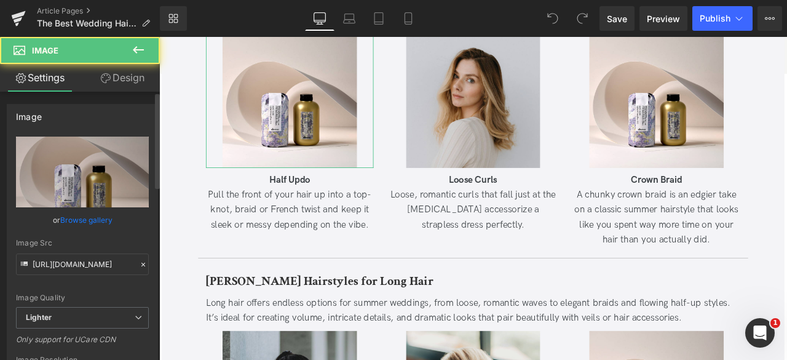
click at [76, 218] on link "Browse gallery" at bounding box center [86, 220] width 52 height 22
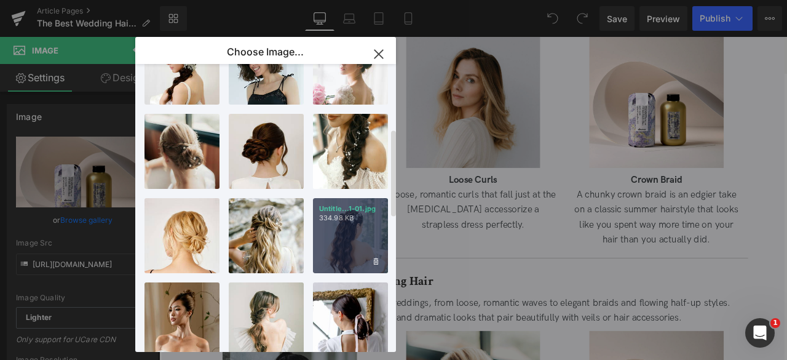
scroll to position [214, 0]
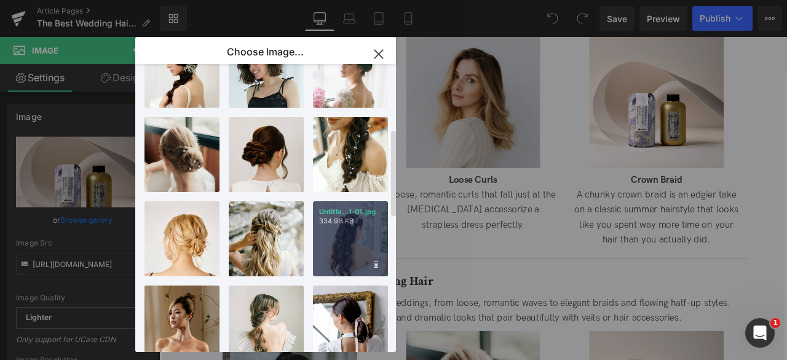
click at [326, 255] on div "Untitle...1-01.jpg 334.98 KB" at bounding box center [350, 238] width 75 height 75
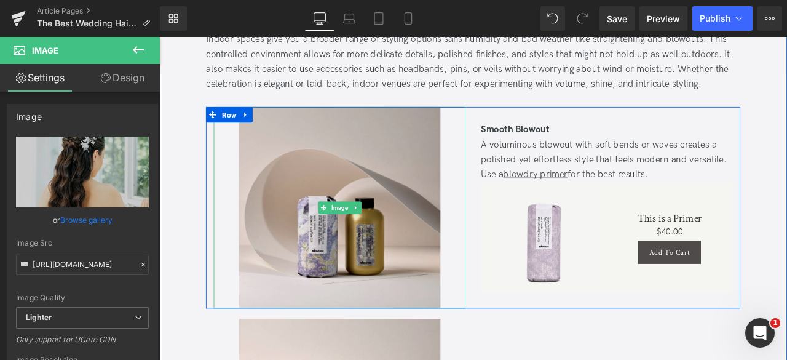
scroll to position [5839, 0]
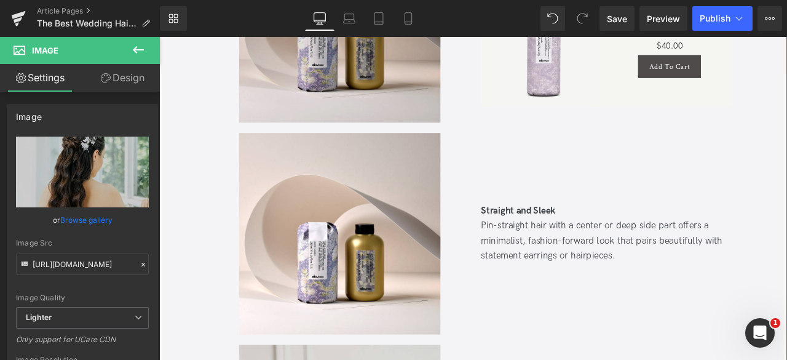
click at [364, 232] on img at bounding box center [373, 270] width 239 height 239
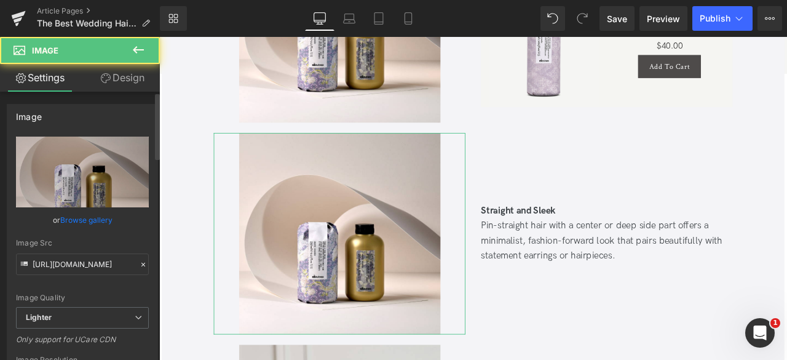
click at [100, 220] on link "Browse gallery" at bounding box center [86, 220] width 52 height 22
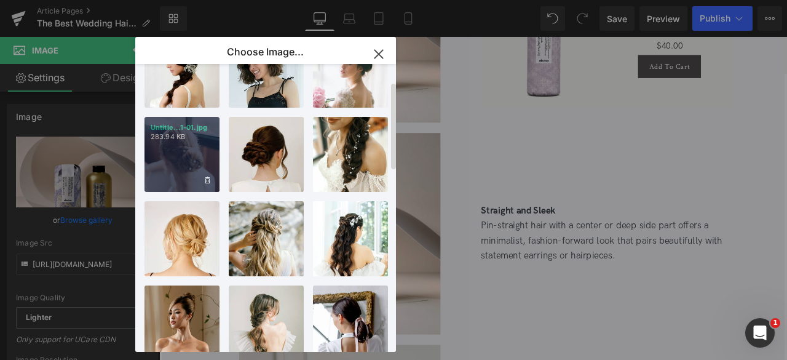
scroll to position [0, 0]
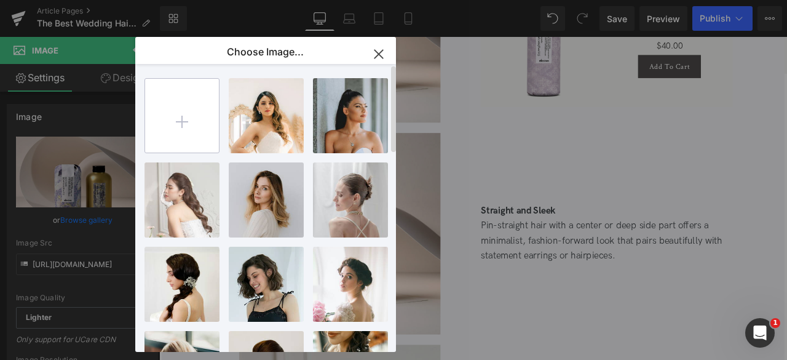
click at [173, 122] on input "file" at bounding box center [182, 116] width 74 height 74
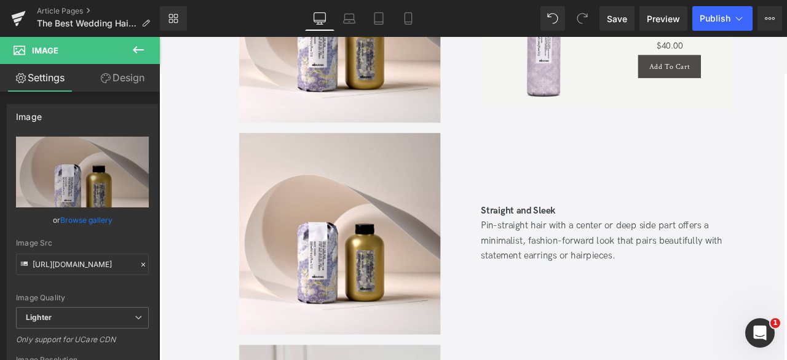
click at [93, 0] on div "You are previewing how the will restyle your page. You can not edit Elements in…" at bounding box center [393, 0] width 787 height 0
click at [93, 221] on link "Browse gallery" at bounding box center [86, 220] width 52 height 22
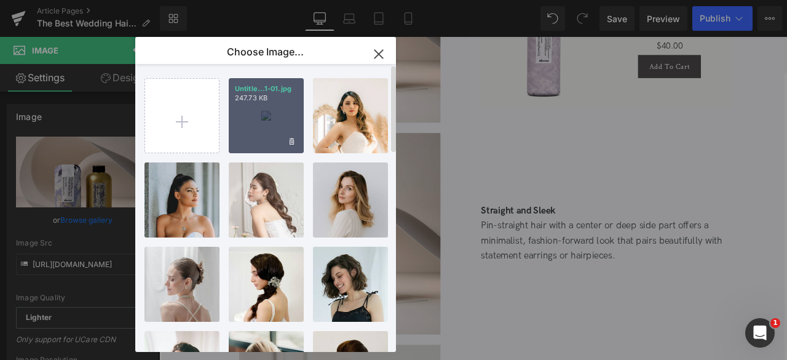
click at [244, 137] on div "Untitle...1-01.jpg 247.73 KB" at bounding box center [266, 115] width 75 height 75
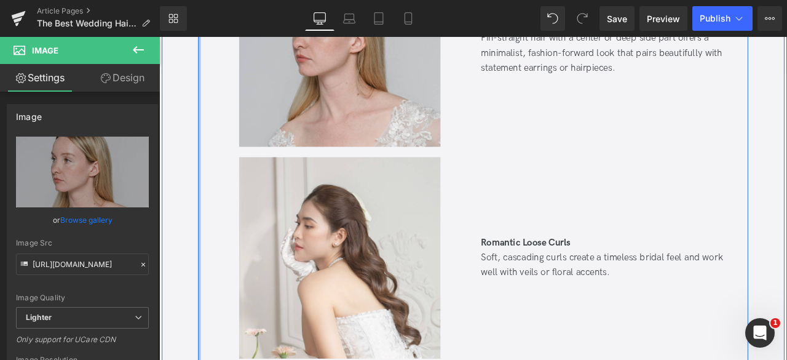
scroll to position [5844, 0]
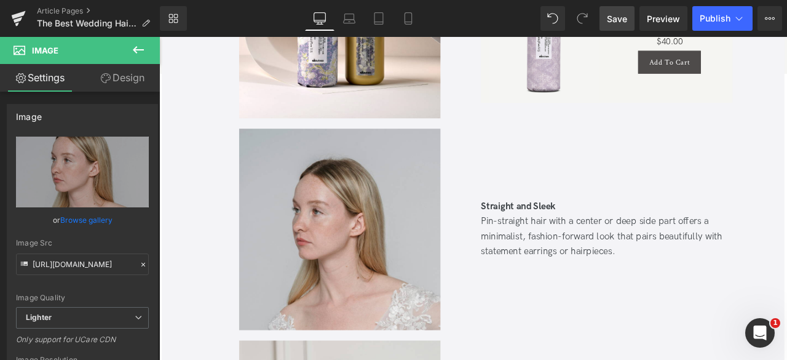
click at [614, 11] on link "Save" at bounding box center [617, 18] width 35 height 25
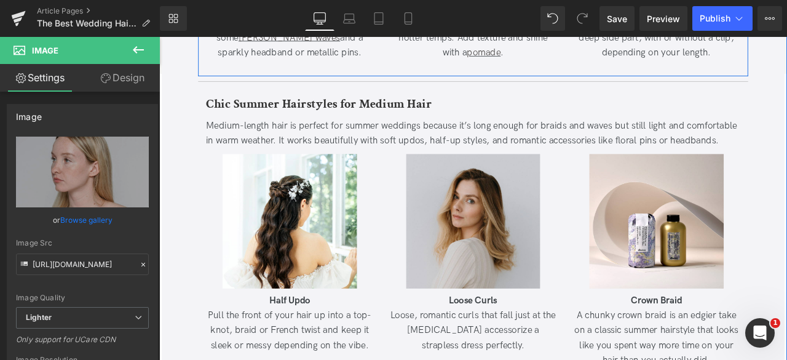
scroll to position [1959, 0]
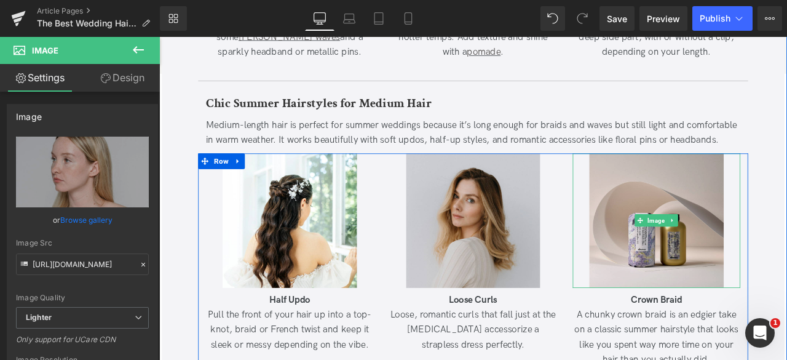
click at [681, 232] on img at bounding box center [748, 254] width 159 height 159
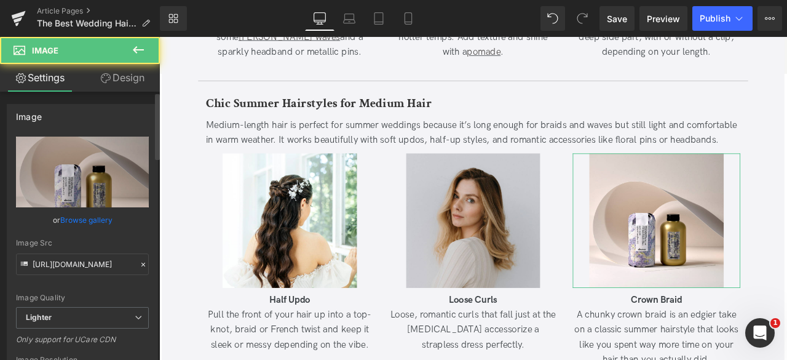
click at [93, 218] on link "Browse gallery" at bounding box center [86, 220] width 52 height 22
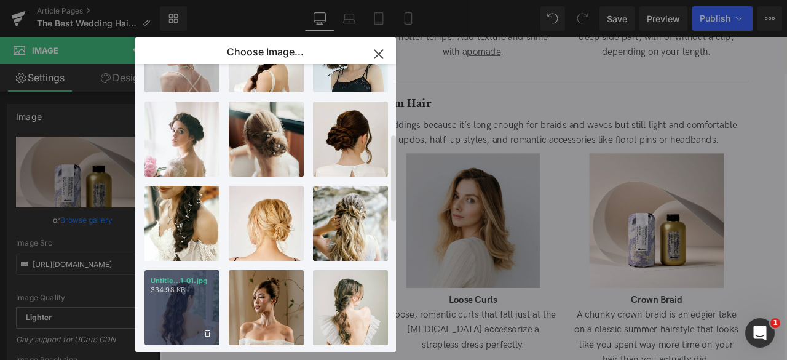
scroll to position [259, 0]
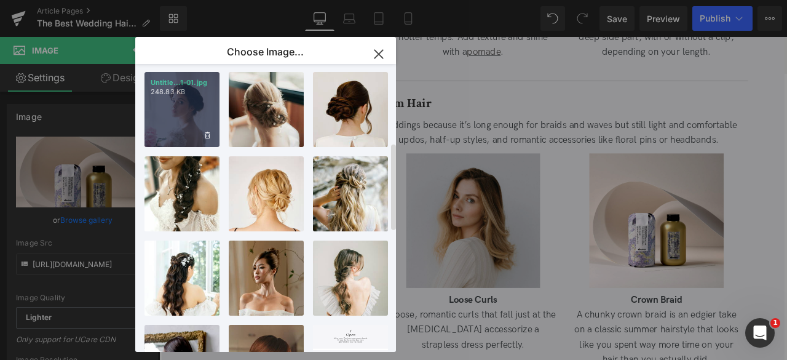
click at [183, 119] on div "Untitle...1-01.jpg 248.83 KB" at bounding box center [182, 109] width 75 height 75
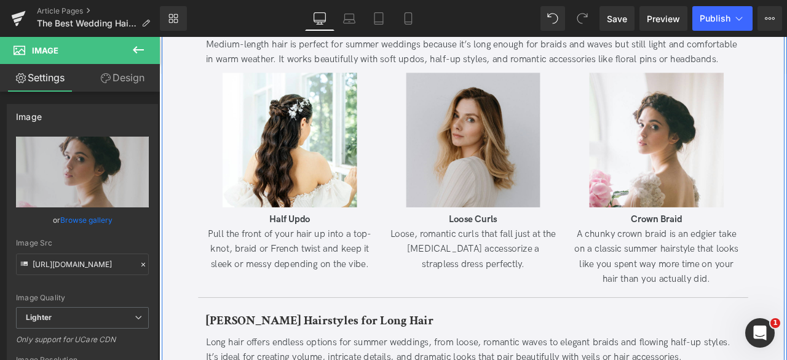
scroll to position [2054, 0]
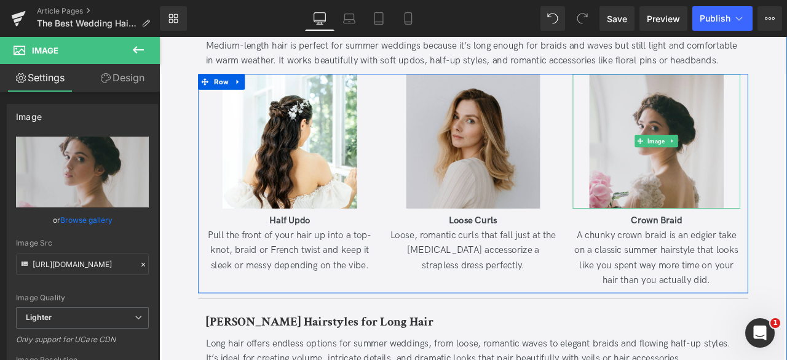
click at [709, 115] on img at bounding box center [748, 160] width 159 height 159
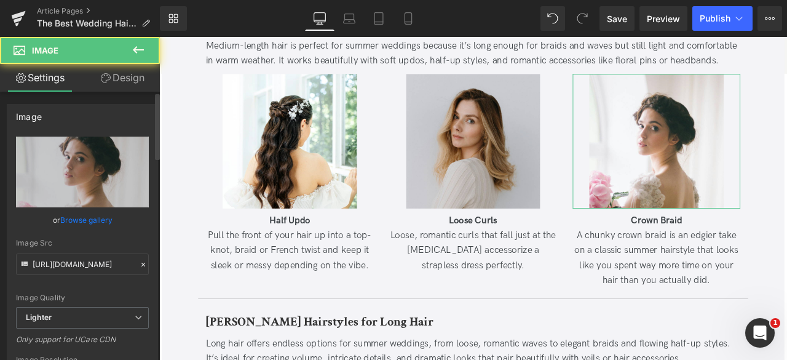
click at [103, 217] on link "Browse gallery" at bounding box center [86, 220] width 52 height 22
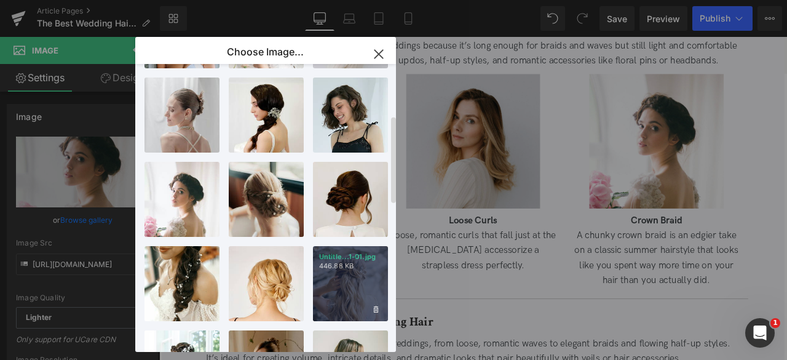
scroll to position [253, 0]
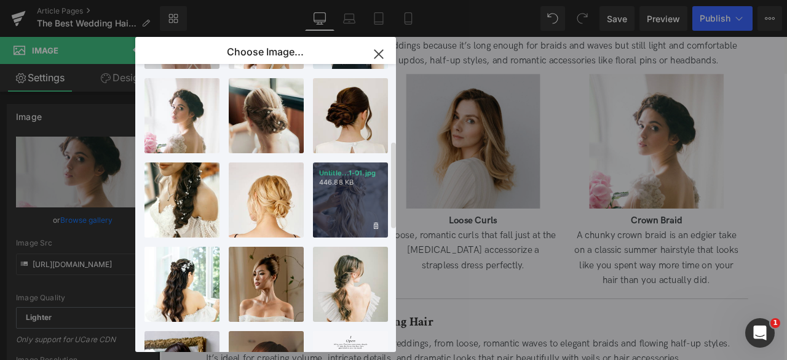
click at [342, 200] on div "Untitle...1-01.jpg 446.88 KB" at bounding box center [350, 199] width 75 height 75
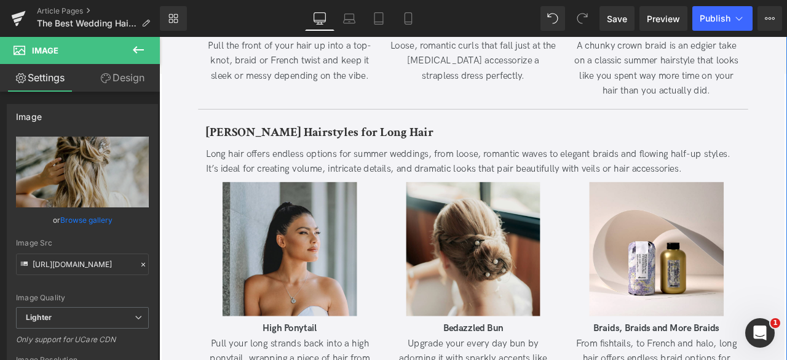
scroll to position [2278, 0]
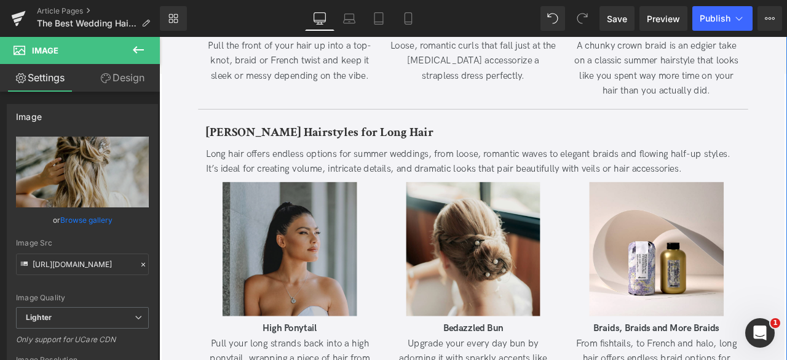
click at [281, 256] on img at bounding box center [313, 287] width 159 height 159
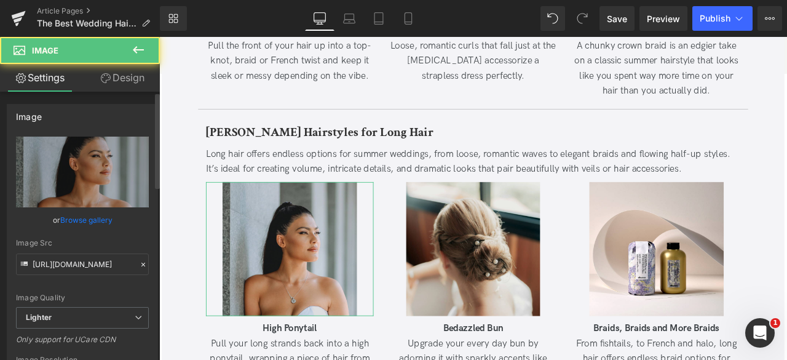
click at [85, 221] on link "Browse gallery" at bounding box center [86, 220] width 52 height 22
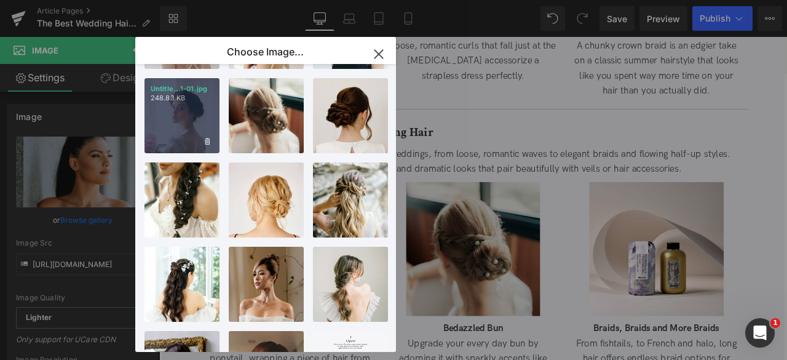
scroll to position [0, 0]
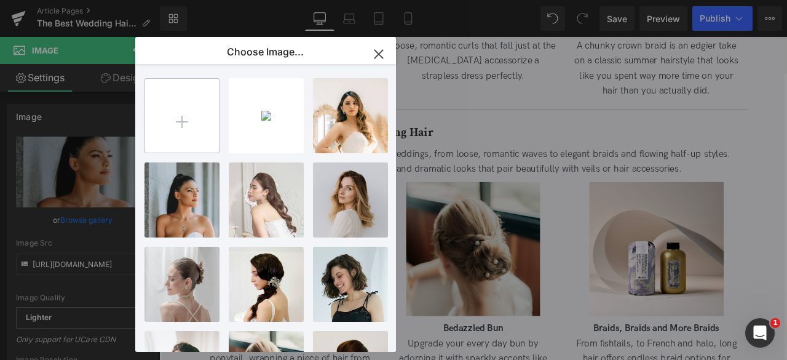
click at [173, 142] on input "file" at bounding box center [182, 116] width 74 height 74
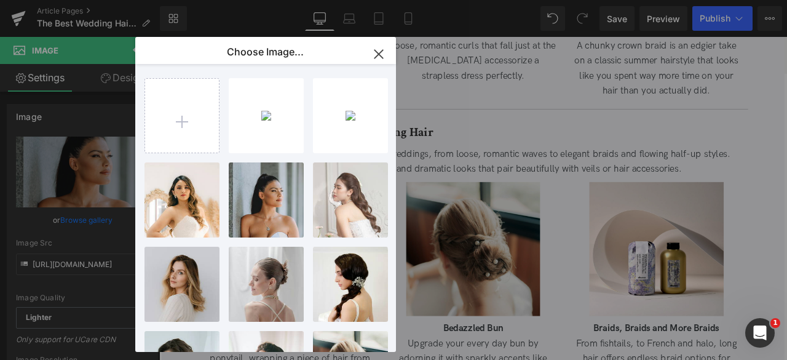
click at [89, 0] on div "You are previewing how the will restyle your page. You can not edit Elements in…" at bounding box center [393, 0] width 787 height 0
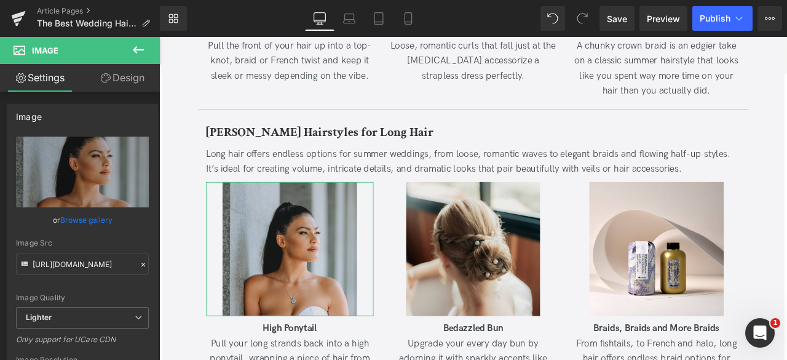
click at [89, 218] on link "Browse gallery" at bounding box center [86, 220] width 52 height 22
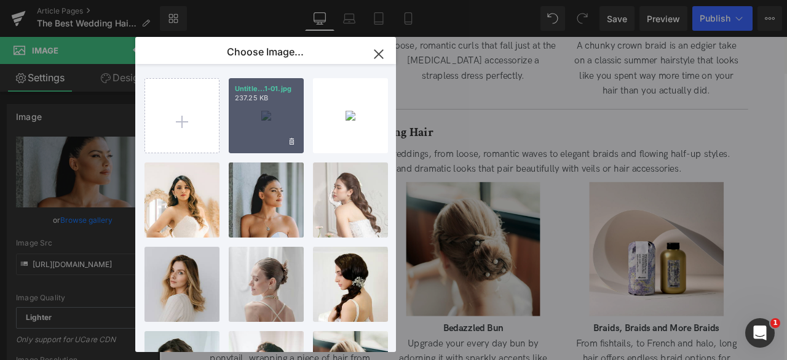
click at [241, 131] on div "Untitle...1-01.jpg 237.25 KB" at bounding box center [266, 115] width 75 height 75
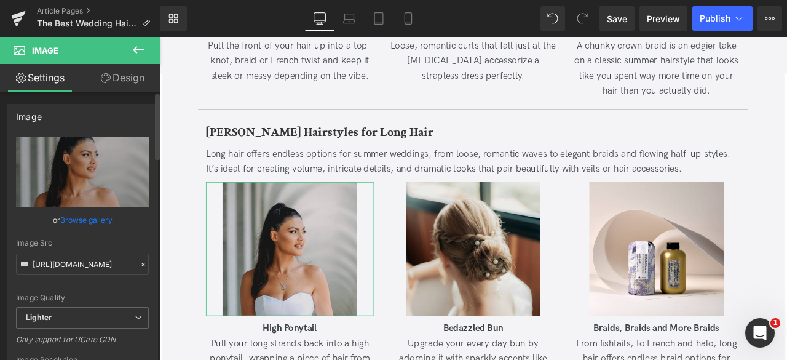
click at [89, 219] on link "Browse gallery" at bounding box center [86, 220] width 52 height 22
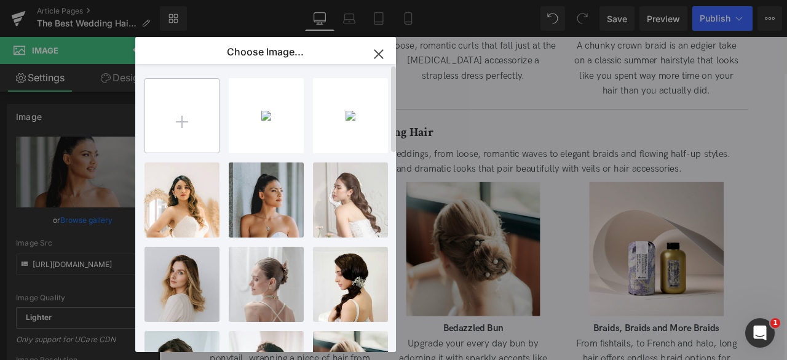
click at [191, 117] on input "file" at bounding box center [182, 116] width 74 height 74
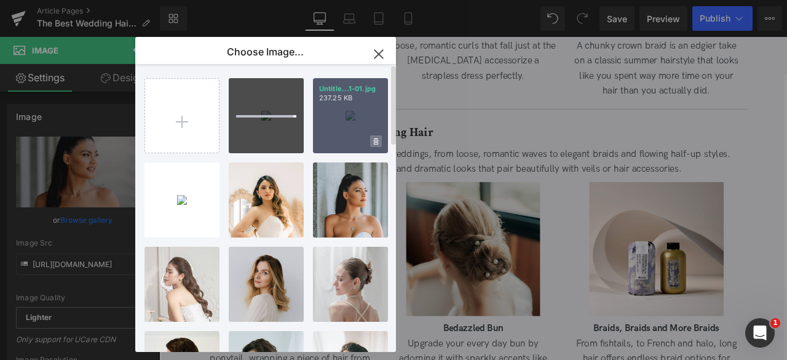
click at [375, 143] on icon at bounding box center [376, 142] width 4 height 8
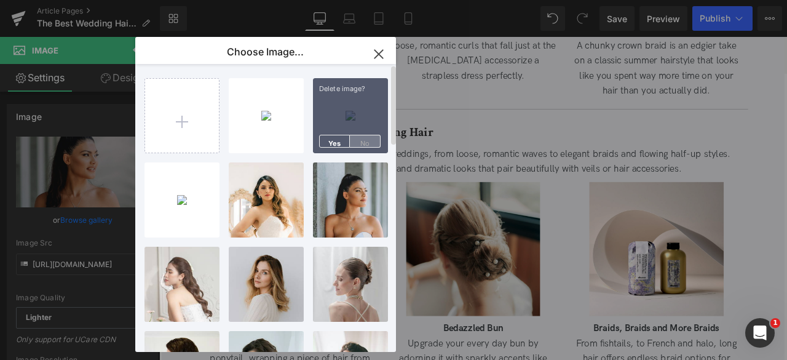
click at [370, 141] on span "No" at bounding box center [365, 141] width 31 height 13
click at [370, 141] on span at bounding box center [376, 141] width 12 height 12
click at [339, 140] on span "Yes" at bounding box center [334, 141] width 31 height 13
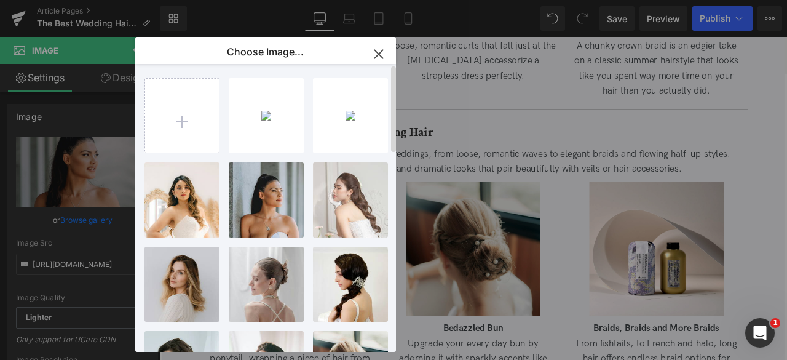
click at [53, 0] on div "You are previewing how the will restyle your page. You can not edit Elements in…" at bounding box center [393, 0] width 787 height 0
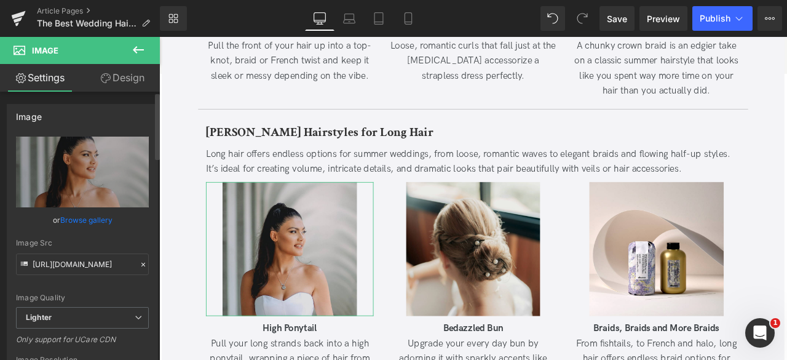
click at [80, 222] on link "Browse gallery" at bounding box center [86, 220] width 52 height 22
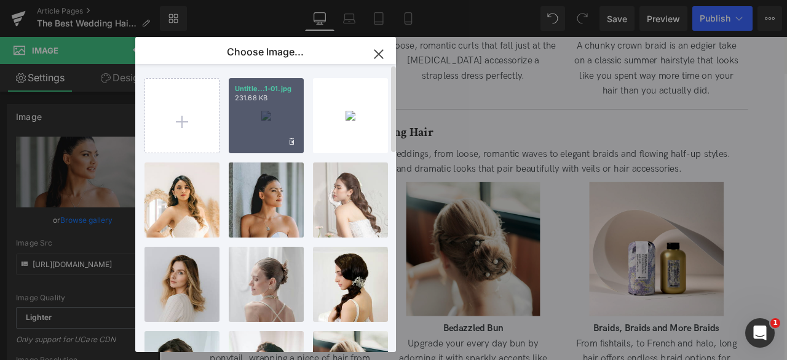
click at [242, 108] on div "Untitle...1-01.jpg 231.68 KB" at bounding box center [266, 115] width 75 height 75
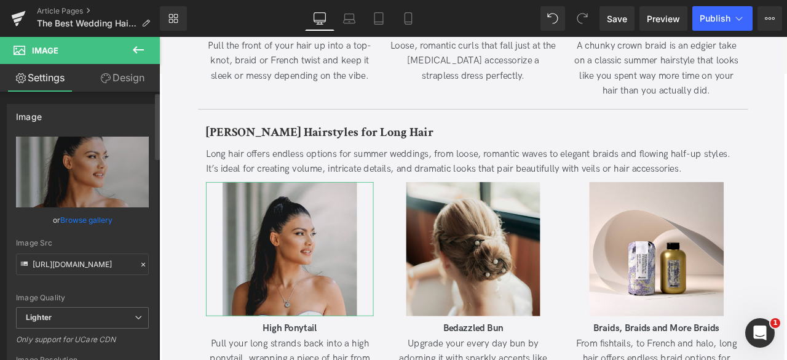
click at [106, 226] on link "Browse gallery" at bounding box center [86, 220] width 52 height 22
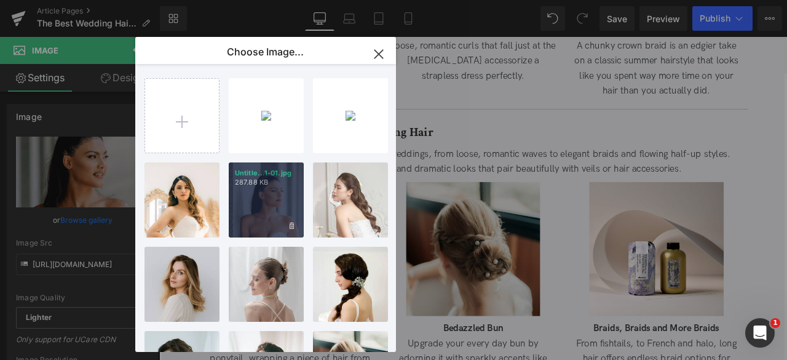
click at [256, 216] on div "Untitle...1-01.jpg 287.88 KB" at bounding box center [266, 199] width 75 height 75
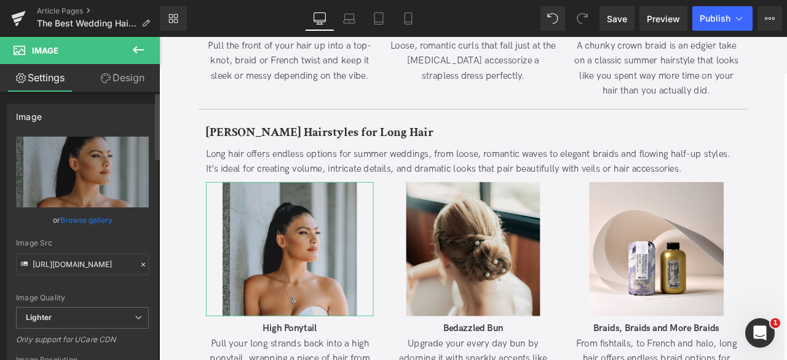
click at [106, 220] on link "Browse gallery" at bounding box center [86, 220] width 52 height 22
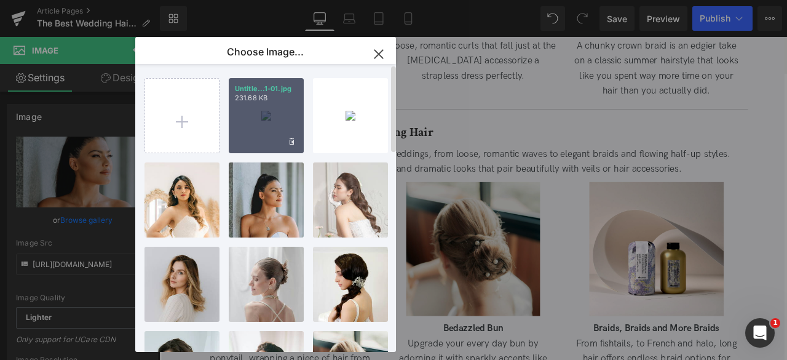
click at [255, 141] on div "Untitle...1-01.jpg 231.68 KB" at bounding box center [266, 115] width 75 height 75
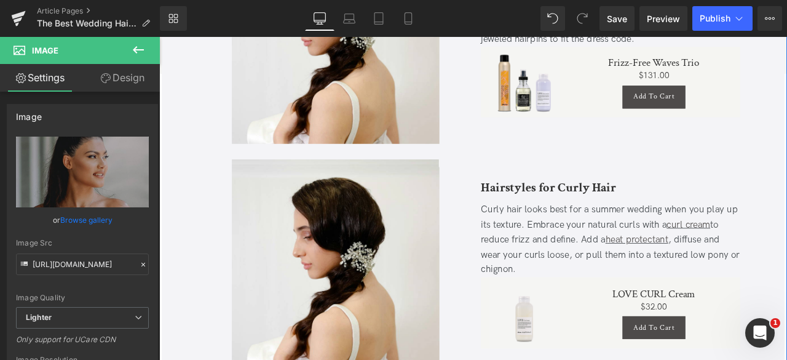
scroll to position [959, 0]
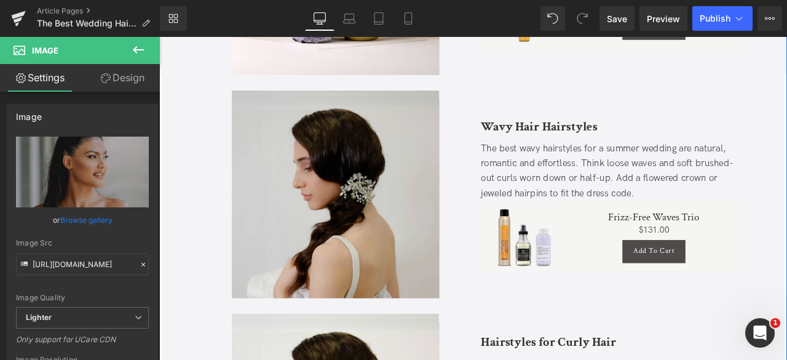
click at [380, 240] on img at bounding box center [368, 223] width 246 height 246
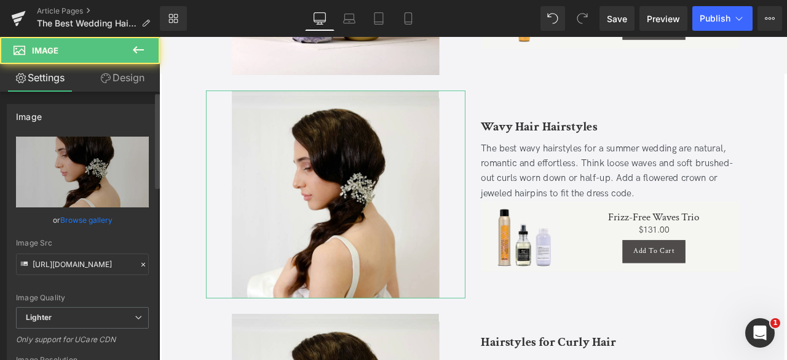
click at [95, 218] on link "Browse gallery" at bounding box center [86, 220] width 52 height 22
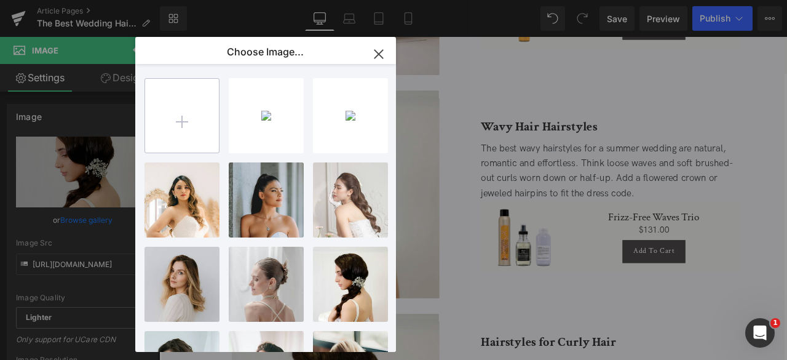
click at [183, 130] on input "file" at bounding box center [182, 116] width 74 height 74
type input "C:\fakepath\Untitled-1-01.jpg"
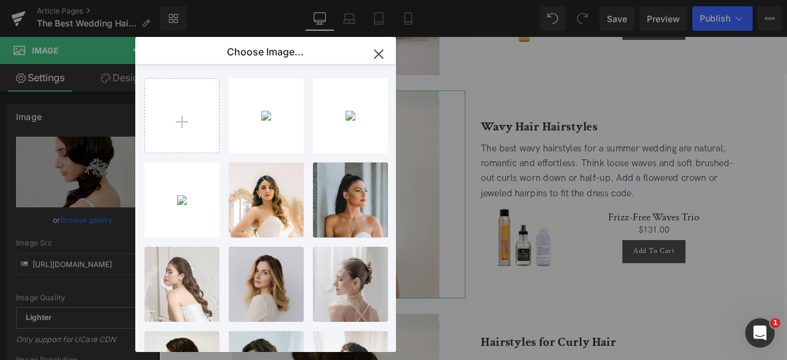
click at [74, 0] on div "You are previewing how the will restyle your page. You can not edit Elements in…" at bounding box center [393, 0] width 787 height 0
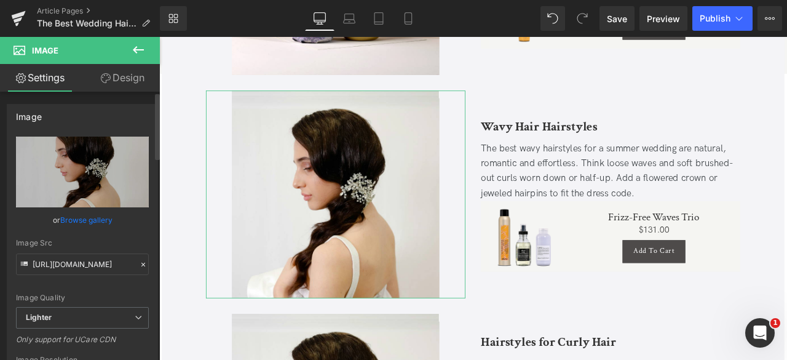
click at [74, 217] on link "Browse gallery" at bounding box center [86, 220] width 52 height 22
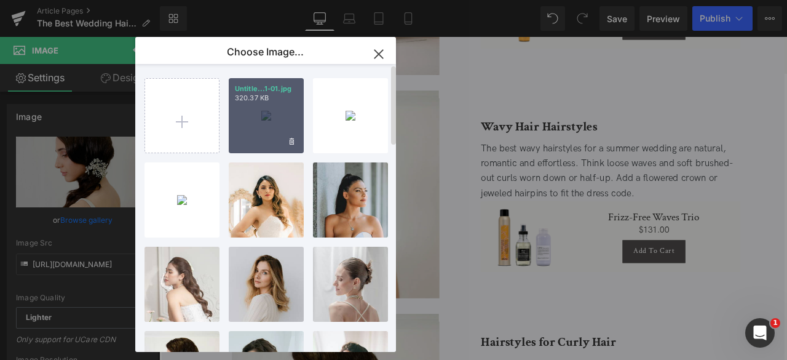
click at [256, 131] on div "Untitle...1-01.jpg 320.37 KB" at bounding box center [266, 115] width 75 height 75
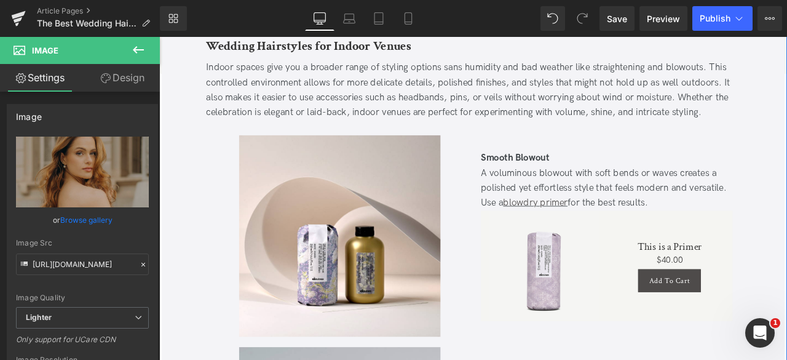
scroll to position [5652, 0]
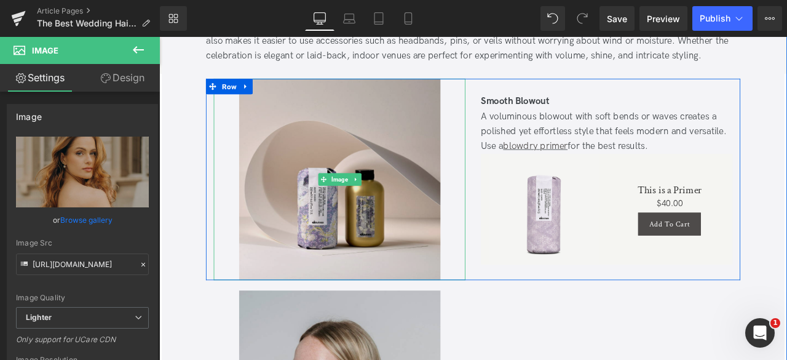
click at [302, 157] on img at bounding box center [373, 206] width 239 height 239
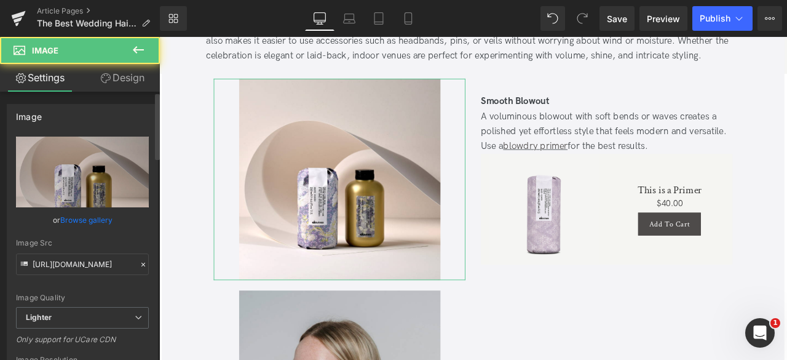
click at [97, 217] on link "Browse gallery" at bounding box center [86, 220] width 52 height 22
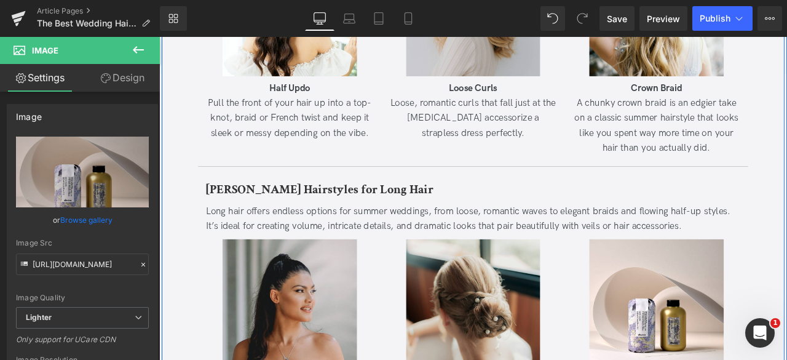
scroll to position [2221, 0]
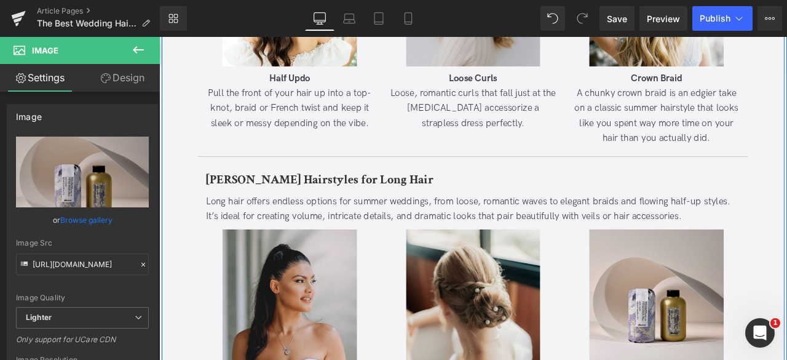
click at [673, 283] on img at bounding box center [748, 344] width 159 height 159
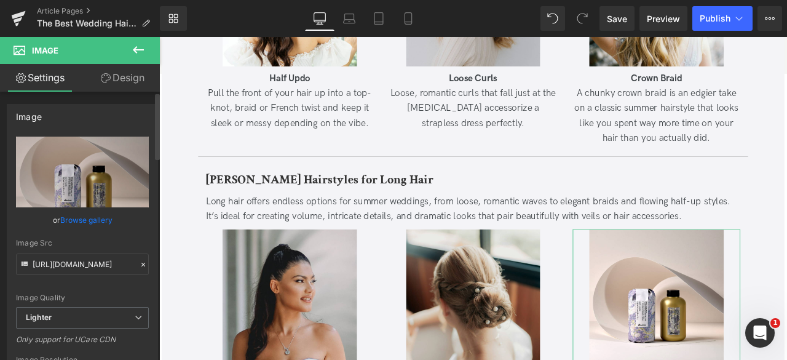
click at [100, 221] on link "Browse gallery" at bounding box center [86, 220] width 52 height 22
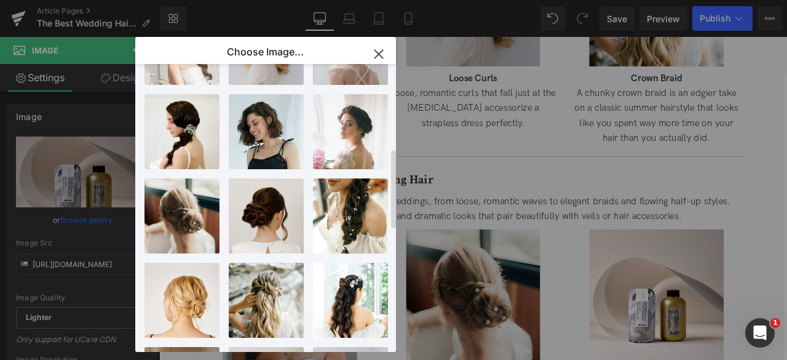
scroll to position [335, 0]
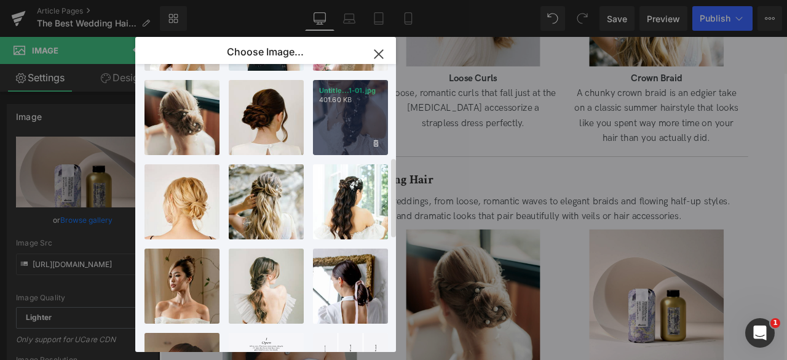
click at [327, 121] on div "Untitle...1-01.jpg 401.60 KB" at bounding box center [350, 117] width 75 height 75
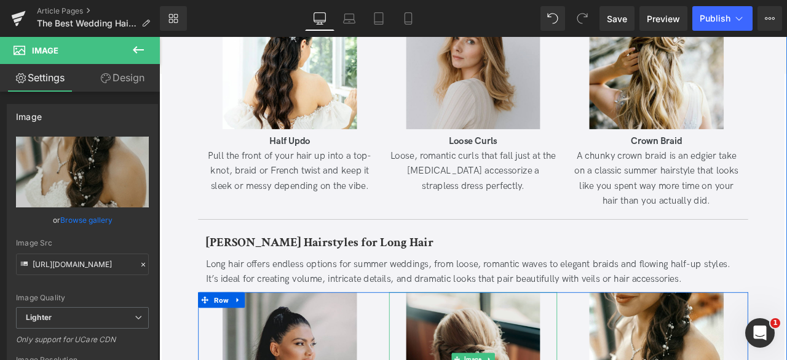
scroll to position [2126, 0]
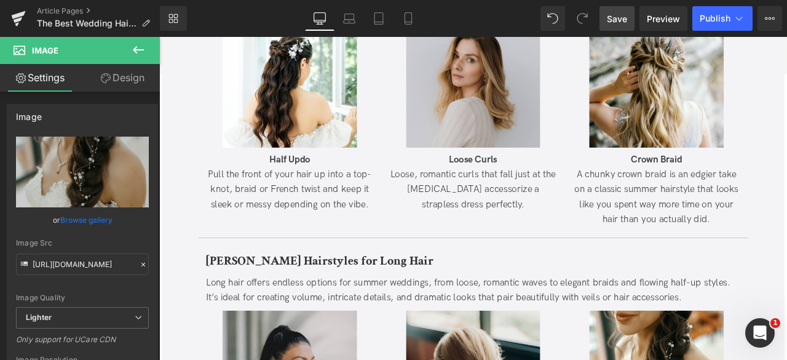
click at [606, 11] on link "Save" at bounding box center [617, 18] width 35 height 25
